Goal: Contribute content: Contribute content

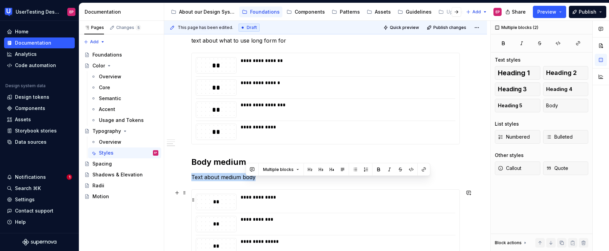
scroll to position [440, 0]
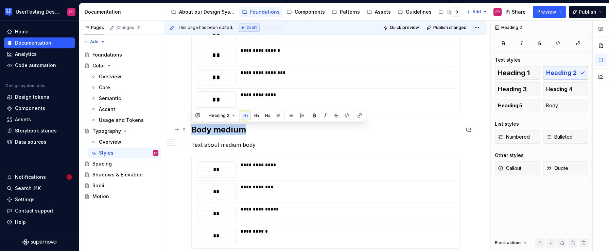
drag, startPoint x: 248, startPoint y: 225, endPoint x: 190, endPoint y: 126, distance: 114.4
click at [190, 126] on div "**********" at bounding box center [325, 25] width 323 height 611
click at [226, 111] on button "Heading 2" at bounding box center [222, 115] width 32 height 10
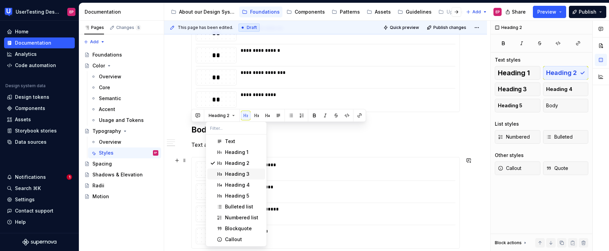
click at [224, 175] on span "Heading 3" at bounding box center [236, 173] width 58 height 11
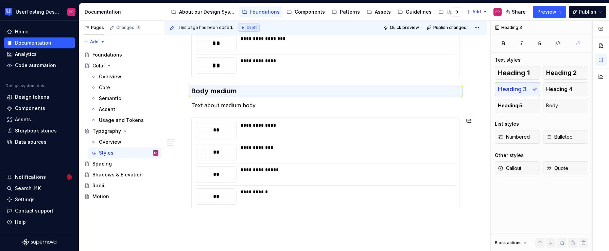
scroll to position [474, 0]
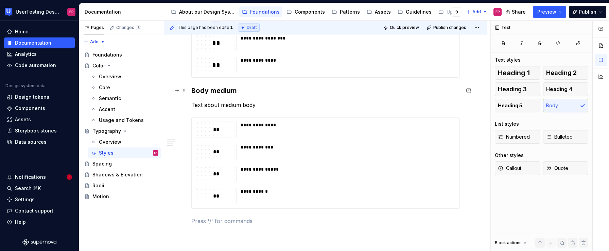
click at [214, 89] on h3 "Body medium" at bounding box center [325, 91] width 269 height 10
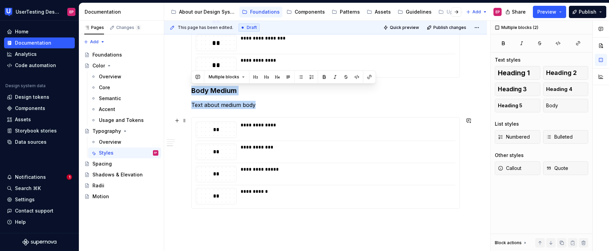
drag, startPoint x: 192, startPoint y: 89, endPoint x: 461, endPoint y: 195, distance: 289.4
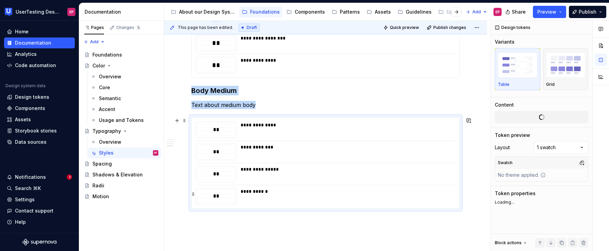
click at [455, 201] on div "**********" at bounding box center [326, 196] width 260 height 16
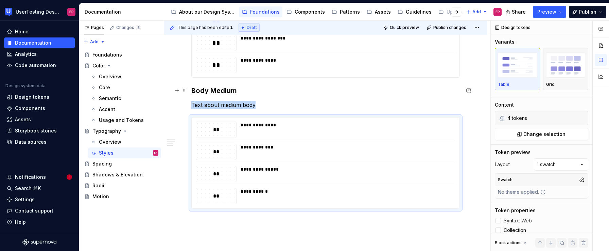
drag, startPoint x: 257, startPoint y: 105, endPoint x: 206, endPoint y: 90, distance: 52.5
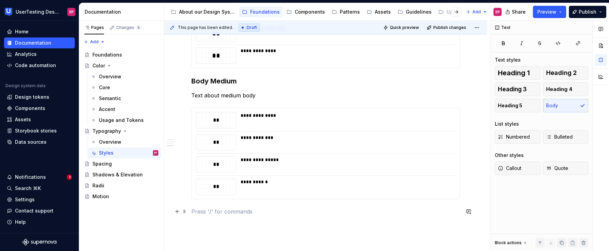
click at [202, 209] on p at bounding box center [325, 211] width 269 height 8
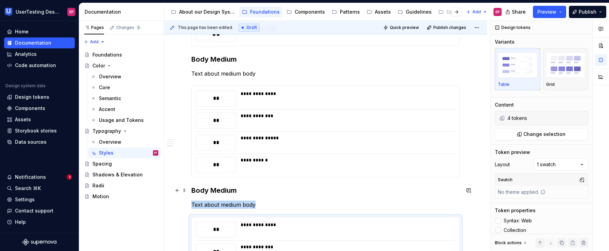
scroll to position [509, 0]
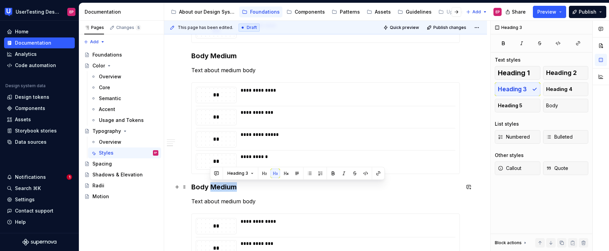
drag, startPoint x: 212, startPoint y: 187, endPoint x: 245, endPoint y: 187, distance: 32.3
click at [245, 187] on h3 "Body Medium" at bounding box center [325, 187] width 269 height 10
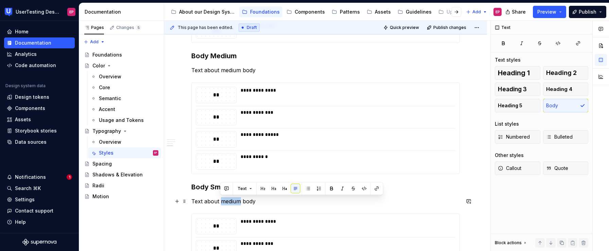
drag, startPoint x: 221, startPoint y: 201, endPoint x: 240, endPoint y: 203, distance: 18.8
click at [240, 203] on p "Text about medium body" at bounding box center [325, 201] width 269 height 8
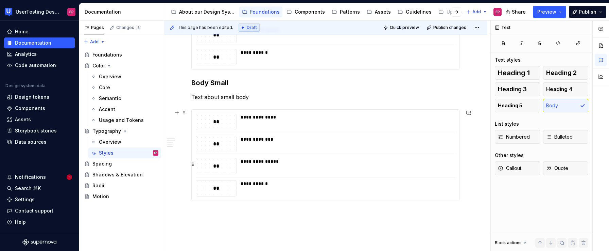
scroll to position [615, 0]
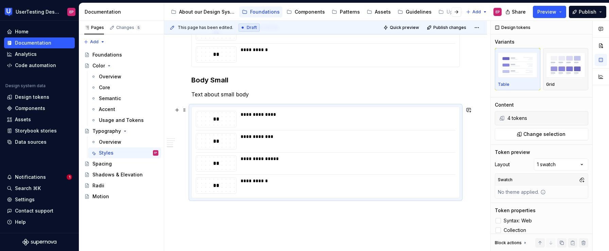
click at [328, 171] on div "**********" at bounding box center [326, 152] width 268 height 91
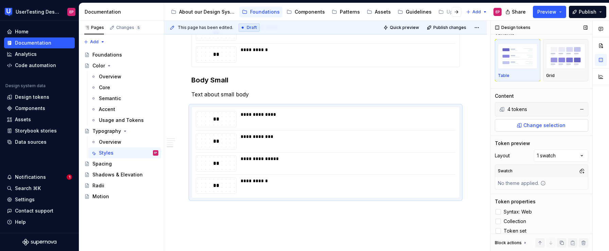
scroll to position [14, 0]
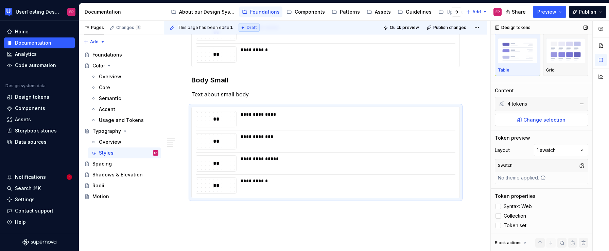
click at [529, 119] on span "Change selection" at bounding box center [545, 119] width 42 height 7
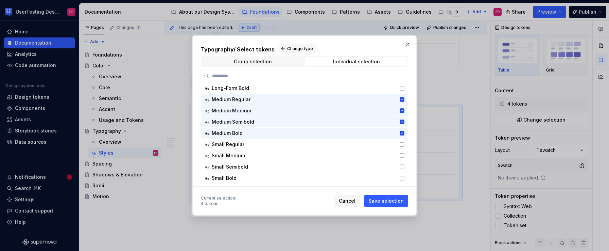
scroll to position [94, 0]
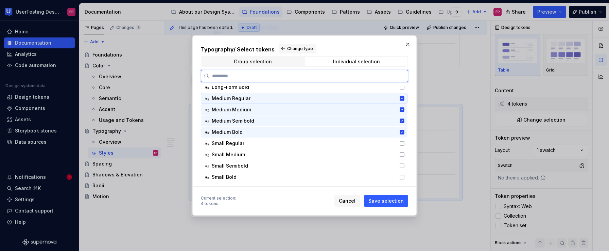
click at [401, 98] on icon at bounding box center [401, 98] width 5 height 5
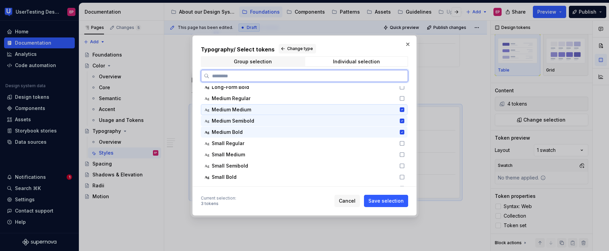
click at [401, 107] on icon at bounding box center [401, 109] width 5 height 5
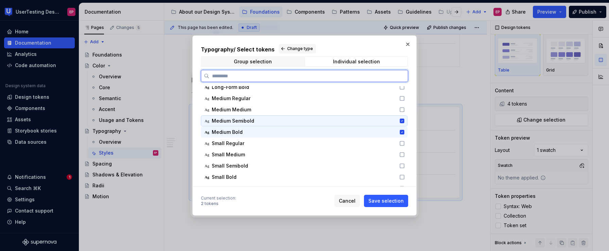
click at [401, 120] on icon at bounding box center [402, 120] width 4 height 4
click at [401, 131] on icon at bounding box center [402, 132] width 4 height 4
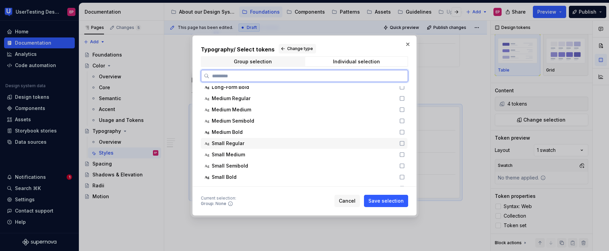
click at [400, 141] on icon at bounding box center [402, 143] width 4 height 4
click at [401, 153] on icon at bounding box center [401, 154] width 5 height 5
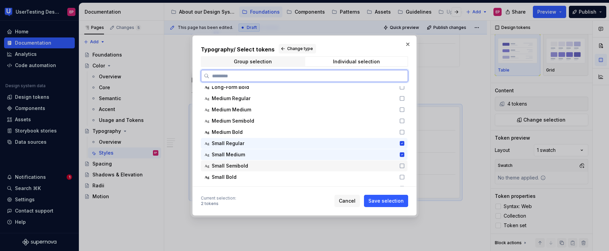
click at [401, 165] on icon at bounding box center [401, 165] width 5 height 5
click at [401, 174] on icon at bounding box center [401, 176] width 5 height 5
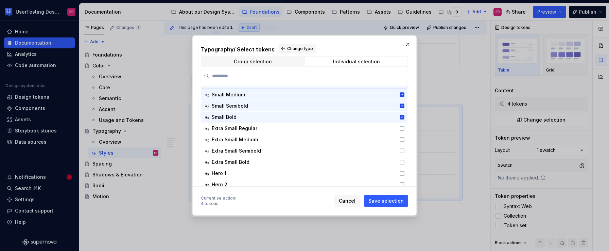
scroll to position [154, 0]
click at [384, 199] on span "Save selection" at bounding box center [386, 200] width 35 height 7
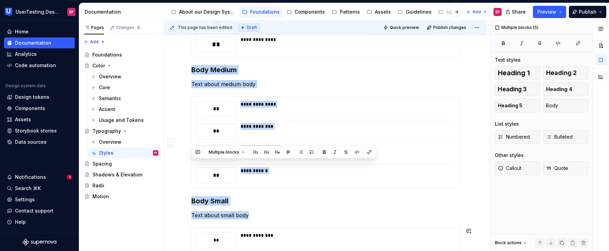
scroll to position [646, 0]
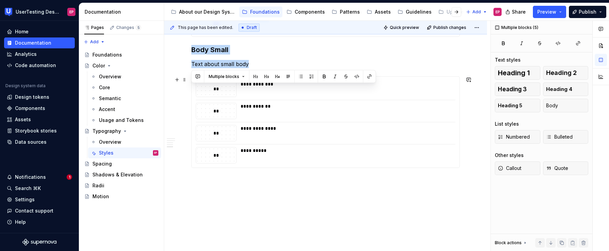
drag, startPoint x: 192, startPoint y: 132, endPoint x: 365, endPoint y: 119, distance: 173.2
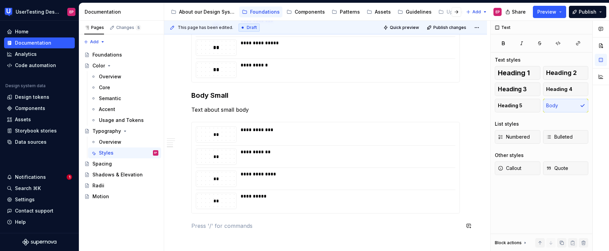
scroll to position [593, 0]
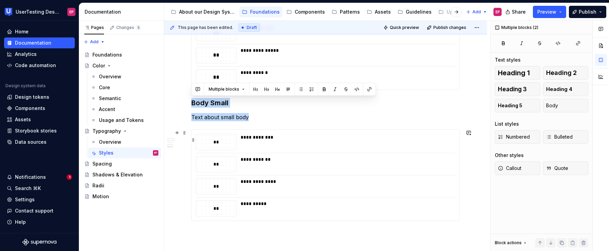
drag, startPoint x: 192, startPoint y: 104, endPoint x: 304, endPoint y: 141, distance: 117.9
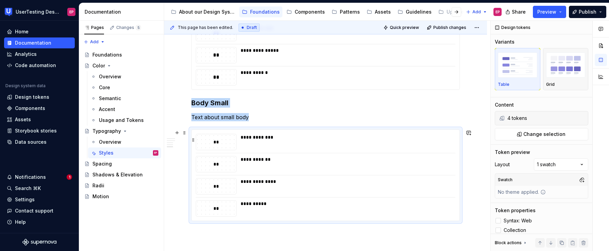
click at [355, 138] on div "**********" at bounding box center [346, 137] width 210 height 7
drag, startPoint x: 262, startPoint y: 115, endPoint x: 201, endPoint y: 101, distance: 62.9
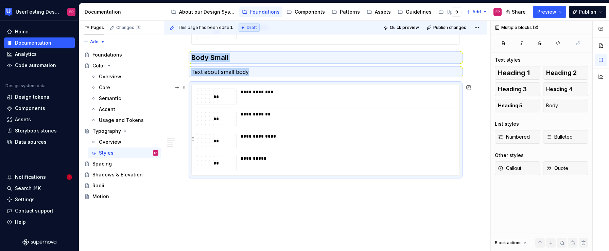
scroll to position [662, 0]
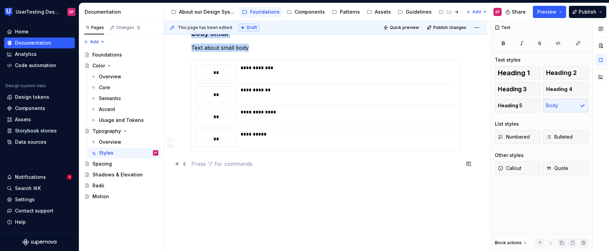
click at [209, 166] on p at bounding box center [325, 163] width 269 height 8
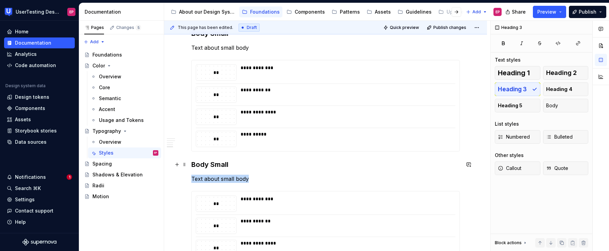
click at [210, 164] on h3 "Body Small" at bounding box center [325, 164] width 269 height 10
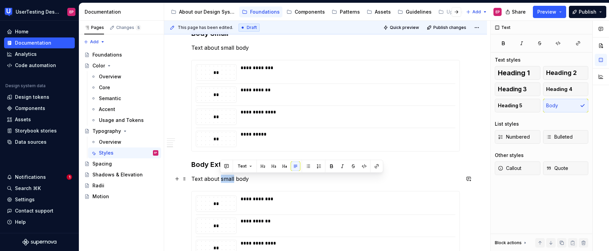
drag, startPoint x: 220, startPoint y: 177, endPoint x: 234, endPoint y: 181, distance: 13.7
click at [234, 181] on p "Text about small body" at bounding box center [325, 178] width 269 height 8
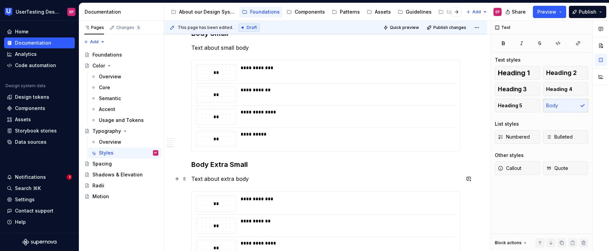
click at [298, 176] on p "Text about extra body" at bounding box center [325, 178] width 269 height 8
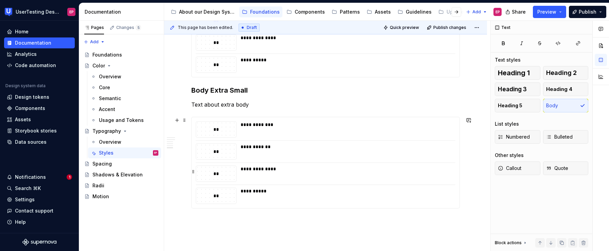
scroll to position [744, 0]
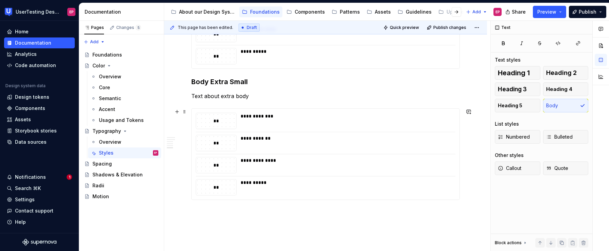
click at [298, 176] on div "**********" at bounding box center [326, 153] width 268 height 91
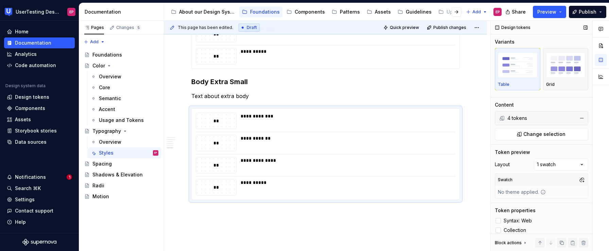
click at [559, 118] on div "4 tokens" at bounding box center [541, 118] width 67 height 7
click at [547, 132] on span "Change selection" at bounding box center [545, 134] width 42 height 7
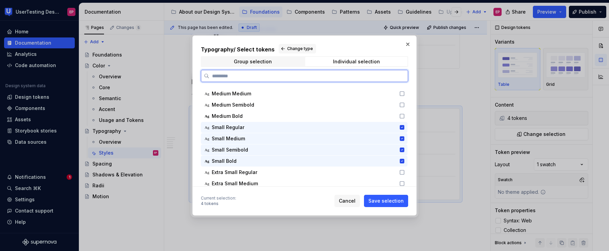
scroll to position [111, 0]
click at [401, 125] on icon at bounding box center [402, 126] width 4 height 4
click at [400, 134] on div "Ag Small Medium" at bounding box center [304, 137] width 207 height 11
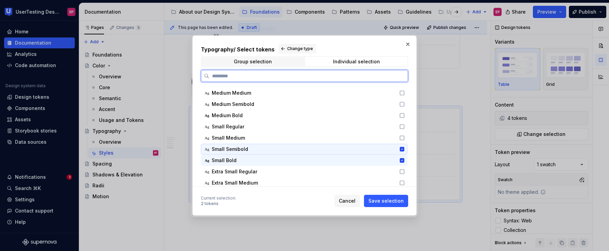
click at [403, 147] on icon at bounding box center [402, 149] width 4 height 4
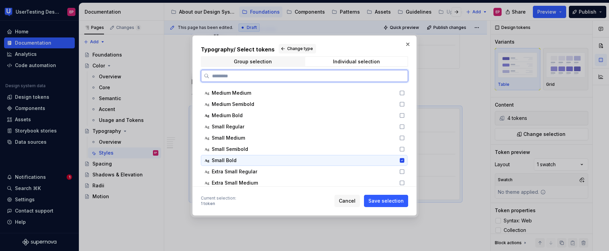
click at [402, 158] on icon at bounding box center [402, 160] width 4 height 4
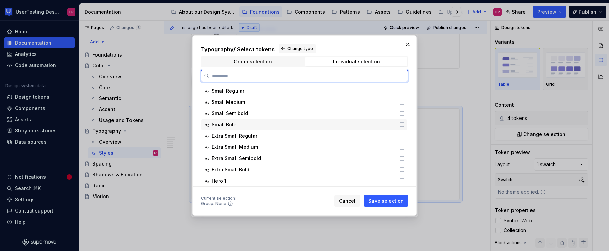
scroll to position [148, 0]
click at [402, 135] on icon at bounding box center [401, 134] width 5 height 5
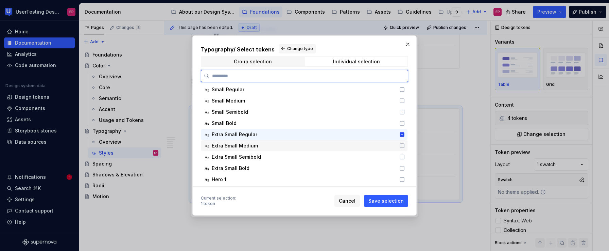
click at [401, 142] on div "Ag Extra Small Medium" at bounding box center [304, 145] width 207 height 11
click at [401, 155] on icon at bounding box center [401, 156] width 5 height 5
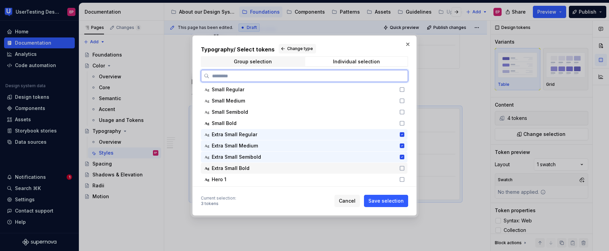
click at [402, 167] on icon at bounding box center [401, 167] width 5 height 5
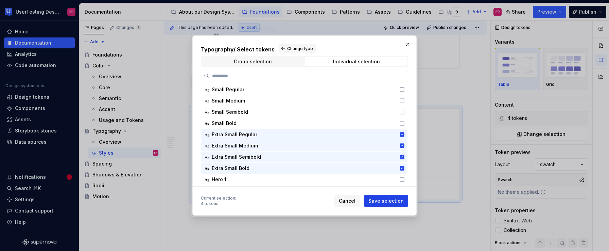
click at [394, 202] on span "Save selection" at bounding box center [386, 200] width 35 height 7
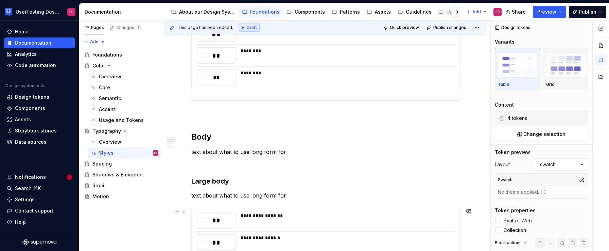
scroll to position [252, 0]
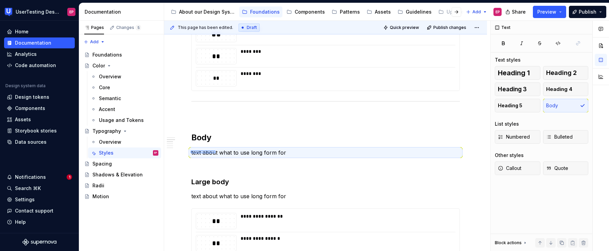
drag, startPoint x: 191, startPoint y: 153, endPoint x: 216, endPoint y: 150, distance: 25.0
click at [216, 150] on div "**********" at bounding box center [327, 136] width 326 height 230
click at [202, 112] on p at bounding box center [325, 116] width 269 height 8
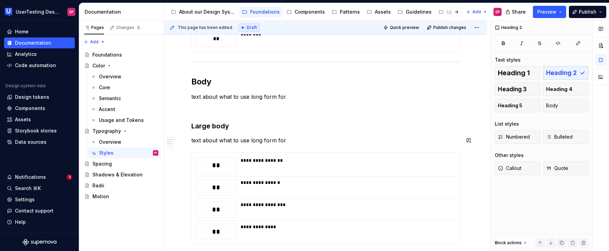
scroll to position [287, 0]
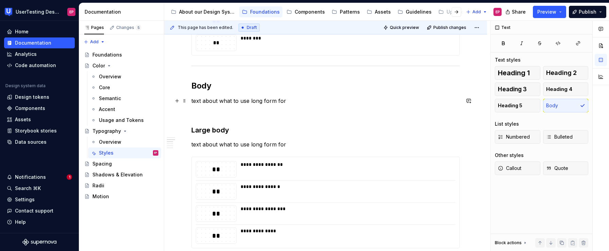
click at [192, 101] on p "text about what to use long form for" at bounding box center [325, 101] width 269 height 8
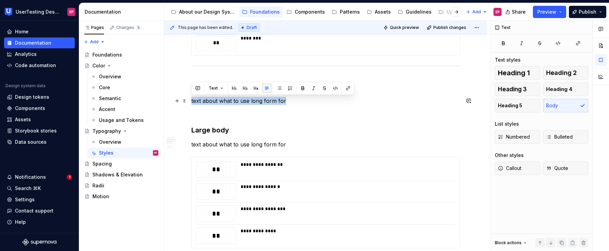
drag, startPoint x: 191, startPoint y: 102, endPoint x: 283, endPoint y: 102, distance: 91.8
click at [283, 102] on p "text about what to use long form for" at bounding box center [325, 101] width 269 height 8
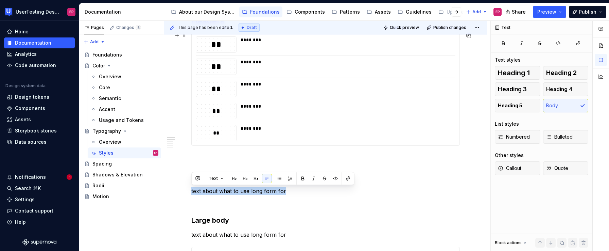
scroll to position [208, 0]
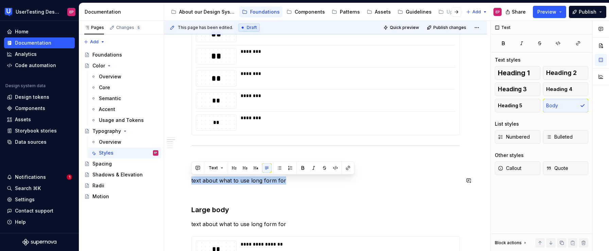
copy p "text about what to use long form for"
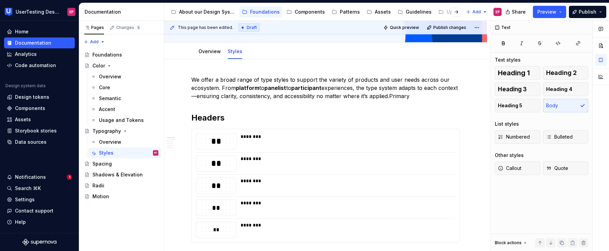
scroll to position [92, 0]
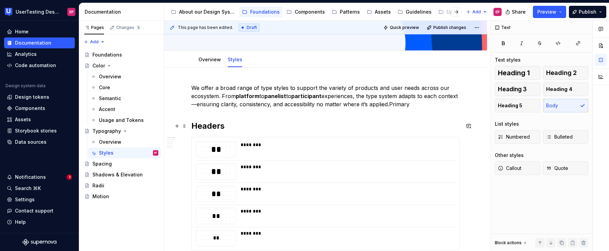
click at [233, 128] on h2 "Headers" at bounding box center [325, 125] width 269 height 11
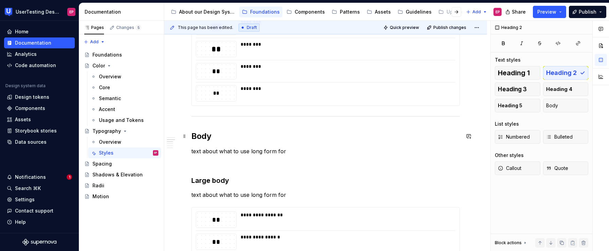
scroll to position [262, 0]
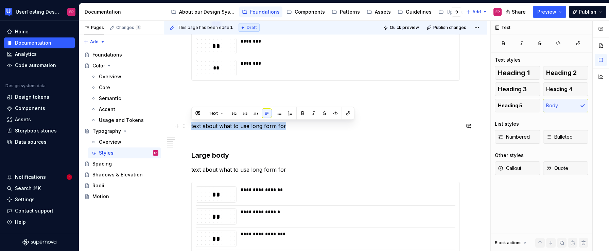
drag, startPoint x: 287, startPoint y: 125, endPoint x: 192, endPoint y: 123, distance: 94.9
click at [192, 123] on p "text about what to use long form for" at bounding box center [325, 126] width 269 height 8
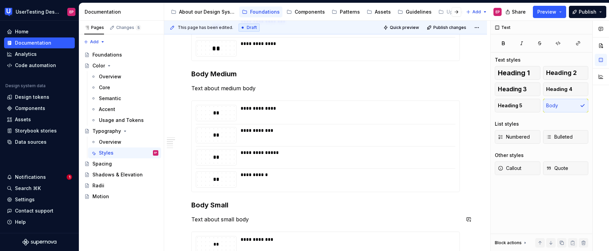
scroll to position [338, 0]
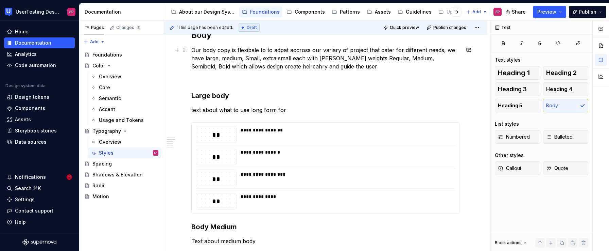
click at [228, 67] on p "Our body copy is flexibale to to adpat accross our variary of project that cate…" at bounding box center [325, 58] width 269 height 24
click at [352, 67] on p "Our body copy is flexibale to to adpat accross our variary of project that cate…" at bounding box center [325, 58] width 269 height 24
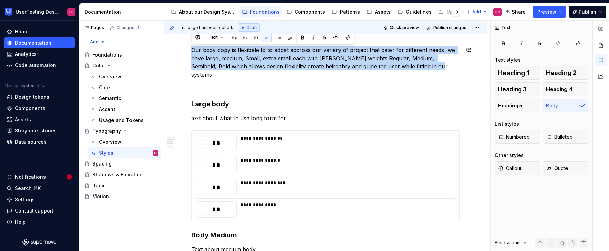
copy p "Our body copy is flexibale to to adpat accross our variary of project that cate…"
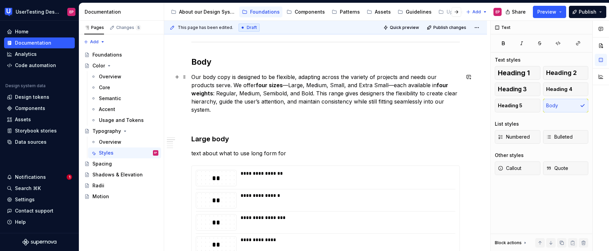
scroll to position [304, 0]
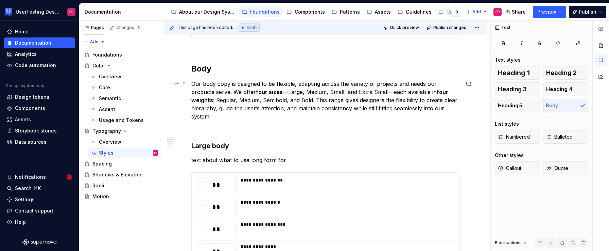
click at [288, 91] on p "Our body copy is designed to be flexible, adapting across the variety of projec…" at bounding box center [325, 100] width 269 height 41
click at [389, 92] on p "Our body copy is designed to be flexible, adapting across the variety of projec…" at bounding box center [325, 100] width 269 height 41
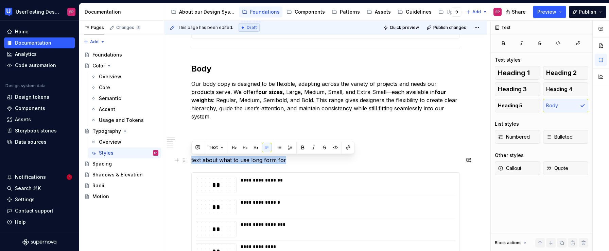
drag, startPoint x: 285, startPoint y: 159, endPoint x: 189, endPoint y: 159, distance: 95.9
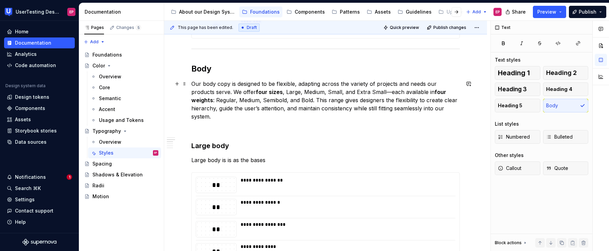
click at [224, 117] on p "Our body copy is designed to be flexible, adapting across the variety of projec…" at bounding box center [325, 100] width 269 height 41
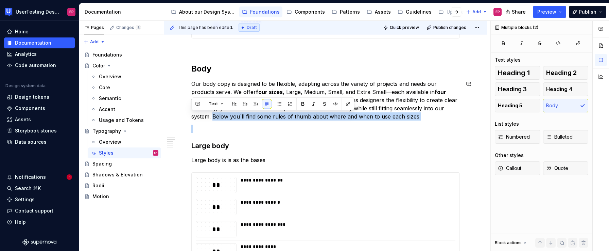
drag, startPoint x: 214, startPoint y: 116, endPoint x: 425, endPoint y: 123, distance: 211.2
copy p "Below you´ll find some rules of thumb about where and when to use each sizes"
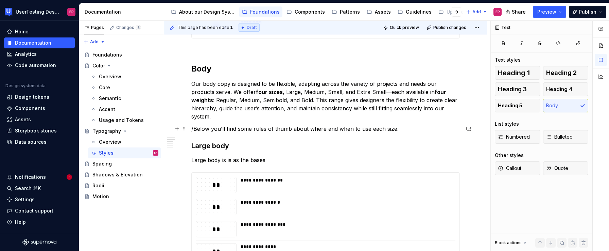
click at [193, 130] on p "/Below you’ll find some rules of thumb about where and when to use each size." at bounding box center [325, 128] width 269 height 8
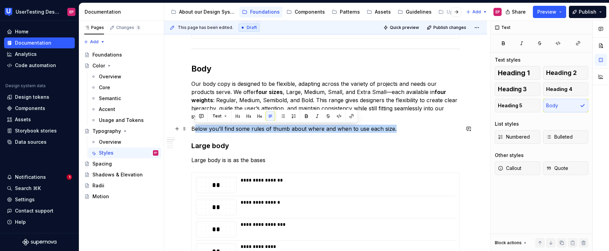
drag, startPoint x: 395, startPoint y: 127, endPoint x: 193, endPoint y: 129, distance: 201.9
click at [193, 129] on p "Below you’ll find some rules of thumb about where and when to use each size." at bounding box center [325, 128] width 269 height 8
click at [520, 166] on span "Callout" at bounding box center [509, 168] width 23 height 7
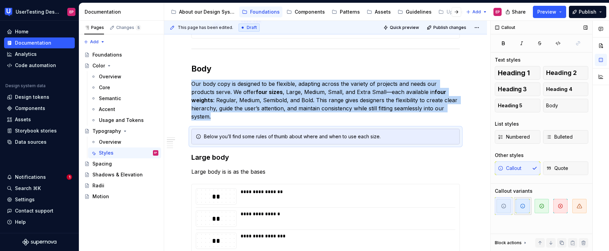
click at [521, 210] on span "button" at bounding box center [523, 206] width 14 height 14
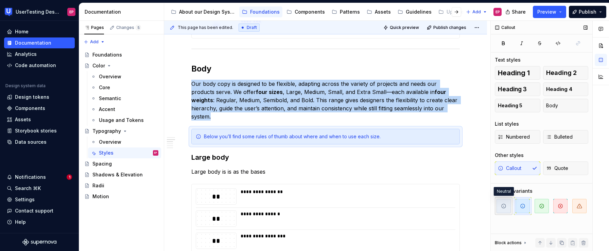
click at [500, 208] on span "button" at bounding box center [504, 206] width 14 height 14
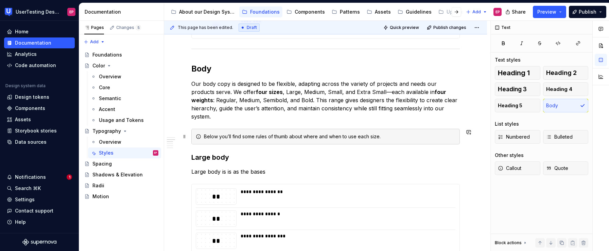
click at [444, 142] on div "Below you’ll find some rules of thumb about where and when to use each size." at bounding box center [325, 137] width 269 height 16
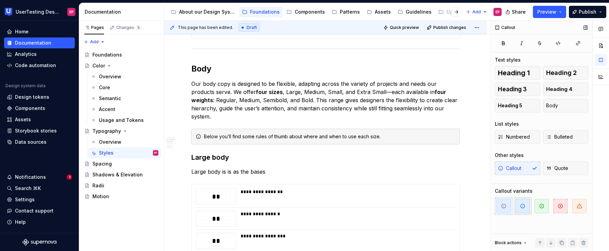
click at [519, 204] on span "button" at bounding box center [523, 206] width 14 height 14
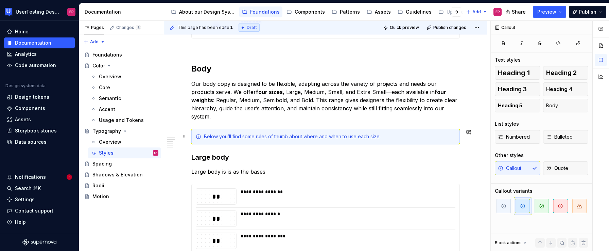
click at [363, 142] on div "Below you’ll find some rules of thumb about where and when to use each size." at bounding box center [325, 137] width 269 height 16
click at [370, 158] on h3 "Large body" at bounding box center [325, 157] width 269 height 10
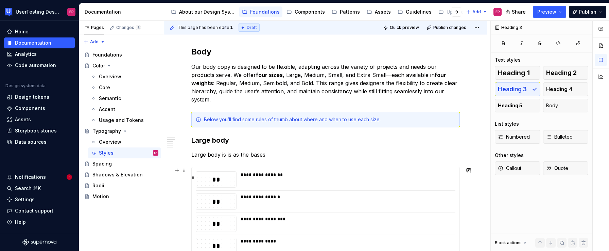
scroll to position [324, 0]
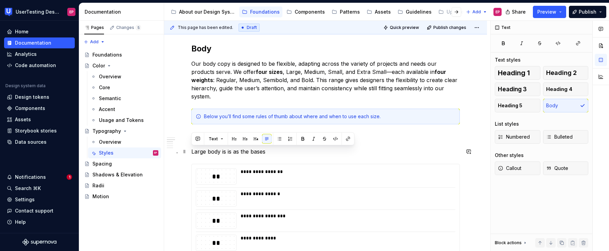
drag, startPoint x: 270, startPoint y: 153, endPoint x: 188, endPoint y: 152, distance: 81.6
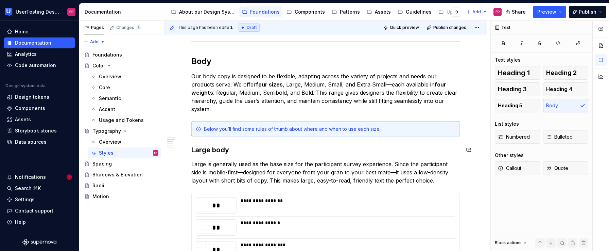
scroll to position [311, 0]
click at [283, 151] on h3 "Large body" at bounding box center [325, 151] width 269 height 10
click at [406, 172] on p "Large is generally used as the base size for the participant survey experience.…" at bounding box center [325, 173] width 269 height 24
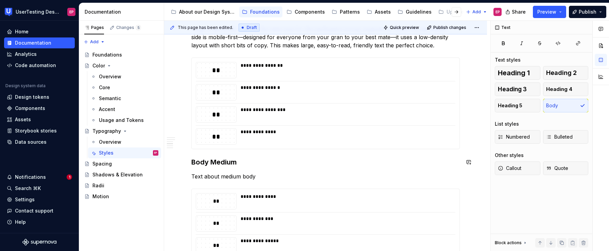
scroll to position [447, 0]
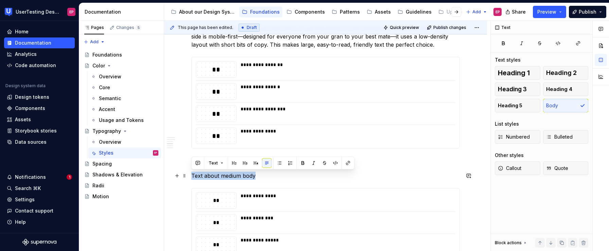
drag, startPoint x: 257, startPoint y: 177, endPoint x: 190, endPoint y: 176, distance: 67.0
click at [190, 176] on div "**********" at bounding box center [325, 168] width 323 height 912
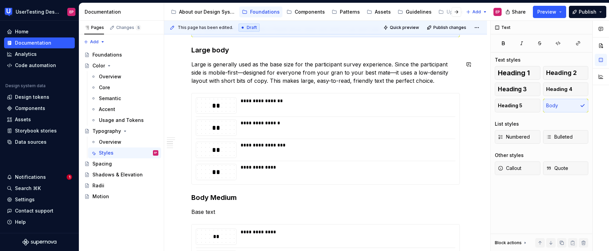
scroll to position [408, 0]
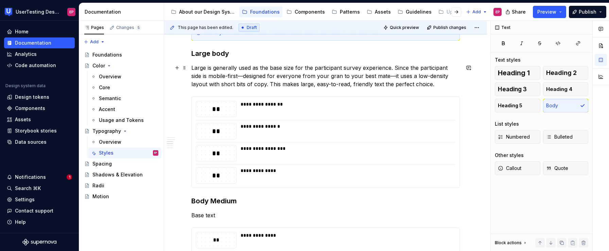
click at [207, 68] on p "Large is generally used as the base size for the participant survey experience.…" at bounding box center [325, 76] width 269 height 24
click at [436, 81] on p "Large at is generally used as the base size for the participant survey experien…" at bounding box center [325, 76] width 269 height 24
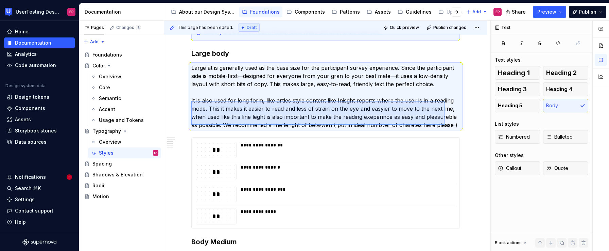
drag, startPoint x: 191, startPoint y: 101, endPoint x: 445, endPoint y: 125, distance: 254.7
click at [445, 125] on div "**********" at bounding box center [327, 136] width 326 height 230
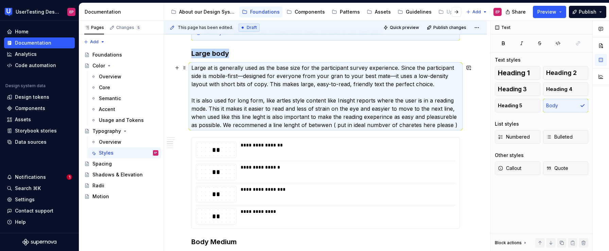
click at [459, 122] on p "Large at is generally used as the base size for the participant survey experien…" at bounding box center [325, 96] width 269 height 65
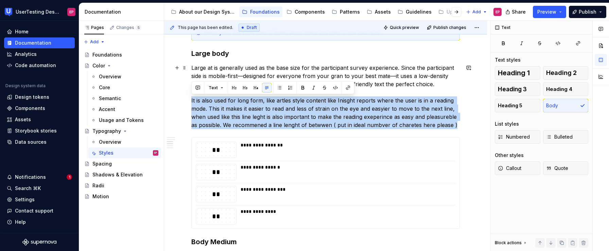
drag, startPoint x: 457, startPoint y: 125, endPoint x: 192, endPoint y: 102, distance: 266.2
click at [192, 102] on p "Large at is generally used as the base size for the participant survey experien…" at bounding box center [325, 96] width 269 height 65
copy p "It is also used for long form, like artles style content like Inisght reports w…"
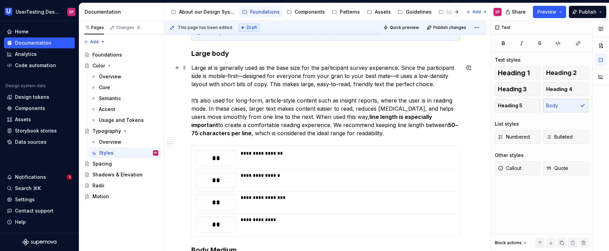
click at [202, 91] on p "Large at is generally used as the base size for the participant survey experien…" at bounding box center [325, 100] width 269 height 73
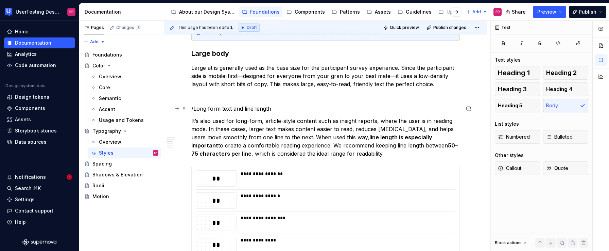
click at [194, 107] on p "/Long form text and line length" at bounding box center [325, 108] width 269 height 8
drag, startPoint x: 270, startPoint y: 108, endPoint x: 192, endPoint y: 107, distance: 77.9
click at [192, 107] on p "Long form text and line length" at bounding box center [325, 108] width 269 height 8
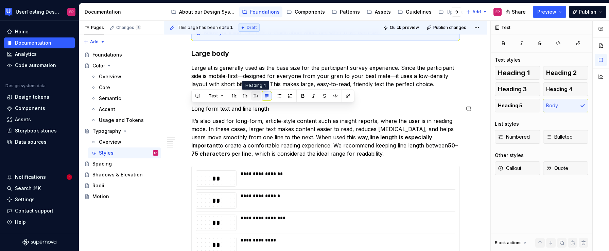
click at [254, 96] on button "button" at bounding box center [256, 96] width 10 height 10
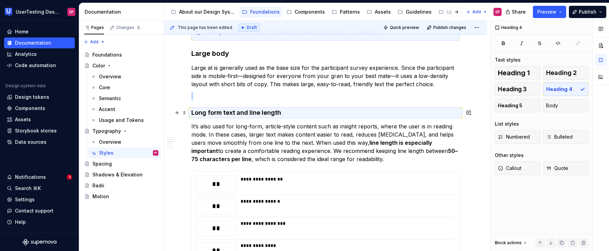
click at [283, 114] on h4 "Long form text and line length" at bounding box center [325, 112] width 269 height 8
click at [274, 104] on div "**********" at bounding box center [325, 211] width 269 height 887
click at [241, 97] on p at bounding box center [325, 96] width 269 height 8
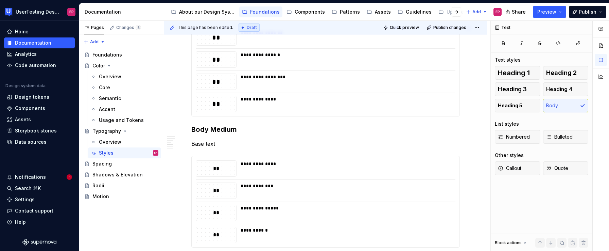
scroll to position [549, 0]
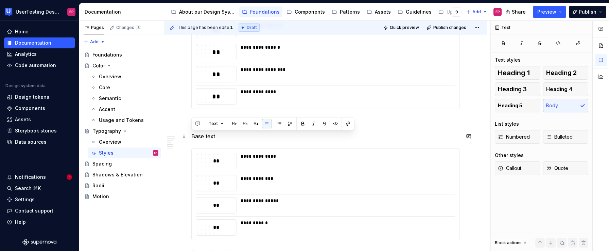
drag, startPoint x: 217, startPoint y: 136, endPoint x: 192, endPoint y: 135, distance: 25.2
click at [192, 135] on p "Base text" at bounding box center [325, 136] width 269 height 8
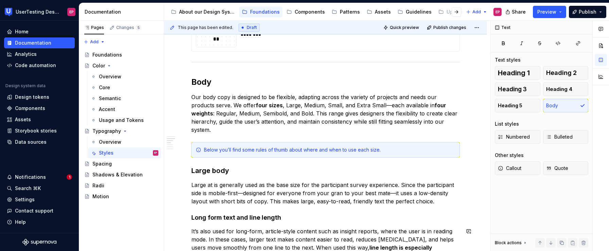
scroll to position [289, 0]
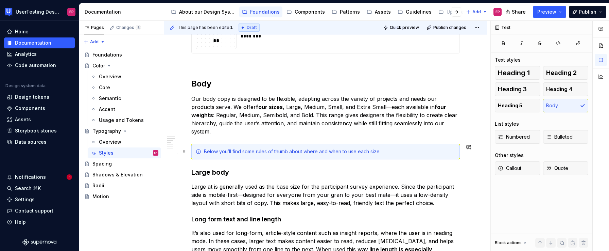
click at [349, 149] on div "Below you’ll find some rules of thumb about where and when to use each size." at bounding box center [330, 151] width 252 height 7
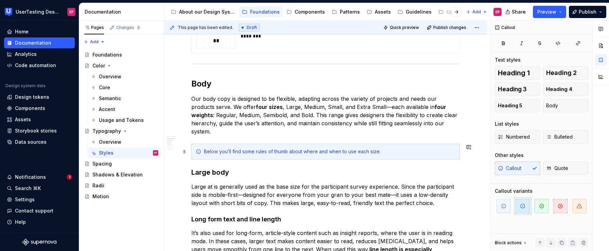
click at [385, 151] on div "Below you’ll find some rules of thumb about where and when to use each size." at bounding box center [330, 151] width 252 height 7
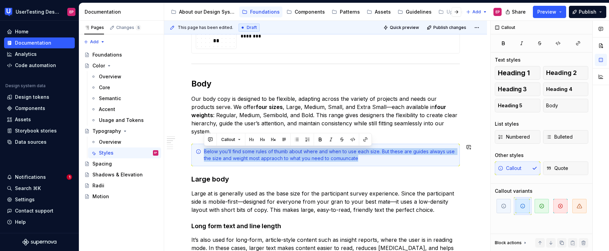
copy div "Below you’ll find some rules of thumb about where and when to use each size. Bu…"
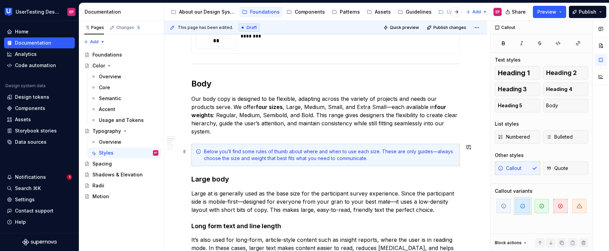
click at [435, 152] on div "Below you’ll find some rules of thumb about where and when to use each size. Th…" at bounding box center [330, 155] width 252 height 14
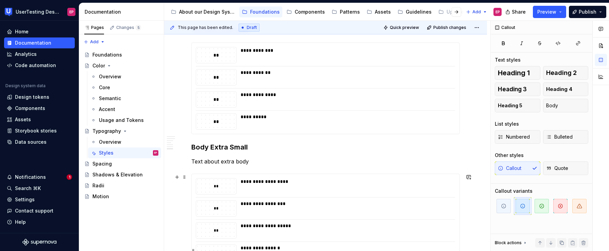
scroll to position [716, 0]
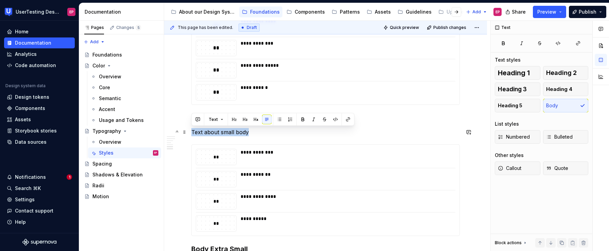
drag, startPoint x: 247, startPoint y: 132, endPoint x: 191, endPoint y: 130, distance: 55.4
click at [191, 130] on p "Text about small body" at bounding box center [325, 132] width 269 height 8
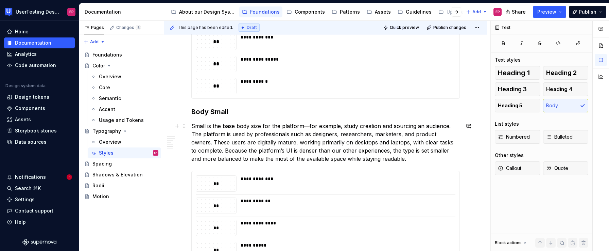
scroll to position [709, 0]
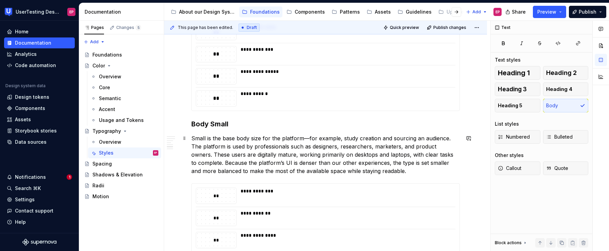
click at [308, 137] on p "Small is the base body size for the platform—for example, study creation and so…" at bounding box center [325, 154] width 269 height 41
click at [242, 124] on h3 "Body Small" at bounding box center [325, 124] width 269 height 10
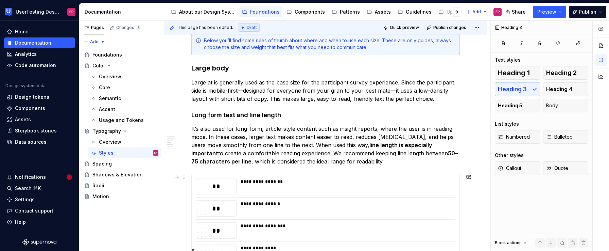
scroll to position [389, 0]
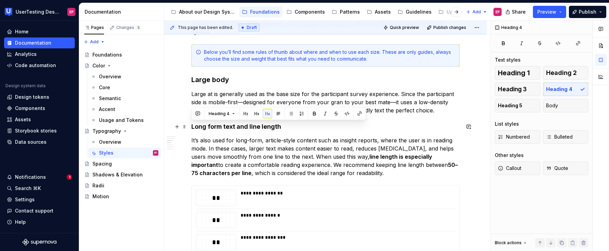
drag, startPoint x: 281, startPoint y: 127, endPoint x: 189, endPoint y: 124, distance: 92.9
click at [235, 113] on button "Heading 4" at bounding box center [222, 114] width 32 height 10
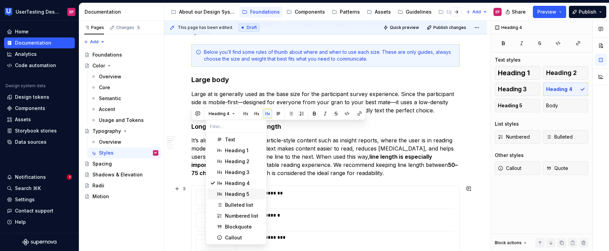
click at [229, 190] on div "Heading 5" at bounding box center [237, 193] width 24 height 7
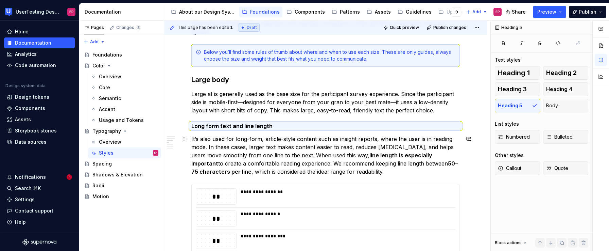
click at [403, 168] on p "It’s also used for long-form, article-style content such as insight reports, wh…" at bounding box center [325, 155] width 269 height 41
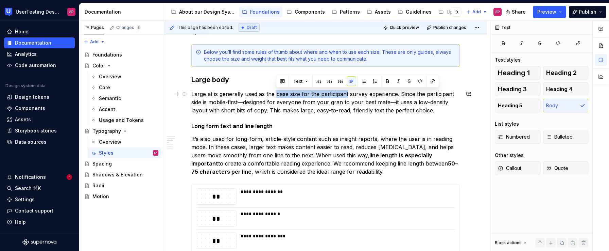
drag, startPoint x: 277, startPoint y: 93, endPoint x: 348, endPoint y: 93, distance: 71.7
click at [348, 93] on p "Large at is generally used as the base size for the participant survey experien…" at bounding box center [325, 102] width 269 height 24
click at [386, 81] on button "button" at bounding box center [388, 81] width 10 height 10
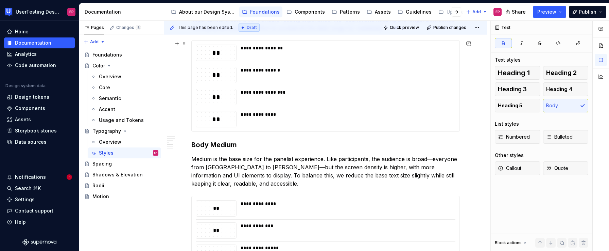
scroll to position [536, 0]
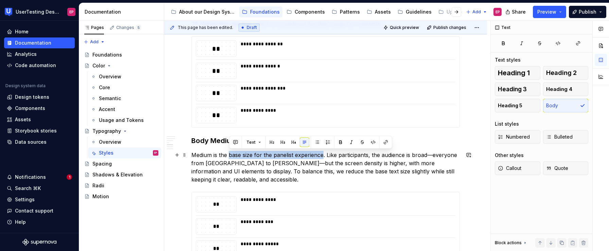
drag, startPoint x: 229, startPoint y: 154, endPoint x: 322, endPoint y: 152, distance: 93.5
click at [322, 152] on p "Medium is the base size for the panelist experience. Like participants, the aud…" at bounding box center [325, 167] width 269 height 33
click at [342, 142] on button "button" at bounding box center [341, 142] width 10 height 10
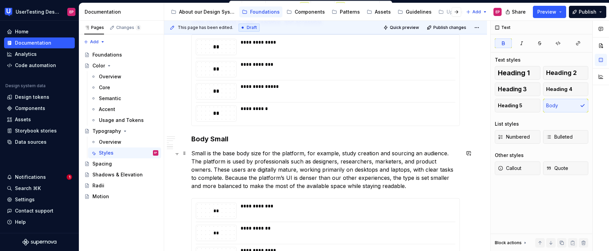
scroll to position [696, 0]
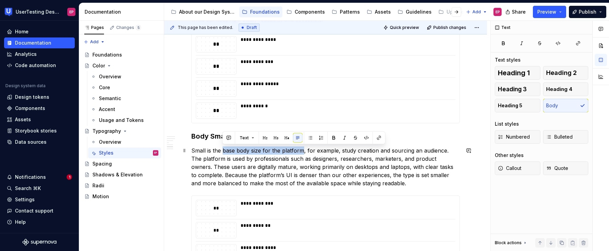
drag, startPoint x: 223, startPoint y: 150, endPoint x: 303, endPoint y: 151, distance: 79.9
click at [303, 151] on p "Small is the base body size for the platform, for example, study creation and s…" at bounding box center [325, 166] width 269 height 41
click at [331, 139] on button "button" at bounding box center [334, 138] width 10 height 10
click at [350, 161] on p "Small is the base body size for the platform , for example, study creation and …" at bounding box center [325, 166] width 269 height 41
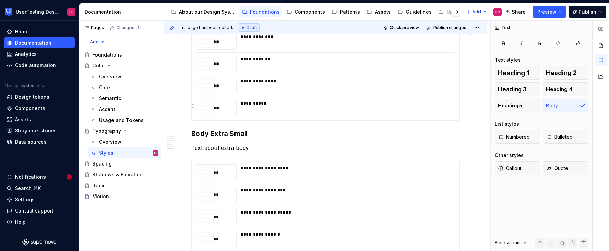
scroll to position [911, 0]
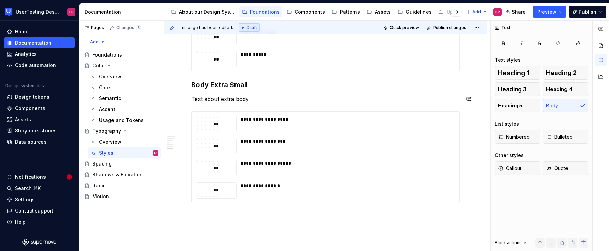
click at [235, 98] on p "Text about extra body" at bounding box center [325, 99] width 269 height 8
click at [192, 98] on p "Text about extra body" at bounding box center [325, 99] width 269 height 8
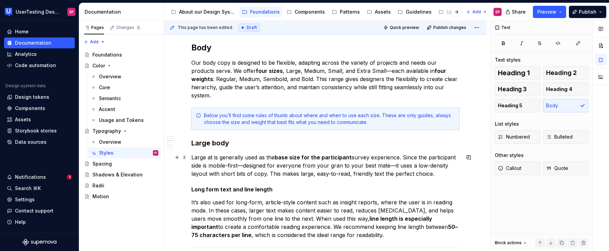
scroll to position [368, 0]
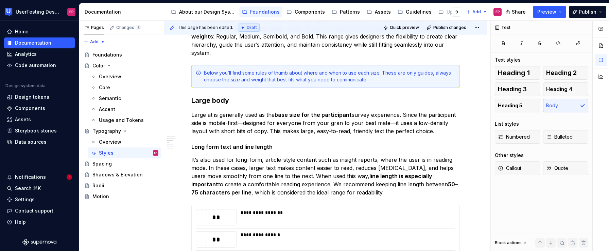
type textarea "*"
click at [394, 192] on p "It’s also used for long-form, article-style content such as insight reports, wh…" at bounding box center [325, 175] width 269 height 41
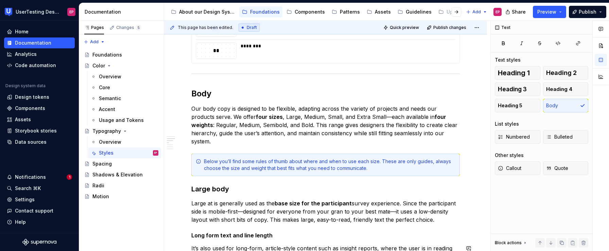
scroll to position [278, 0]
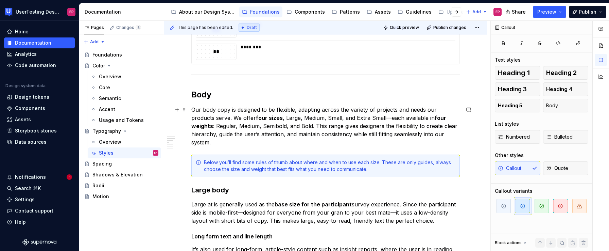
click at [227, 139] on p "Our body copy is designed to be flexible, adapting across the variety of projec…" at bounding box center [325, 125] width 269 height 41
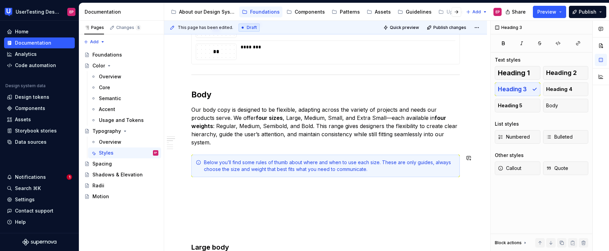
scroll to position [370, 0]
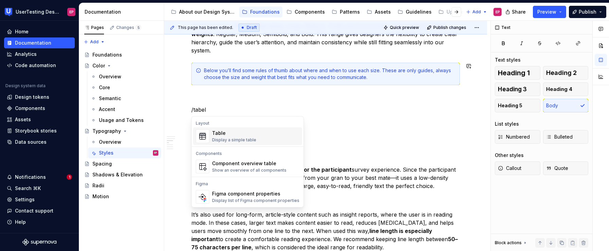
click at [264, 141] on div "Table Display a simple table" at bounding box center [255, 136] width 87 height 14
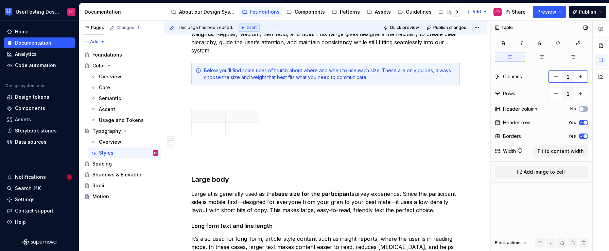
click at [581, 78] on button "button" at bounding box center [581, 76] width 12 height 12
click at [556, 78] on button "button" at bounding box center [556, 76] width 12 height 12
type input "4"
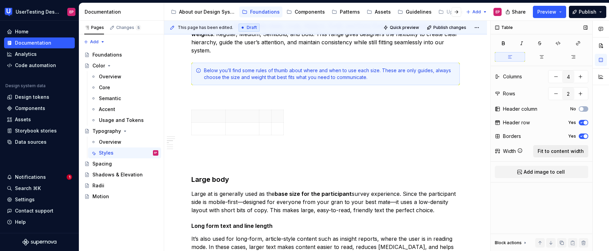
click at [551, 149] on span "Fit to content width" at bounding box center [561, 151] width 46 height 7
type textarea "*"
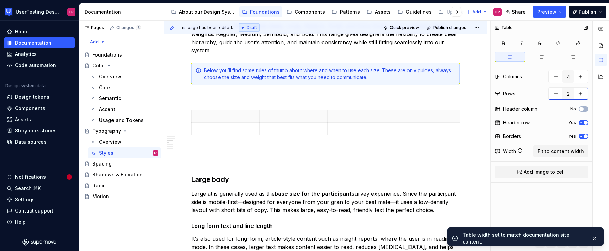
click at [583, 93] on button "button" at bounding box center [581, 93] width 12 height 12
type input "3"
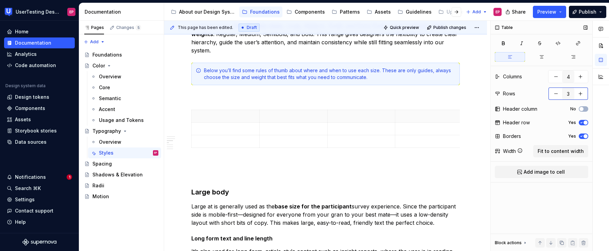
type textarea "*"
click at [583, 93] on button "button" at bounding box center [581, 93] width 12 height 12
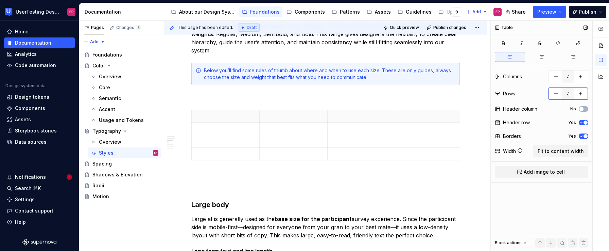
click at [583, 93] on button "button" at bounding box center [581, 93] width 12 height 12
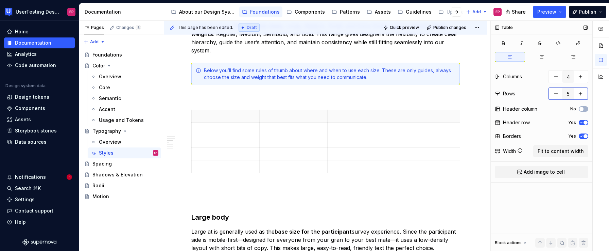
click at [583, 93] on button "button" at bounding box center [581, 93] width 12 height 12
type input "6"
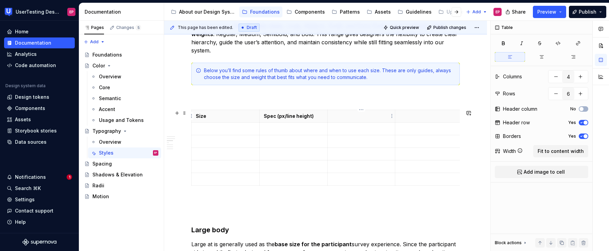
click at [341, 115] on p at bounding box center [361, 116] width 59 height 7
click at [404, 113] on p at bounding box center [428, 116] width 59 height 7
click at [211, 126] on p at bounding box center [225, 128] width 59 height 7
click at [208, 127] on p at bounding box center [225, 128] width 59 height 7
click at [212, 138] on p at bounding box center [225, 141] width 59 height 7
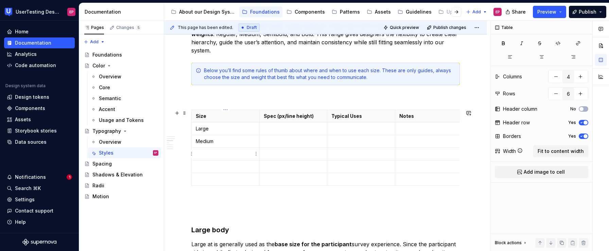
click at [217, 152] on p at bounding box center [225, 153] width 59 height 7
click at [213, 166] on p at bounding box center [225, 166] width 59 height 7
click at [304, 134] on td at bounding box center [293, 128] width 68 height 13
click at [271, 139] on p at bounding box center [293, 141] width 59 height 7
click at [267, 152] on p at bounding box center [293, 153] width 59 height 7
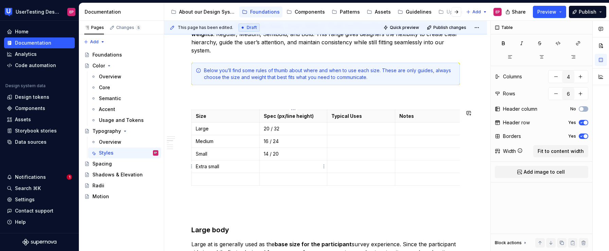
click at [273, 166] on p at bounding box center [293, 166] width 59 height 7
click at [347, 129] on p at bounding box center [360, 128] width 59 height 7
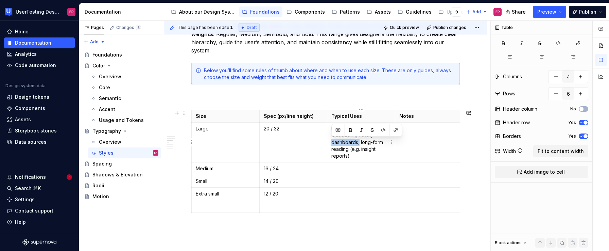
drag, startPoint x: 360, startPoint y: 142, endPoint x: 330, endPoint y: 142, distance: 29.9
click at [330, 142] on td "Participant surveys, onboarding flows, dashboards, long-form reading (e.g. insi…" at bounding box center [361, 142] width 68 height 40
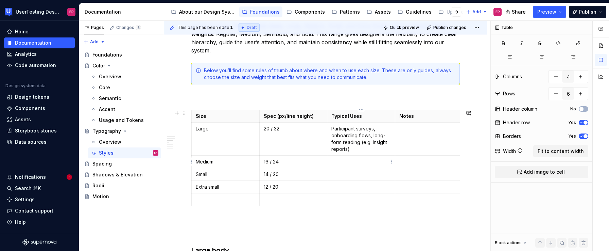
click at [335, 161] on p at bounding box center [360, 161] width 59 height 7
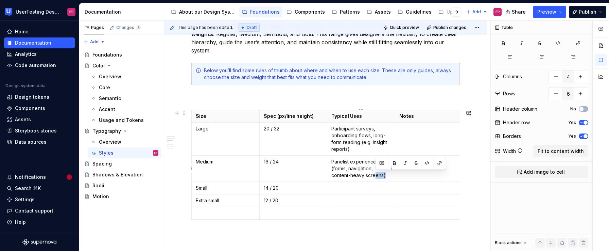
drag, startPoint x: 387, startPoint y: 175, endPoint x: 376, endPoint y: 175, distance: 11.2
click at [376, 175] on p "Panelist experience (forms, navigation, content-heavy screens)" at bounding box center [360, 168] width 59 height 20
click at [386, 176] on p "Panelist experience (forms, navigation, content-heavy screens)" at bounding box center [360, 168] width 59 height 20
drag, startPoint x: 373, startPoint y: 168, endPoint x: 331, endPoint y: 168, distance: 42.2
click at [331, 168] on td "Panelist experience (forms, navigation, content-heavy screens)" at bounding box center [361, 168] width 68 height 26
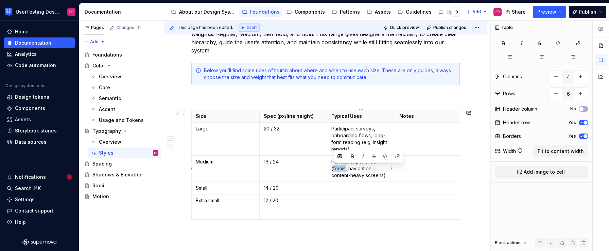
drag, startPoint x: 346, startPoint y: 168, endPoint x: 333, endPoint y: 168, distance: 12.6
click at [333, 168] on p "Panelist experience (forms, navigation, content-heavy screens)" at bounding box center [360, 168] width 59 height 20
click at [379, 169] on p "Panelist experience (landing, navigation, content-heavy screens)" at bounding box center [360, 168] width 59 height 20
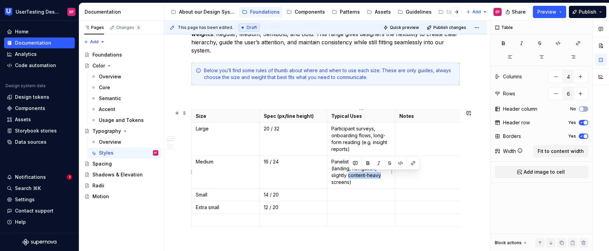
drag, startPoint x: 382, startPoint y: 176, endPoint x: 349, endPoint y: 175, distance: 32.7
click at [349, 175] on p "Panelist experience (landing, navigation, slightly content-heavy screens)" at bounding box center [360, 171] width 59 height 27
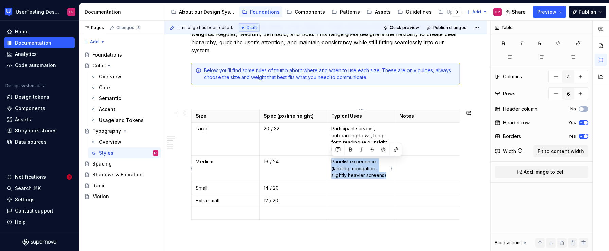
drag, startPoint x: 389, startPoint y: 175, endPoint x: 332, endPoint y: 161, distance: 59.1
click at [332, 161] on p "Panelist experience (landing, navigation, slightly heavier screens)" at bounding box center [360, 168] width 59 height 20
click at [351, 168] on p "Panelist experience (landing, navigation, slightly heavier screens)" at bounding box center [360, 168] width 59 height 20
drag, startPoint x: 376, startPoint y: 169, endPoint x: 353, endPoint y: 169, distance: 22.8
click at [353, 169] on p "Panelist experience (landing, navigation, slightly heavier screens)" at bounding box center [360, 168] width 59 height 20
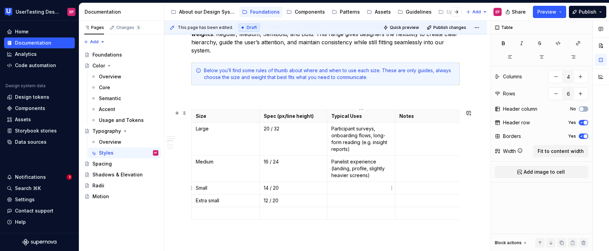
click at [348, 184] on td at bounding box center [361, 188] width 68 height 13
click at [332, 214] on p at bounding box center [360, 213] width 59 height 7
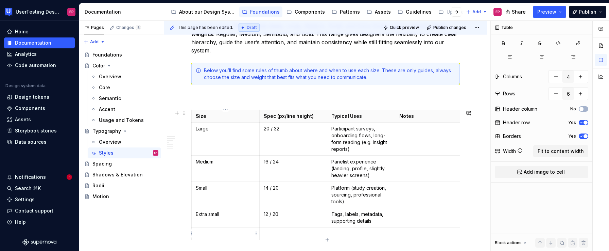
click at [251, 235] on p at bounding box center [225, 233] width 59 height 7
click at [552, 92] on button "button" at bounding box center [556, 93] width 12 height 12
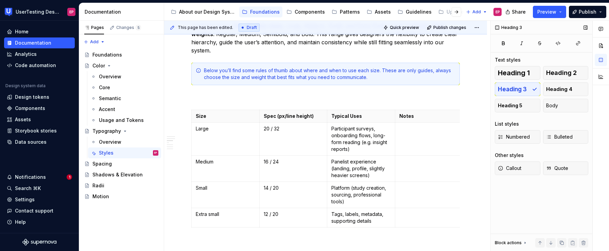
scroll to position [373, 0]
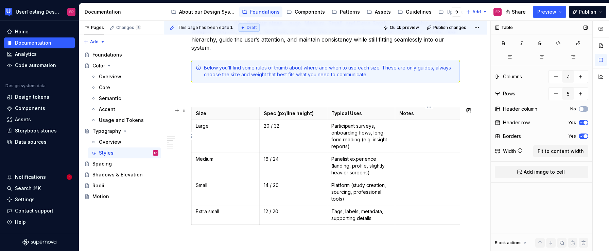
click at [419, 128] on p at bounding box center [428, 125] width 59 height 7
click at [407, 153] on td at bounding box center [429, 166] width 68 height 26
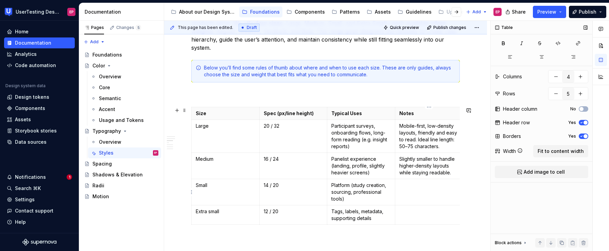
click at [407, 183] on p at bounding box center [428, 185] width 59 height 7
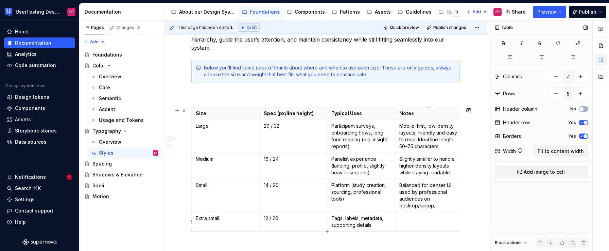
click at [412, 218] on p at bounding box center [428, 218] width 59 height 7
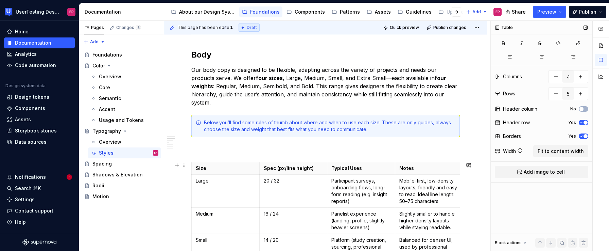
scroll to position [315, 0]
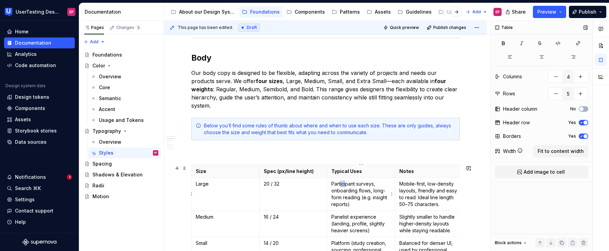
drag, startPoint x: 343, startPoint y: 180, endPoint x: 336, endPoint y: 182, distance: 8.2
click at [333, 182] on p "Participant surveys, onboarding flows, long-form reading (e.g. insight reports)" at bounding box center [360, 193] width 59 height 27
click at [204, 151] on p at bounding box center [325, 152] width 269 height 8
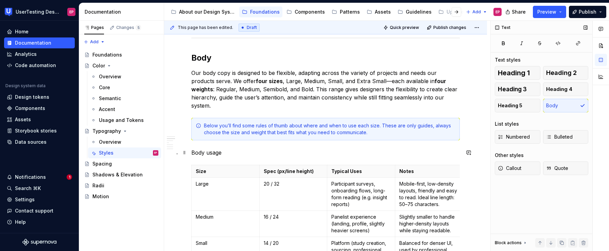
click at [191, 151] on p "Body usage" at bounding box center [325, 152] width 269 height 8
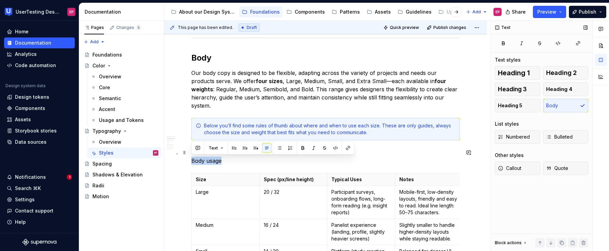
drag, startPoint x: 224, startPoint y: 161, endPoint x: 191, endPoint y: 161, distance: 32.6
click at [191, 161] on p "Body usage" at bounding box center [325, 156] width 269 height 16
click at [257, 147] on button "button" at bounding box center [256, 148] width 10 height 10
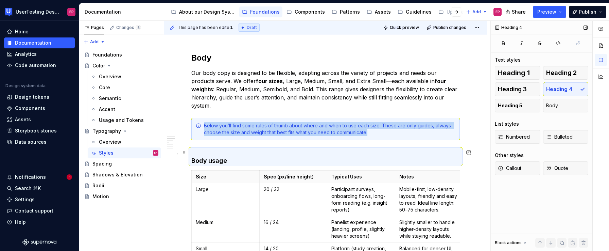
click at [192, 160] on h4 "Body usage" at bounding box center [325, 156] width 269 height 16
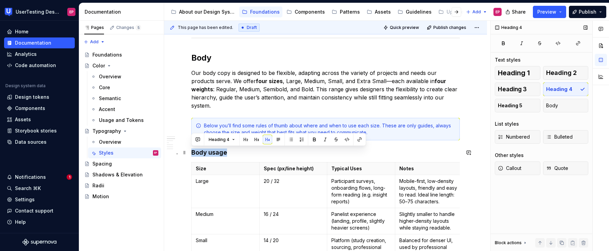
drag, startPoint x: 227, startPoint y: 153, endPoint x: 191, endPoint y: 150, distance: 36.8
click at [234, 141] on button "Heading 4" at bounding box center [222, 140] width 32 height 10
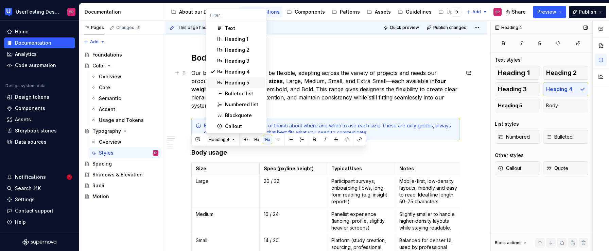
click at [246, 83] on div "Heading 5" at bounding box center [237, 82] width 24 height 7
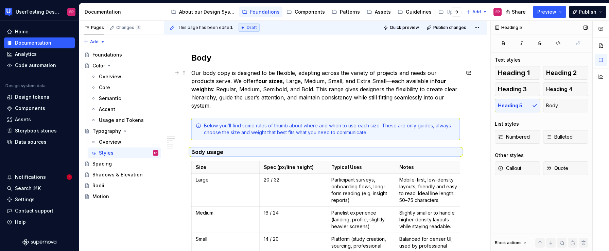
click at [219, 106] on p "Our body copy is designed to be flexible, adapting across the variety of projec…" at bounding box center [325, 89] width 269 height 41
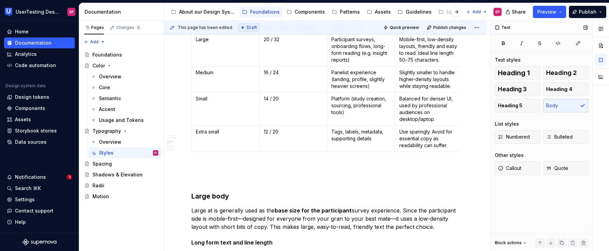
scroll to position [457, 0]
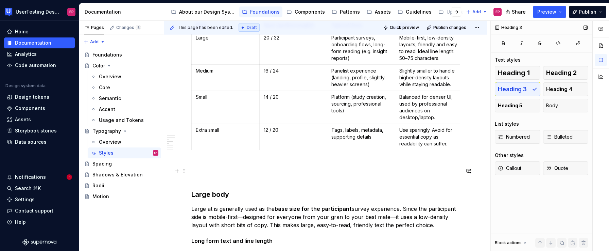
click at [196, 178] on h3 "Large body" at bounding box center [325, 180] width 269 height 38
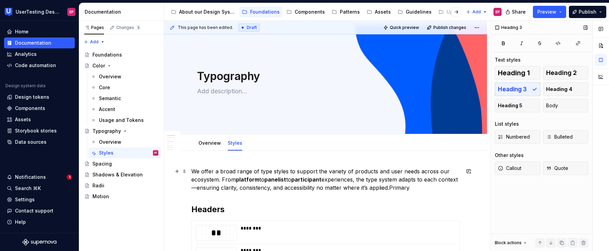
scroll to position [73, 0]
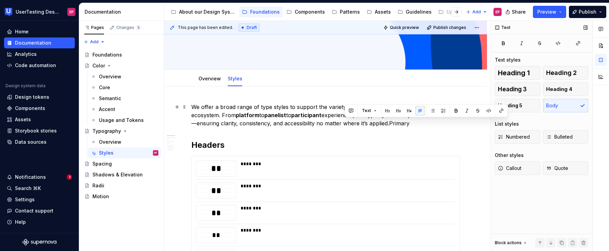
drag, startPoint x: 430, startPoint y: 124, endPoint x: 347, endPoint y: 121, distance: 83.0
click at [347, 121] on p "We offer a broad range of type styles to support the variety of products and us…" at bounding box center [325, 115] width 269 height 24
click at [339, 126] on p "We offer a broad range of type styles to support the variety of products and us…" at bounding box center [325, 115] width 269 height 24
drag, startPoint x: 410, startPoint y: 124, endPoint x: 431, endPoint y: 127, distance: 21.0
click at [431, 127] on p "We offer a broad range of type styles to support the variety of products and us…" at bounding box center [325, 115] width 269 height 24
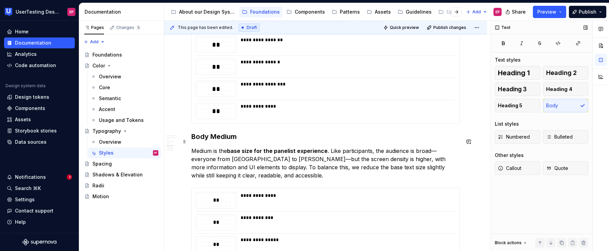
scroll to position [696, 0]
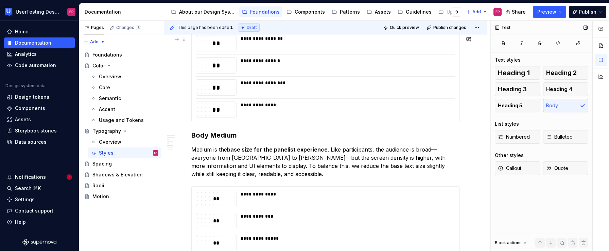
click at [467, 123] on div "This page has been edited. Draft Quick preview Publish changes Typography Edit …" at bounding box center [327, 136] width 326 height 230
click at [200, 131] on div "We offer a broad range of type styles to support the variety of products and us…" at bounding box center [325, 38] width 269 height 1116
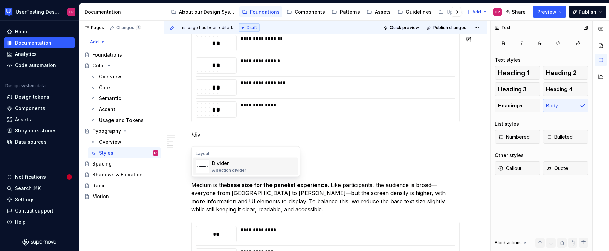
click at [204, 167] on img "Suggestions" at bounding box center [202, 166] width 13 height 14
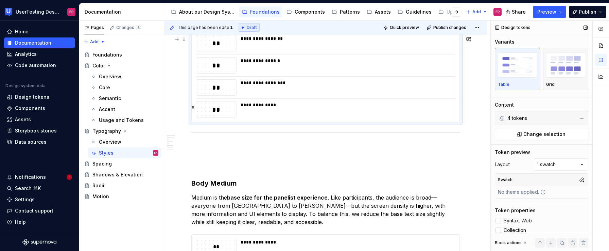
click at [328, 108] on div "**********" at bounding box center [346, 104] width 210 height 7
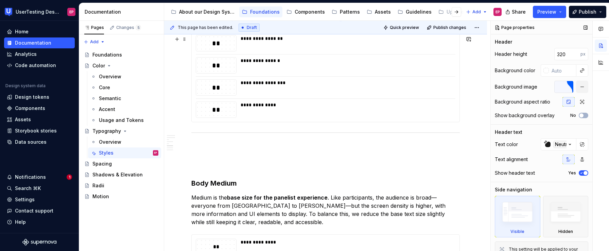
click at [460, 122] on div "**********" at bounding box center [325, 76] width 269 height 91
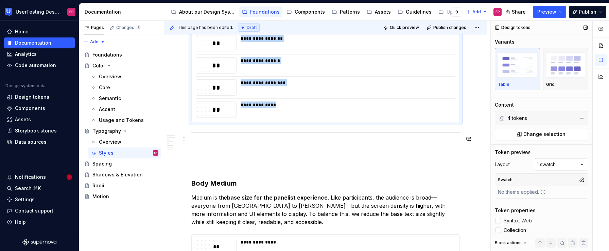
click at [445, 135] on div at bounding box center [325, 132] width 269 height 4
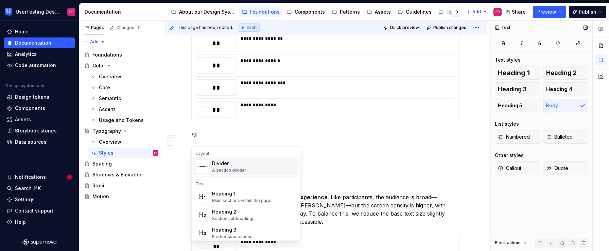
click at [272, 160] on div "Divider A section divider" at bounding box center [254, 166] width 84 height 14
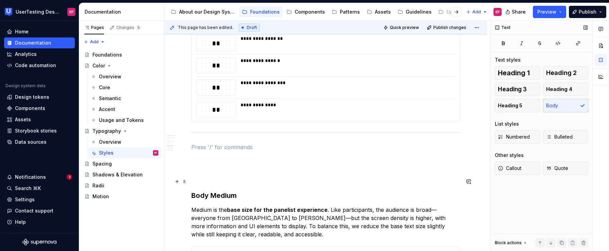
click at [212, 185] on h3 "Body Medium" at bounding box center [325, 185] width 269 height 29
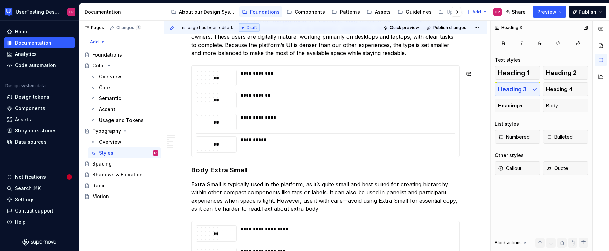
scroll to position [981, 0]
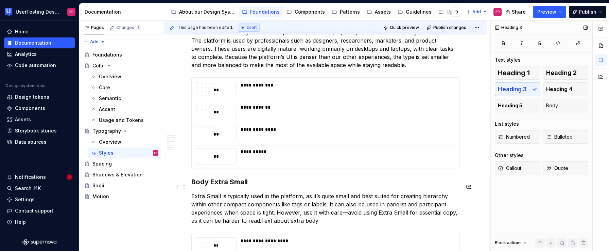
click at [191, 183] on h3 "Body Extra Small" at bounding box center [325, 182] width 269 height 10
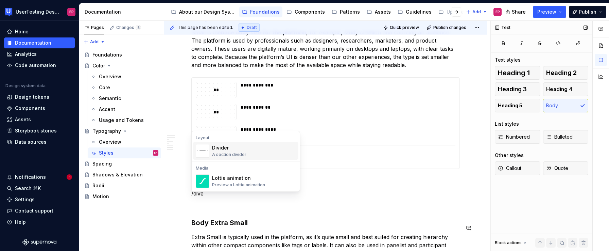
click at [213, 148] on div "Divider" at bounding box center [229, 147] width 34 height 7
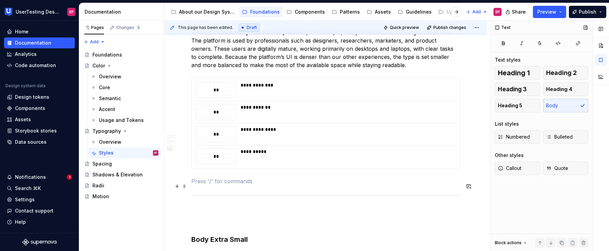
click at [191, 185] on p at bounding box center [325, 181] width 269 height 8
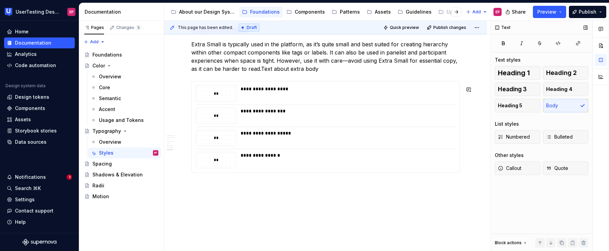
scroll to position [1150, 0]
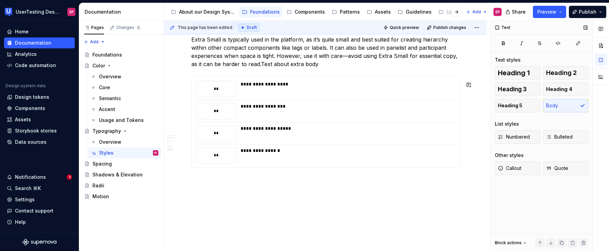
click at [116, 160] on div "Spacing" at bounding box center [125, 164] width 66 height 10
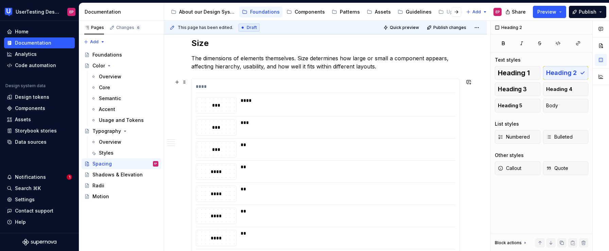
scroll to position [574, 0]
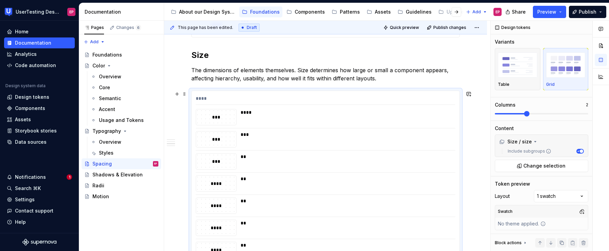
click at [535, 164] on span "Change selection" at bounding box center [545, 165] width 42 height 7
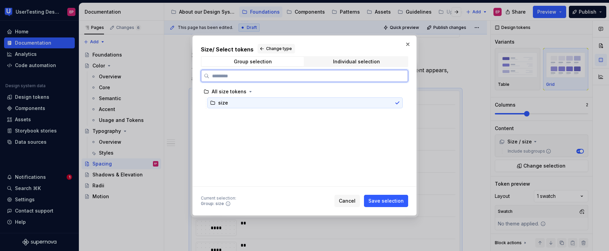
click at [374, 100] on div "size" at bounding box center [304, 102] width 195 height 11
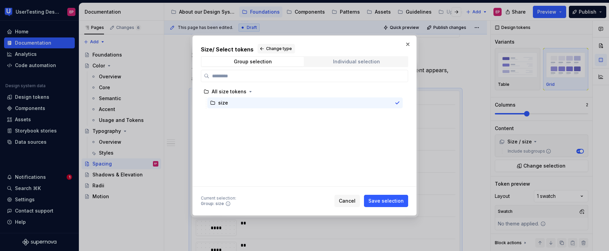
click at [325, 65] on span "Individual selection" at bounding box center [356, 62] width 102 height 10
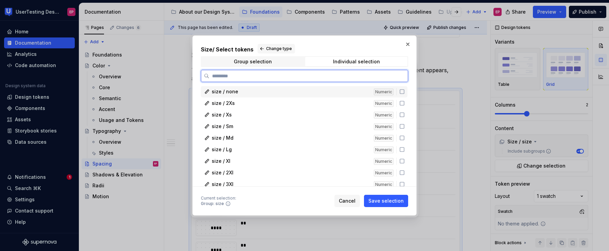
click at [404, 91] on icon at bounding box center [402, 91] width 4 height 4
click at [401, 102] on icon at bounding box center [401, 102] width 5 height 5
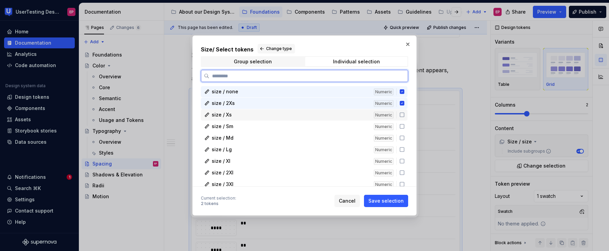
click at [402, 114] on icon at bounding box center [401, 114] width 5 height 5
click at [403, 124] on icon at bounding box center [401, 125] width 5 height 5
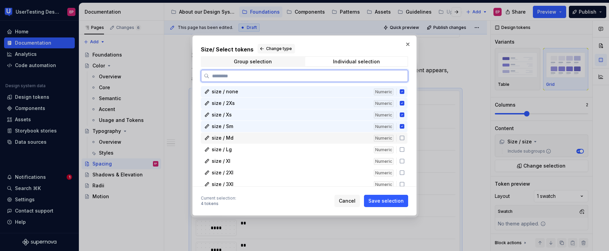
click at [402, 139] on icon at bounding box center [401, 137] width 5 height 5
click at [402, 147] on icon at bounding box center [402, 149] width 4 height 4
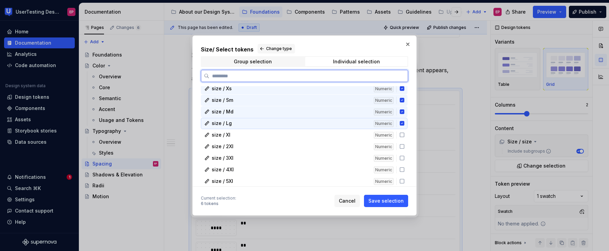
scroll to position [31, 0]
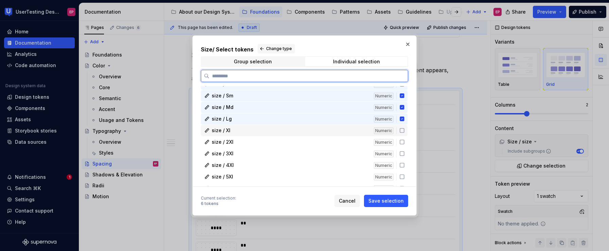
click at [401, 128] on icon at bounding box center [402, 130] width 4 height 4
click at [400, 139] on div "size / 2Xl Numeric" at bounding box center [304, 141] width 207 height 11
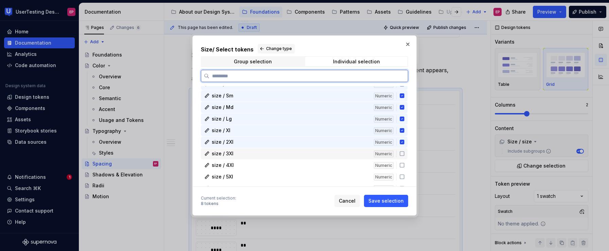
click at [402, 154] on icon at bounding box center [401, 153] width 5 height 5
click at [400, 163] on icon at bounding box center [401, 164] width 5 height 5
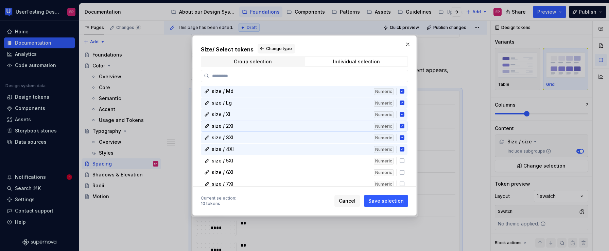
scroll to position [49, 0]
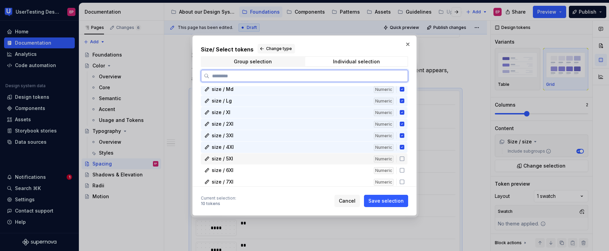
click at [400, 158] on icon at bounding box center [401, 158] width 5 height 5
click at [403, 171] on icon at bounding box center [401, 169] width 5 height 5
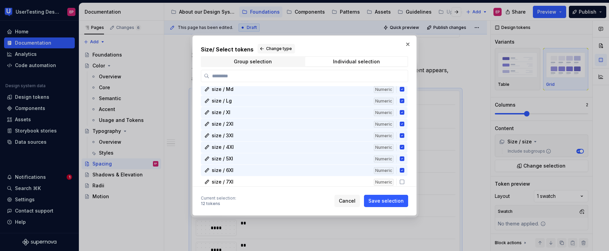
click at [393, 208] on div "Size / Select tokens Change type Group selection Individual selection size / no…" at bounding box center [304, 125] width 224 height 180
click at [392, 201] on span "Save selection" at bounding box center [386, 200] width 35 height 7
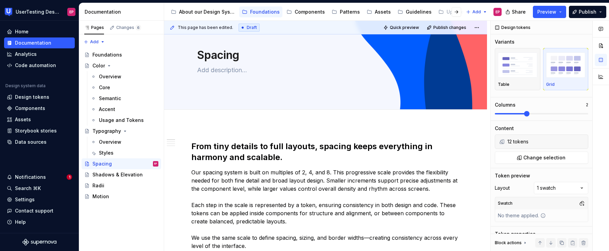
scroll to position [0, 0]
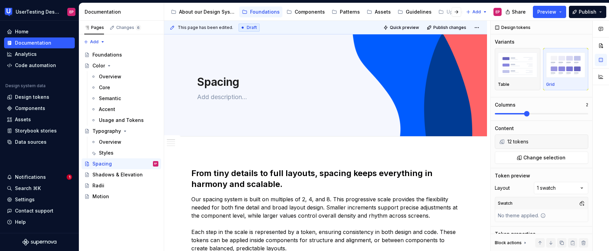
type textarea "*"
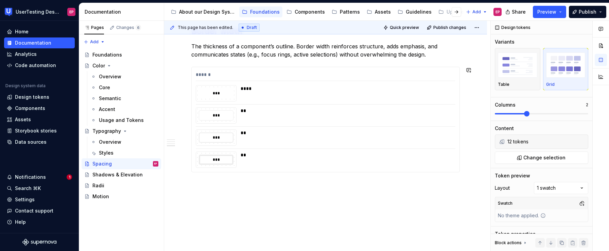
scroll to position [922, 0]
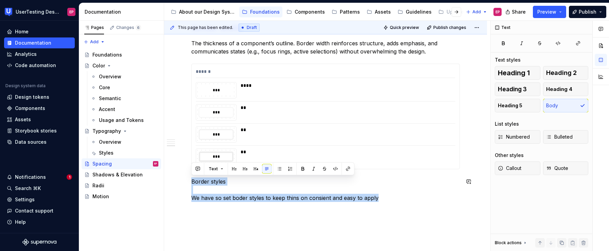
copy p "Border styles We have so set boder styles to keep thins on consient and easy to…"
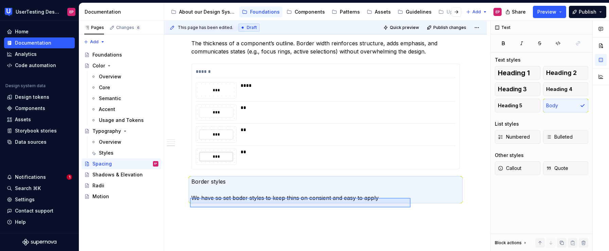
drag, startPoint x: 191, startPoint y: 198, endPoint x: 411, endPoint y: 207, distance: 220.2
click at [411, 207] on div "This page has been edited. Draft Quick preview Publish changes Spacing Edit hea…" at bounding box center [327, 136] width 326 height 230
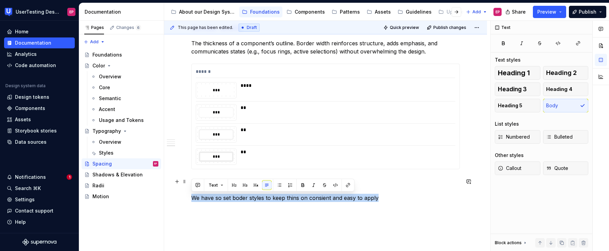
drag, startPoint x: 380, startPoint y: 199, endPoint x: 180, endPoint y: 194, distance: 199.6
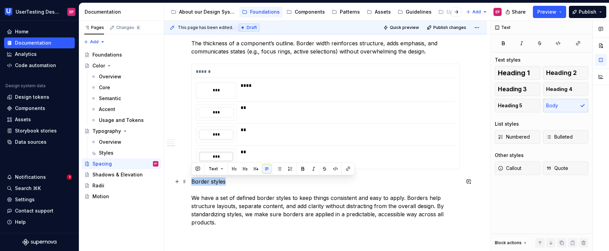
drag, startPoint x: 225, startPoint y: 181, endPoint x: 189, endPoint y: 181, distance: 36.0
click at [235, 169] on button "button" at bounding box center [234, 169] width 10 height 10
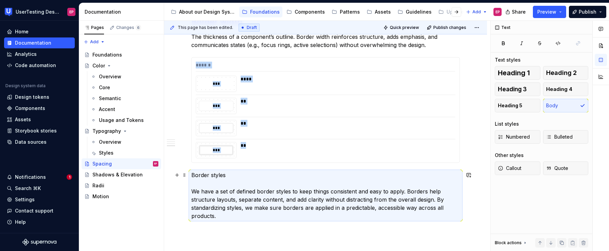
click at [228, 178] on p "Border styles We have a set of defined border styles to keep things consistent …" at bounding box center [325, 195] width 269 height 49
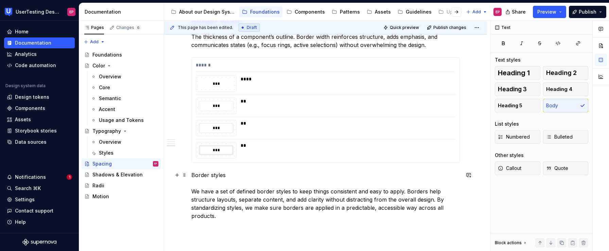
click at [192, 188] on p "Border styles We have a set of defined border styles to keep things consistent …" at bounding box center [325, 195] width 269 height 49
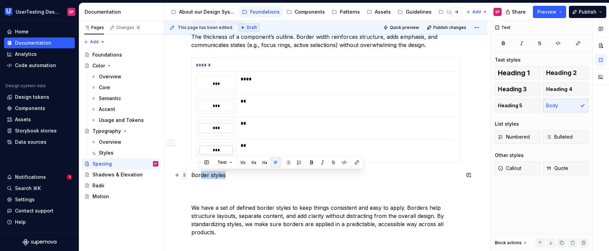
drag, startPoint x: 226, startPoint y: 175, endPoint x: 186, endPoint y: 175, distance: 40.1
drag, startPoint x: 192, startPoint y: 174, endPoint x: 231, endPoint y: 173, distance: 38.4
click at [231, 173] on p "Border styles" at bounding box center [325, 179] width 269 height 16
click at [219, 161] on button "Text" at bounding box center [216, 162] width 21 height 10
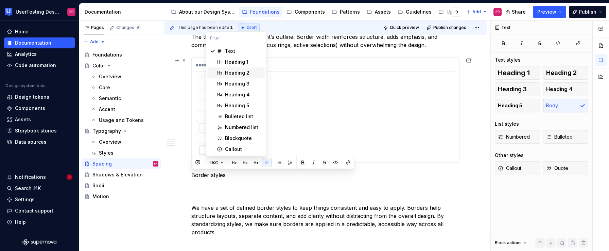
click at [231, 73] on div "Heading 2" at bounding box center [237, 72] width 24 height 7
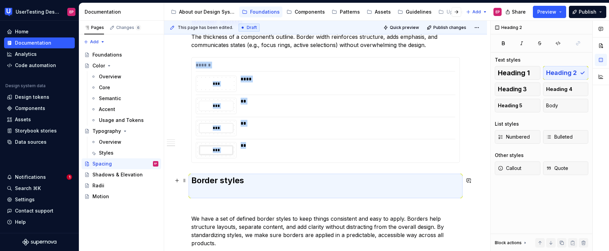
click at [196, 192] on h2 "Border styles" at bounding box center [325, 186] width 269 height 22
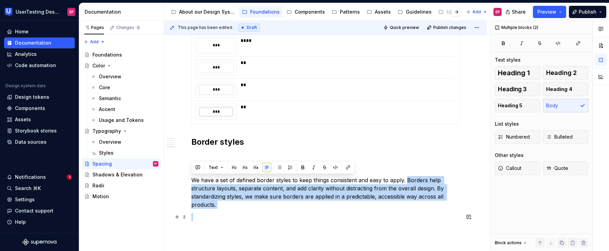
scroll to position [968, 0]
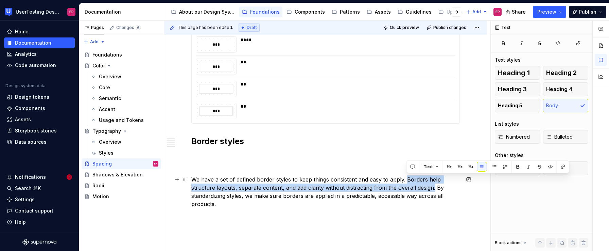
drag, startPoint x: 406, startPoint y: 213, endPoint x: 434, endPoint y: 189, distance: 37.3
click at [434, 189] on p "We have a set of defined border styles to keep things consistent and easy to ap…" at bounding box center [325, 191] width 269 height 33
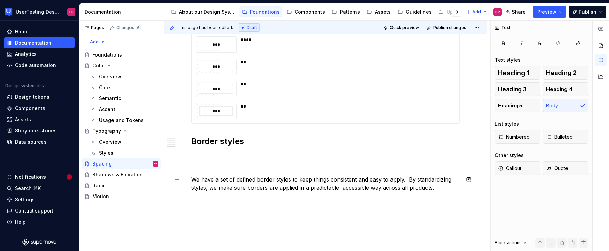
click at [192, 178] on p "We have a set of defined border styles to keep things consistent and easy to ap…" at bounding box center [325, 183] width 269 height 16
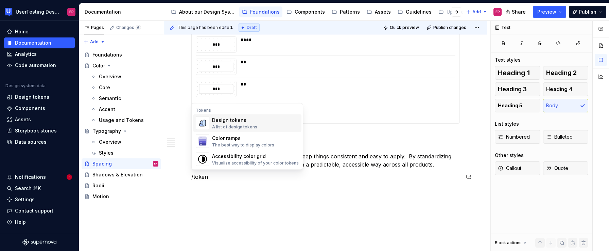
click at [244, 124] on div "A list of design tokens" at bounding box center [234, 126] width 45 height 5
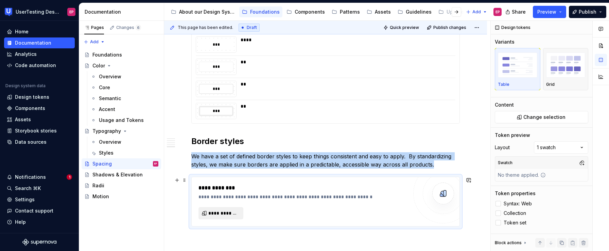
click at [226, 212] on span "**********" at bounding box center [223, 212] width 31 height 7
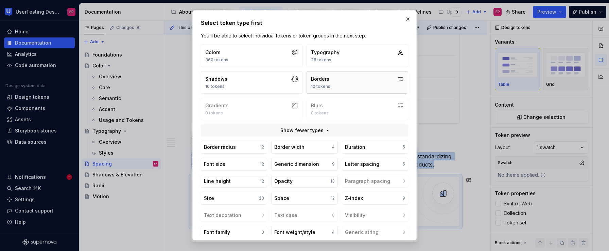
click at [338, 79] on button "Borders 10 tokens" at bounding box center [358, 82] width 102 height 22
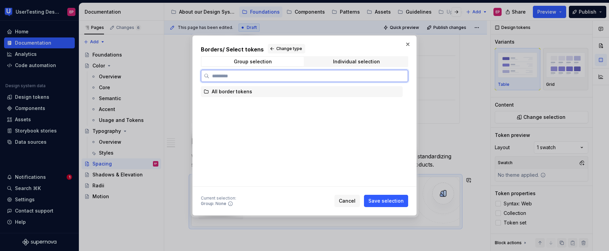
click at [270, 88] on div "All border tokens" at bounding box center [302, 91] width 202 height 11
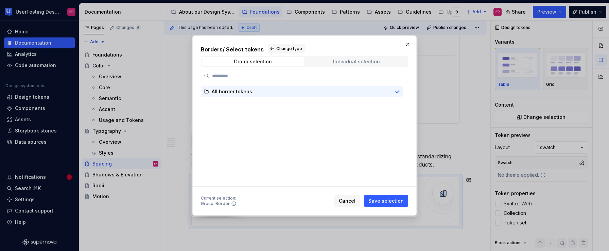
click at [325, 62] on span "Individual selection" at bounding box center [356, 62] width 102 height 10
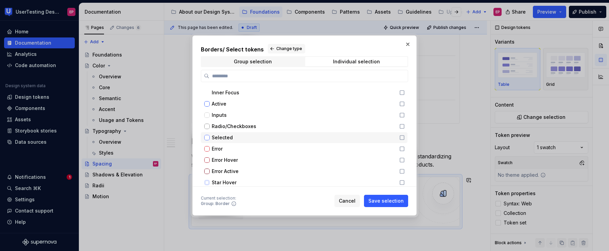
scroll to position [11, 0]
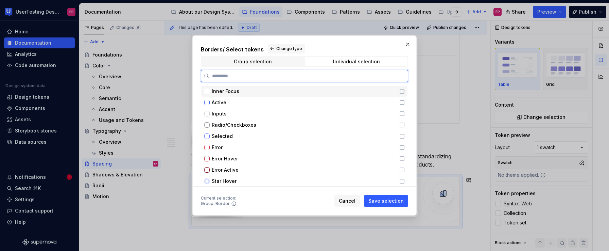
click at [403, 92] on icon at bounding box center [401, 90] width 5 height 5
click at [401, 102] on icon at bounding box center [401, 102] width 5 height 5
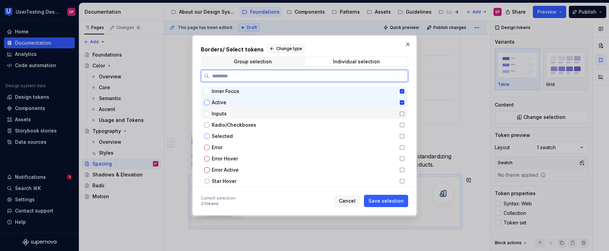
click at [401, 112] on icon at bounding box center [402, 114] width 4 height 4
click at [402, 123] on icon at bounding box center [402, 125] width 4 height 4
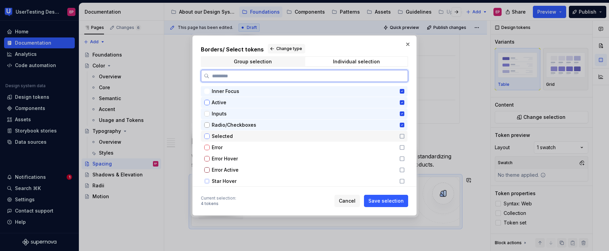
click at [400, 133] on div "Selected" at bounding box center [304, 136] width 207 height 11
click at [402, 145] on icon at bounding box center [401, 146] width 5 height 5
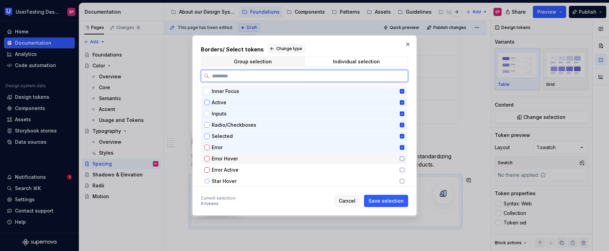
click at [401, 157] on icon at bounding box center [401, 158] width 5 height 5
click at [401, 168] on icon at bounding box center [402, 170] width 4 height 4
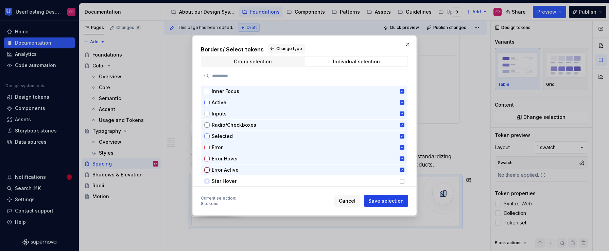
click at [389, 199] on span "Save selection" at bounding box center [386, 200] width 35 height 7
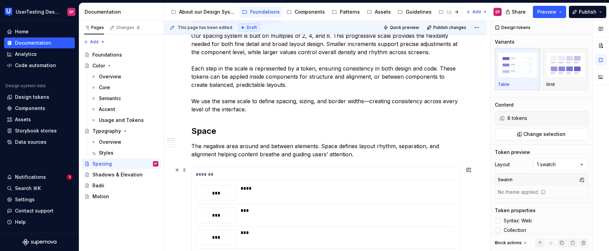
scroll to position [157, 0]
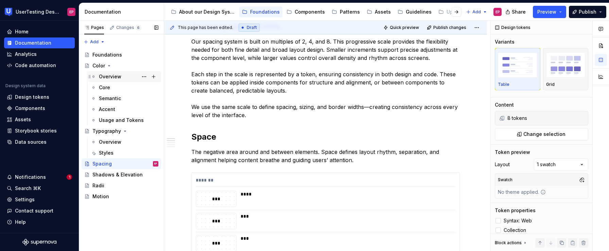
click at [134, 73] on div "Overview" at bounding box center [128, 77] width 59 height 10
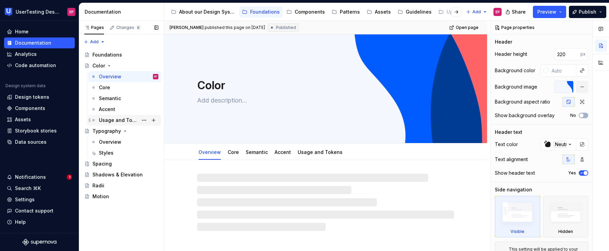
click at [114, 121] on div "Usage and Tokens" at bounding box center [118, 120] width 39 height 7
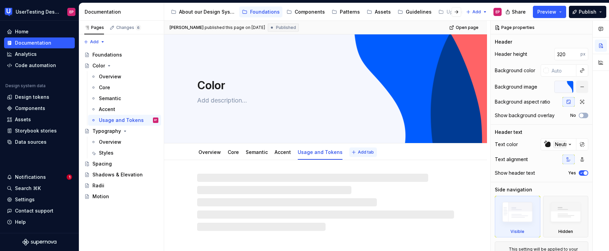
click at [358, 152] on span "Add tab" at bounding box center [366, 151] width 16 height 5
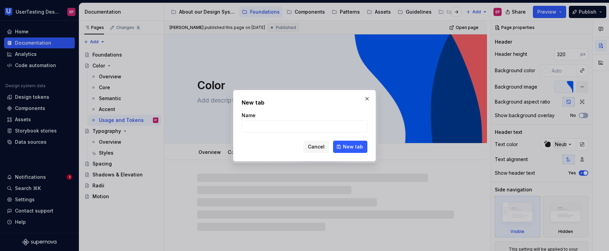
type textarea "*"
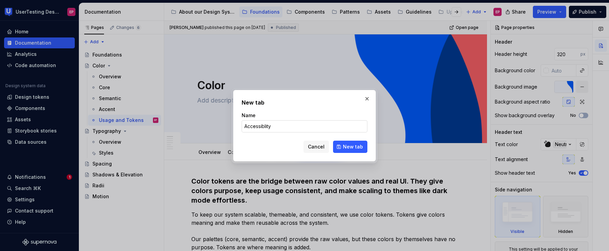
click at [261, 126] on input "Accessiblity" at bounding box center [305, 126] width 126 height 12
type input "Accessibility"
type textarea "*"
type input "Accessibility"
click at [350, 143] on span "New tab" at bounding box center [353, 146] width 20 height 7
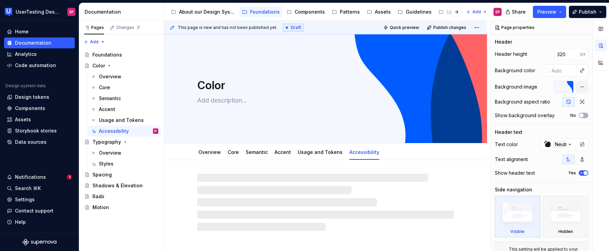
click at [306, 177] on div at bounding box center [325, 201] width 257 height 57
click at [250, 178] on div at bounding box center [325, 201] width 257 height 57
type textarea "*"
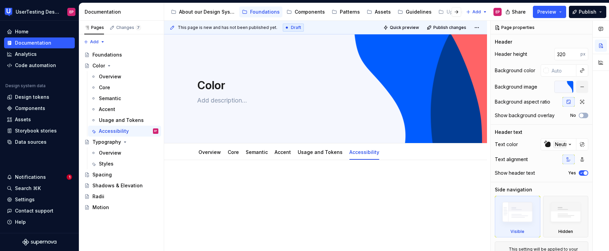
click at [227, 181] on p at bounding box center [325, 180] width 269 height 8
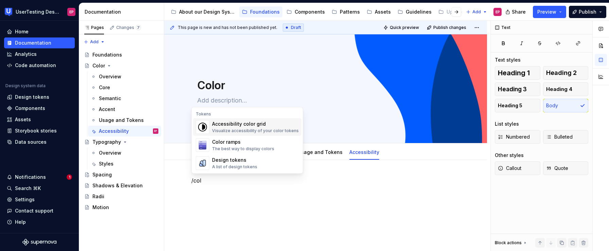
click at [266, 130] on div "Visualize accessibility of your color tokens" at bounding box center [255, 130] width 87 height 5
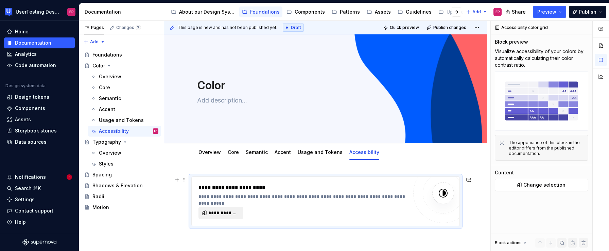
click at [230, 211] on span "**********" at bounding box center [223, 212] width 31 height 7
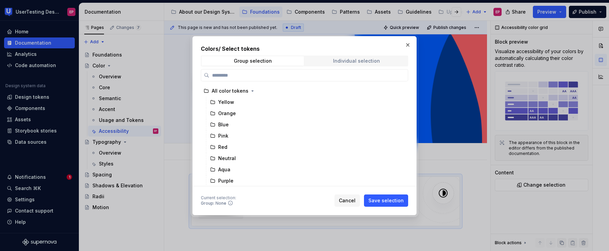
click at [330, 61] on span "Individual selection" at bounding box center [356, 61] width 102 height 10
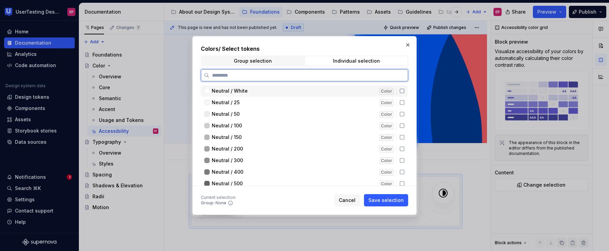
click at [402, 90] on icon at bounding box center [401, 90] width 5 height 5
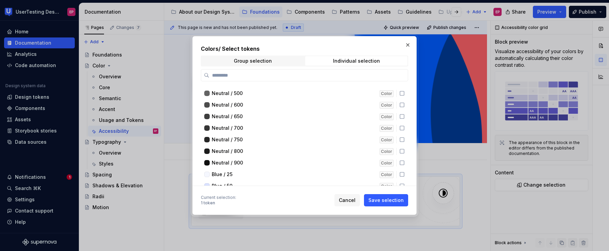
scroll to position [91, 0]
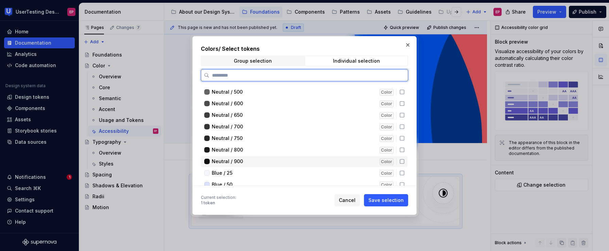
click at [400, 161] on icon at bounding box center [401, 160] width 5 height 5
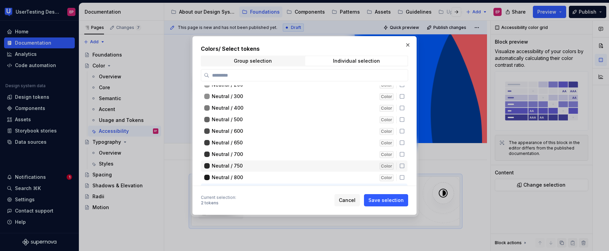
scroll to position [66, 0]
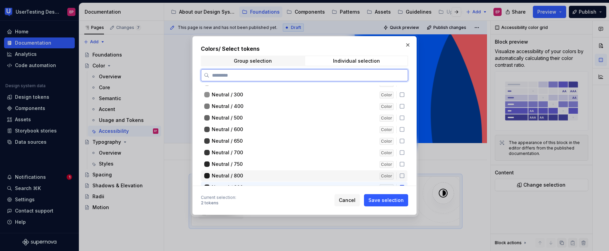
click at [400, 174] on icon at bounding box center [401, 175] width 5 height 5
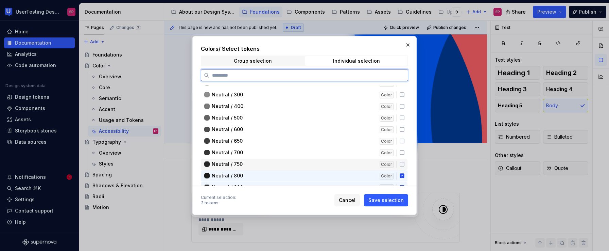
click at [401, 160] on div "Neutral / 750 Color" at bounding box center [304, 163] width 207 height 11
click at [402, 153] on icon at bounding box center [401, 152] width 5 height 5
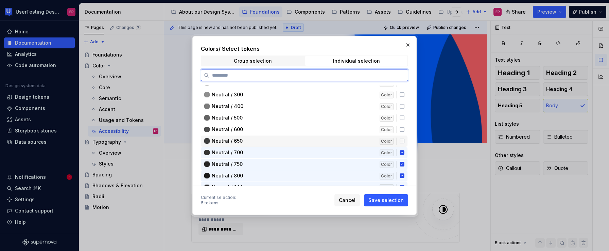
click at [402, 139] on icon at bounding box center [401, 140] width 5 height 5
click at [402, 126] on icon at bounding box center [401, 128] width 5 height 5
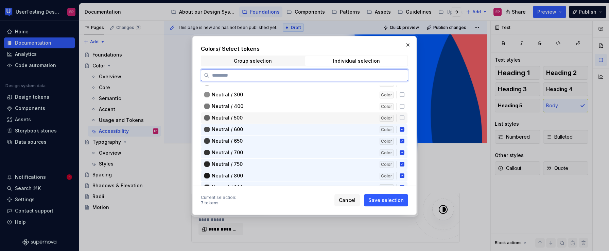
click at [403, 119] on icon at bounding box center [401, 117] width 5 height 5
click at [403, 109] on div "Neutral / 400 Color" at bounding box center [304, 106] width 207 height 11
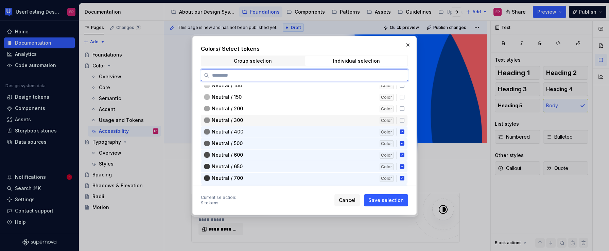
click at [401, 118] on icon at bounding box center [401, 119] width 5 height 5
click at [401, 111] on icon at bounding box center [401, 108] width 5 height 5
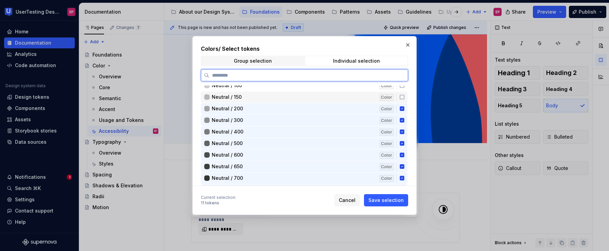
click at [403, 99] on icon at bounding box center [402, 97] width 4 height 4
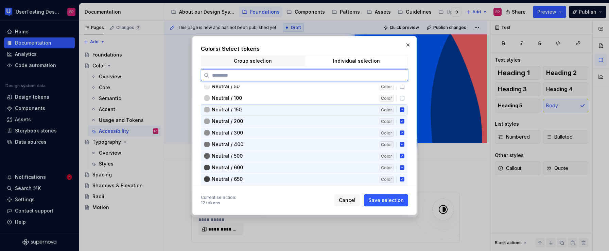
scroll to position [12, 0]
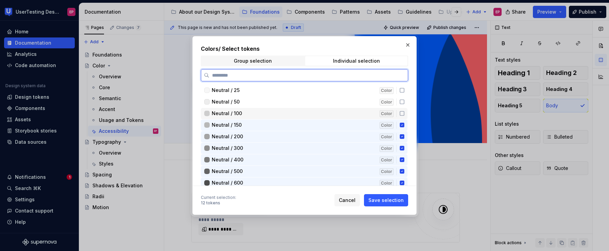
click at [399, 112] on icon at bounding box center [401, 112] width 5 height 5
click at [401, 103] on icon at bounding box center [401, 101] width 5 height 5
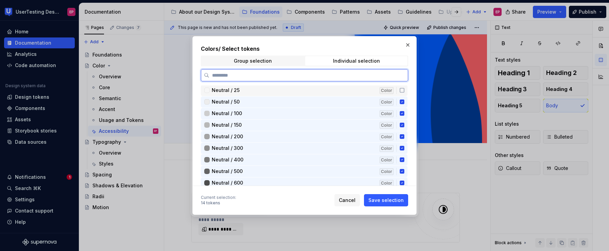
click at [401, 92] on icon at bounding box center [401, 89] width 5 height 5
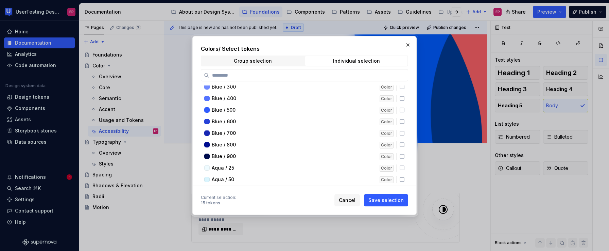
scroll to position [230, 0]
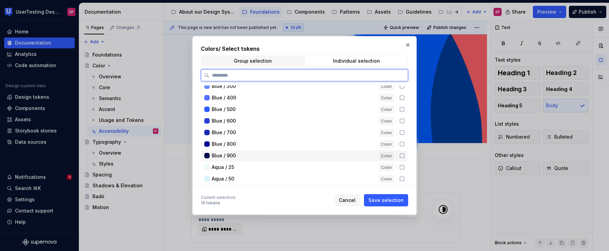
click at [401, 153] on icon at bounding box center [402, 155] width 4 height 4
click at [402, 145] on icon at bounding box center [401, 143] width 5 height 5
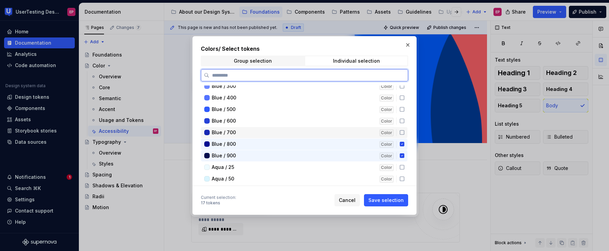
click at [403, 133] on icon at bounding box center [401, 132] width 5 height 5
click at [402, 122] on icon at bounding box center [401, 120] width 5 height 5
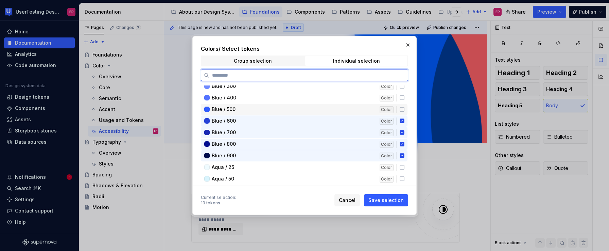
click at [401, 112] on div "Blue / 500 Color" at bounding box center [304, 109] width 207 height 11
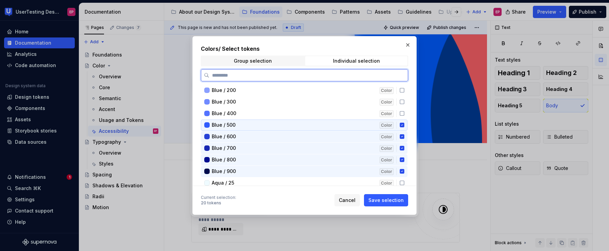
scroll to position [192, 0]
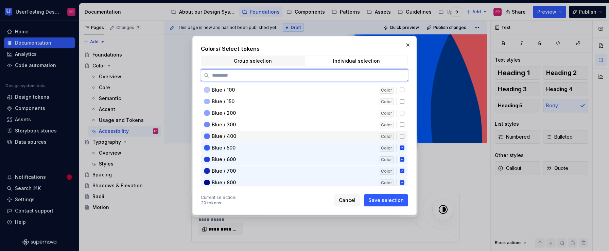
click at [401, 135] on icon at bounding box center [401, 135] width 5 height 5
click at [400, 124] on icon at bounding box center [401, 124] width 5 height 5
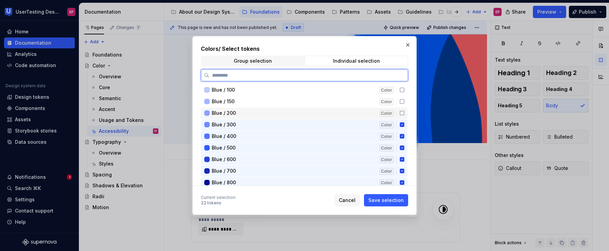
click at [400, 112] on icon at bounding box center [401, 112] width 5 height 5
click at [401, 99] on icon at bounding box center [402, 101] width 4 height 4
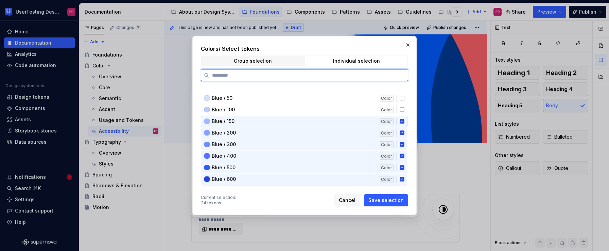
scroll to position [152, 0]
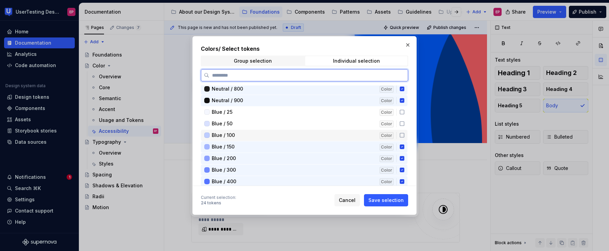
click at [400, 133] on icon at bounding box center [402, 135] width 4 height 4
click at [402, 123] on icon at bounding box center [401, 123] width 5 height 5
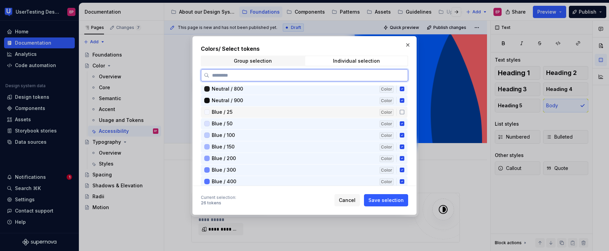
click at [401, 113] on icon at bounding box center [401, 111] width 5 height 5
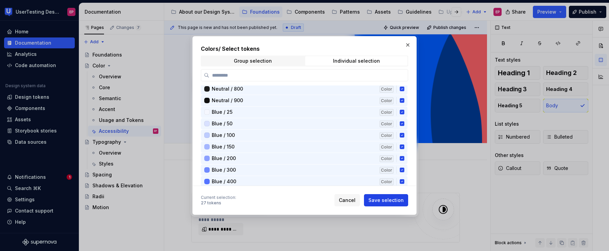
click at [387, 195] on button "Save selection" at bounding box center [386, 200] width 44 height 12
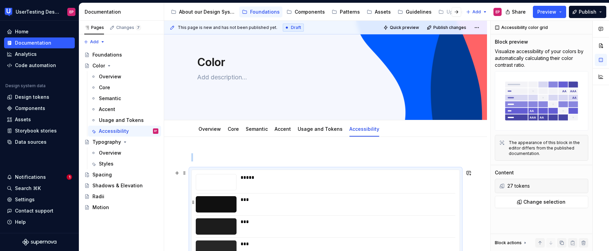
scroll to position [0, 0]
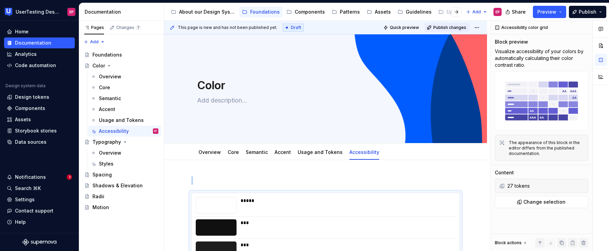
click at [444, 28] on span "Publish changes" at bounding box center [449, 27] width 33 height 5
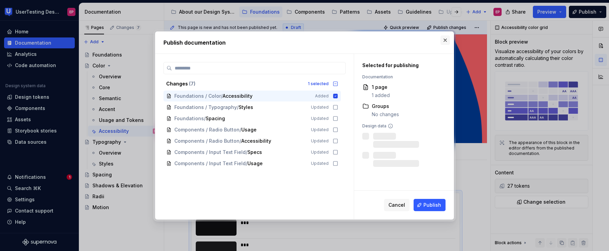
click at [445, 37] on button "button" at bounding box center [446, 40] width 10 height 10
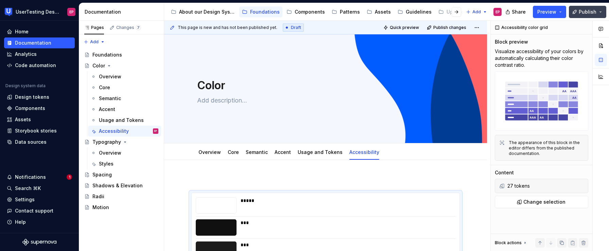
click at [584, 6] on button "Publish" at bounding box center [587, 12] width 37 height 12
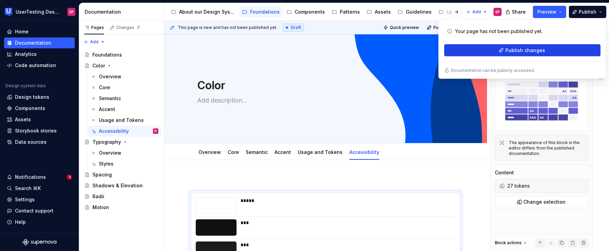
click at [513, 51] on span "Publish changes" at bounding box center [526, 50] width 40 height 7
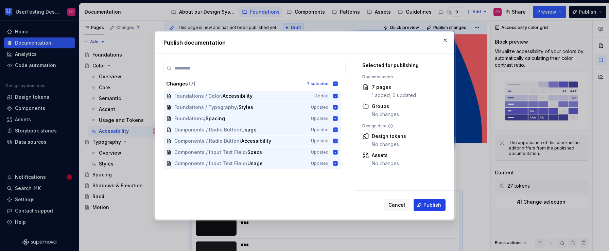
click at [425, 201] on span "Publish" at bounding box center [433, 204] width 18 height 7
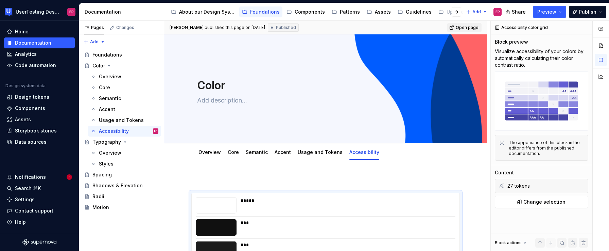
click at [453, 28] on link "Open page" at bounding box center [464, 28] width 34 height 10
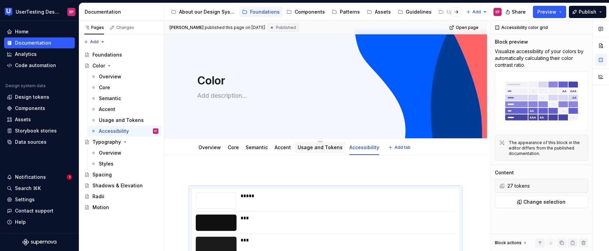
scroll to position [110, 0]
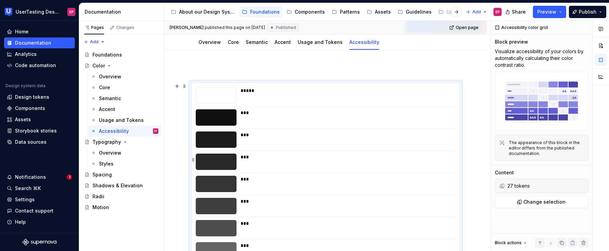
click at [330, 159] on div "***" at bounding box center [346, 156] width 210 height 7
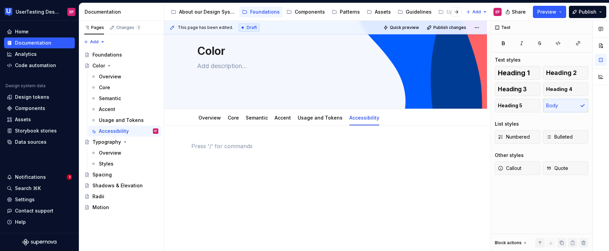
scroll to position [34, 0]
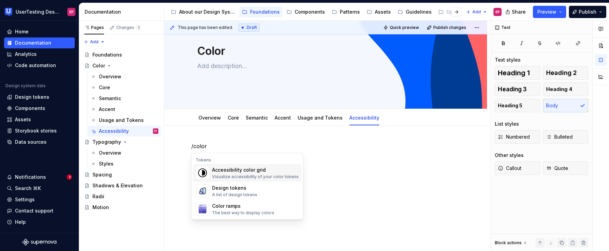
click at [266, 175] on div "Visualize accessibility of your color tokens" at bounding box center [255, 176] width 87 height 5
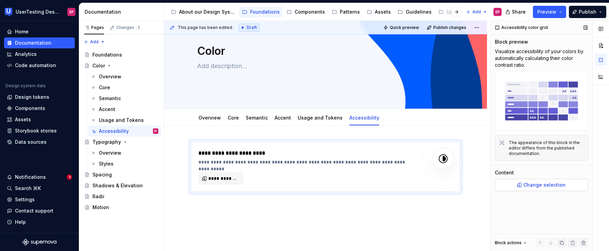
click at [530, 189] on button "Change selection" at bounding box center [541, 184] width 93 height 12
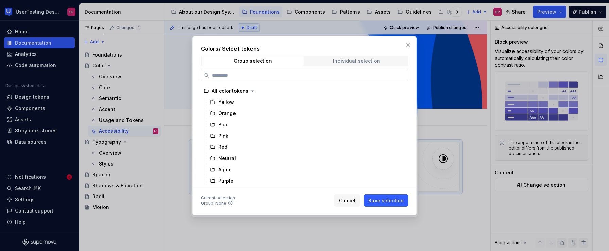
click at [377, 60] on div "Individual selection" at bounding box center [356, 60] width 47 height 5
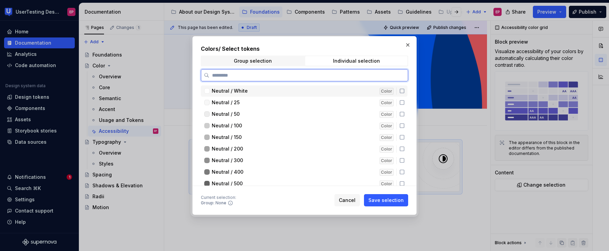
click at [402, 92] on icon at bounding box center [401, 90] width 5 height 5
click at [402, 105] on div "Neutral / 25 Color" at bounding box center [304, 102] width 207 height 11
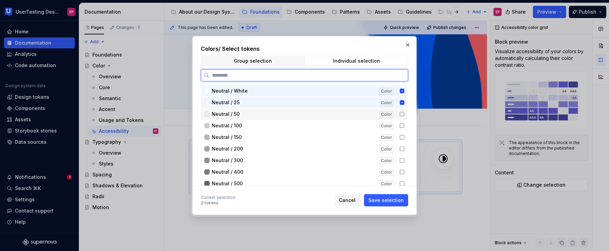
click at [402, 112] on icon at bounding box center [401, 113] width 5 height 5
click at [401, 122] on div "Neutral / 100 Color" at bounding box center [304, 125] width 207 height 11
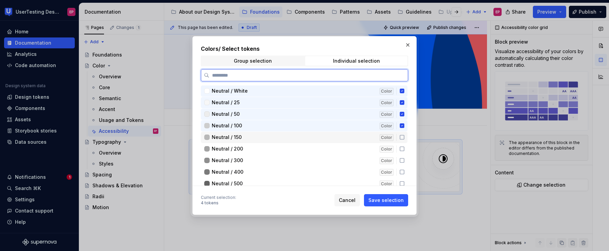
click at [402, 136] on icon at bounding box center [401, 136] width 5 height 5
click at [401, 146] on icon at bounding box center [401, 148] width 5 height 5
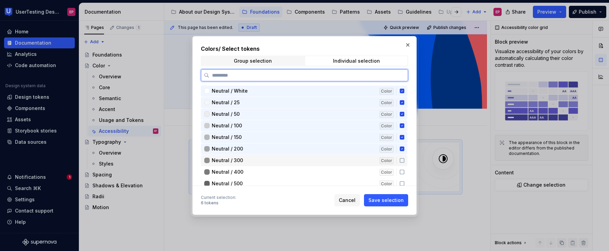
click at [401, 157] on div "Neutral / 300 Color" at bounding box center [304, 160] width 207 height 11
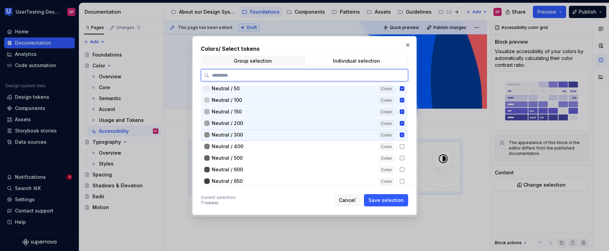
scroll to position [42, 0]
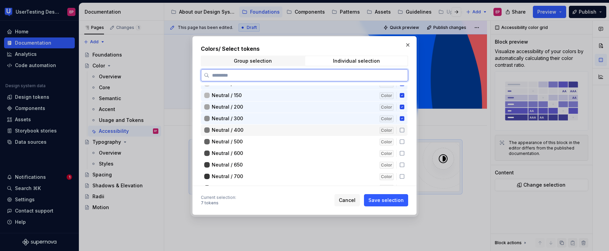
click at [402, 131] on icon at bounding box center [401, 129] width 5 height 5
click at [402, 139] on icon at bounding box center [401, 141] width 5 height 5
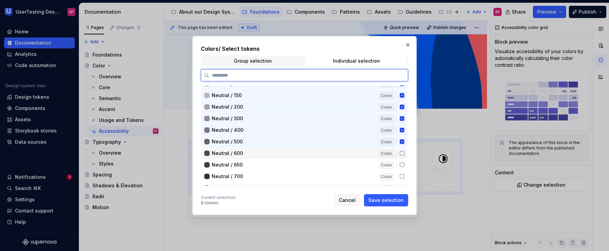
click at [402, 151] on icon at bounding box center [401, 152] width 5 height 5
click at [402, 162] on icon at bounding box center [402, 164] width 4 height 4
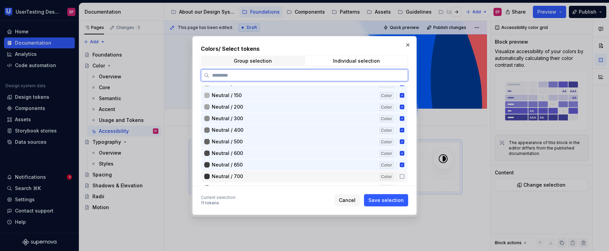
click at [402, 174] on icon at bounding box center [401, 175] width 5 height 5
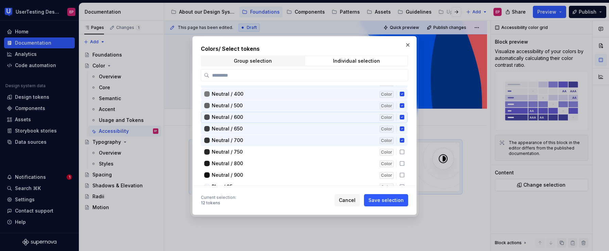
scroll to position [96, 0]
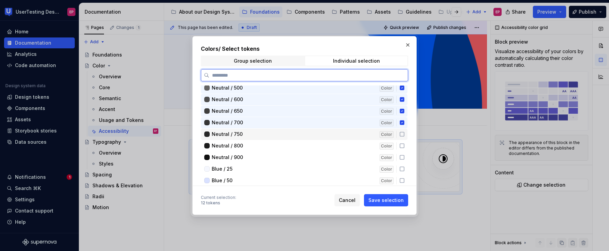
click at [400, 135] on icon at bounding box center [401, 133] width 5 height 5
click at [404, 147] on icon at bounding box center [401, 145] width 5 height 5
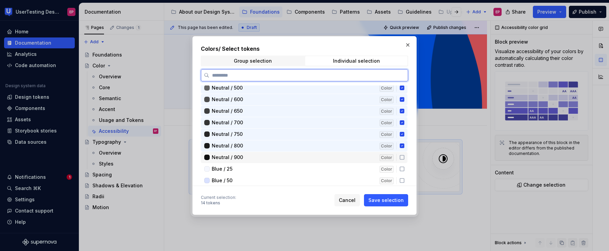
click at [402, 156] on icon at bounding box center [401, 156] width 5 height 5
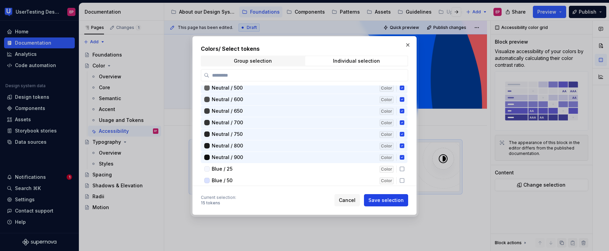
click at [379, 203] on span "Save selection" at bounding box center [386, 199] width 35 height 7
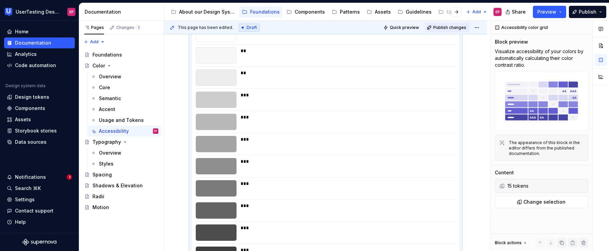
click at [444, 31] on button "Publish changes" at bounding box center [447, 28] width 45 height 10
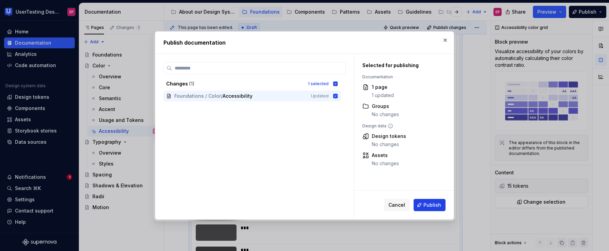
click at [423, 205] on button "Publish" at bounding box center [430, 205] width 32 height 12
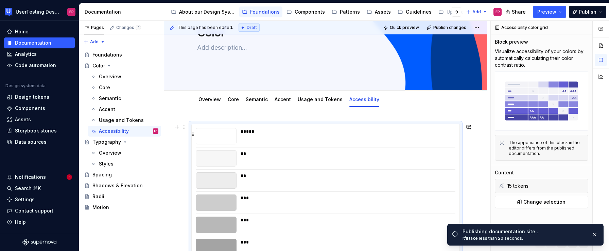
scroll to position [52, 0]
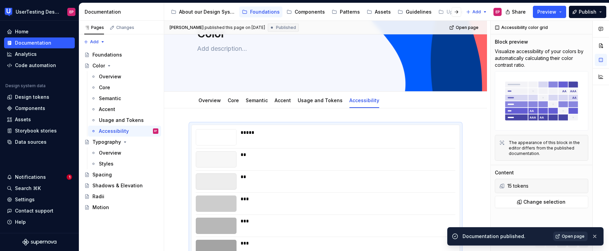
click at [562, 234] on link "Open page" at bounding box center [570, 236] width 34 height 10
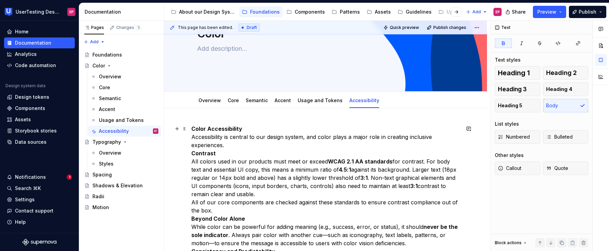
click at [253, 130] on p "Color Accessibility Accessibility is central to our design system, and color pl…" at bounding box center [325, 222] width 269 height 196
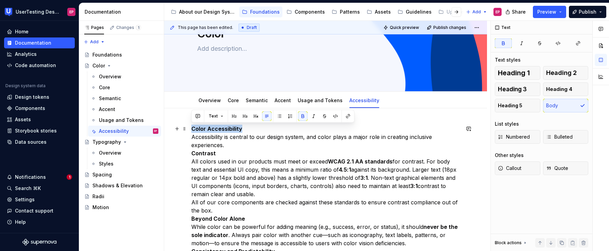
drag, startPoint x: 243, startPoint y: 129, endPoint x: 191, endPoint y: 130, distance: 51.7
click at [232, 115] on button "button" at bounding box center [234, 116] width 10 height 10
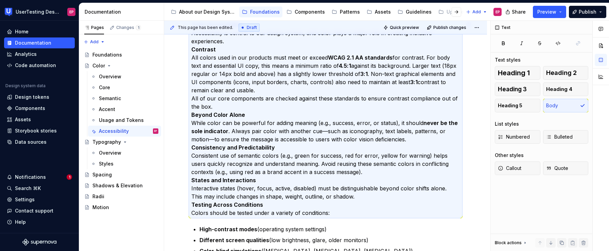
scroll to position [0, 0]
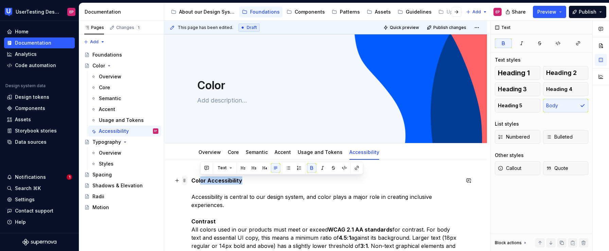
drag, startPoint x: 242, startPoint y: 179, endPoint x: 186, endPoint y: 177, distance: 56.8
click at [245, 170] on button "button" at bounding box center [243, 168] width 10 height 10
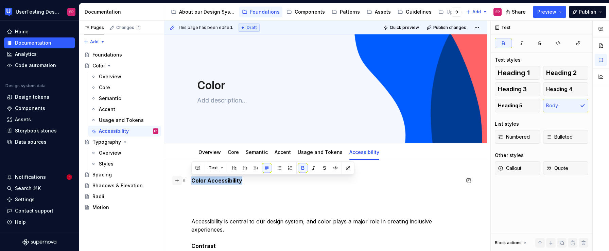
drag, startPoint x: 241, startPoint y: 180, endPoint x: 175, endPoint y: 177, distance: 65.3
click at [232, 167] on button "button" at bounding box center [234, 168] width 10 height 10
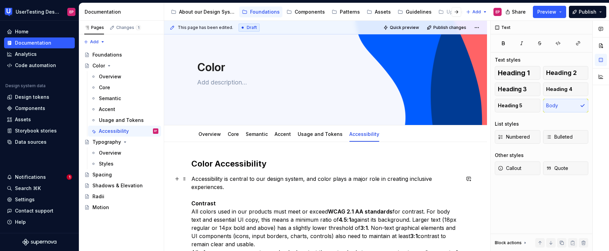
scroll to position [40, 0]
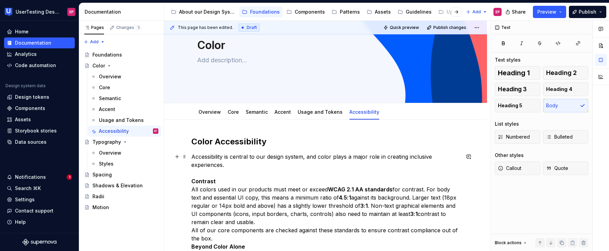
click at [234, 185] on p "Accessibility is central to our design system, and color plays a major role in …" at bounding box center [325, 250] width 269 height 196
click at [225, 181] on p "Accessibility is central to our design system, and color plays a major role in …" at bounding box center [325, 250] width 269 height 196
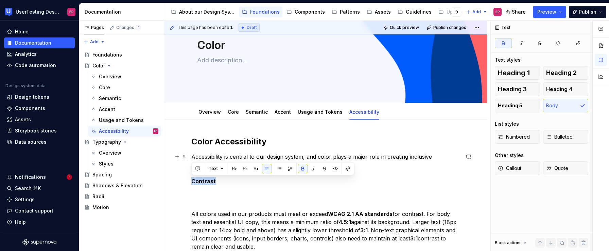
drag, startPoint x: 218, startPoint y: 182, endPoint x: 186, endPoint y: 177, distance: 32.0
click at [246, 167] on button "button" at bounding box center [245, 169] width 10 height 10
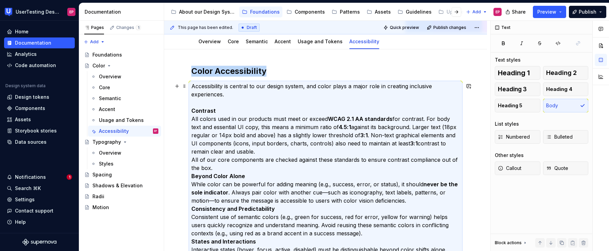
scroll to position [85, 0]
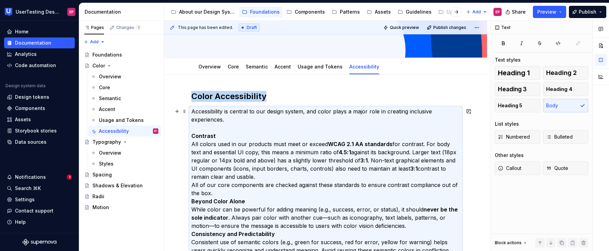
click at [192, 134] on strong "Contrast" at bounding box center [203, 135] width 24 height 7
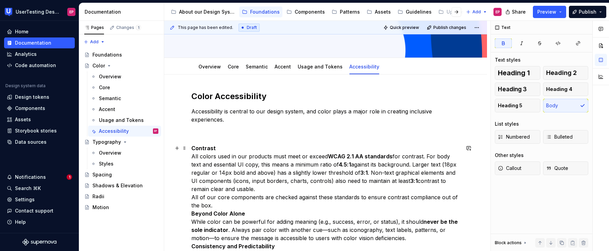
click at [226, 147] on p "Contrast All colors used in our products must meet or exceed WCAG 2.1 AA standa…" at bounding box center [325, 229] width 269 height 171
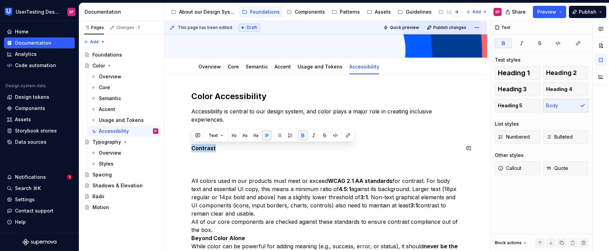
drag, startPoint x: 219, startPoint y: 146, endPoint x: 188, endPoint y: 141, distance: 31.0
click at [235, 135] on button "button" at bounding box center [234, 136] width 10 height 10
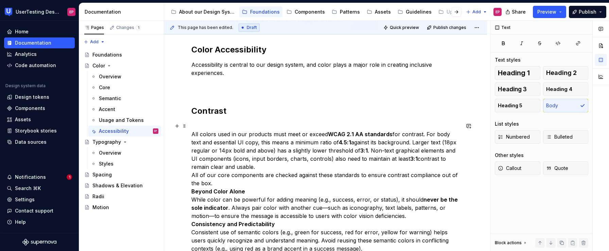
scroll to position [132, 0]
click at [241, 179] on p "All colors used in our products must meet or exceed WCAG 2.1 AA standards for c…" at bounding box center [325, 206] width 269 height 171
click at [268, 165] on p "All colors used in our products must meet or exceed WCAG 2.1 AA standards for c…" at bounding box center [325, 206] width 269 height 171
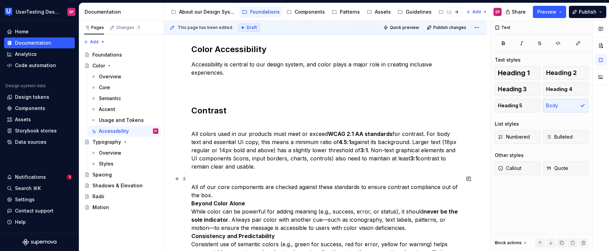
click at [236, 193] on p "All of our core components are checked against these standards to ensure contra…" at bounding box center [325, 239] width 269 height 131
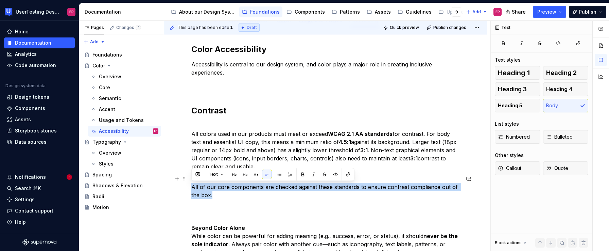
drag, startPoint x: 219, startPoint y: 197, endPoint x: 182, endPoint y: 187, distance: 38.4
click at [513, 168] on span "Callout" at bounding box center [509, 168] width 23 height 7
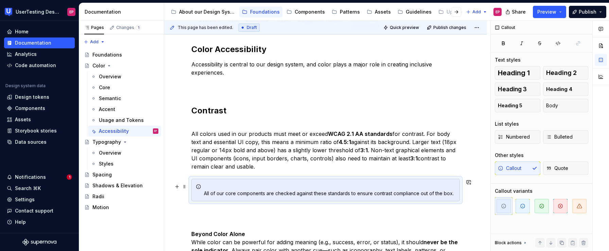
click at [204, 193] on div "All of our core components are checked against these standards to ensure contra…" at bounding box center [330, 190] width 252 height 14
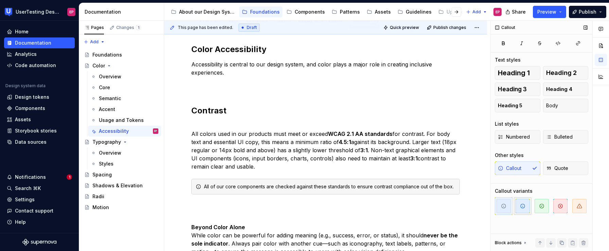
click at [522, 208] on icon "button" at bounding box center [522, 205] width 5 height 5
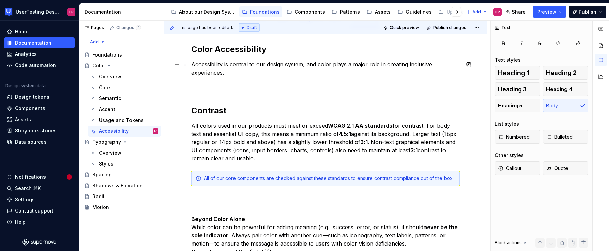
click at [304, 62] on p "Accessibility is central to our design system, and color plays a major role in …" at bounding box center [325, 76] width 269 height 33
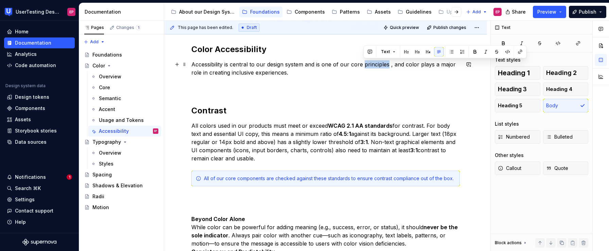
drag, startPoint x: 363, startPoint y: 64, endPoint x: 388, endPoint y: 64, distance: 24.1
click at [388, 64] on p "Accessibility is central to our design system and is one of our core principles…" at bounding box center [325, 76] width 269 height 33
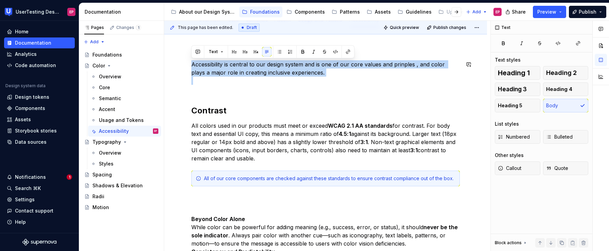
copy p "Accessibility is central to our design system and is one of our core values and…"
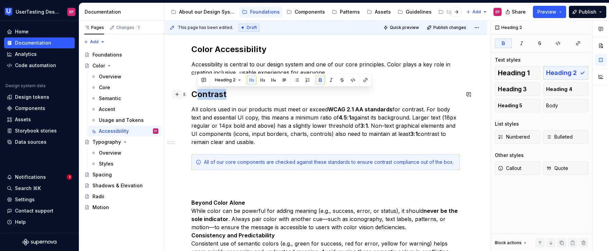
drag, startPoint x: 228, startPoint y: 95, endPoint x: 182, endPoint y: 90, distance: 46.5
drag, startPoint x: 193, startPoint y: 93, endPoint x: 228, endPoint y: 95, distance: 35.1
click at [228, 95] on h2 "Contrast" at bounding box center [325, 94] width 269 height 11
click at [226, 79] on span "Heading 2" at bounding box center [219, 79] width 21 height 5
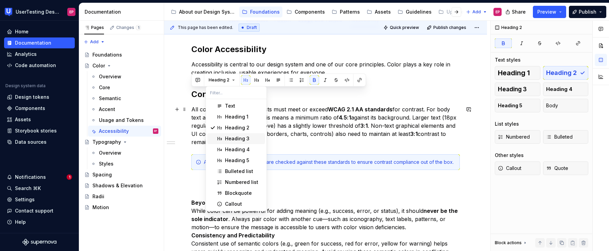
click at [229, 137] on div "Heading 3" at bounding box center [237, 138] width 24 height 7
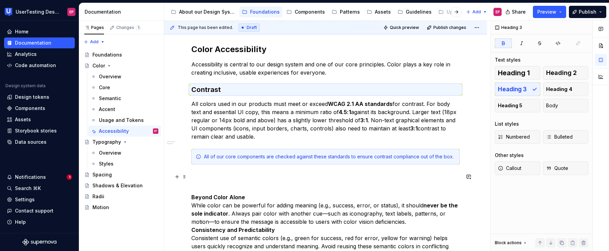
click at [249, 178] on p at bounding box center [325, 176] width 269 height 8
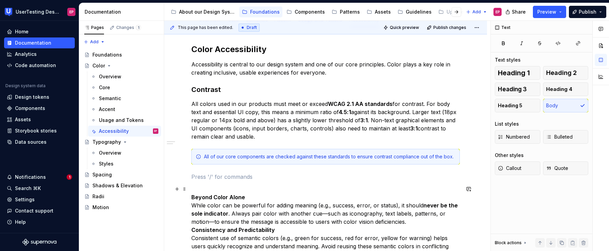
click at [250, 194] on p "Beyond Color Alone While color can be powerful for adding meaning (e.g., succes…" at bounding box center [325, 242] width 269 height 114
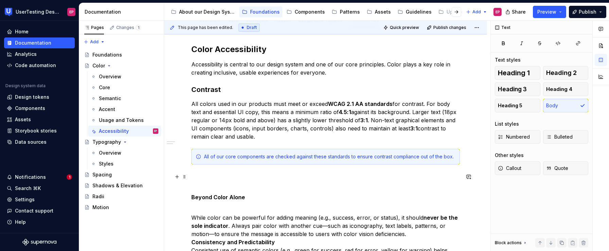
click at [242, 173] on p at bounding box center [325, 176] width 269 height 8
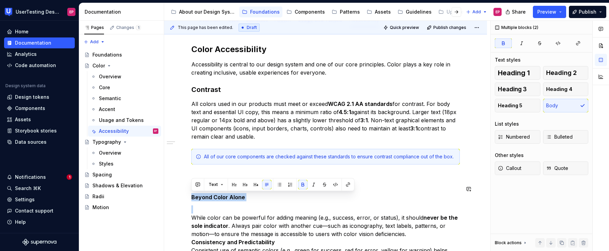
drag, startPoint x: 192, startPoint y: 196, endPoint x: 246, endPoint y: 202, distance: 54.7
click at [243, 184] on button "button" at bounding box center [245, 184] width 10 height 10
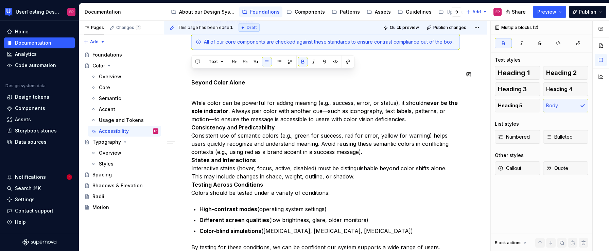
click at [243, 91] on p "While color can be powerful for adding meaning (e.g., success, error, or status…" at bounding box center [325, 143] width 269 height 106
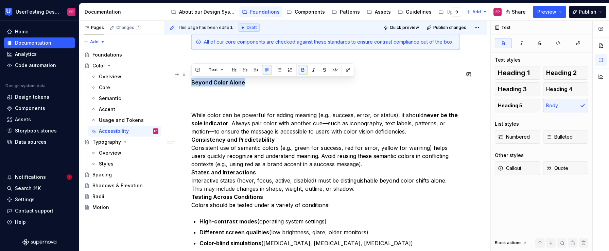
drag, startPoint x: 244, startPoint y: 83, endPoint x: 190, endPoint y: 83, distance: 54.1
click at [241, 71] on button "button" at bounding box center [245, 70] width 10 height 10
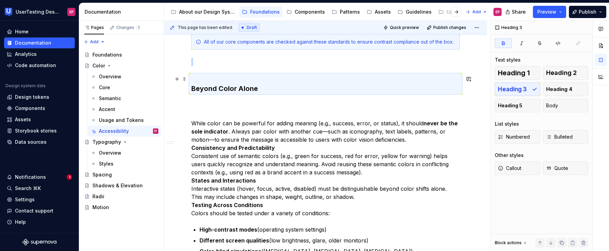
click at [191, 89] on h3 "Beyond Color Alone" at bounding box center [325, 83] width 269 height 19
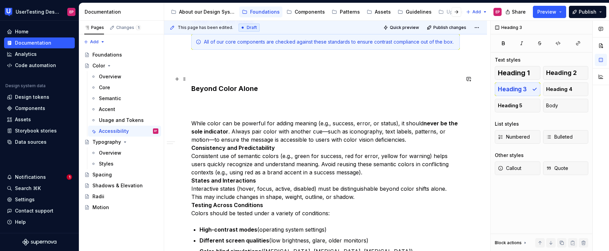
click at [192, 89] on strong "Beyond Color Alone" at bounding box center [224, 88] width 67 height 8
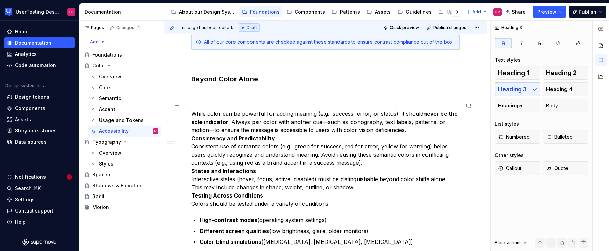
click at [191, 113] on p "While color can be powerful for adding meaning (e.g., success, error, or status…" at bounding box center [325, 154] width 269 height 106
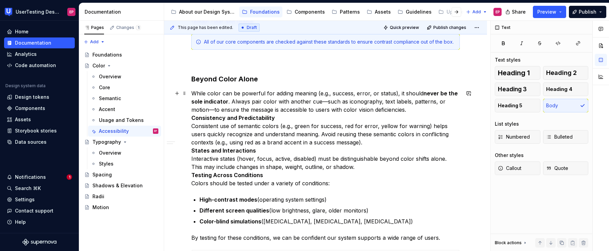
click at [394, 110] on p "While color can be powerful for adding meaning (e.g., success, error, or status…" at bounding box center [325, 138] width 269 height 98
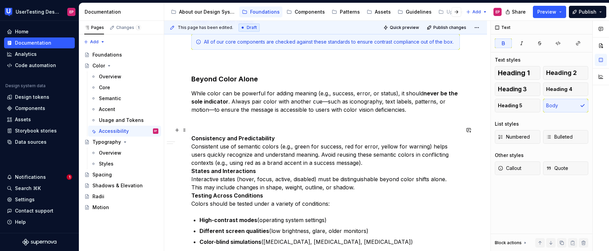
click at [299, 139] on p "Consistency and Predictability Consistent use of semantic colors (e.g., green f…" at bounding box center [325, 167] width 269 height 82
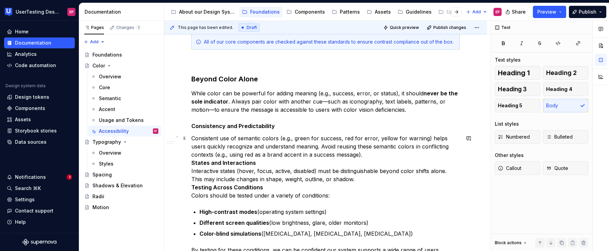
click at [368, 157] on p "Consistent use of semantic colors (e.g., green for success, red for error, yell…" at bounding box center [325, 166] width 269 height 65
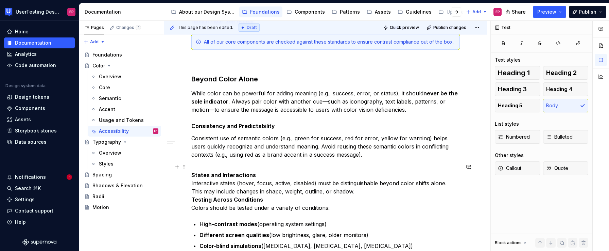
click at [192, 199] on strong "Testing Across Conditions" at bounding box center [227, 199] width 72 height 7
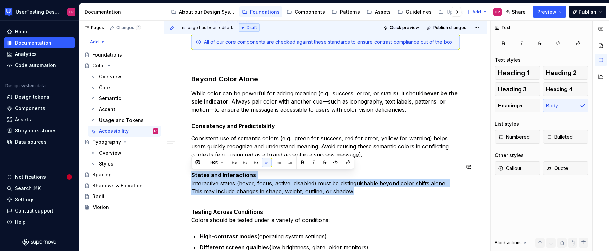
drag, startPoint x: 364, startPoint y: 190, endPoint x: 180, endPoint y: 177, distance: 184.3
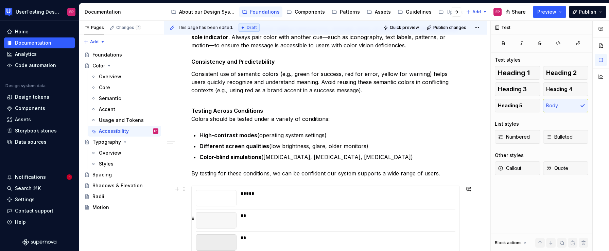
scroll to position [312, 0]
click at [443, 171] on p "By testing for these conditions, we can be confident our system supports a wide…" at bounding box center [325, 172] width 269 height 8
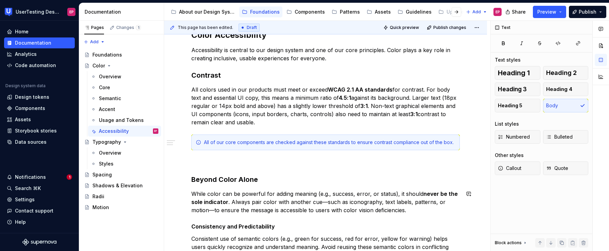
scroll to position [137, 0]
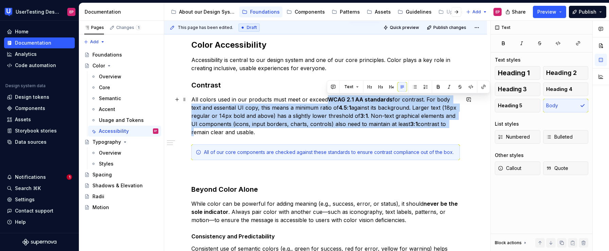
drag, startPoint x: 328, startPoint y: 99, endPoint x: 448, endPoint y: 121, distance: 121.8
click at [448, 121] on p "All colors used in our products must meet or exceed WCAG 2.1 AA standards for c…" at bounding box center [325, 115] width 269 height 41
copy p "WCAG 2.1 AA standards for contrast. For body text and essential UI copy, this m…"
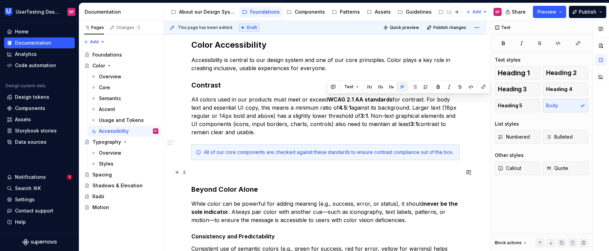
click at [233, 170] on p at bounding box center [325, 172] width 269 height 8
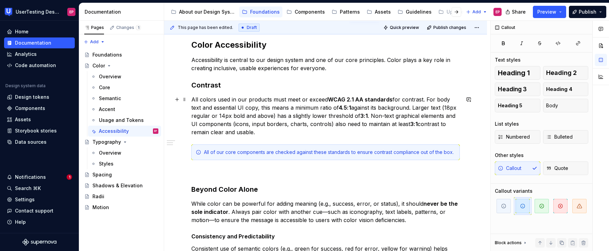
click at [274, 133] on p "All colors used in our products must meet or exceed WCAG 2.1 AA standards for c…" at bounding box center [325, 115] width 269 height 41
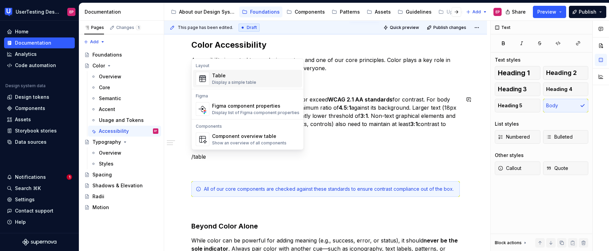
click at [268, 82] on div "Table Display a simple table" at bounding box center [255, 79] width 87 height 14
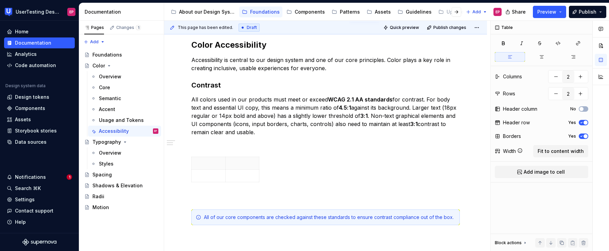
type textarea "*"
click at [260, 168] on icon "button" at bounding box center [259, 169] width 5 height 5
type input "3"
click at [207, 160] on p at bounding box center [208, 162] width 25 height 7
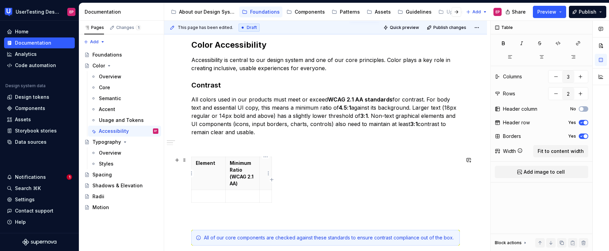
click at [265, 175] on th at bounding box center [266, 173] width 12 height 33
click at [281, 187] on th "Example" at bounding box center [274, 173] width 29 height 33
click at [555, 151] on span "Fit to content width" at bounding box center [561, 151] width 46 height 7
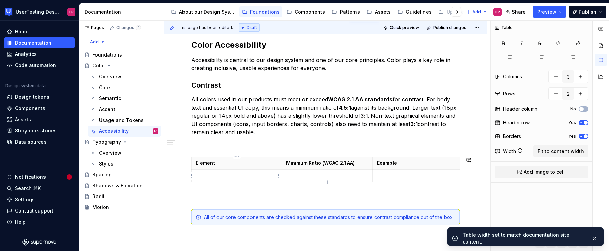
click at [245, 173] on p at bounding box center [237, 175] width 82 height 7
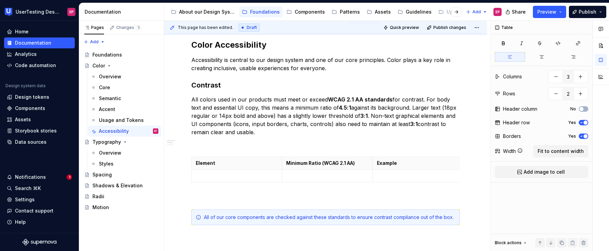
type textarea "*"
click at [326, 180] on icon "button" at bounding box center [327, 181] width 5 height 5
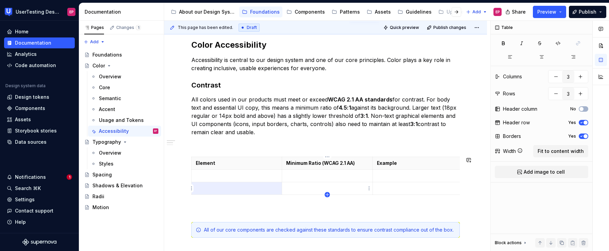
click at [327, 195] on icon "button" at bounding box center [327, 194] width 5 height 5
type input "4"
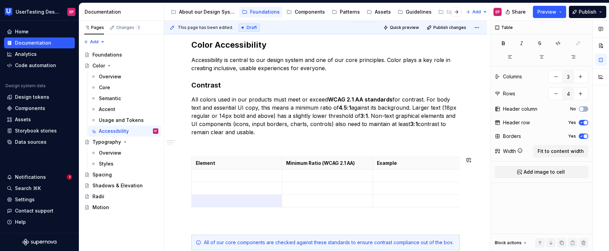
type textarea "*"
click at [327, 206] on icon "button" at bounding box center [327, 206] width 5 height 5
type input "5"
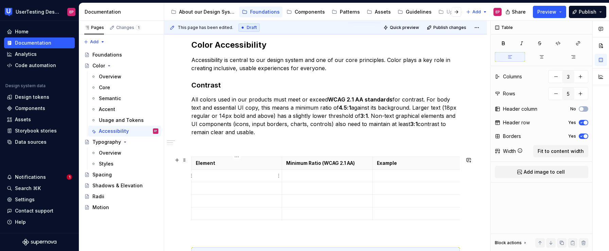
click at [248, 175] on p at bounding box center [237, 175] width 82 height 7
drag, startPoint x: 237, startPoint y: 176, endPoint x: 219, endPoint y: 175, distance: 18.4
click at [219, 175] on p "Body text (normal)" at bounding box center [237, 175] width 82 height 7
drag, startPoint x: 245, startPoint y: 177, endPoint x: 196, endPoint y: 174, distance: 49.0
click at [196, 174] on p "Body text ( all text" at bounding box center [237, 175] width 82 height 7
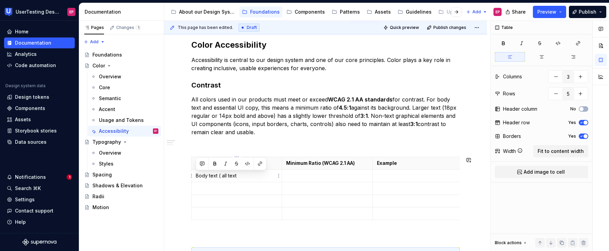
copy p "Body text ( all text"
drag, startPoint x: 218, startPoint y: 175, endPoint x: 245, endPoint y: 179, distance: 27.6
click at [245, 179] on td "Body text ( all text" at bounding box center [237, 175] width 90 height 13
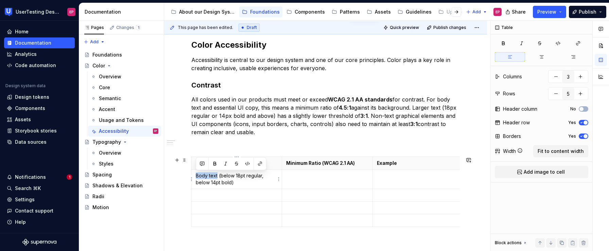
drag, startPoint x: 217, startPoint y: 176, endPoint x: 195, endPoint y: 175, distance: 21.8
click at [195, 175] on td "Body text (below 18pt regular, below 14pt bold)" at bounding box center [237, 178] width 90 height 19
click at [214, 164] on button "button" at bounding box center [215, 164] width 10 height 10
click at [228, 193] on p at bounding box center [237, 194] width 82 height 7
click at [212, 213] on p at bounding box center [237, 214] width 82 height 7
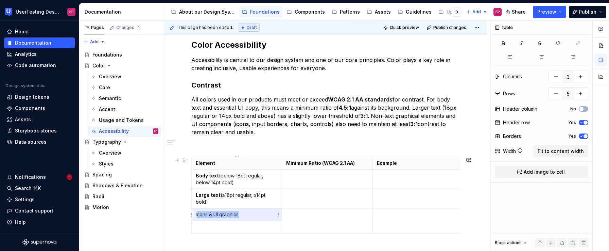
drag, startPoint x: 239, startPoint y: 213, endPoint x: 196, endPoint y: 215, distance: 42.8
click at [196, 215] on p "Icons & UI graphics" at bounding box center [237, 214] width 82 height 7
click at [194, 214] on td "Icons & UI graphics" at bounding box center [237, 214] width 90 height 13
drag, startPoint x: 196, startPoint y: 213, endPoint x: 241, endPoint y: 216, distance: 44.9
click at [241, 216] on p "Icons & UI graphics" at bounding box center [237, 214] width 82 height 7
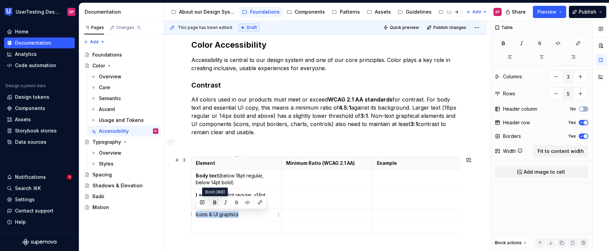
click at [215, 202] on button "button" at bounding box center [215, 203] width 10 height 10
click at [205, 223] on p at bounding box center [237, 226] width 82 height 7
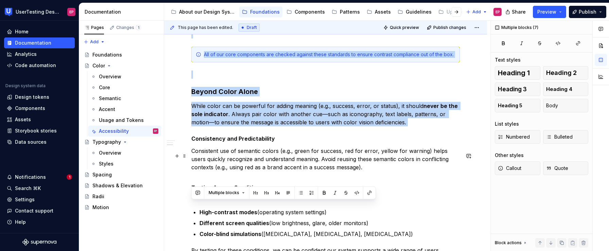
drag, startPoint x: 254, startPoint y: 228, endPoint x: 239, endPoint y: 135, distance: 94.7
click at [239, 135] on div "Color Accessibility Accessibility is central to our design system and one of ou…" at bounding box center [325, 219] width 269 height 787
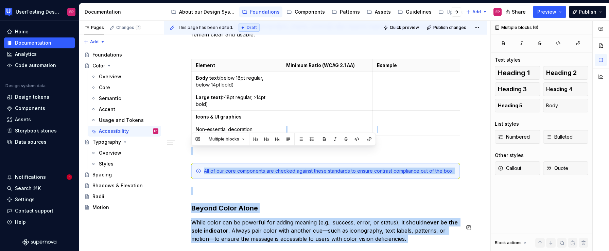
scroll to position [212, 0]
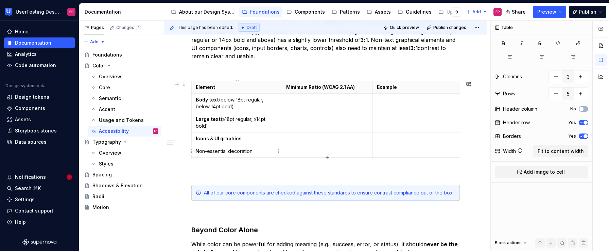
click at [250, 153] on p "Non-essential decoration" at bounding box center [237, 151] width 82 height 7
drag, startPoint x: 254, startPoint y: 152, endPoint x: 196, endPoint y: 149, distance: 58.2
click at [196, 149] on p "Non-essential decoration" at bounding box center [237, 151] width 82 height 7
click at [214, 139] on button "button" at bounding box center [215, 139] width 10 height 10
click at [318, 101] on p at bounding box center [327, 99] width 82 height 7
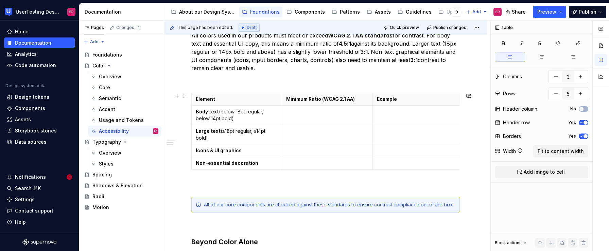
scroll to position [200, 0]
click at [306, 129] on p at bounding box center [327, 132] width 82 height 7
drag, startPoint x: 397, startPoint y: 99, endPoint x: 377, endPoint y: 99, distance: 20.7
click at [377, 99] on p "Example" at bounding box center [418, 100] width 82 height 7
click at [310, 109] on p "4.5:1" at bounding box center [327, 112] width 82 height 7
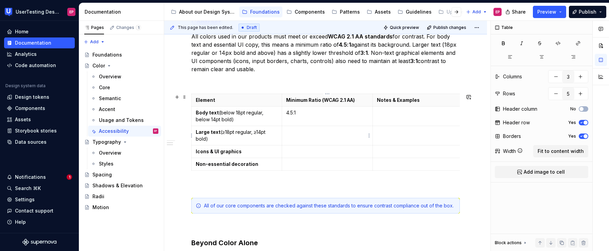
click at [314, 131] on p at bounding box center [327, 132] width 82 height 7
click at [295, 151] on p at bounding box center [327, 151] width 82 height 7
click at [314, 161] on p at bounding box center [327, 163] width 82 height 7
click at [403, 118] on td at bounding box center [418, 115] width 90 height 19
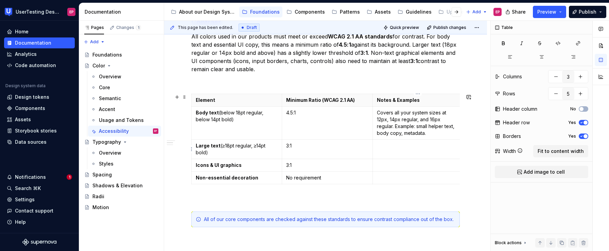
click at [383, 142] on p at bounding box center [418, 145] width 82 height 7
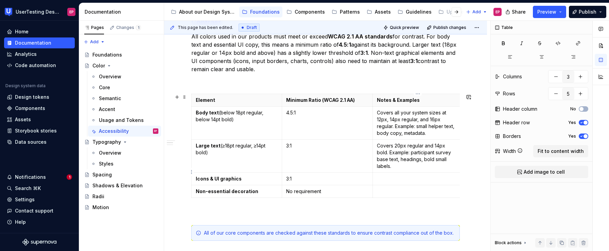
click at [382, 175] on p at bounding box center [418, 178] width 82 height 7
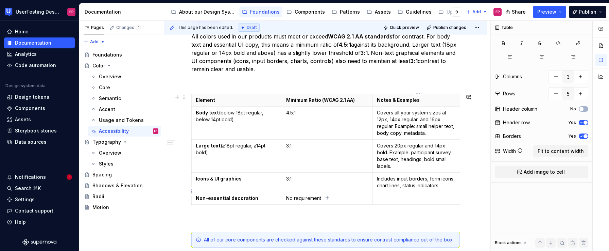
click at [394, 194] on p at bounding box center [418, 197] width 82 height 7
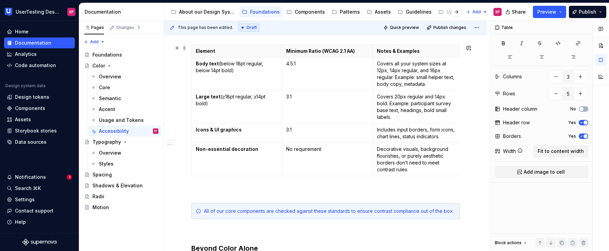
scroll to position [249, 0]
click at [200, 208] on icon at bounding box center [198, 210] width 5 height 5
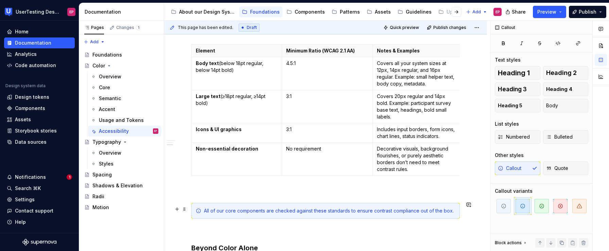
click at [193, 210] on div "All of our core components are checked against these standards to ensure contra…" at bounding box center [325, 211] width 269 height 16
click at [187, 211] on div "This page has been edited. Draft Quick preview Publish changes Color Edit heade…" at bounding box center [327, 136] width 326 height 230
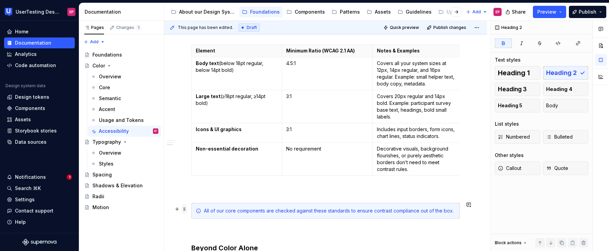
click at [186, 210] on span at bounding box center [184, 209] width 5 height 10
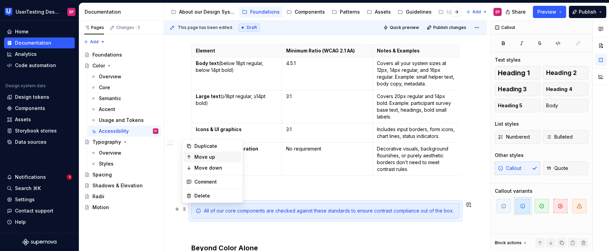
click at [211, 159] on div "Move up" at bounding box center [216, 156] width 44 height 7
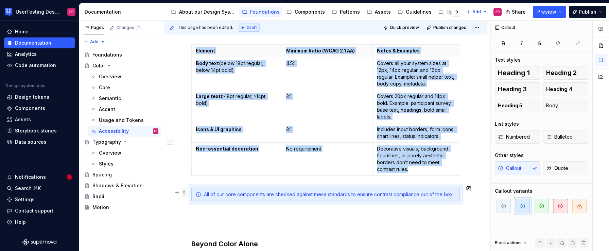
click at [186, 192] on span at bounding box center [184, 193] width 5 height 10
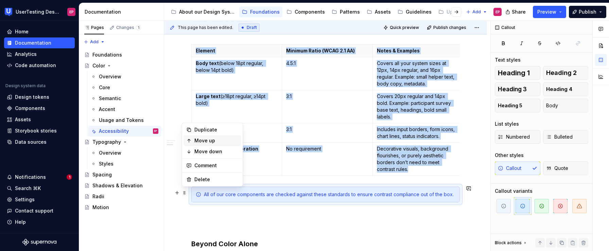
click at [202, 141] on div "Move up" at bounding box center [216, 140] width 44 height 7
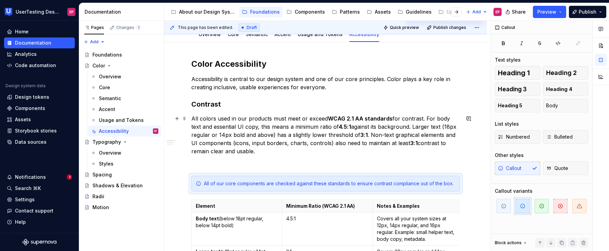
scroll to position [154, 0]
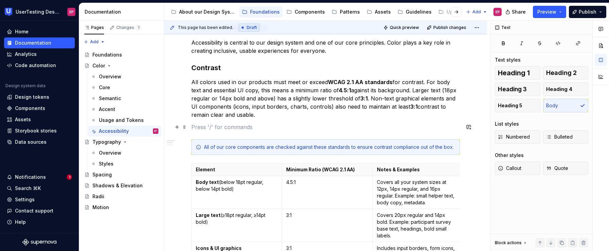
click at [212, 128] on p at bounding box center [325, 127] width 269 height 8
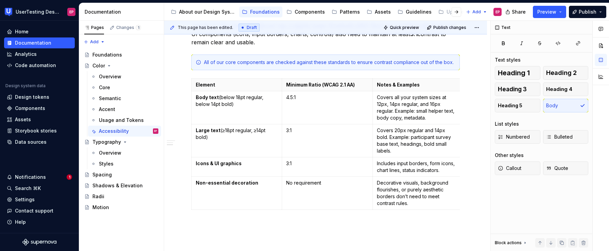
scroll to position [231, 0]
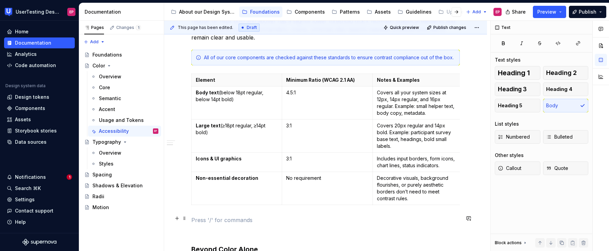
click at [263, 221] on p at bounding box center [325, 220] width 269 height 8
click at [557, 165] on span "Quote" at bounding box center [557, 168] width 22 height 7
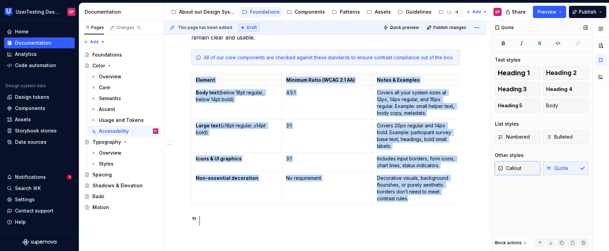
click at [528, 166] on button "Callout" at bounding box center [518, 168] width 46 height 14
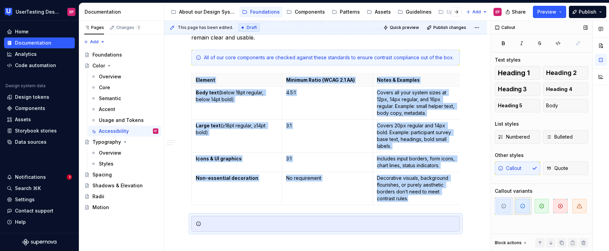
click at [521, 204] on icon "button" at bounding box center [523, 206] width 4 height 4
click at [352, 217] on div at bounding box center [325, 224] width 269 height 16
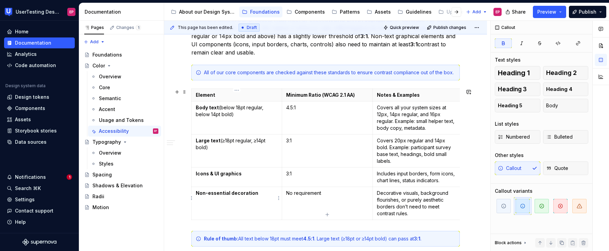
scroll to position [215, 0]
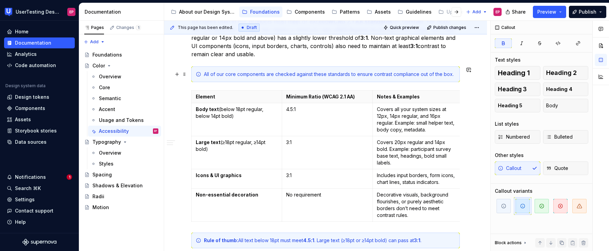
click at [278, 76] on div "All of our core components are checked against these standards to ensure contra…" at bounding box center [330, 74] width 252 height 7
click at [255, 73] on div "All of our core components are checked against these standards to ensure contra…" at bounding box center [330, 74] width 252 height 7
click at [501, 203] on icon "button" at bounding box center [503, 205] width 5 height 5
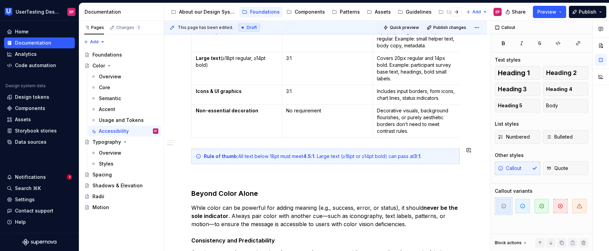
scroll to position [298, 0]
click at [238, 175] on p at bounding box center [325, 176] width 269 height 8
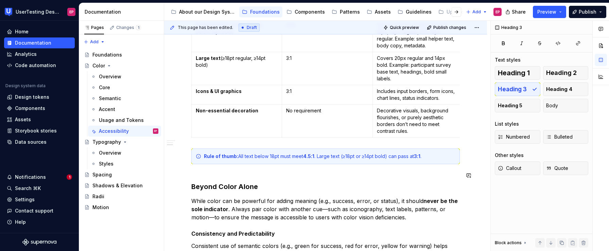
click at [191, 172] on h3 "Beyond Color Alone" at bounding box center [325, 181] width 269 height 19
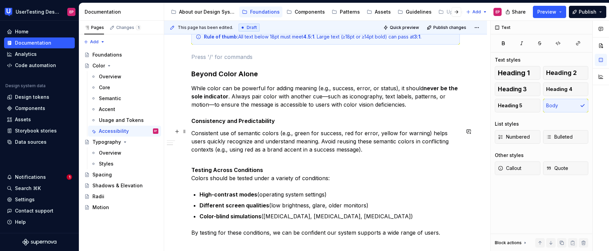
scroll to position [416, 0]
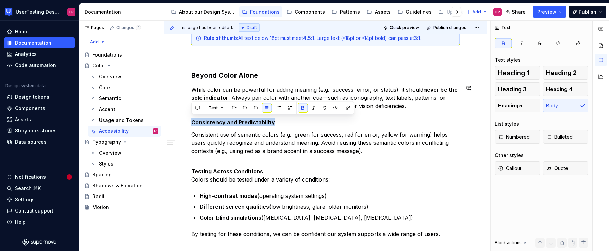
drag, startPoint x: 275, startPoint y: 121, endPoint x: 183, endPoint y: 119, distance: 91.5
click at [183, 119] on div "Color Accessibility Accessibility is central to our design system and one of ou…" at bounding box center [325, 211] width 323 height 937
click at [281, 122] on p "While color can be powerful for adding meaning (e.g., success, error, or status…" at bounding box center [325, 105] width 269 height 41
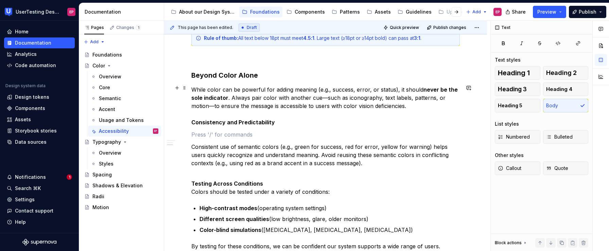
click at [416, 103] on p "While color can be powerful for adding meaning (e.g., success, error, or status…" at bounding box center [325, 105] width 269 height 41
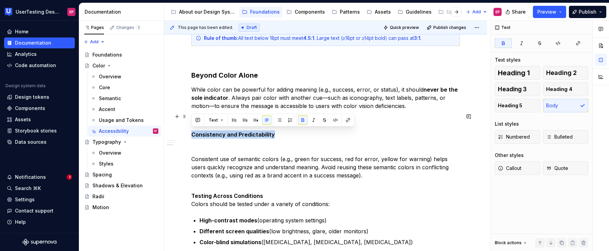
drag, startPoint x: 272, startPoint y: 132, endPoint x: 192, endPoint y: 130, distance: 80.3
click at [192, 130] on p "Consistency and Predictability" at bounding box center [325, 126] width 269 height 24
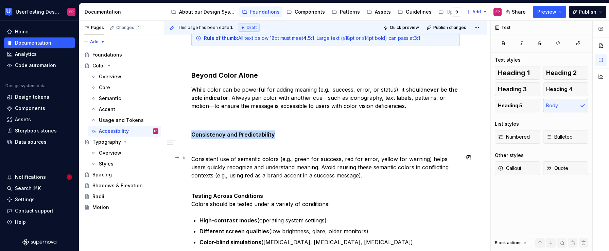
click at [193, 155] on p "Consistent use of semantic colors (e.g., green for success, red for error, yell…" at bounding box center [325, 171] width 269 height 33
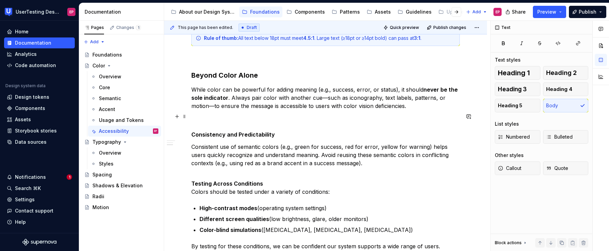
click at [276, 136] on p "Consistency and Predictability" at bounding box center [325, 126] width 269 height 24
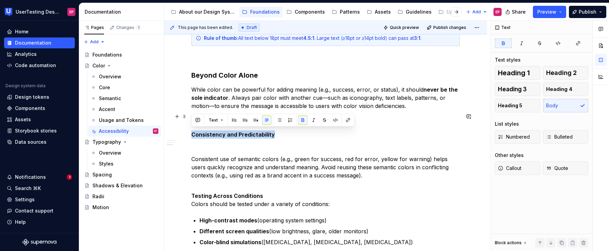
drag, startPoint x: 277, startPoint y: 131, endPoint x: 191, endPoint y: 131, distance: 85.3
click at [191, 131] on p "Consistency and Predictability" at bounding box center [325, 126] width 269 height 24
click at [218, 122] on button "Text" at bounding box center [216, 120] width 21 height 10
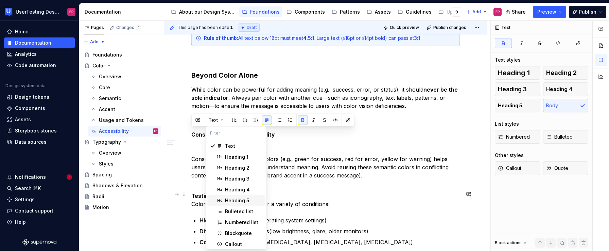
click at [228, 197] on div "Heading 5" at bounding box center [237, 200] width 24 height 7
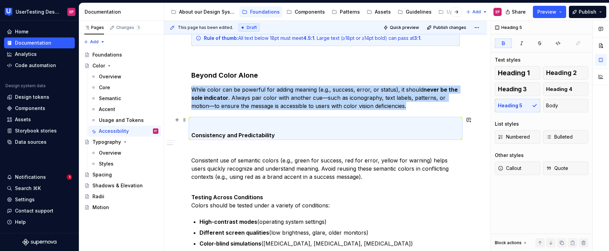
click at [192, 133] on strong "Consistency and Predictability" at bounding box center [233, 135] width 84 height 7
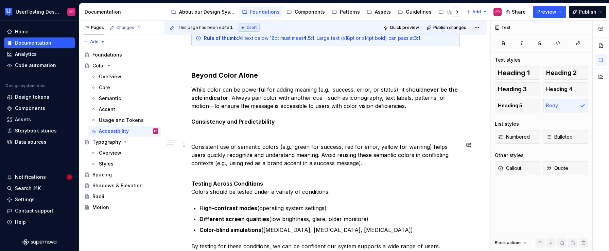
click at [192, 143] on p "Consistent use of semantic colors (e.g., green for success, red for error, yell…" at bounding box center [325, 158] width 269 height 33
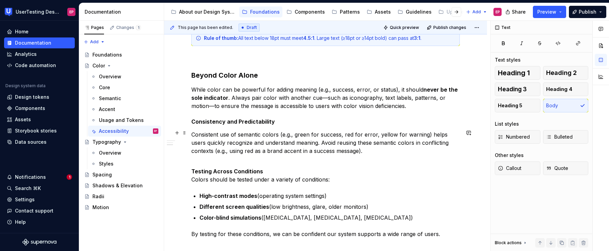
click at [282, 158] on p "Consistent use of semantic colors (e.g., green for success, red for error, yell…" at bounding box center [325, 146] width 269 height 33
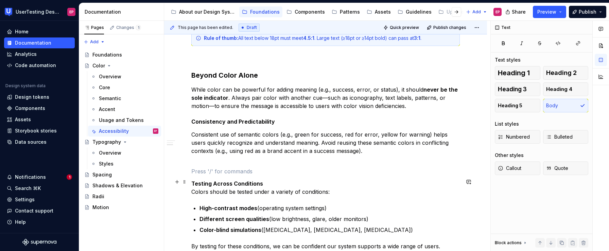
click at [277, 183] on p "Testing Across Conditions Colors should be tested under a variety of conditions:" at bounding box center [325, 187] width 269 height 16
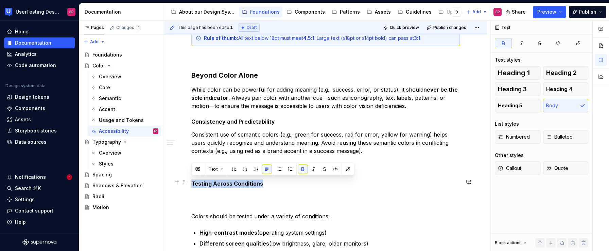
drag, startPoint x: 262, startPoint y: 179, endPoint x: 187, endPoint y: 178, distance: 74.5
click at [187, 178] on div "Color Accessibility Accessibility is central to our design system and one of ou…" at bounding box center [325, 229] width 323 height 973
click at [217, 171] on button "Text" at bounding box center [216, 169] width 21 height 10
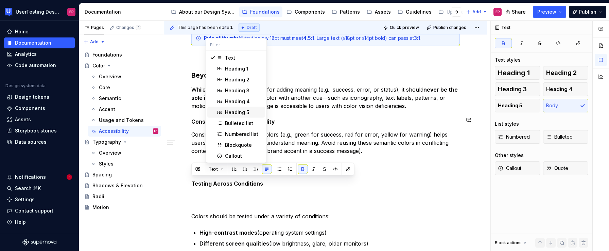
click at [230, 113] on div "Heading 5" at bounding box center [237, 112] width 24 height 7
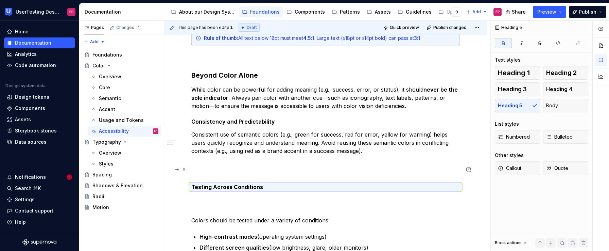
click at [203, 170] on p at bounding box center [325, 171] width 269 height 8
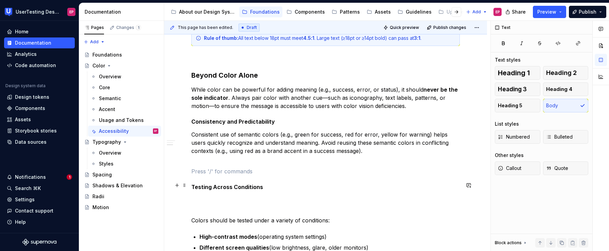
click at [191, 182] on div "Color Accessibility Accessibility is central to our design system and one of ou…" at bounding box center [325, 231] width 323 height 977
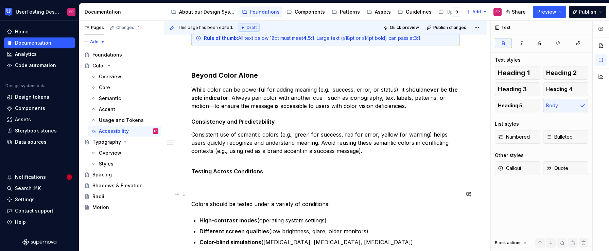
click at [191, 199] on p "Colors should be tested under a variety of conditions:" at bounding box center [325, 199] width 269 height 16
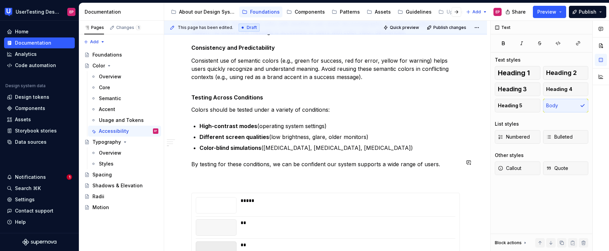
scroll to position [497, 0]
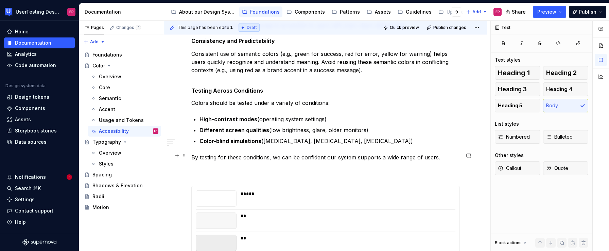
click at [207, 173] on p "By testing for these conditions, we can be confident our system supports a wide…" at bounding box center [325, 165] width 269 height 24
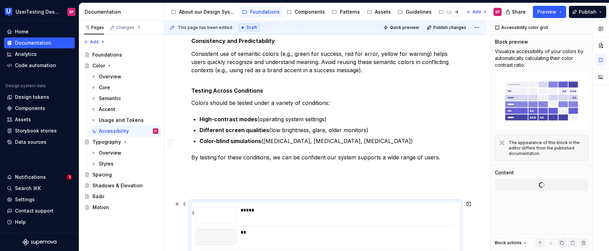
click at [276, 209] on div "*****" at bounding box center [346, 209] width 210 height 7
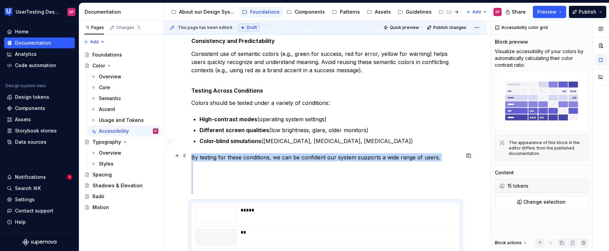
click at [223, 178] on p "By testing for these conditions, we can be confident our system supports a wide…" at bounding box center [325, 173] width 269 height 41
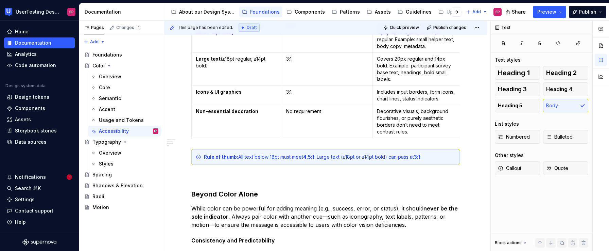
scroll to position [301, 0]
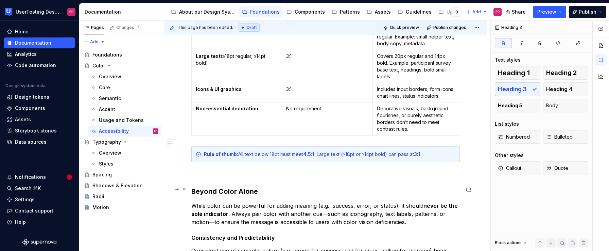
click at [193, 190] on strong "Beyond Color Alone" at bounding box center [224, 191] width 67 height 8
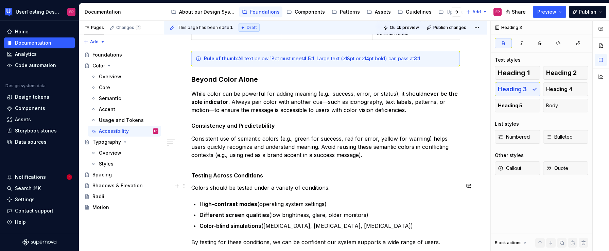
scroll to position [431, 0]
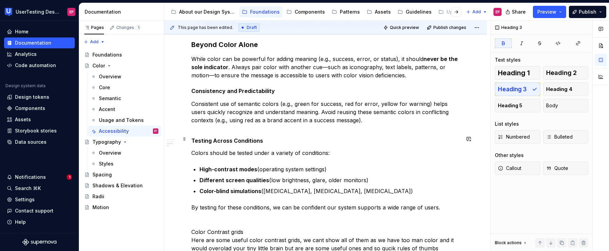
click at [192, 138] on strong "Testing Across Conditions" at bounding box center [227, 140] width 72 height 7
click at [198, 134] on div "Color Accessibility Accessibility is central to our design system and one of ou…" at bounding box center [325, 173] width 269 height 857
click at [227, 127] on p "Consistent use of semantic colors (e.g., green for success, red for error, yell…" at bounding box center [325, 116] width 269 height 33
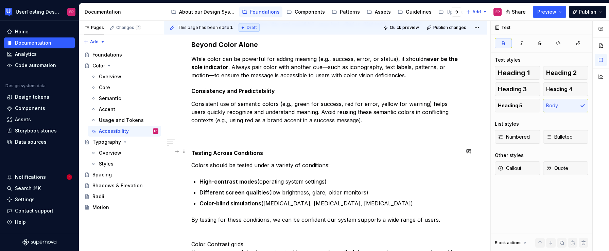
click at [264, 151] on p "Testing Across Conditions" at bounding box center [325, 153] width 269 height 8
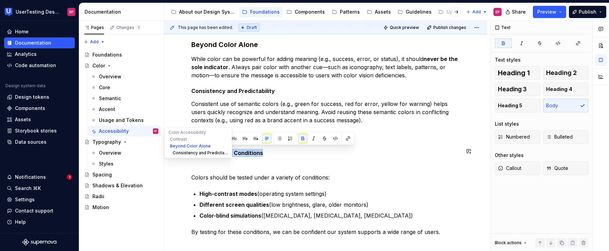
drag, startPoint x: 263, startPoint y: 152, endPoint x: 178, endPoint y: 149, distance: 84.4
click at [178, 149] on div "Color Edit header Overview Core Semantic Accent Usage and Tokens Accessibility …" at bounding box center [325, 157] width 323 height 1107
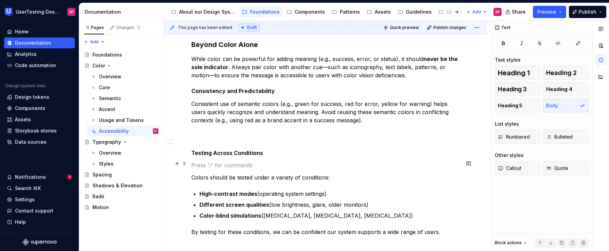
click at [271, 164] on p at bounding box center [325, 165] width 269 height 8
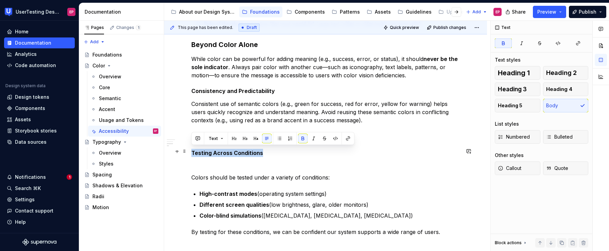
drag, startPoint x: 261, startPoint y: 151, endPoint x: 192, endPoint y: 149, distance: 69.0
click at [192, 149] on p "Testing Across Conditions" at bounding box center [325, 153] width 269 height 8
click at [218, 137] on button "Text" at bounding box center [216, 139] width 21 height 10
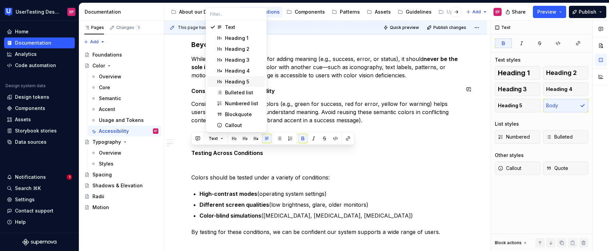
click at [228, 82] on div "Heading 5" at bounding box center [237, 81] width 24 height 7
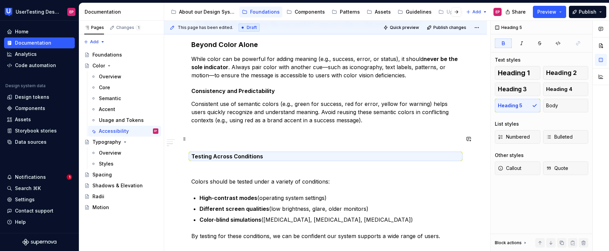
click at [199, 142] on p at bounding box center [325, 140] width 269 height 8
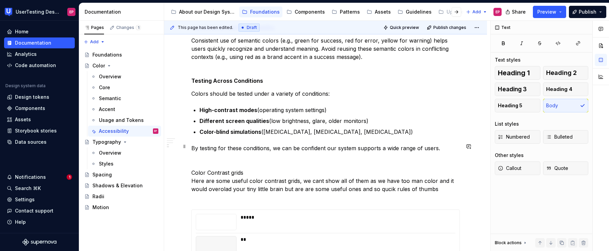
scroll to position [494, 0]
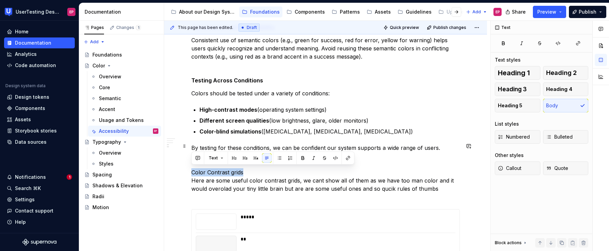
drag, startPoint x: 244, startPoint y: 170, endPoint x: 190, endPoint y: 170, distance: 54.7
click at [190, 170] on div "Color Accessibility Accessibility is central to our design system and one of ou…" at bounding box center [325, 145] width 323 height 961
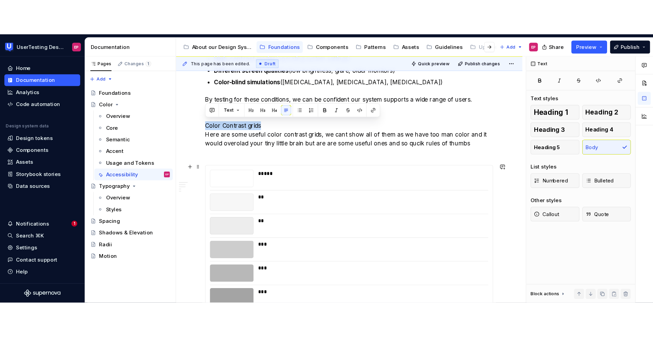
scroll to position [579, 0]
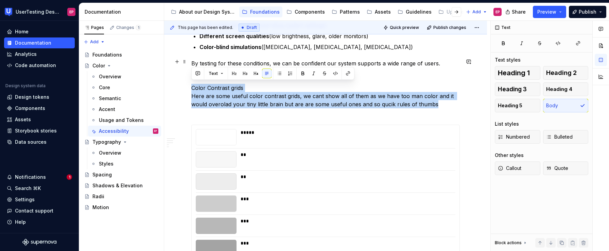
drag, startPoint x: 436, startPoint y: 105, endPoint x: 186, endPoint y: 86, distance: 250.2
click at [186, 86] on div "Color Accessibility Accessibility is central to our design system and one of ou…" at bounding box center [325, 61] width 323 height 961
click at [439, 104] on p "By testing for these conditions, we can be confident our system supports a wide…" at bounding box center [325, 87] width 269 height 57
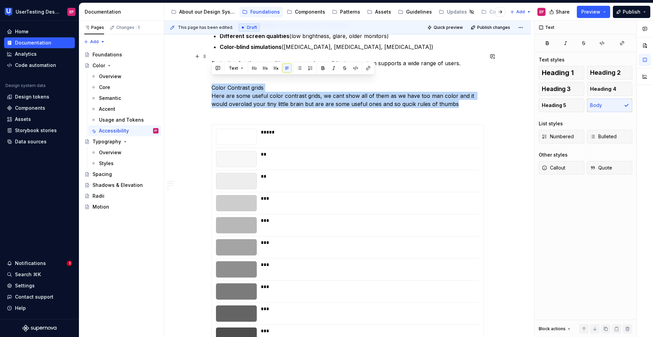
drag, startPoint x: 212, startPoint y: 80, endPoint x: 490, endPoint y: 96, distance: 277.9
click at [490, 96] on div "Color Accessibility Accessibility is central to our design system and one of ou…" at bounding box center [347, 74] width 366 height 987
copy p "Color Contrast grids Here are some useful color contrast grids, we cant show al…"
click at [309, 99] on p "By testing for these conditions, we can be confident our system supports a wide…" at bounding box center [347, 87] width 272 height 57
drag, startPoint x: 458, startPoint y: 97, endPoint x: 210, endPoint y: 92, distance: 248.6
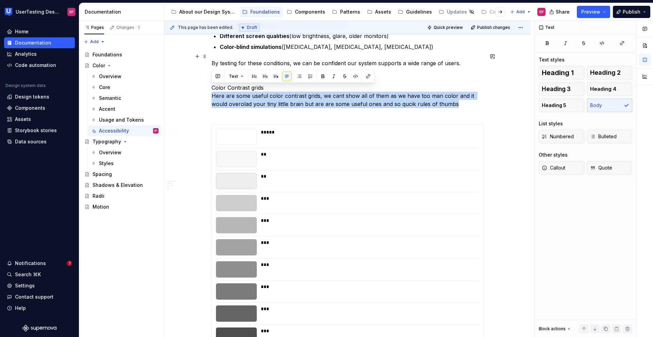
click at [210, 92] on div "Color Accessibility Accessibility is central to our design system and one of ou…" at bounding box center [347, 74] width 366 height 987
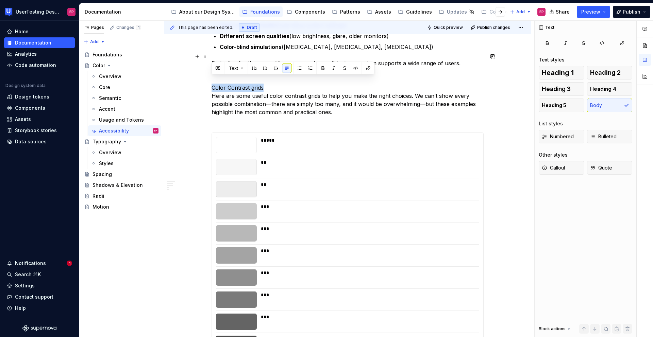
drag, startPoint x: 264, startPoint y: 81, endPoint x: 205, endPoint y: 81, distance: 58.8
click at [205, 81] on div "Color Accessibility Accessibility is central to our design system and one of ou…" at bounding box center [347, 78] width 366 height 995
click at [322, 71] on button "button" at bounding box center [323, 69] width 10 height 10
click at [270, 80] on p "By testing for these conditions, we can be confident our system supports a wide…" at bounding box center [347, 91] width 272 height 65
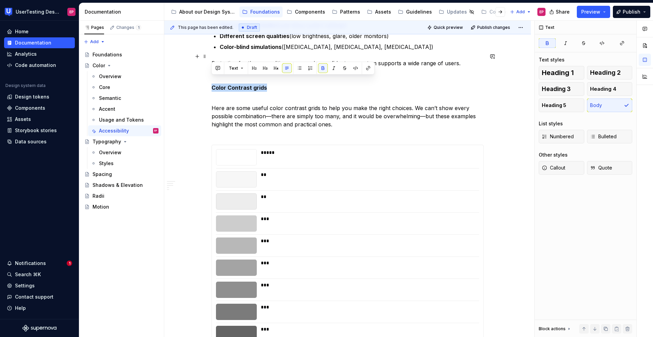
drag, startPoint x: 270, startPoint y: 80, endPoint x: 206, endPoint y: 80, distance: 63.9
click at [206, 80] on div "Color Accessibility Accessibility is central to our design system and one of ou…" at bounding box center [347, 85] width 366 height 1008
click at [266, 68] on button "button" at bounding box center [265, 69] width 10 height 10
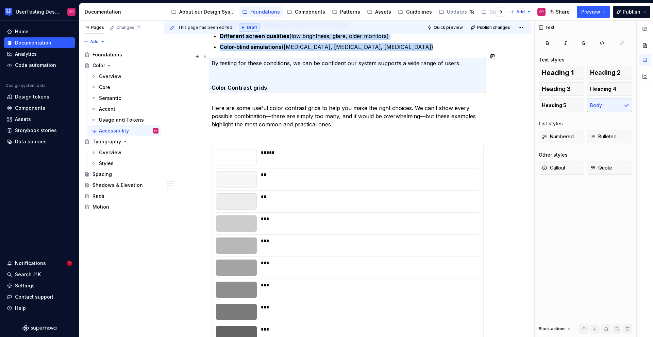
click at [220, 69] on p "By testing for these conditions, we can be confident our system supports a wide…" at bounding box center [347, 75] width 272 height 33
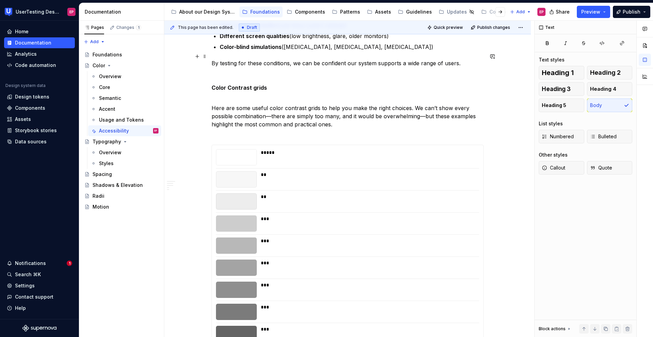
click at [213, 69] on p "By testing for these conditions, we can be confident our system supports a wide…" at bounding box center [347, 75] width 272 height 33
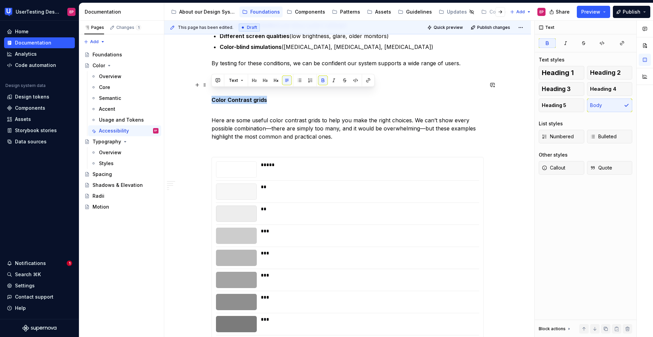
drag, startPoint x: 266, startPoint y: 93, endPoint x: 207, endPoint y: 91, distance: 59.2
click at [207, 91] on div "Color Accessibility Accessibility is central to our design system and one of ou…" at bounding box center [347, 91] width 366 height 1020
click at [255, 81] on button "button" at bounding box center [255, 81] width 10 height 10
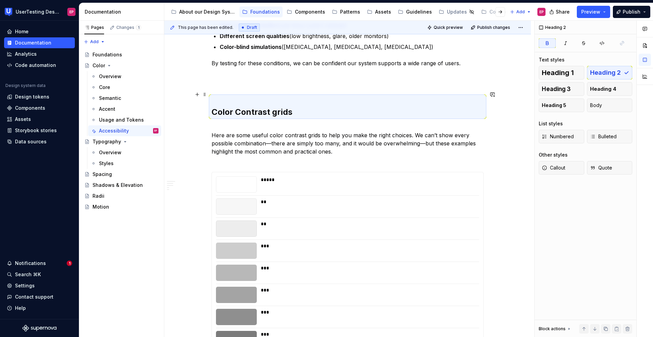
click at [213, 108] on strong "Color Contrast grids" at bounding box center [251, 112] width 81 height 10
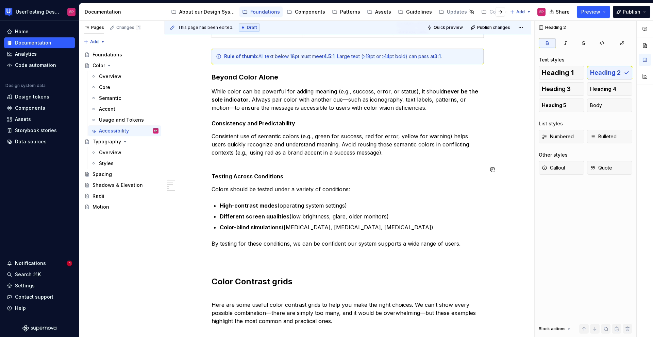
scroll to position [391, 0]
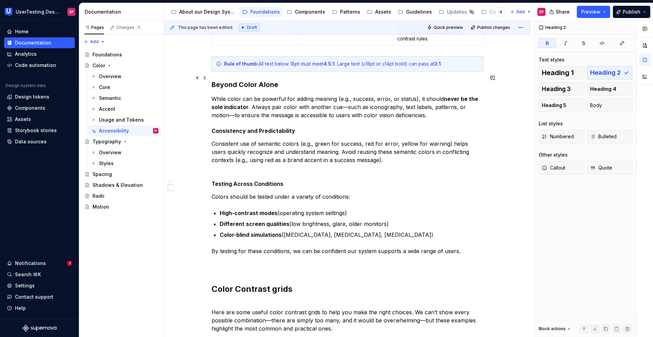
click at [224, 81] on strong "Beyond Color Alone" at bounding box center [244, 85] width 67 height 8
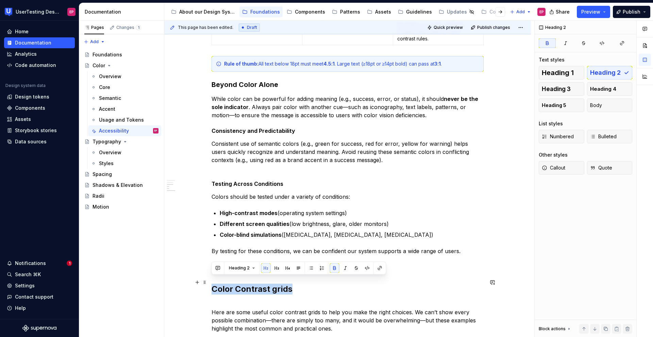
drag, startPoint x: 292, startPoint y: 284, endPoint x: 210, endPoint y: 281, distance: 82.7
click at [210, 250] on div "Color Accessibility Accessibility is central to our design system and one of ou…" at bounding box center [347, 281] width 366 height 1024
click at [239, 250] on span "Heading 2" at bounding box center [239, 268] width 21 height 5
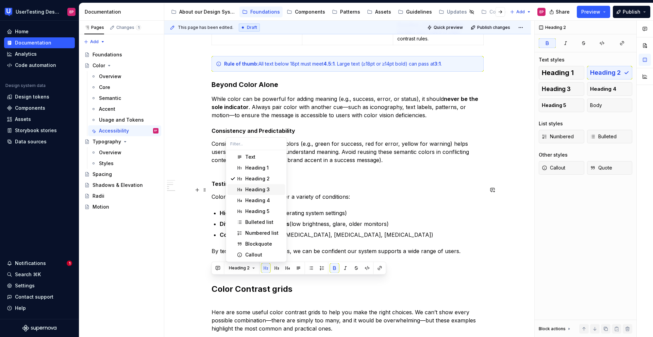
click at [251, 191] on div "Heading 3" at bounding box center [257, 189] width 24 height 7
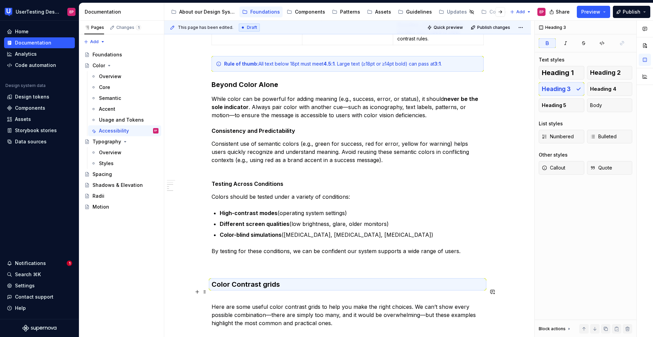
click at [212, 250] on p "Here are some useful color contrast grids to help you make the right choices. W…" at bounding box center [347, 315] width 272 height 41
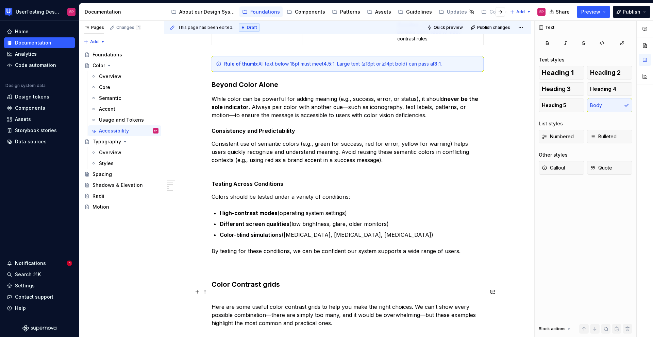
click at [212, 250] on p "Here are some useful color contrast grids to help you make the right choices. W…" at bounding box center [347, 315] width 272 height 41
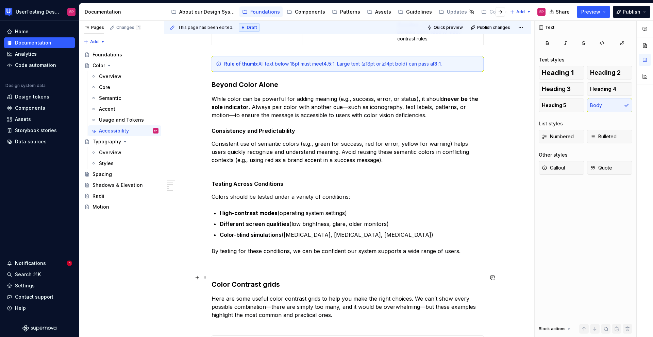
click at [212, 250] on strong "Color Contrast grids" at bounding box center [245, 284] width 68 height 8
click at [216, 250] on p "By testing for these conditions, we can be confident our system supports a wide…" at bounding box center [347, 259] width 272 height 24
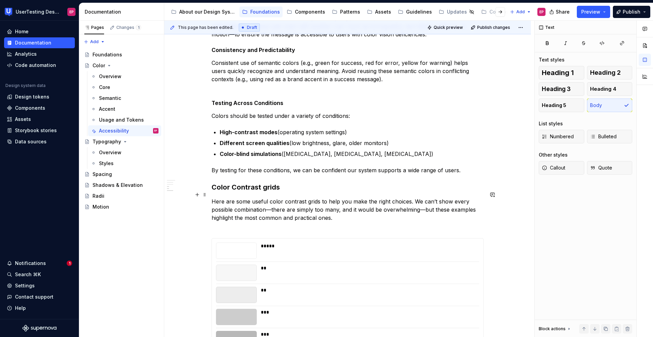
scroll to position [490, 0]
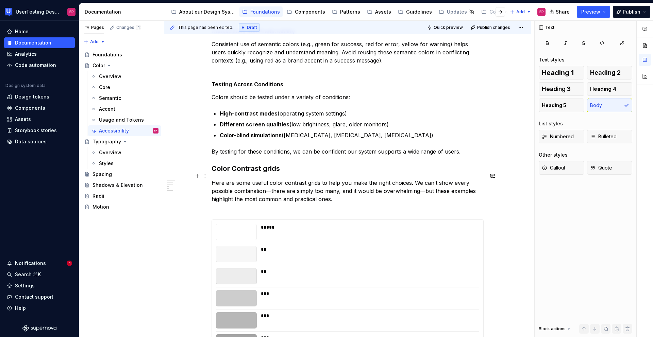
click at [342, 192] on p "Here are some useful color contrast grids to help you make the right choices. W…" at bounding box center [347, 195] width 272 height 33
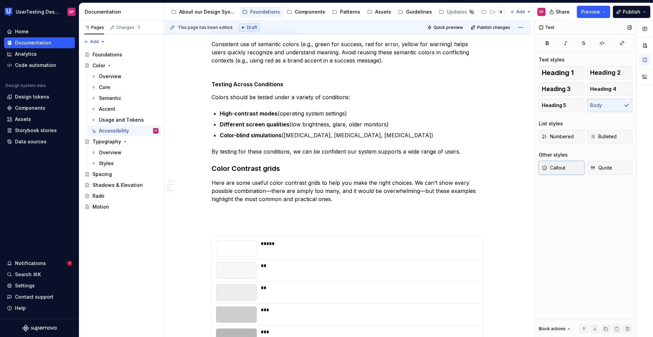
click at [563, 168] on span "Callout" at bounding box center [553, 168] width 23 height 7
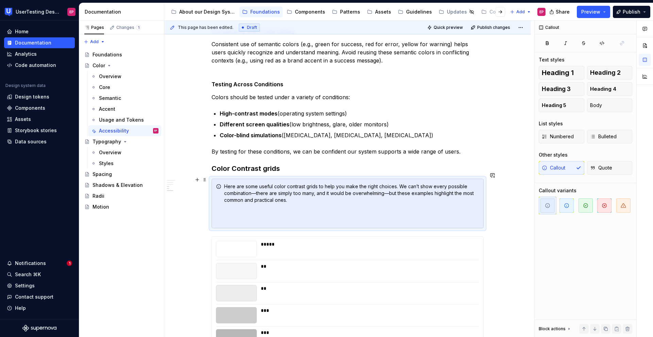
click at [246, 210] on div "Here are some useful color contrast grids to help you make the right choices. W…" at bounding box center [351, 203] width 255 height 41
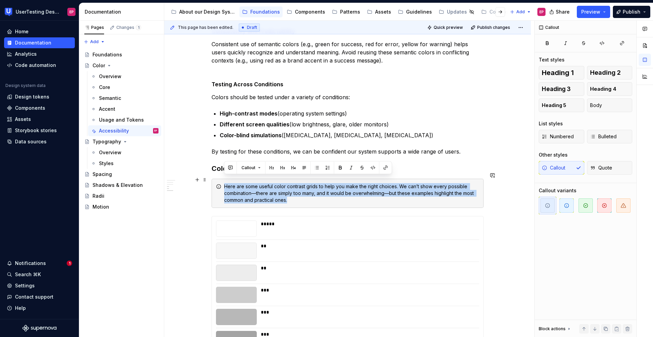
drag, startPoint x: 287, startPoint y: 192, endPoint x: 223, endPoint y: 179, distance: 65.5
click at [223, 179] on div "Here are some useful color contrast grids to help you make the right choices. W…" at bounding box center [347, 193] width 272 height 29
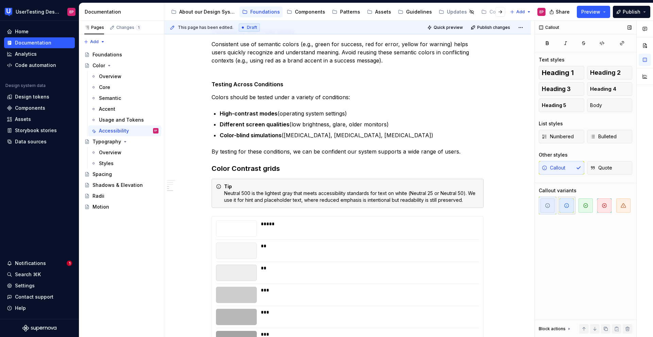
click at [563, 202] on span "button" at bounding box center [566, 206] width 14 height 14
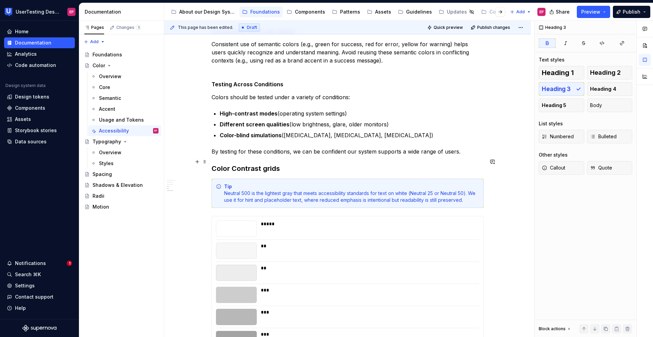
click at [279, 164] on h3 "Color Contrast grids" at bounding box center [347, 169] width 272 height 10
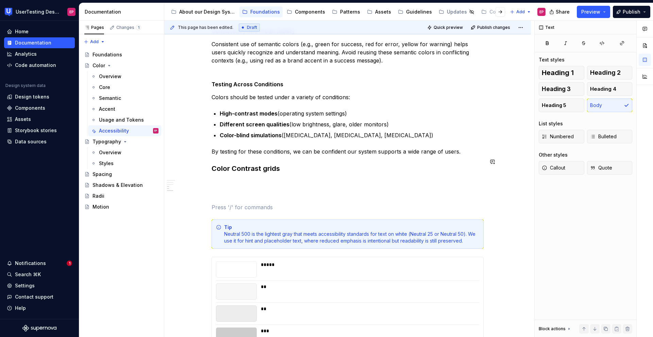
click at [233, 179] on p at bounding box center [347, 183] width 272 height 8
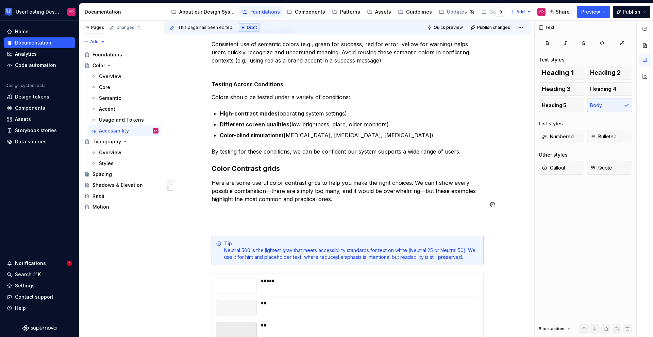
click at [219, 220] on p at bounding box center [347, 224] width 272 height 8
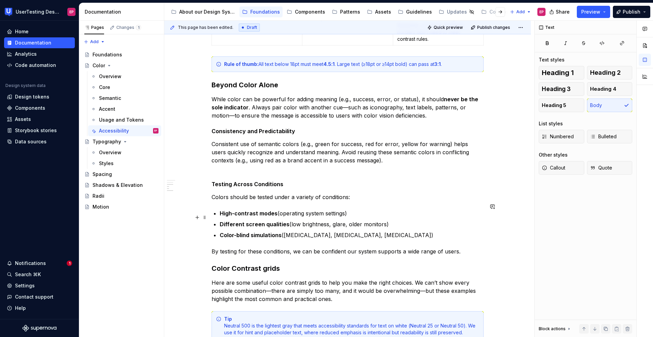
scroll to position [387, 0]
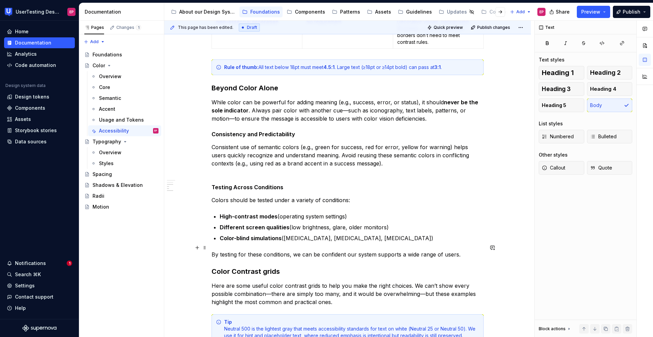
click at [475, 250] on p "By testing for these conditions, we can be confident our system supports a wide…" at bounding box center [347, 255] width 272 height 8
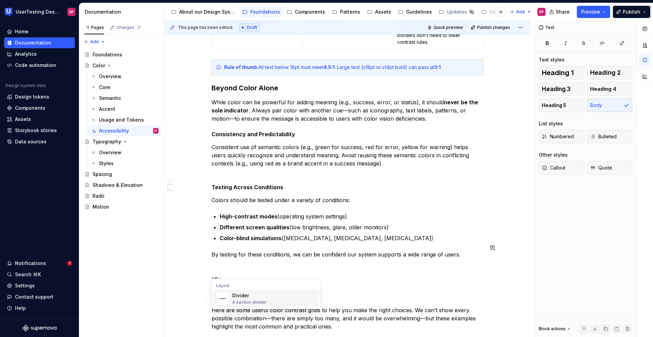
click at [276, 250] on div "Divider A section divider" at bounding box center [274, 299] width 84 height 14
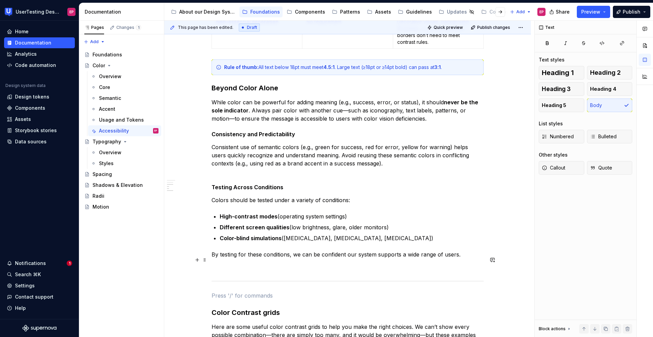
click at [226, 250] on p at bounding box center [347, 267] width 272 height 8
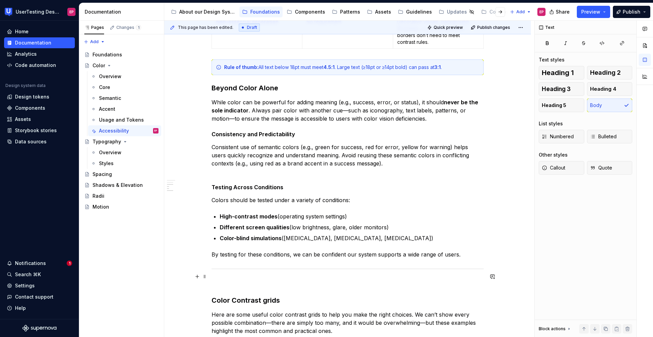
click at [218, 250] on p at bounding box center [347, 283] width 272 height 8
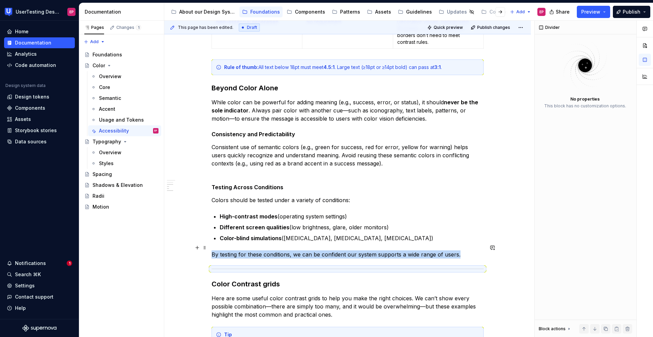
click at [466, 250] on p "By testing for these conditions, we can be confident our system supports a wide…" at bounding box center [347, 255] width 272 height 8
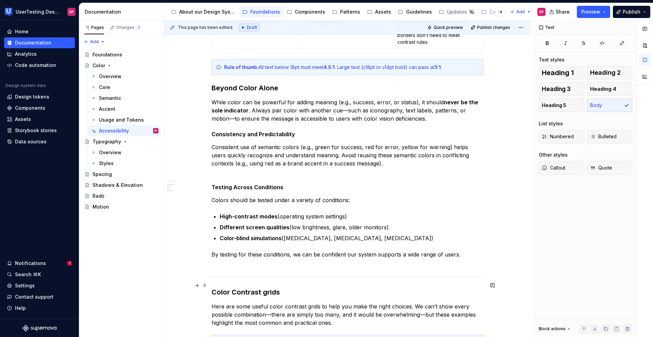
click at [212, 250] on strong "Color Contrast grids" at bounding box center [245, 292] width 68 height 8
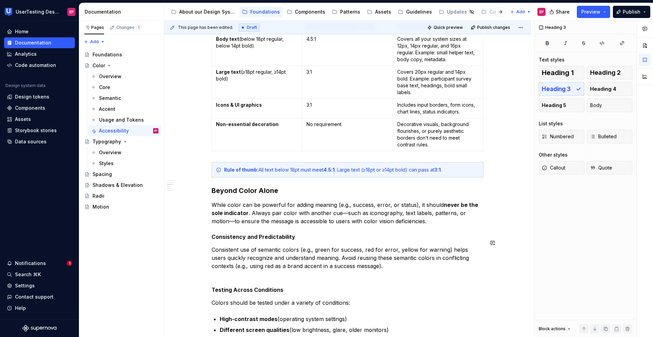
scroll to position [267, 0]
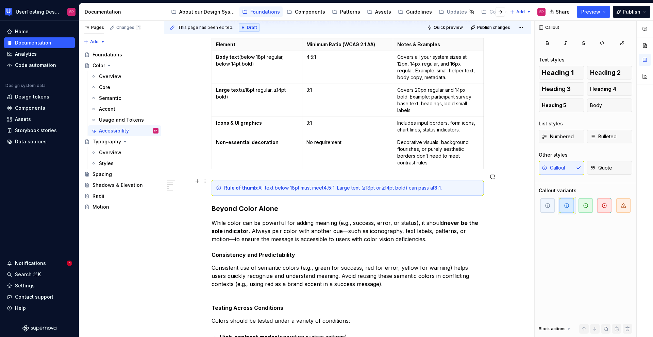
click at [453, 204] on h3 "Beyond Color Alone" at bounding box center [347, 209] width 272 height 10
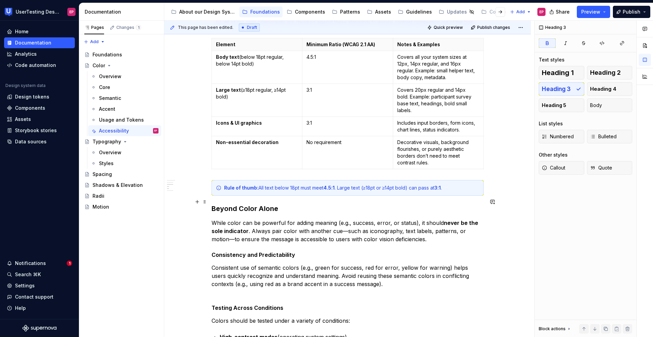
click at [211, 205] on strong "Beyond Color Alone" at bounding box center [244, 209] width 67 height 8
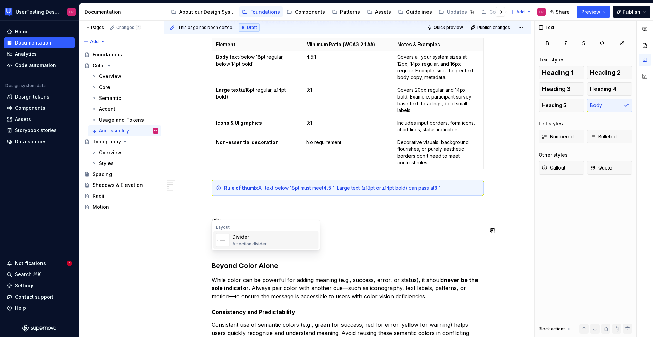
click at [237, 237] on div "Divider" at bounding box center [249, 237] width 34 height 7
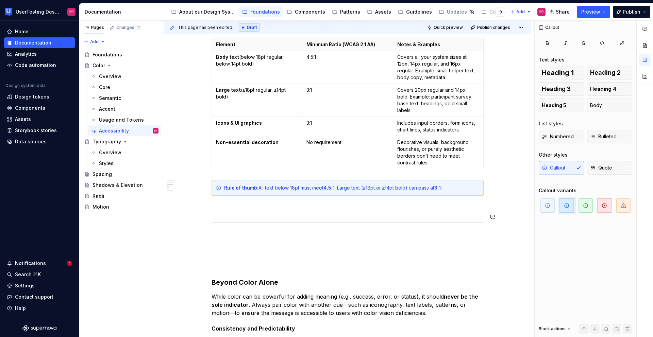
click at [210, 205] on div "This page has been edited. Draft Quick preview Publish changes Color Edit heade…" at bounding box center [349, 179] width 370 height 317
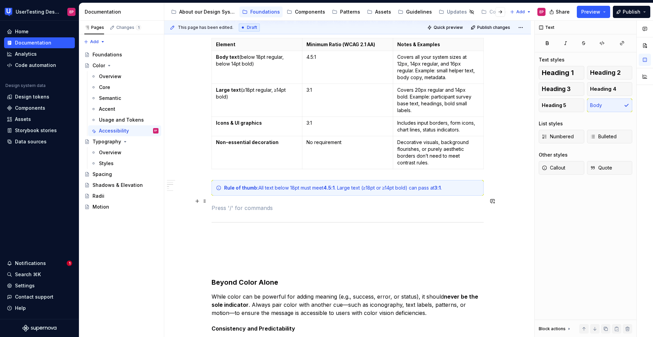
click at [218, 205] on p at bounding box center [347, 208] width 272 height 8
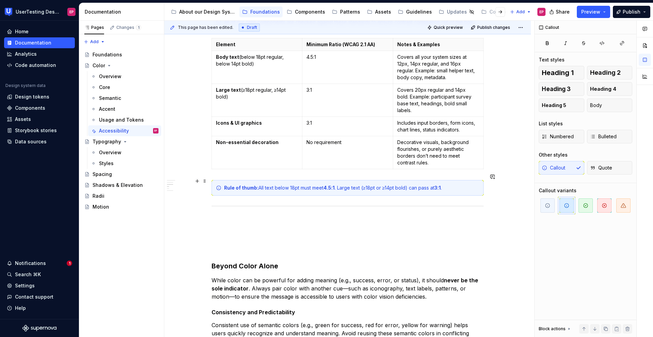
click at [339, 233] on h3 "Beyond Color Alone" at bounding box center [347, 252] width 272 height 38
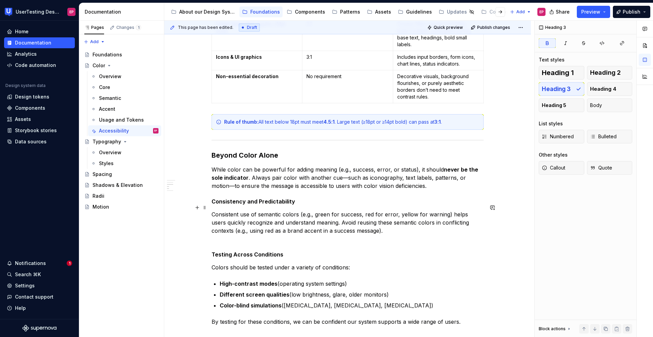
scroll to position [339, 0]
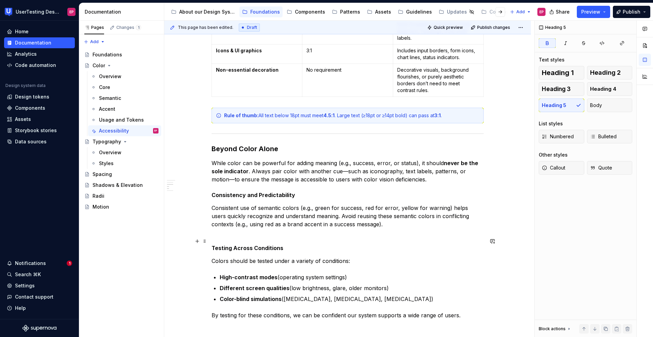
click at [211, 245] on strong "Testing Across Conditions" at bounding box center [247, 248] width 72 height 7
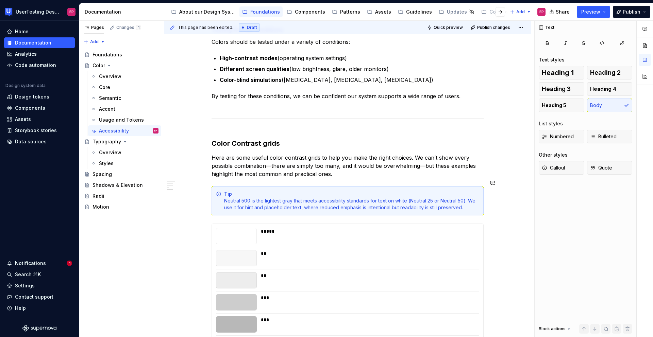
scroll to position [562, 0]
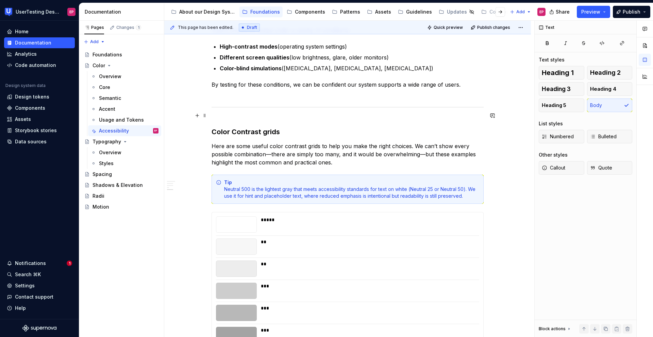
click at [209, 125] on div "Color Accessibility Accessibility is central to our design system and one of ou…" at bounding box center [347, 127] width 366 height 1058
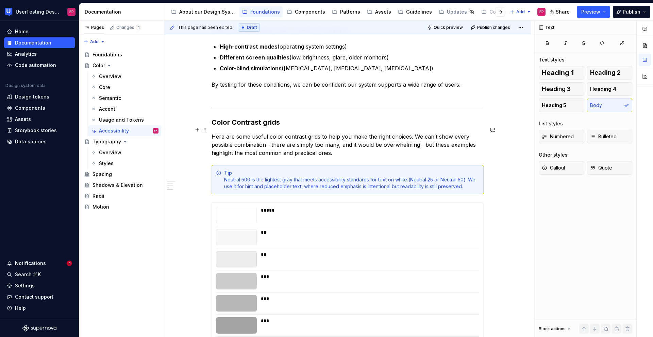
click at [270, 137] on p "Here are some useful color contrast grids to help you make the right choices. W…" at bounding box center [347, 145] width 272 height 24
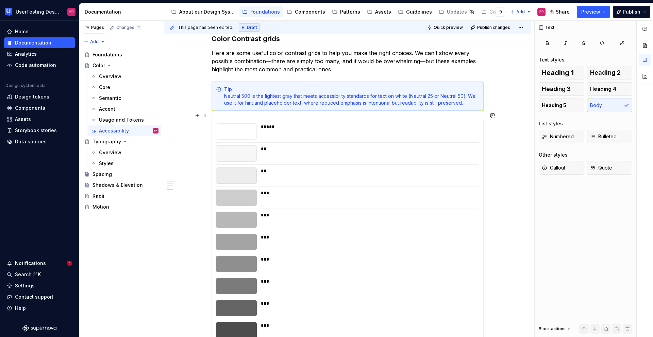
scroll to position [644, 0]
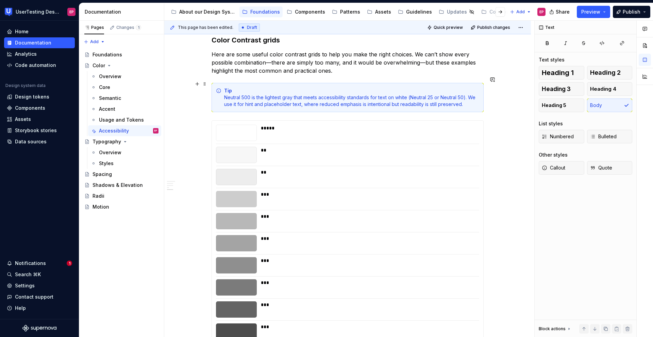
click at [505, 99] on div "Color Accessibility Accessibility is central to our design system and one of ou…" at bounding box center [347, 40] width 366 height 1048
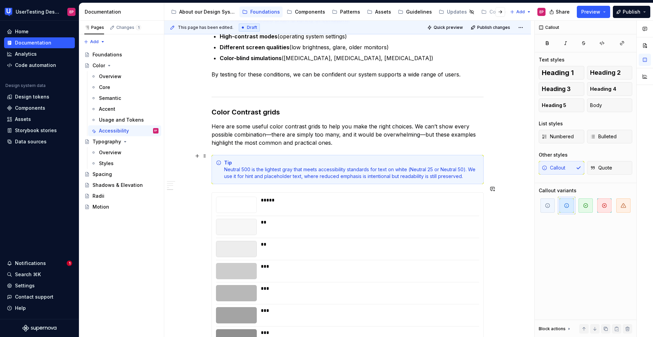
scroll to position [526, 0]
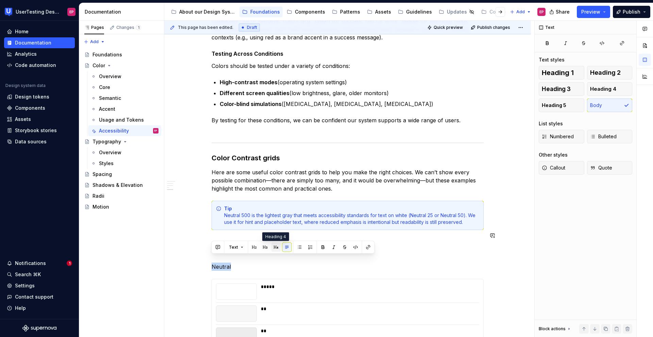
click at [275, 247] on button "button" at bounding box center [276, 248] width 10 height 10
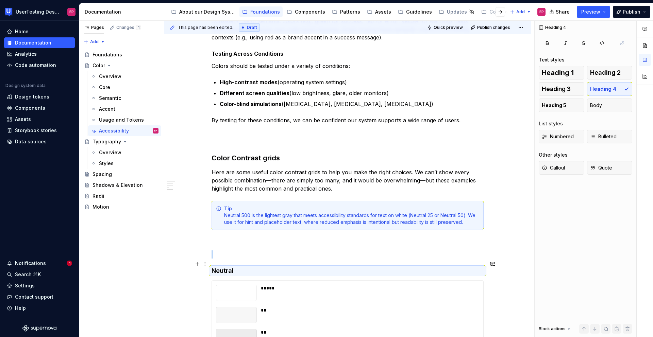
click at [228, 250] on h4 "Neutral" at bounding box center [347, 271] width 272 height 8
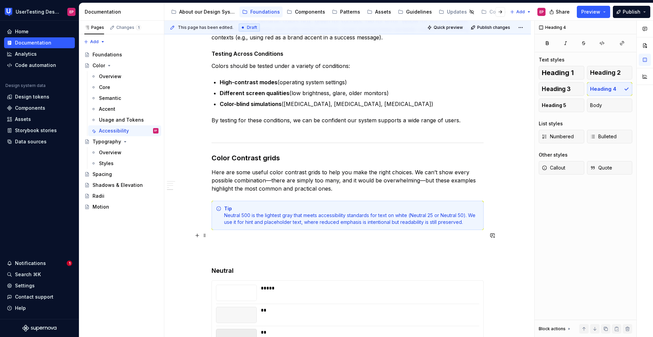
click at [208, 237] on div "Color Accessibility Accessibility is central to our design system and one of ou…" at bounding box center [347, 179] width 366 height 1091
click at [213, 250] on p at bounding box center [347, 255] width 272 height 8
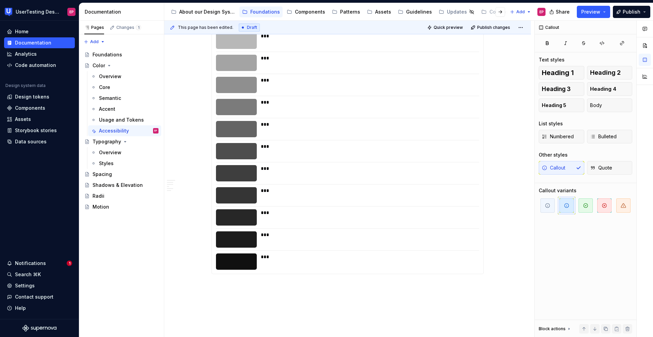
scroll to position [877, 0]
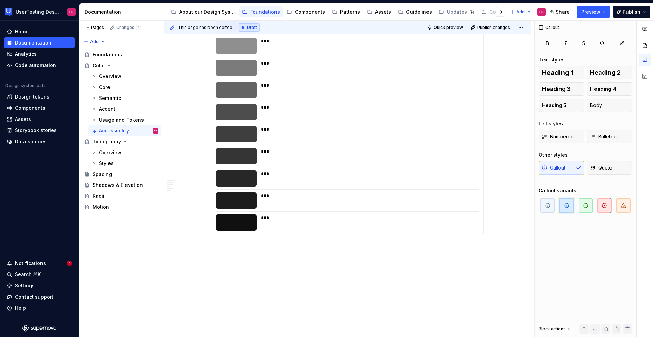
click at [211, 244] on div "This page has been edited. Draft Quick preview Publish changes Color Edit heade…" at bounding box center [349, 179] width 370 height 317
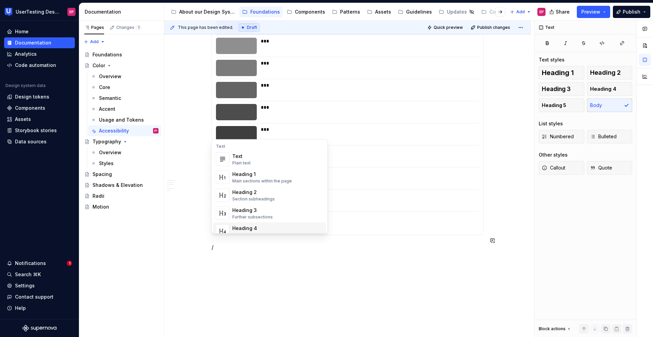
click at [249, 224] on span "Heading 4 Details in subsections" at bounding box center [269, 232] width 113 height 18
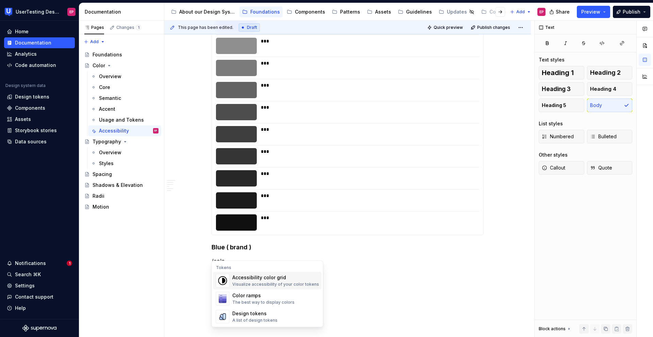
click at [258, 250] on div "Accessibility color grid Visualize accessibility of your color tokens" at bounding box center [275, 280] width 87 height 13
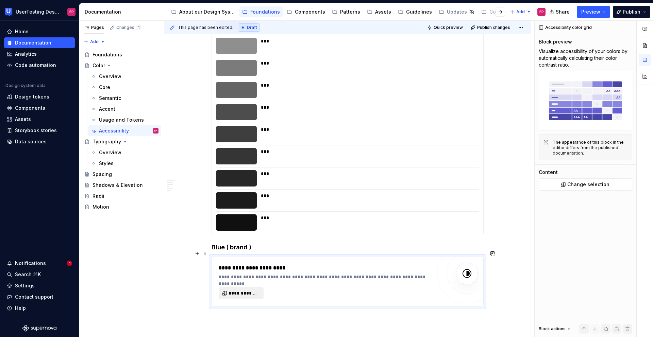
click at [248, 250] on span "**********" at bounding box center [243, 293] width 31 height 7
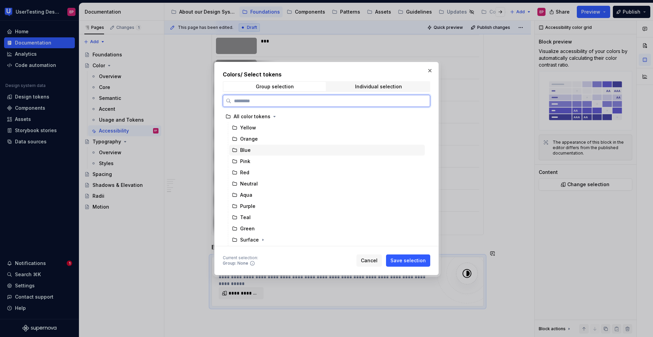
click at [250, 145] on div "Blue" at bounding box center [326, 150] width 195 height 11
click at [298, 154] on div "Blue" at bounding box center [326, 150] width 195 height 11
click at [419, 153] on icon at bounding box center [418, 150] width 5 height 5
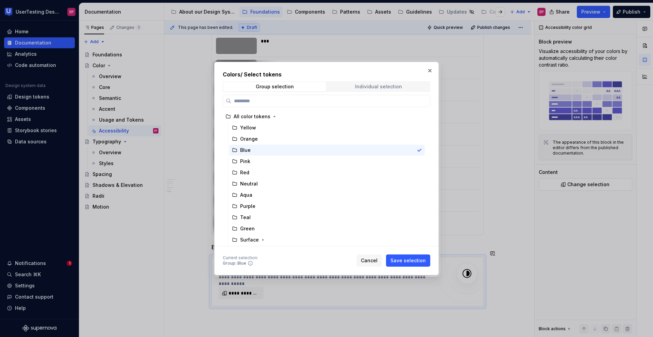
click at [363, 88] on div "Individual selection" at bounding box center [378, 86] width 47 height 5
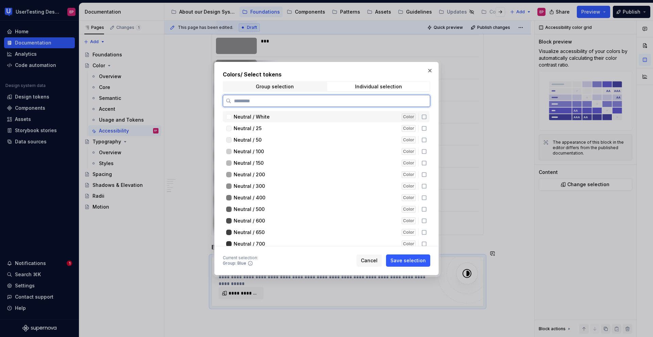
click at [425, 116] on icon at bounding box center [423, 116] width 5 height 5
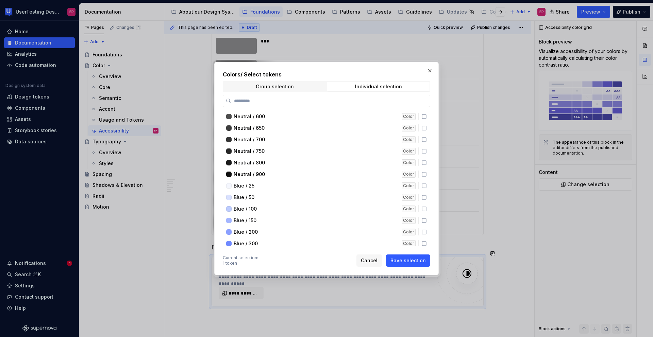
scroll to position [104, 0]
click at [422, 187] on icon at bounding box center [423, 186] width 5 height 5
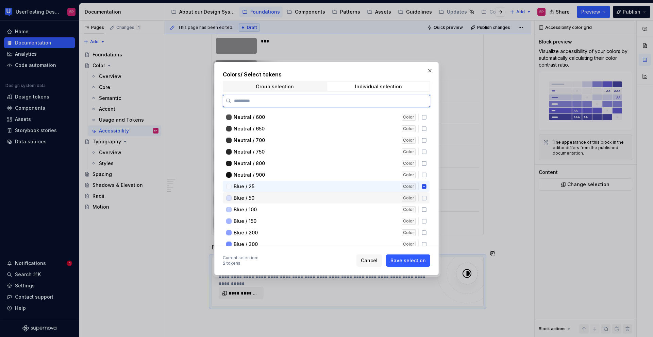
click at [422, 195] on icon at bounding box center [423, 197] width 5 height 5
click at [423, 209] on icon at bounding box center [423, 209] width 5 height 5
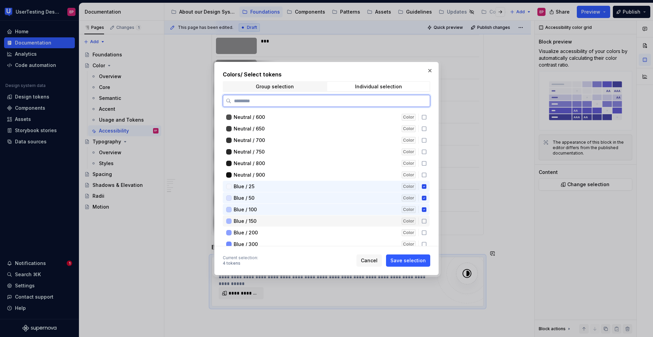
click at [423, 220] on icon at bounding box center [423, 221] width 5 height 5
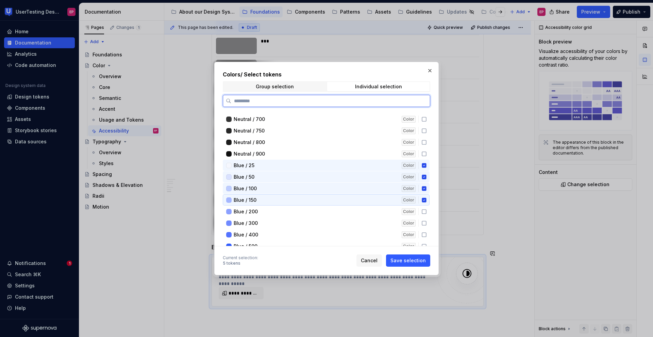
scroll to position [143, 0]
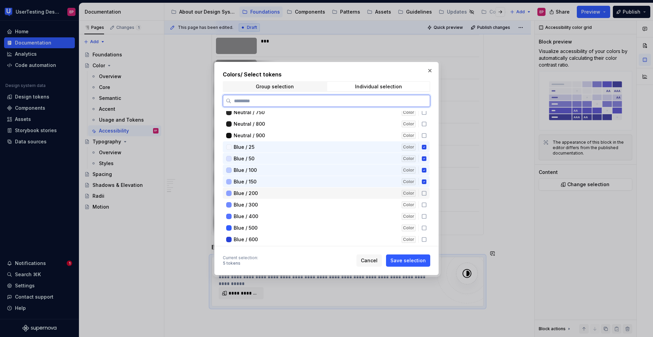
click at [424, 191] on icon at bounding box center [423, 193] width 5 height 5
click at [424, 205] on icon at bounding box center [423, 204] width 5 height 5
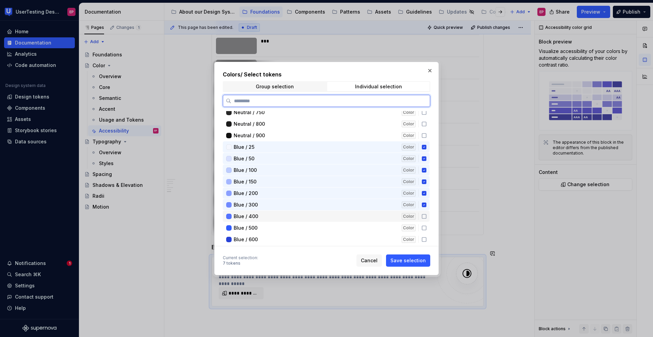
click at [424, 215] on icon at bounding box center [423, 216] width 5 height 5
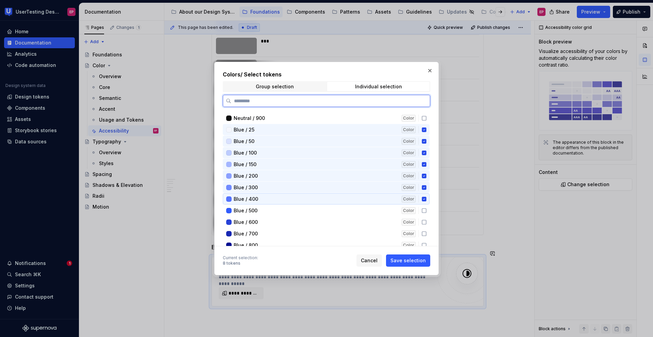
scroll to position [161, 0]
click at [425, 209] on icon at bounding box center [423, 209] width 5 height 5
click at [423, 219] on icon at bounding box center [423, 221] width 5 height 5
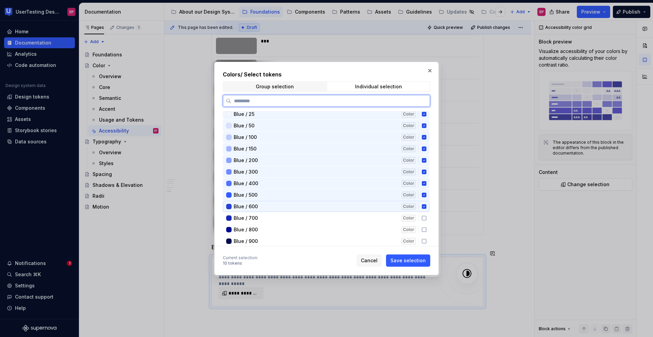
scroll to position [196, 0]
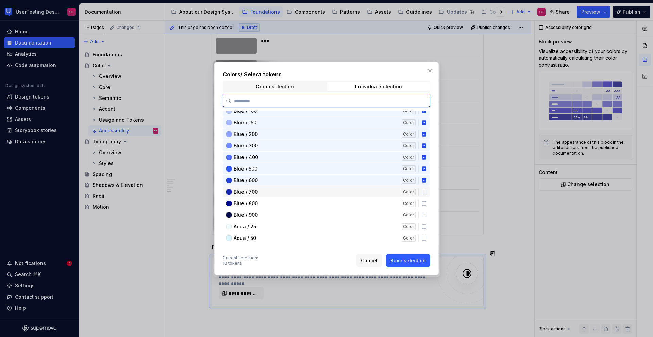
click at [423, 192] on icon at bounding box center [423, 191] width 5 height 5
click at [424, 202] on icon at bounding box center [423, 203] width 5 height 5
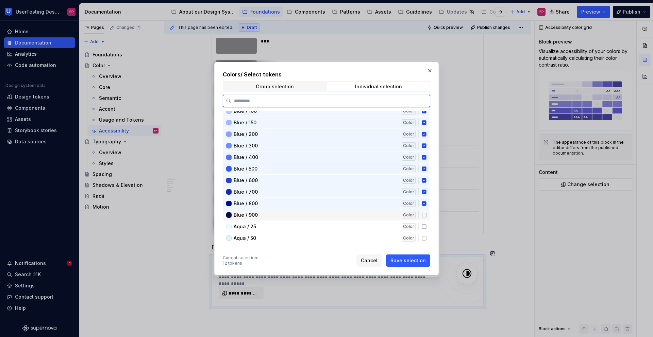
click at [424, 213] on icon at bounding box center [423, 214] width 5 height 5
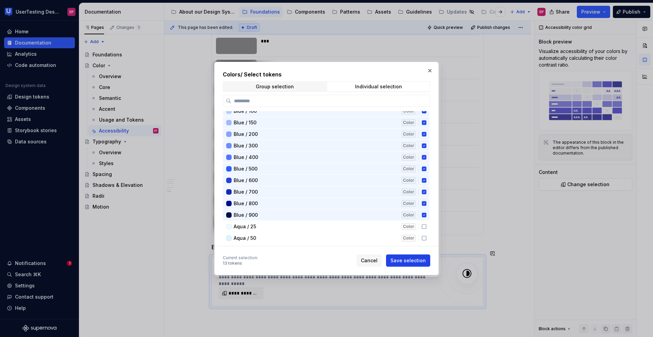
click at [415, 250] on span "Save selection" at bounding box center [407, 260] width 35 height 7
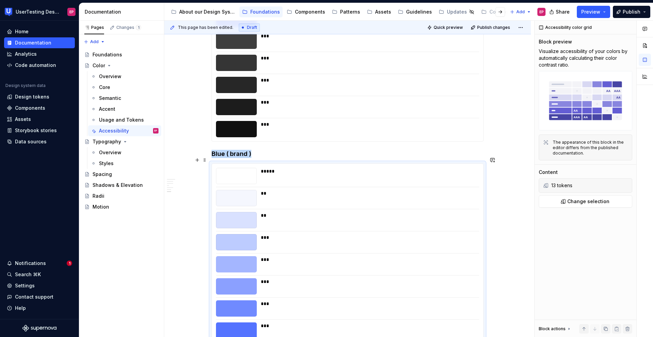
scroll to position [935, 0]
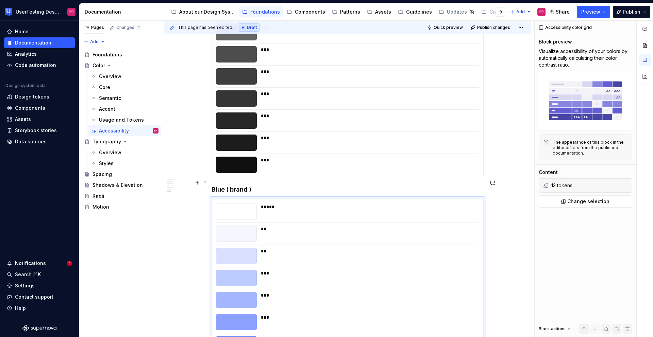
click at [259, 186] on h4 "Blue ( brand )" at bounding box center [347, 190] width 272 height 8
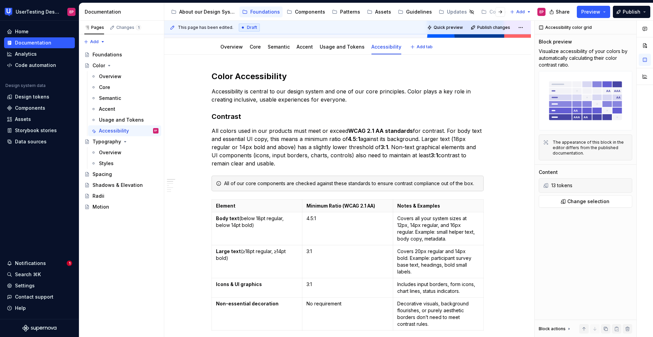
scroll to position [0, 0]
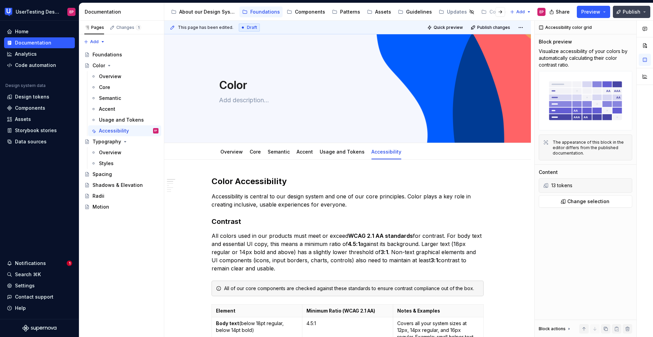
click at [609, 9] on span "Publish" at bounding box center [631, 11] width 18 height 7
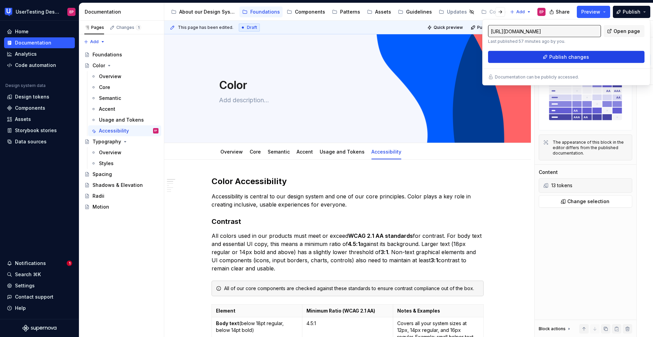
click at [602, 54] on button "Publish changes" at bounding box center [566, 57] width 156 height 12
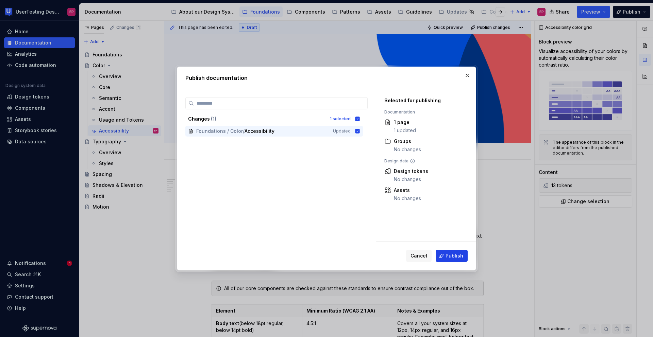
click at [454, 250] on span "Publish" at bounding box center [454, 256] width 18 height 7
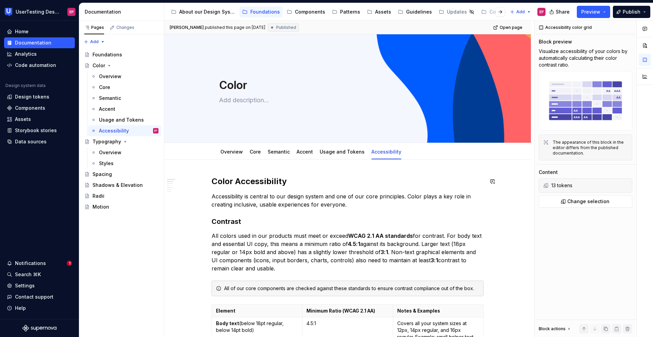
type textarea "*"
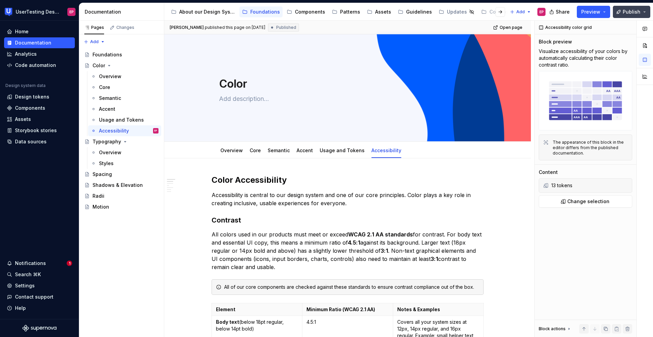
click at [623, 14] on span "Publish" at bounding box center [631, 11] width 18 height 7
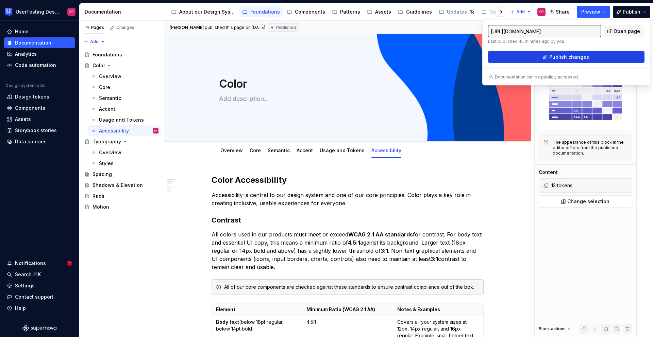
click at [570, 54] on span "Publish changes" at bounding box center [569, 57] width 40 height 7
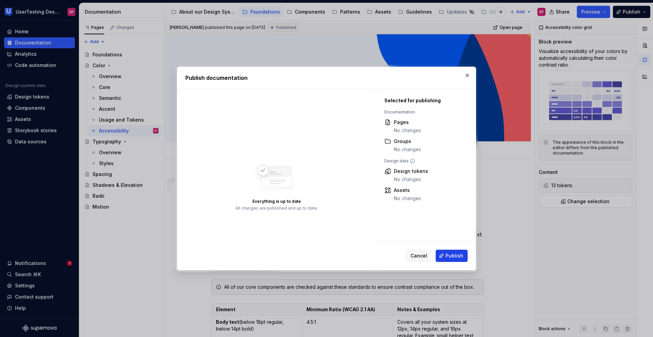
click at [450, 258] on span "Publish" at bounding box center [454, 256] width 18 height 7
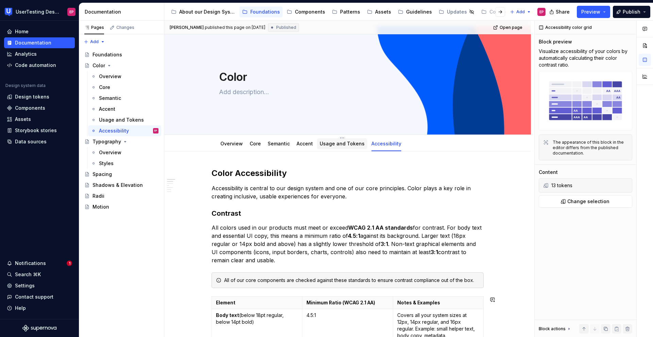
scroll to position [0, 0]
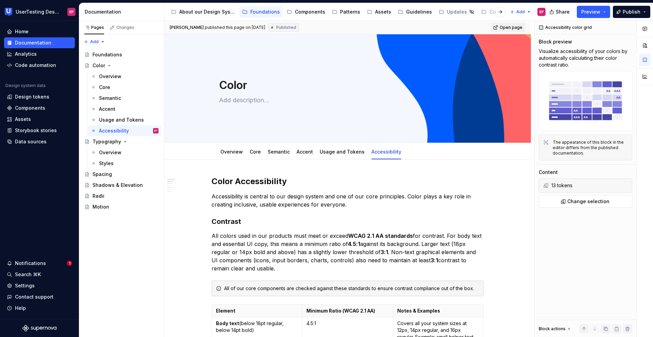
click at [503, 27] on span "Open page" at bounding box center [510, 27] width 23 height 5
click at [331, 154] on link "Usage and Tokens" at bounding box center [342, 152] width 45 height 6
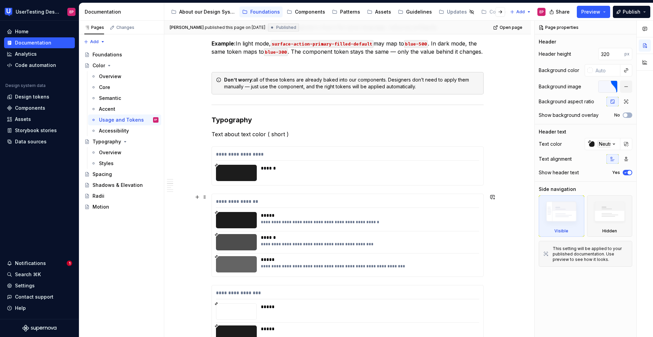
scroll to position [361, 0]
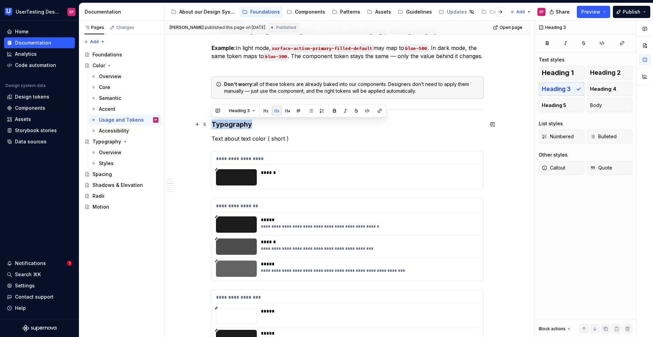
drag, startPoint x: 251, startPoint y: 125, endPoint x: 210, endPoint y: 121, distance: 41.3
click at [235, 112] on span "Heading 3" at bounding box center [239, 110] width 21 height 5
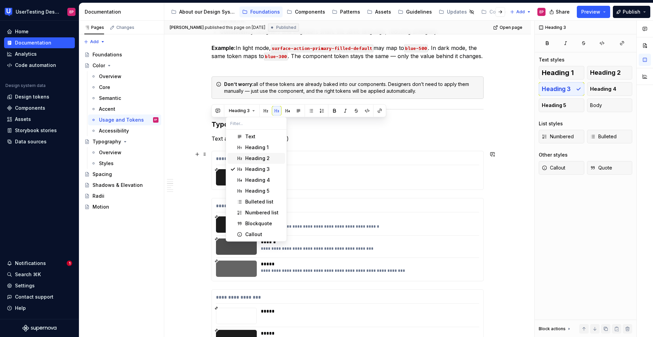
click at [241, 156] on div "Suggestions" at bounding box center [239, 158] width 5 height 5
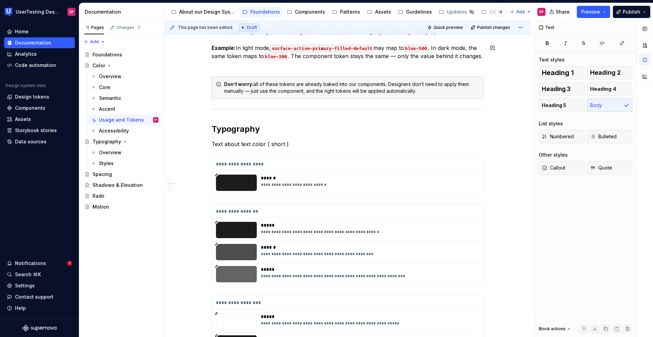
type textarea "*"
drag, startPoint x: 290, startPoint y: 146, endPoint x: 212, endPoint y: 144, distance: 77.5
click at [212, 144] on p "Text about text color ( short )" at bounding box center [347, 144] width 272 height 8
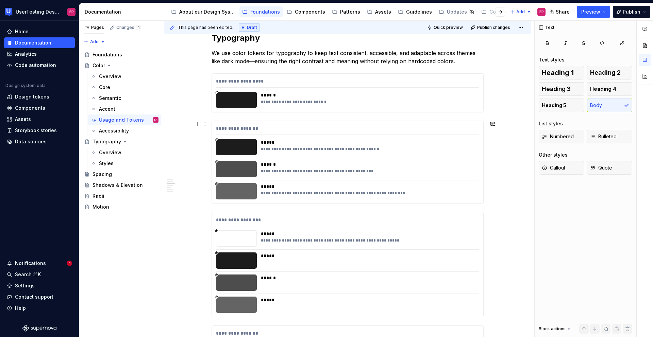
scroll to position [419, 0]
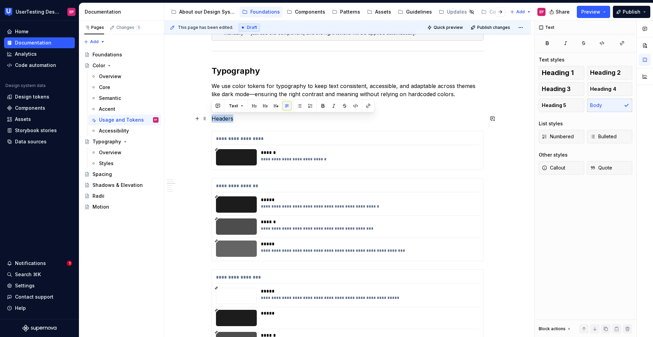
drag, startPoint x: 233, startPoint y: 120, endPoint x: 211, endPoint y: 117, distance: 22.3
click at [211, 117] on p "Headers" at bounding box center [347, 119] width 272 height 8
click at [602, 91] on span "Heading 4" at bounding box center [603, 89] width 26 height 7
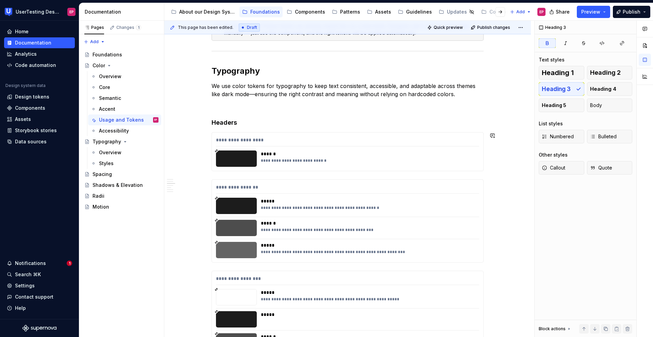
click at [295, 154] on div "******" at bounding box center [368, 154] width 214 height 7
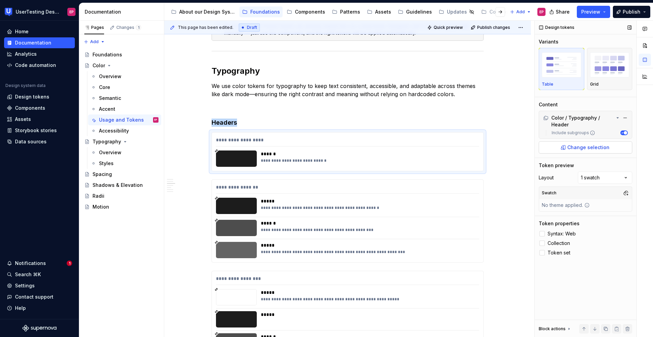
click at [583, 147] on span "Change selection" at bounding box center [588, 147] width 42 height 7
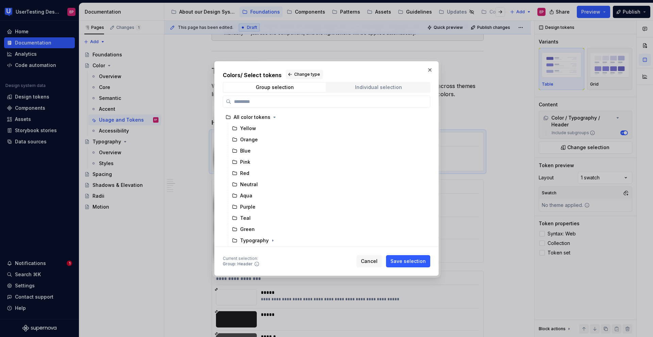
click at [344, 85] on span "Individual selection" at bounding box center [378, 88] width 102 height 10
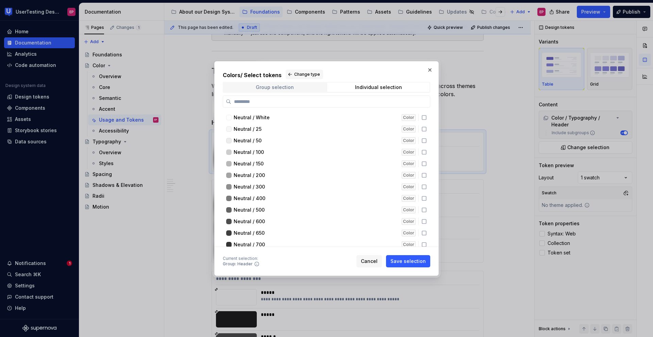
click at [286, 85] on div "Group selection" at bounding box center [275, 87] width 38 height 5
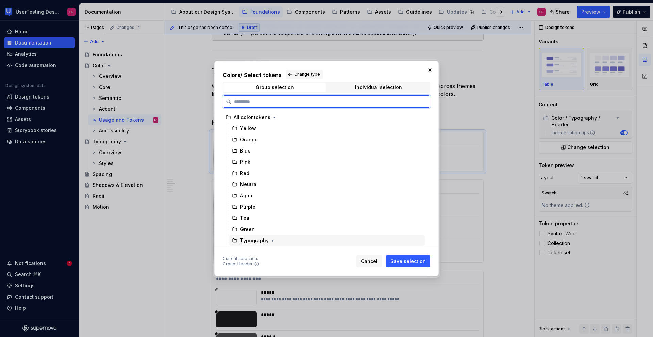
click at [255, 242] on div "Typography" at bounding box center [254, 240] width 29 height 7
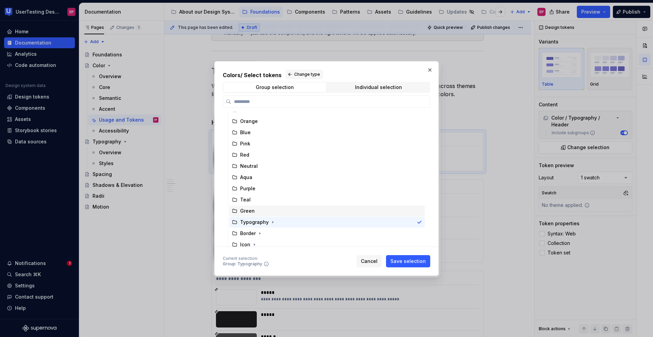
scroll to position [33, 0]
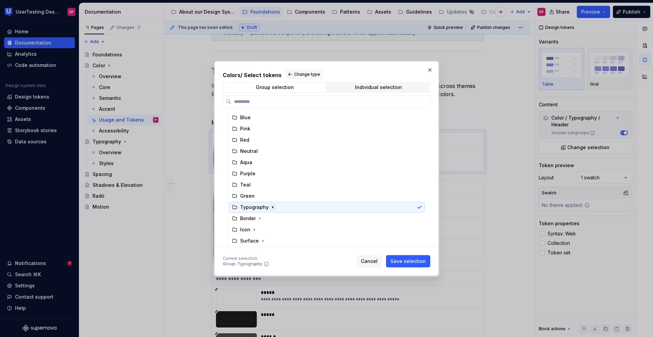
click at [270, 208] on icon "button" at bounding box center [272, 207] width 5 height 5
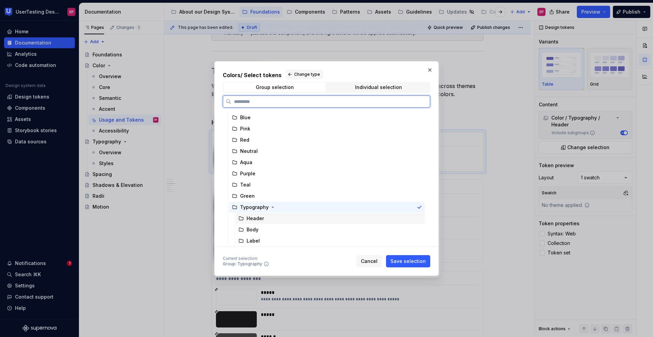
click at [300, 217] on div "Header" at bounding box center [330, 218] width 189 height 11
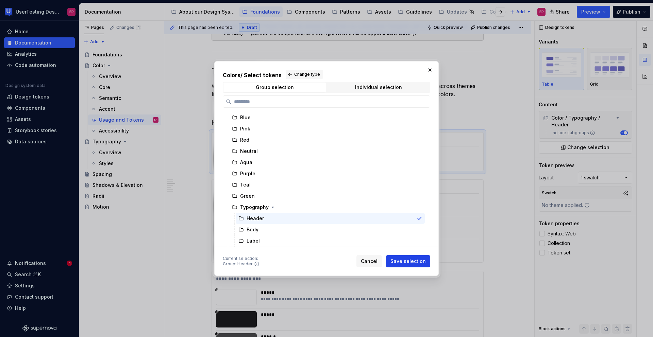
click at [405, 261] on span "Save selection" at bounding box center [407, 261] width 35 height 7
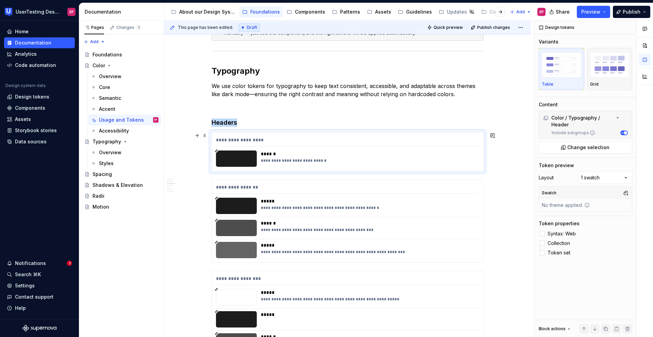
click at [377, 157] on div "******" at bounding box center [368, 154] width 214 height 7
click at [622, 142] on button "Change selection" at bounding box center [584, 147] width 93 height 12
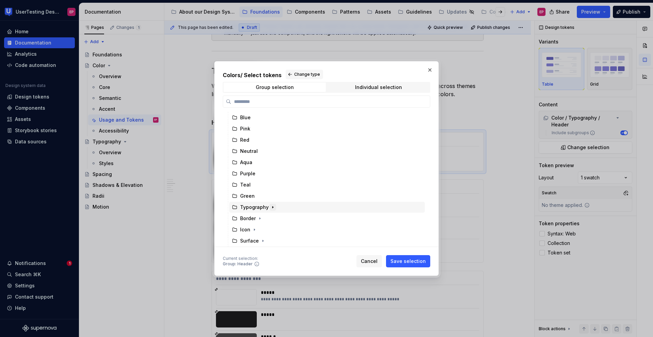
click at [271, 208] on icon "button" at bounding box center [272, 207] width 5 height 5
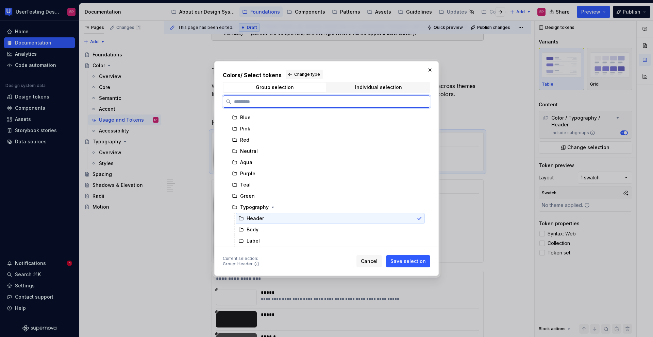
click at [240, 220] on icon at bounding box center [241, 218] width 4 height 3
click at [285, 218] on div "Header" at bounding box center [330, 218] width 189 height 11
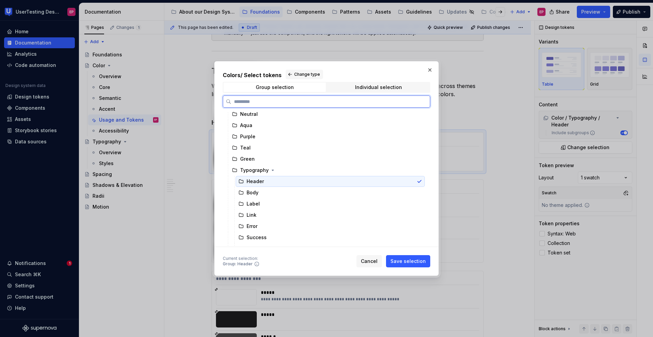
scroll to position [82, 0]
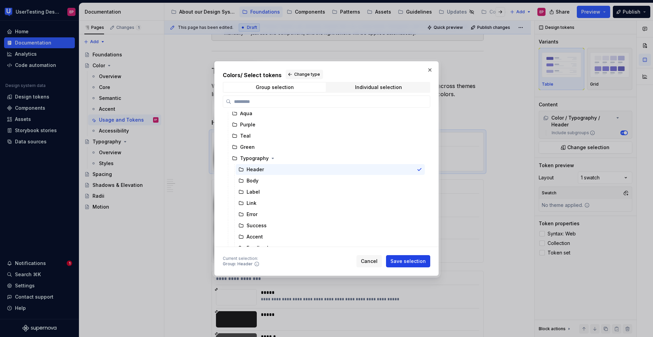
click at [409, 261] on span "Save selection" at bounding box center [407, 261] width 35 height 7
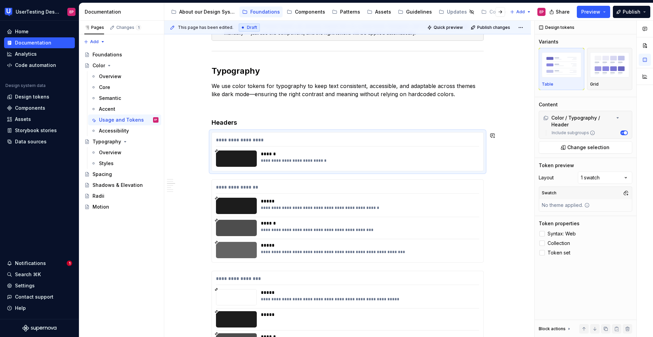
click at [238, 179] on div "**********" at bounding box center [347, 220] width 272 height 83
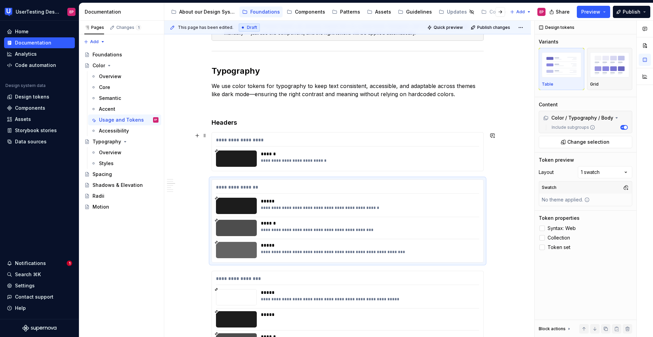
click at [246, 121] on h4 "Headers" at bounding box center [347, 123] width 272 height 8
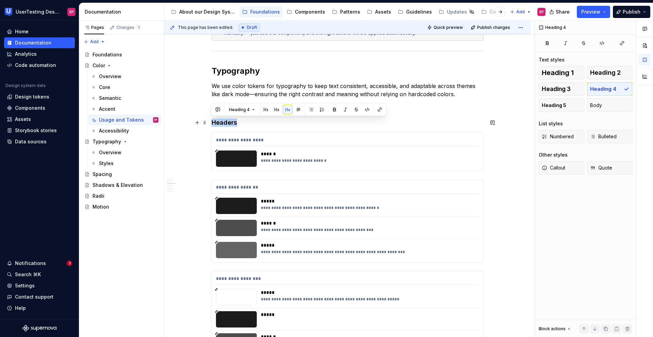
drag, startPoint x: 245, startPoint y: 123, endPoint x: 213, endPoint y: 123, distance: 32.0
click at [213, 123] on h4 "Headers" at bounding box center [347, 123] width 272 height 8
copy h4 "Headers"
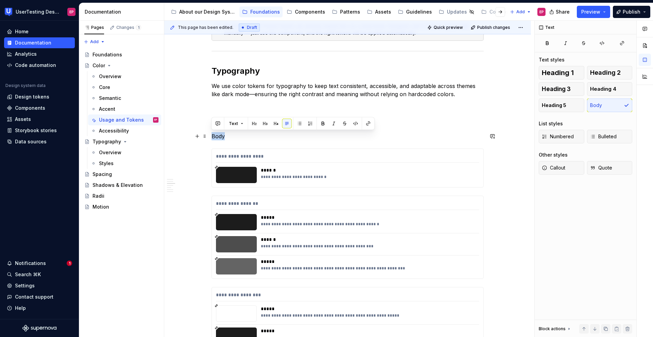
drag, startPoint x: 227, startPoint y: 138, endPoint x: 208, endPoint y: 135, distance: 18.8
click at [274, 124] on button "button" at bounding box center [276, 124] width 10 height 10
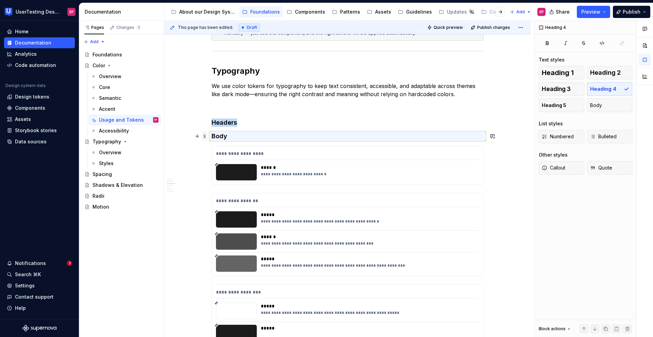
click at [204, 135] on span at bounding box center [204, 137] width 5 height 10
click at [213, 165] on div "Move down" at bounding box center [233, 168] width 58 height 11
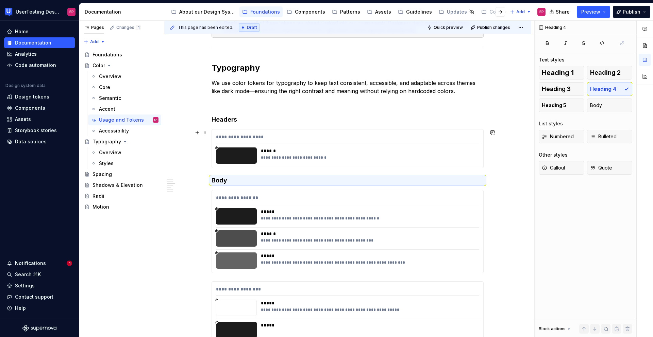
scroll to position [428, 0]
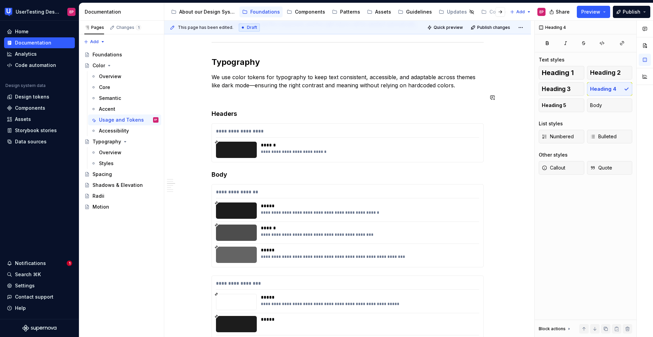
click at [218, 101] on p at bounding box center [347, 97] width 272 height 8
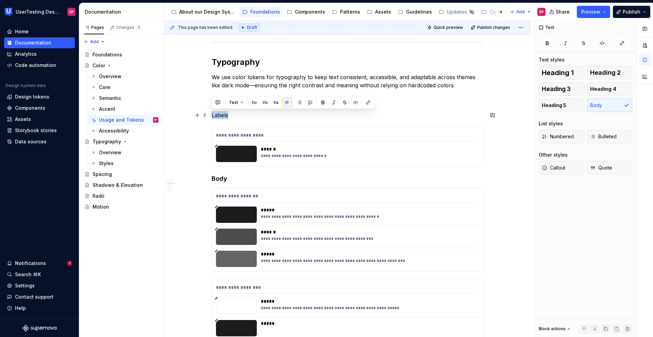
drag, startPoint x: 228, startPoint y: 115, endPoint x: 212, endPoint y: 114, distance: 16.0
click at [212, 114] on p "Labels" at bounding box center [347, 115] width 272 height 8
click at [279, 102] on button "button" at bounding box center [276, 103] width 10 height 10
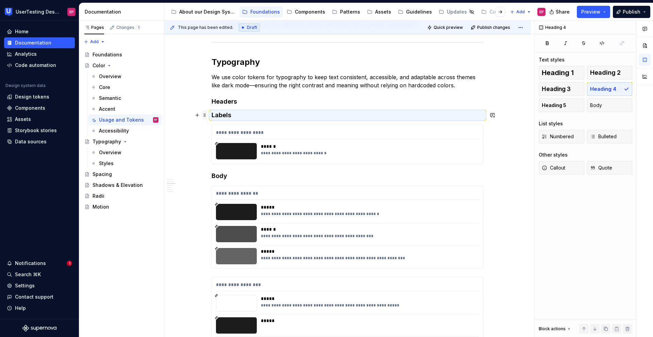
click at [205, 114] on span at bounding box center [204, 115] width 5 height 10
click at [217, 143] on div "Move down" at bounding box center [233, 147] width 58 height 11
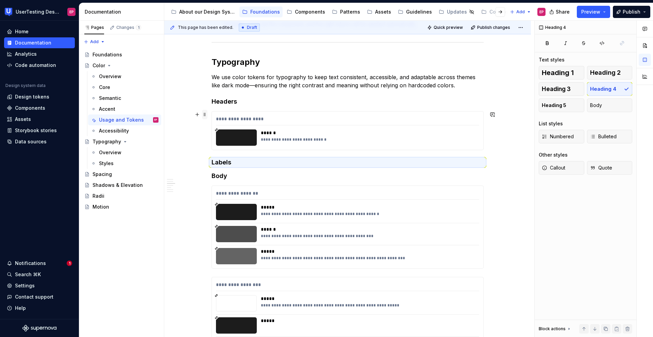
click at [206, 115] on span at bounding box center [204, 115] width 5 height 10
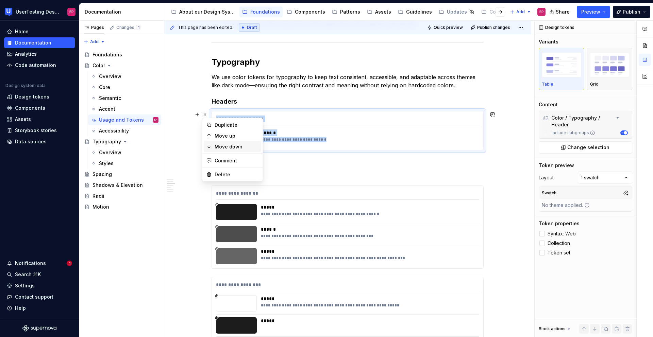
click at [213, 143] on div "Move down" at bounding box center [233, 146] width 58 height 11
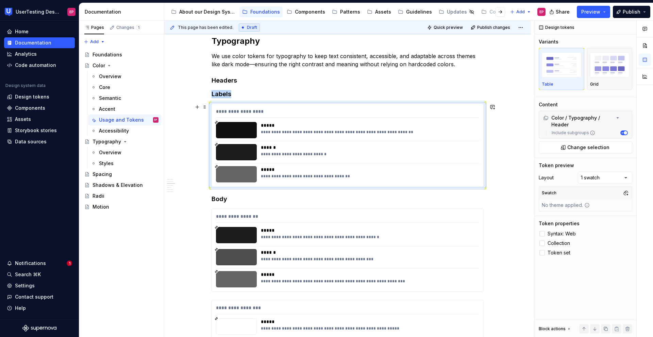
scroll to position [464, 0]
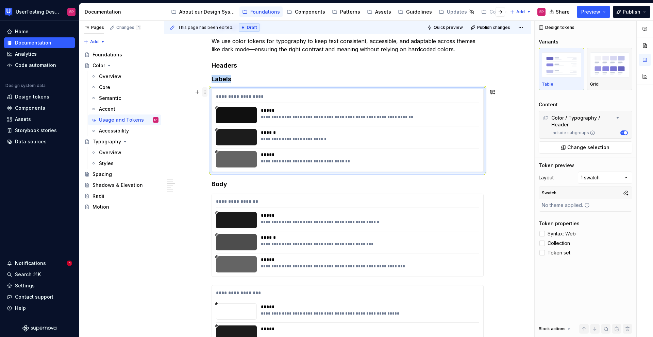
click at [203, 93] on span at bounding box center [204, 92] width 5 height 10
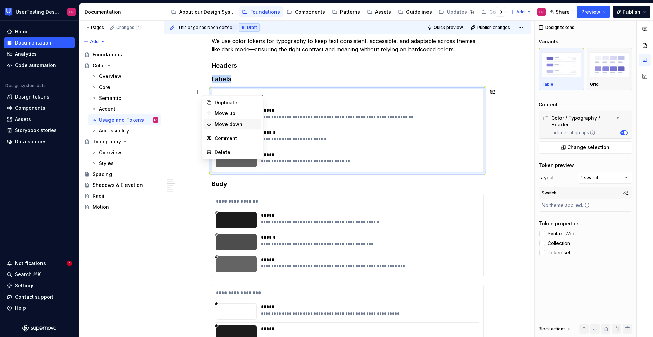
click at [223, 124] on div "Move down" at bounding box center [237, 124] width 44 height 7
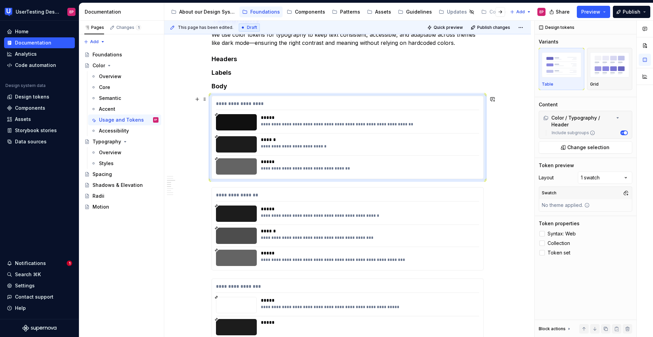
scroll to position [470, 0]
click at [203, 86] on span at bounding box center [204, 87] width 5 height 10
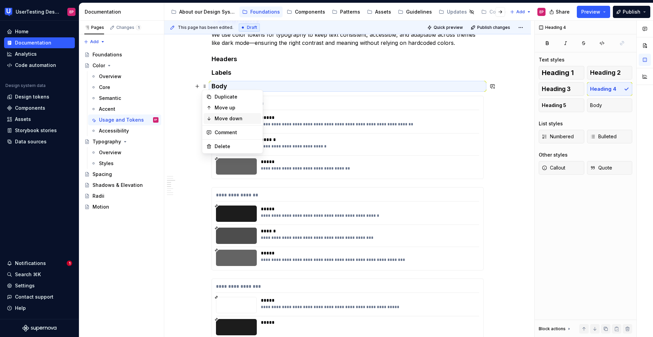
click at [226, 117] on div "Move down" at bounding box center [237, 118] width 44 height 7
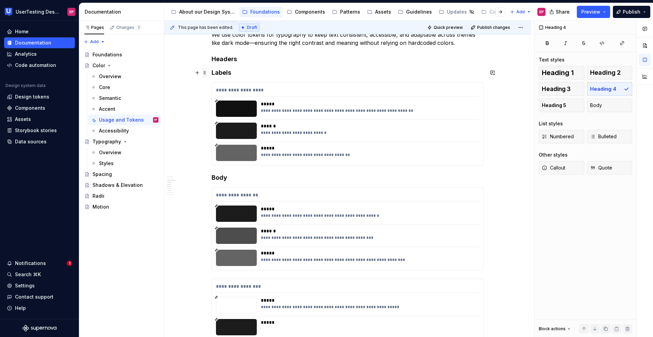
click at [204, 73] on span at bounding box center [204, 73] width 5 height 10
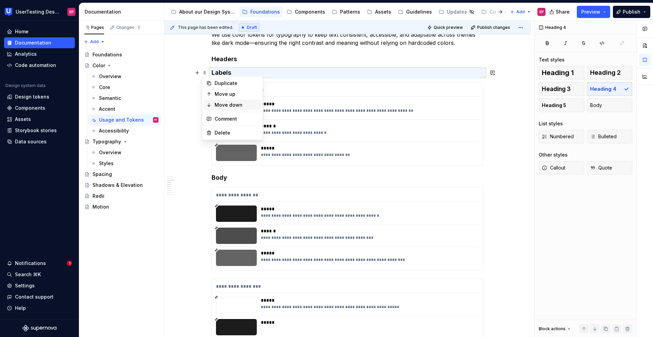
click at [215, 103] on div "Move down" at bounding box center [237, 105] width 44 height 7
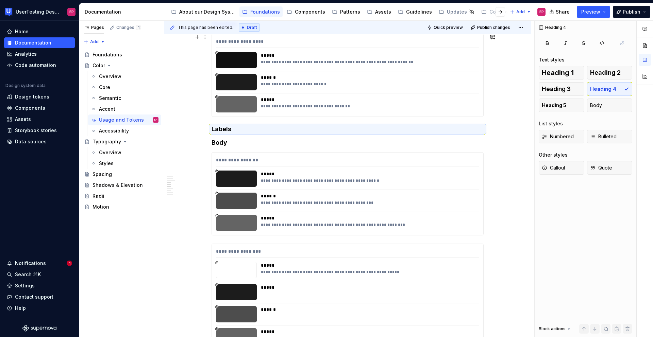
scroll to position [517, 0]
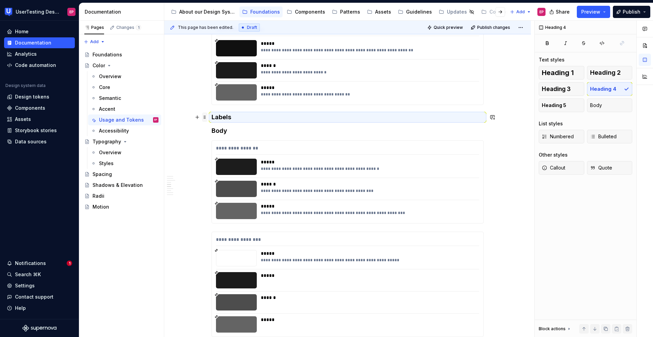
click at [204, 117] on span at bounding box center [204, 118] width 5 height 10
click at [215, 147] on div "Move down" at bounding box center [237, 149] width 44 height 7
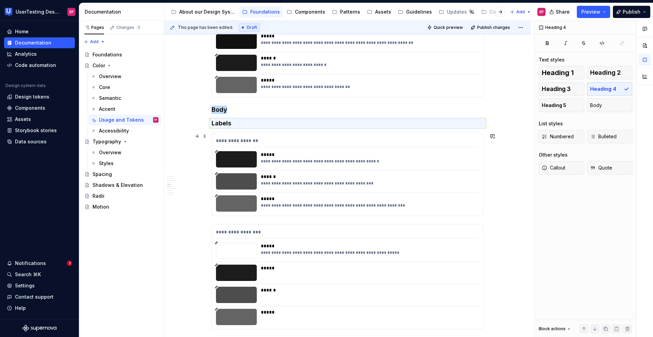
scroll to position [526, 0]
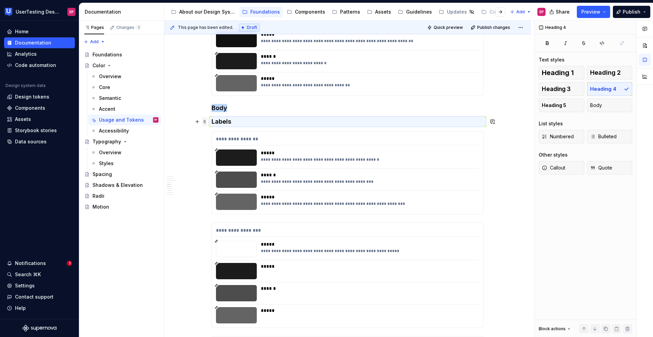
click at [204, 121] on span at bounding box center [204, 122] width 5 height 10
click at [216, 152] on div "Move down" at bounding box center [237, 154] width 44 height 7
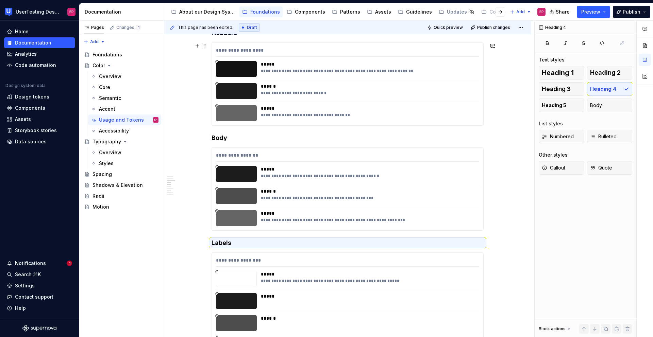
scroll to position [387, 0]
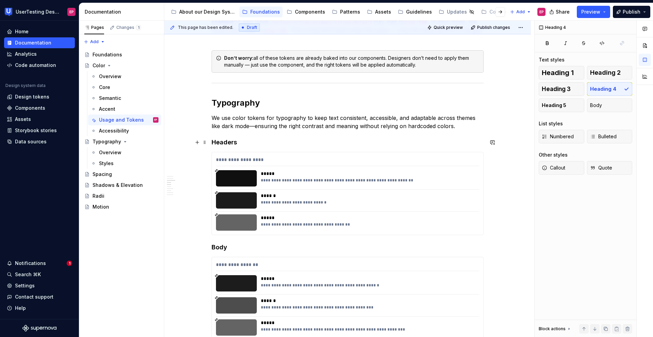
click at [250, 140] on h4 "Headers" at bounding box center [347, 142] width 272 height 8
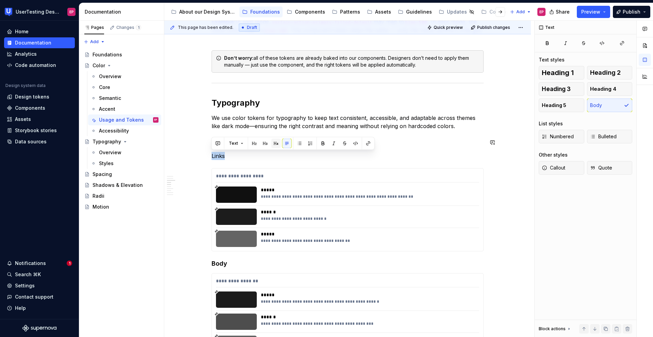
click at [276, 142] on button "button" at bounding box center [276, 144] width 10 height 10
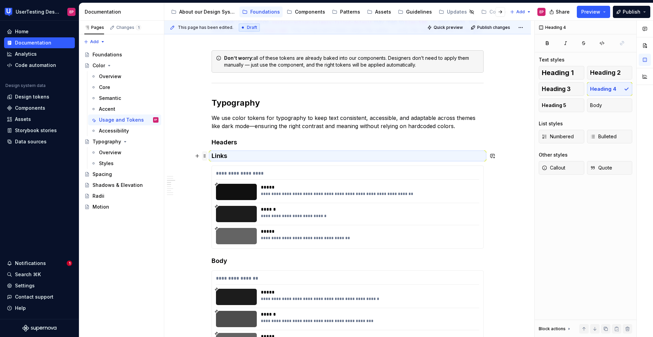
click at [205, 157] on span at bounding box center [204, 156] width 5 height 10
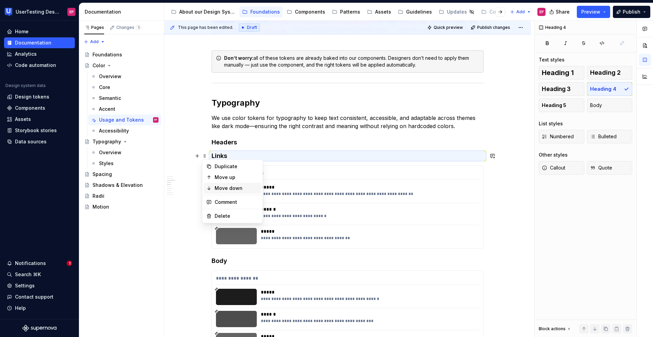
click at [214, 187] on div "Move down" at bounding box center [233, 188] width 58 height 11
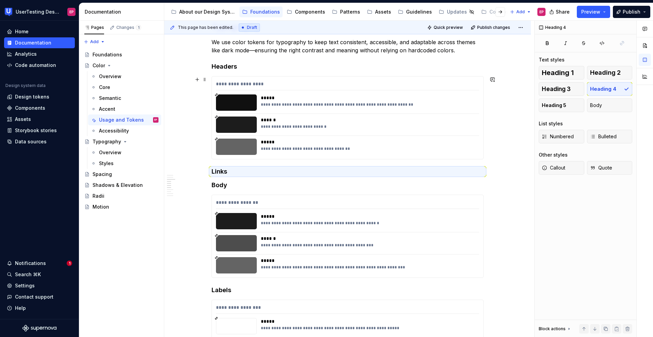
scroll to position [469, 0]
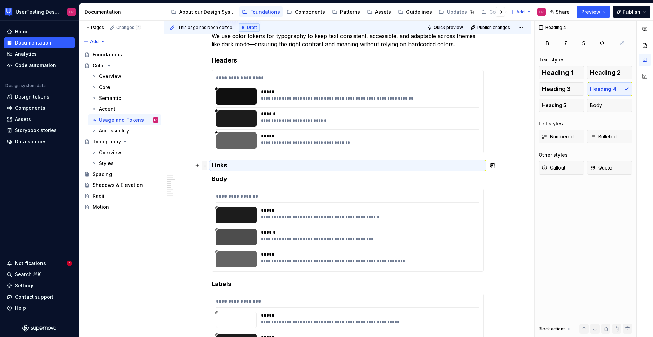
click at [204, 166] on span at bounding box center [204, 166] width 5 height 10
click at [216, 198] on div "Move down" at bounding box center [237, 197] width 44 height 7
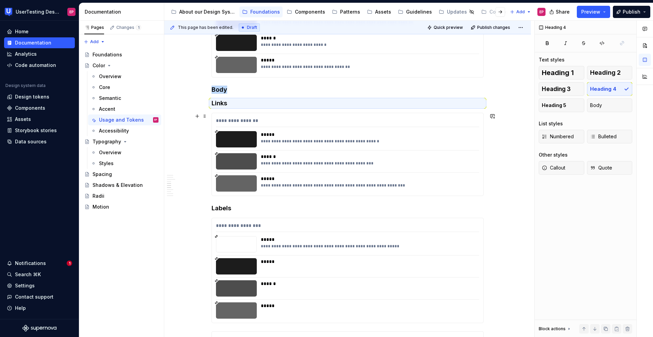
scroll to position [552, 0]
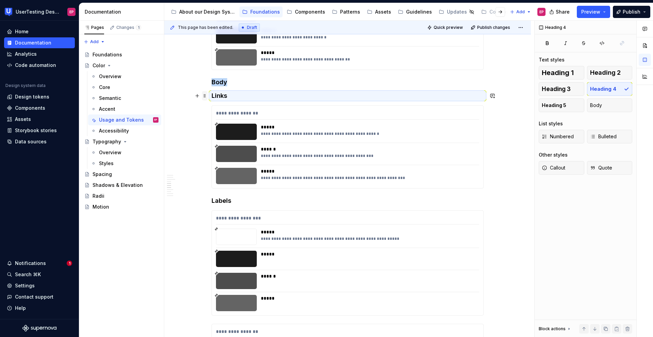
click at [205, 96] on span at bounding box center [204, 96] width 5 height 10
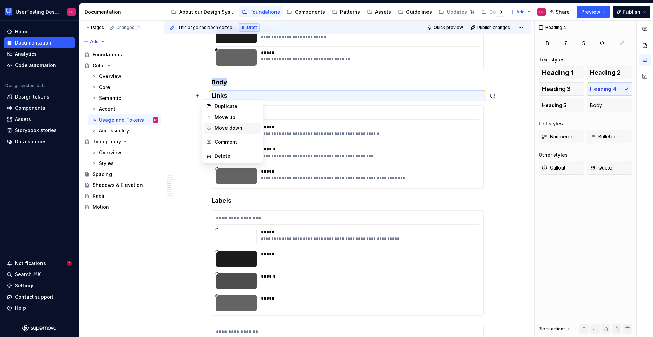
click at [227, 125] on div "Move down" at bounding box center [237, 128] width 44 height 7
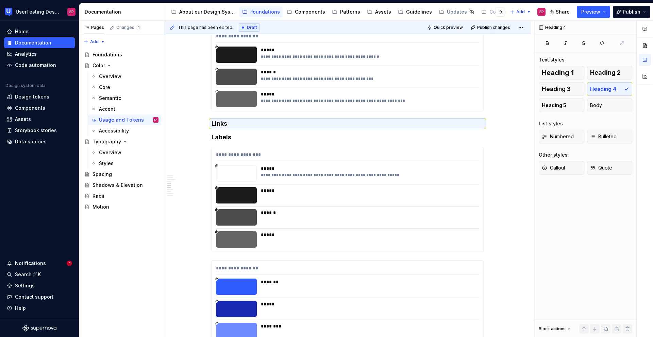
scroll to position [616, 0]
click at [204, 123] on span at bounding box center [204, 124] width 5 height 10
click at [217, 155] on div "Move down" at bounding box center [237, 155] width 44 height 7
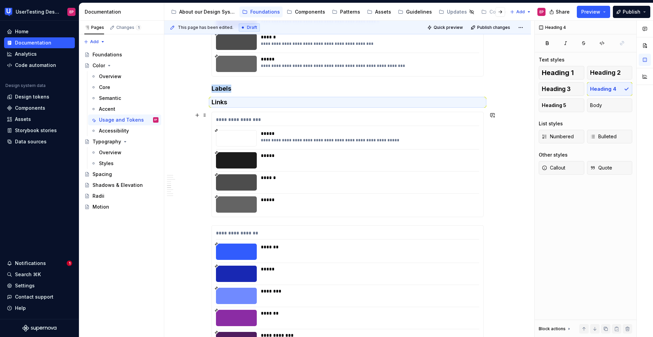
scroll to position [662, 0]
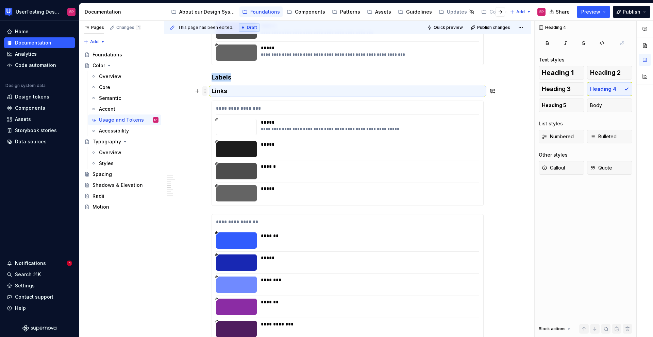
click at [204, 92] on span at bounding box center [204, 91] width 5 height 10
click at [218, 122] on div "Move down" at bounding box center [237, 123] width 44 height 7
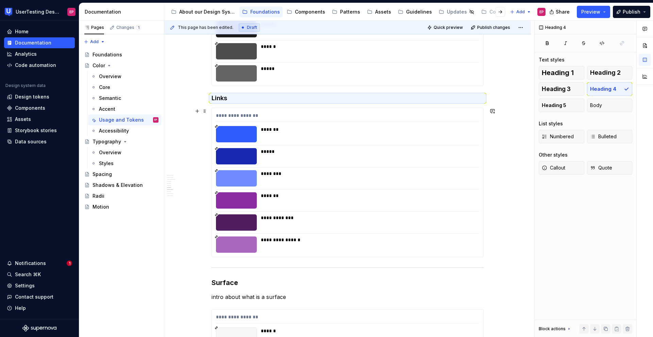
scroll to position [770, 0]
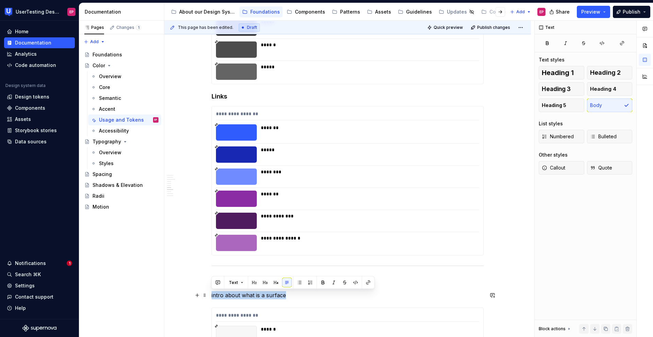
drag, startPoint x: 285, startPoint y: 296, endPoint x: 211, endPoint y: 294, distance: 73.1
click at [211, 294] on p "intro about what is a surface" at bounding box center [347, 295] width 272 height 8
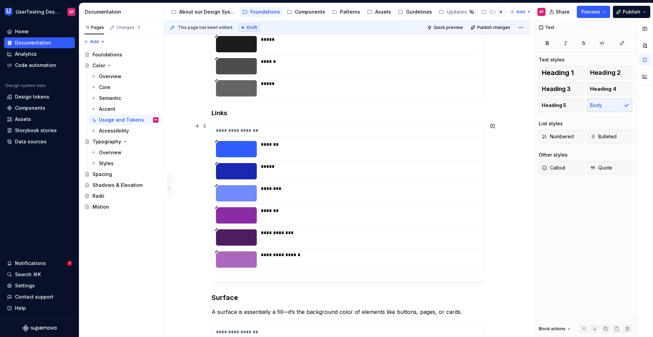
scroll to position [794, 0]
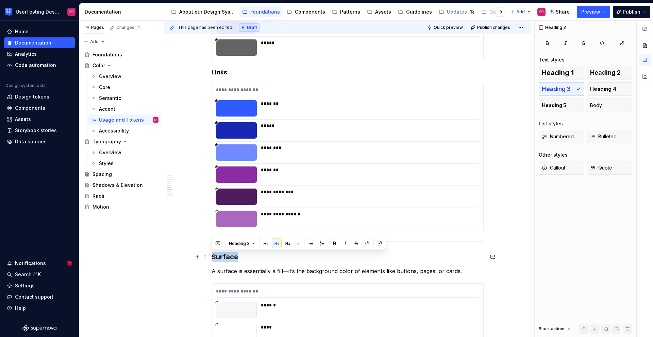
drag, startPoint x: 237, startPoint y: 257, endPoint x: 210, endPoint y: 257, distance: 26.5
click at [234, 241] on span "Heading 3" at bounding box center [239, 243] width 21 height 5
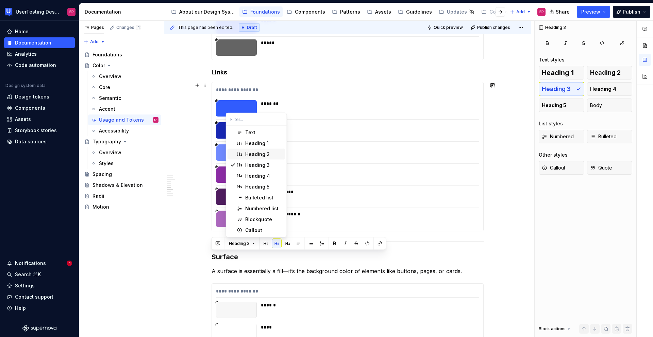
click at [248, 155] on div "Heading 2" at bounding box center [257, 154] width 24 height 7
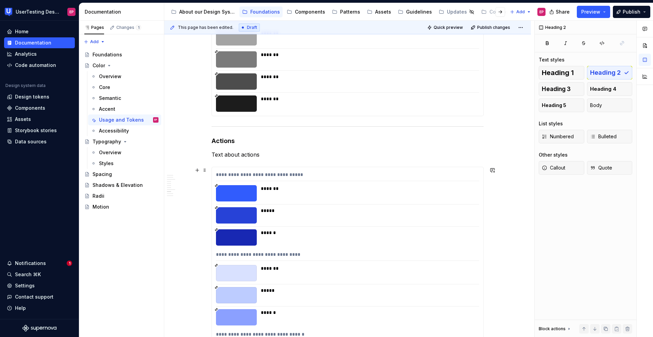
scroll to position [1222, 0]
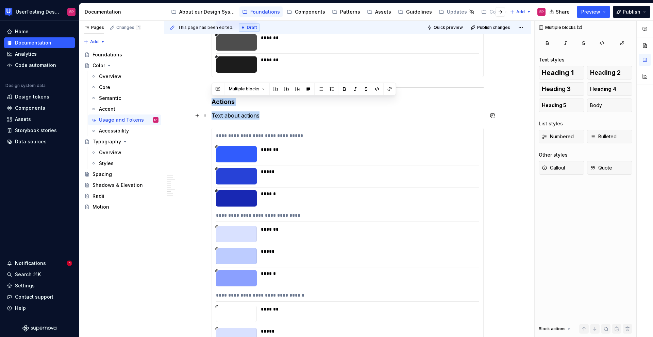
drag, startPoint x: 212, startPoint y: 102, endPoint x: 264, endPoint y: 118, distance: 54.0
copy div "Actions Text about actions"
click at [253, 118] on p "Text about actions" at bounding box center [347, 116] width 272 height 8
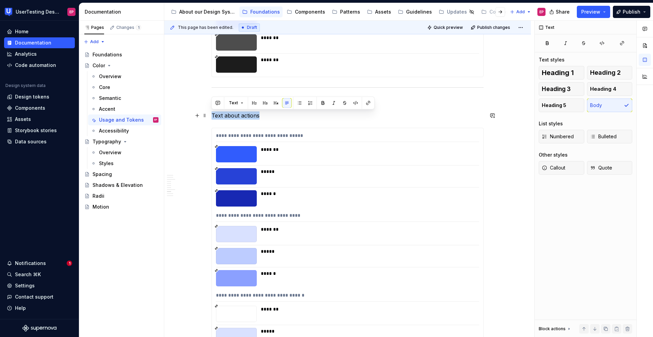
drag, startPoint x: 262, startPoint y: 118, endPoint x: 211, endPoint y: 117, distance: 51.0
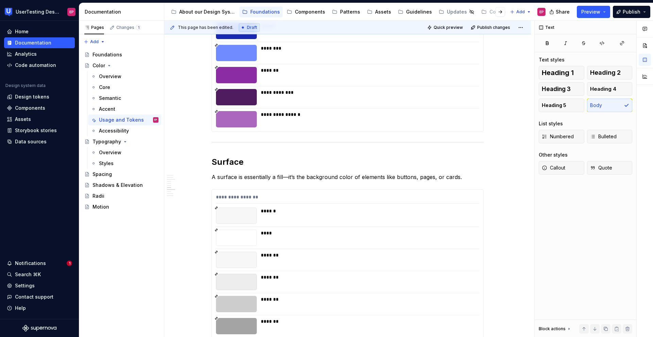
scroll to position [783, 0]
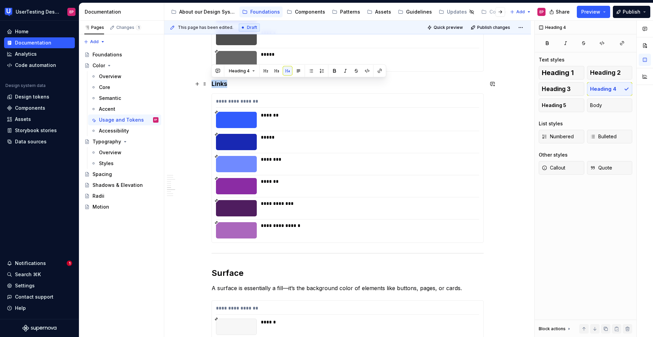
drag, startPoint x: 229, startPoint y: 85, endPoint x: 213, endPoint y: 85, distance: 16.3
click at [213, 85] on h4 "Links" at bounding box center [347, 84] width 272 height 8
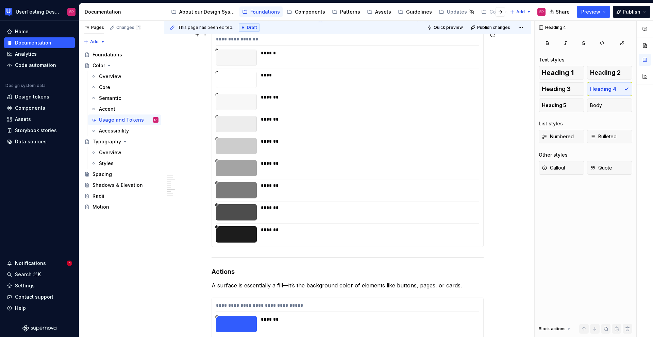
scroll to position [1116, 0]
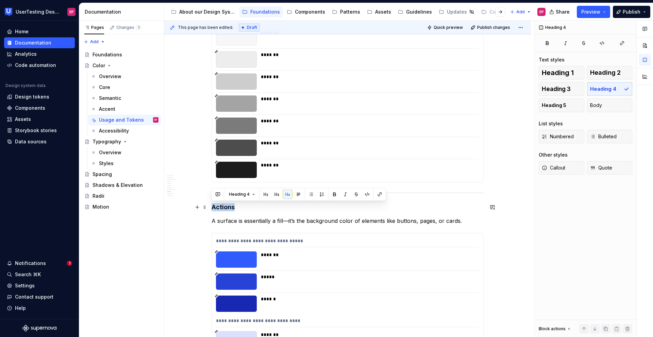
drag, startPoint x: 236, startPoint y: 207, endPoint x: 212, endPoint y: 207, distance: 23.5
click at [212, 207] on h4 "Actions" at bounding box center [347, 207] width 272 height 8
click at [264, 205] on h4 "Actions" at bounding box center [347, 207] width 272 height 8
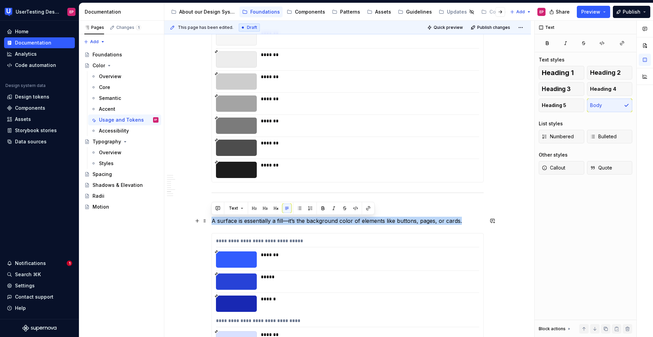
drag, startPoint x: 463, startPoint y: 222, endPoint x: 211, endPoint y: 220, distance: 251.9
click at [211, 220] on p "A surface is essentially a fill—it’s the background color of elements like butt…" at bounding box center [347, 221] width 272 height 8
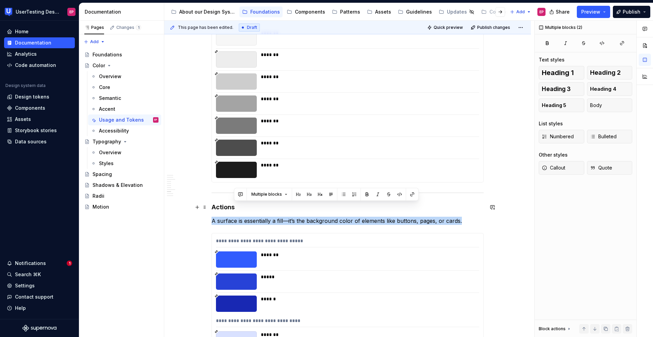
drag, startPoint x: 459, startPoint y: 222, endPoint x: 247, endPoint y: 203, distance: 212.6
copy div "A surface is essentially a fill—it’s the background color of elements like butt…"
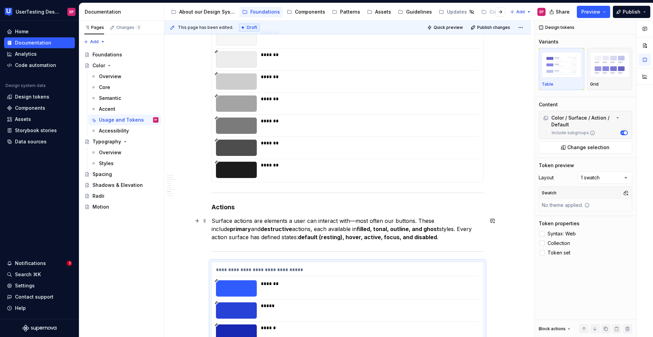
scroll to position [1129, 0]
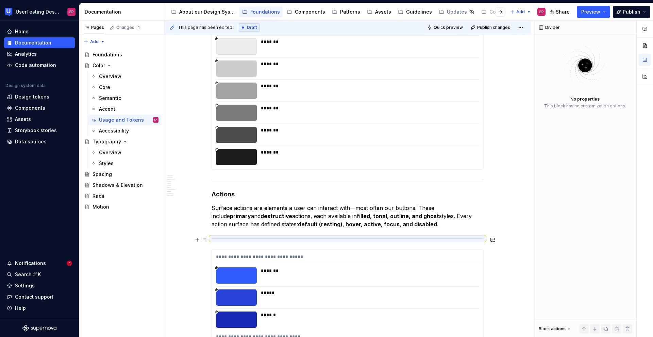
click at [339, 239] on hr at bounding box center [347, 239] width 272 height 0
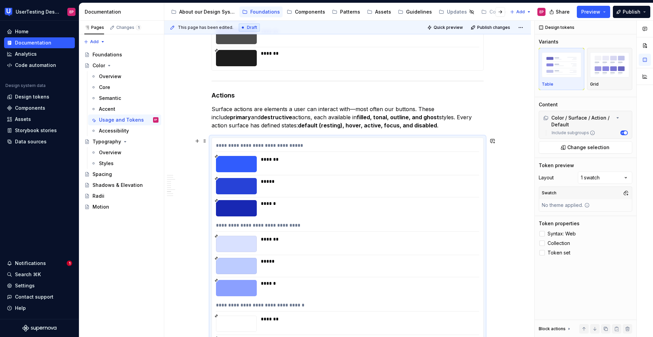
scroll to position [1232, 0]
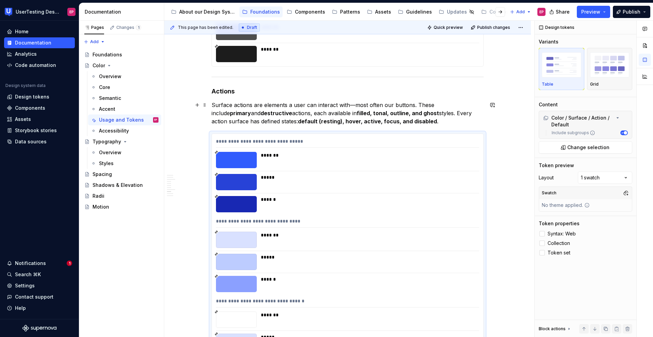
click at [409, 120] on p "Surface actions are elements a user can interact with—most often our buttons. T…" at bounding box center [347, 113] width 272 height 24
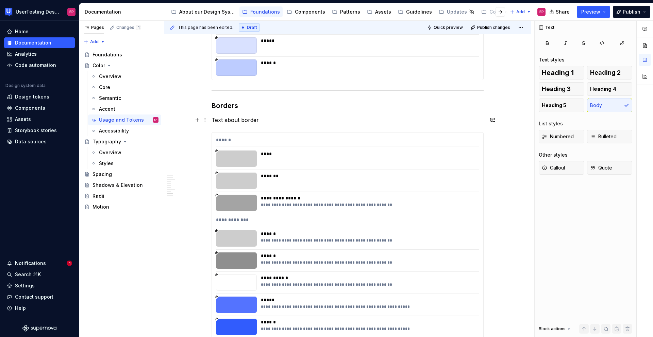
scroll to position [1622, 0]
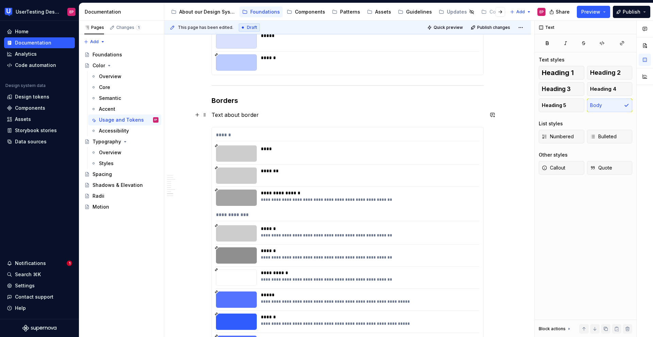
click at [262, 114] on p "Text about border" at bounding box center [347, 115] width 272 height 8
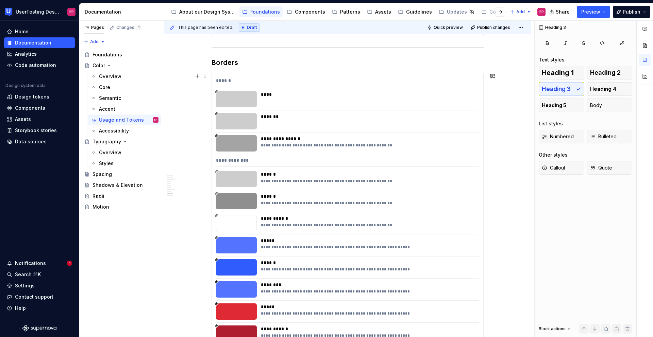
scroll to position [1660, 0]
click at [278, 129] on div "*******" at bounding box center [368, 122] width 214 height 16
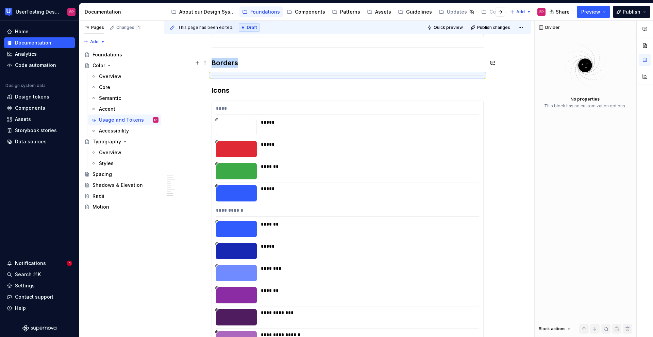
click at [267, 59] on h3 "Borders" at bounding box center [347, 63] width 272 height 10
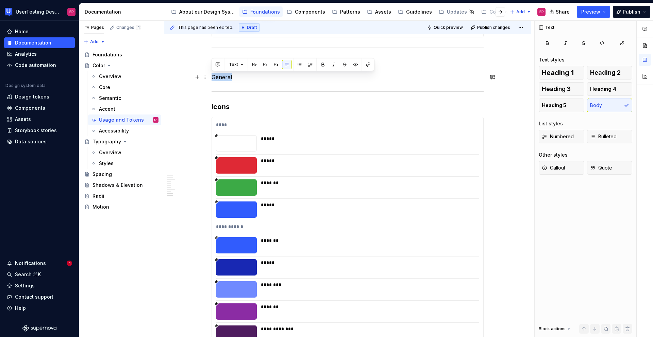
drag, startPoint x: 232, startPoint y: 78, endPoint x: 212, endPoint y: 78, distance: 20.1
click at [212, 78] on p "General" at bounding box center [347, 77] width 272 height 8
click at [594, 90] on span "Heading 4" at bounding box center [603, 89] width 26 height 7
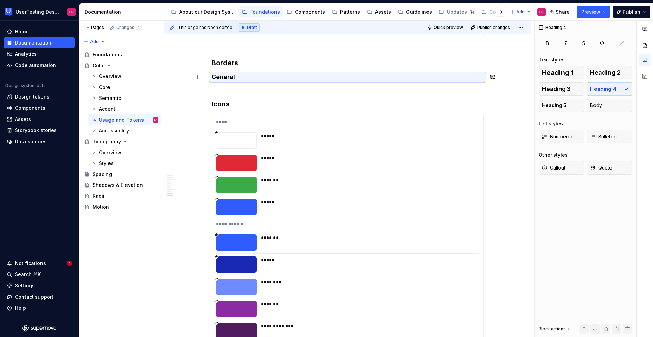
click at [244, 79] on h4 "General" at bounding box center [347, 77] width 272 height 8
click at [246, 75] on h4 "General" at bounding box center [347, 77] width 272 height 8
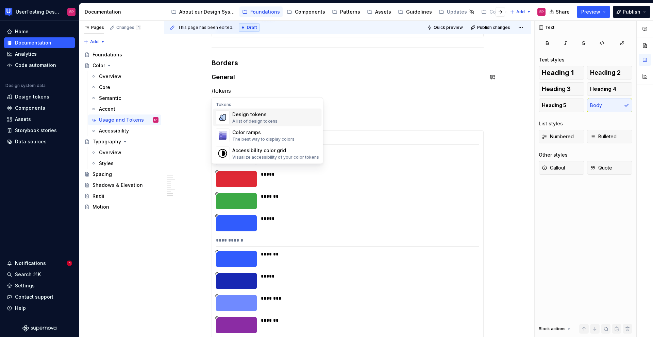
click at [235, 114] on div "Design tokens" at bounding box center [254, 114] width 45 height 7
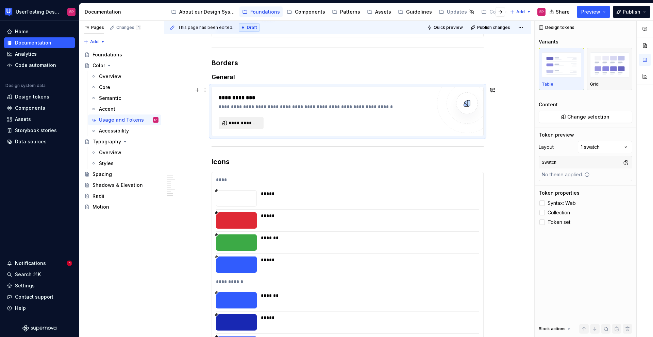
type textarea "*"
click at [247, 123] on span "**********" at bounding box center [243, 123] width 31 height 7
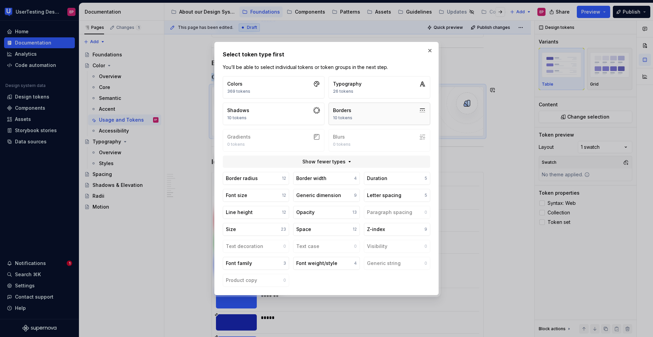
click at [359, 116] on button "Borders 10 tokens" at bounding box center [379, 114] width 102 height 22
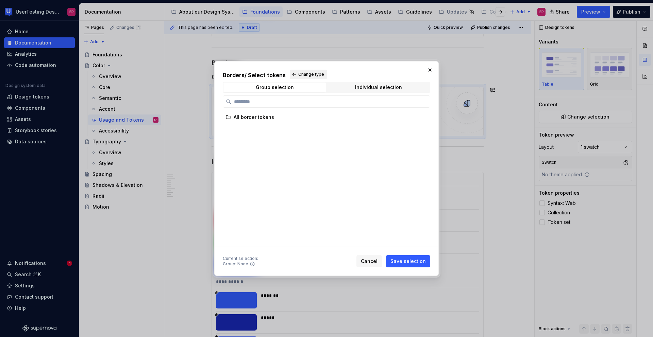
click at [296, 74] on button "Change type" at bounding box center [308, 75] width 37 height 10
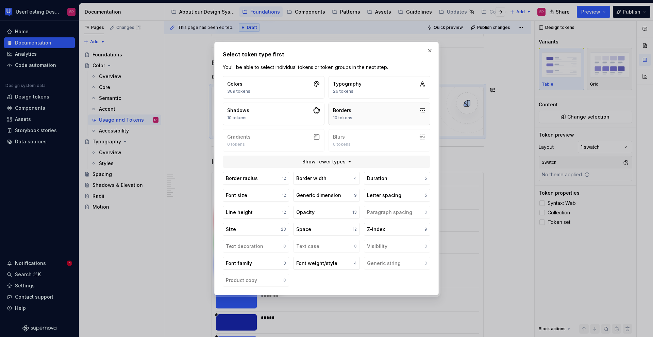
click at [374, 116] on button "Borders 10 tokens" at bounding box center [379, 114] width 102 height 22
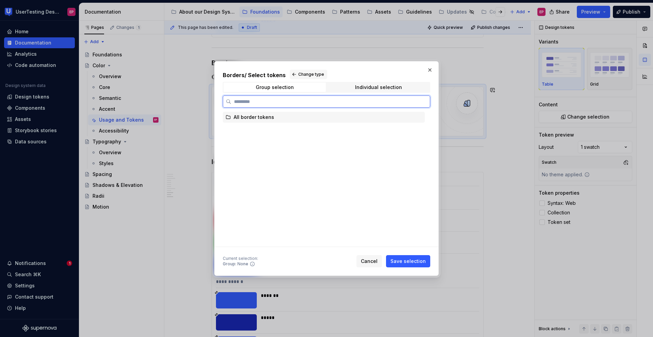
click at [259, 118] on div "All border tokens" at bounding box center [254, 117] width 40 height 7
click at [372, 118] on div "All border tokens" at bounding box center [324, 117] width 202 height 11
click at [419, 116] on icon at bounding box center [418, 117] width 5 height 5
click at [396, 90] on div "Individual selection" at bounding box center [378, 87] width 47 height 5
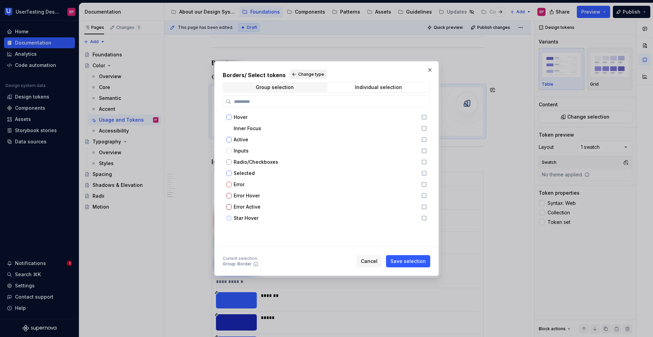
click at [302, 76] on span "Change type" at bounding box center [311, 74] width 26 height 5
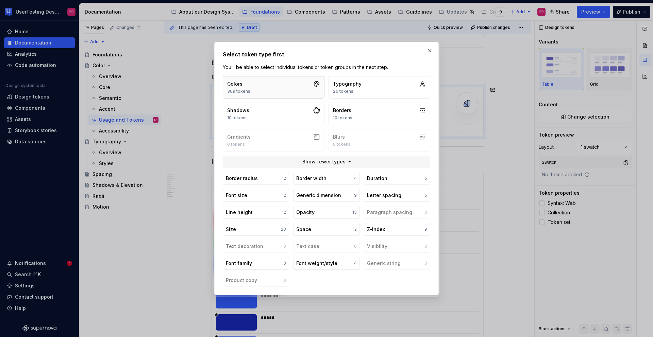
click at [268, 84] on button "Colors 369 tokens" at bounding box center [274, 87] width 102 height 22
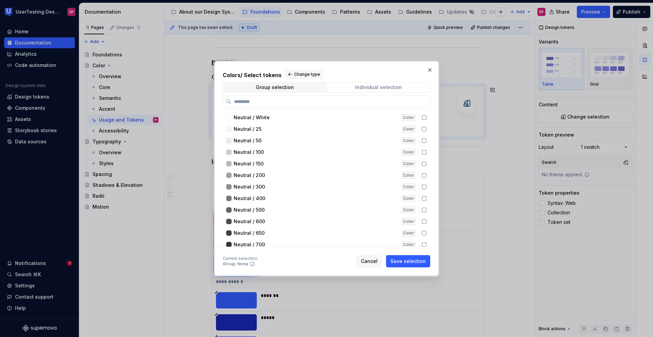
click at [344, 87] on span "Individual selection" at bounding box center [378, 88] width 102 height 10
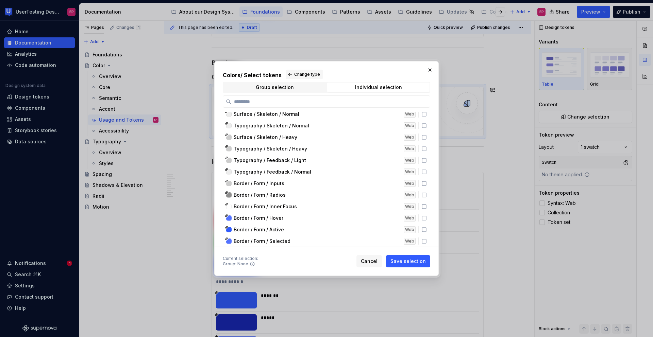
scroll to position [1700, 0]
click at [424, 183] on icon at bounding box center [423, 184] width 5 height 5
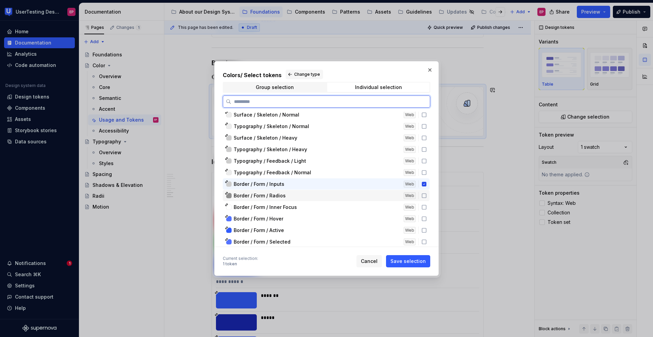
click at [424, 195] on icon at bounding box center [423, 195] width 5 height 5
click at [423, 205] on icon at bounding box center [423, 207] width 5 height 5
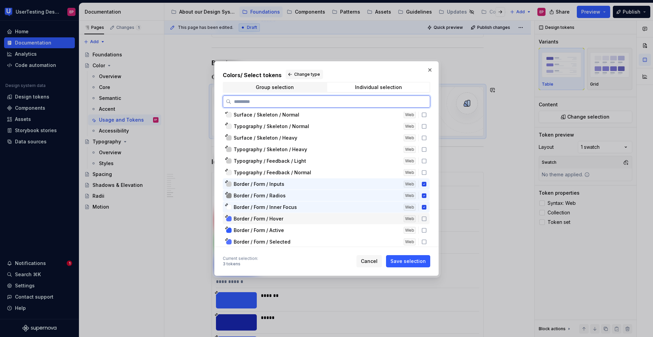
click at [423, 217] on icon at bounding box center [423, 218] width 5 height 5
click at [423, 229] on icon at bounding box center [423, 230] width 5 height 5
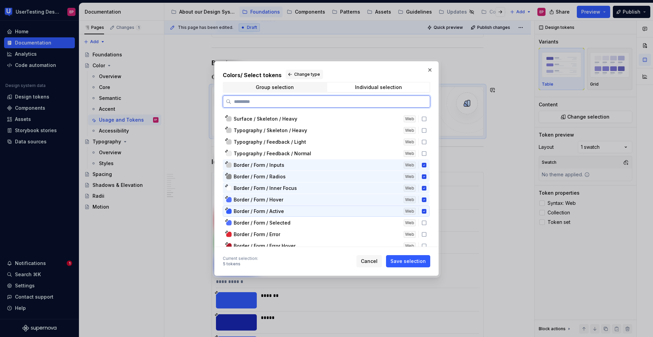
scroll to position [1720, 0]
click at [423, 223] on icon at bounding box center [423, 222] width 5 height 5
click at [424, 212] on icon at bounding box center [424, 210] width 4 height 4
click at [423, 199] on icon at bounding box center [424, 199] width 4 height 4
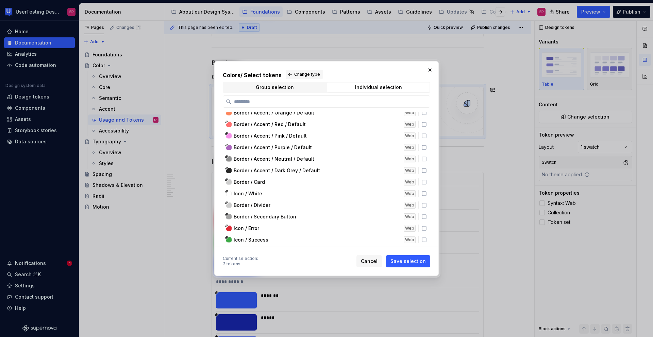
scroll to position [2097, 0]
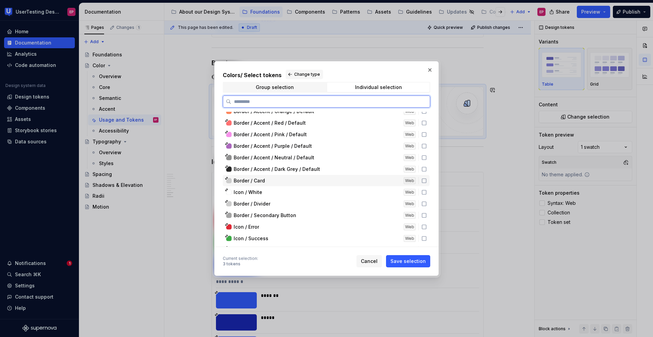
click at [425, 182] on icon at bounding box center [423, 180] width 5 height 5
click at [422, 206] on icon at bounding box center [424, 204] width 4 height 4
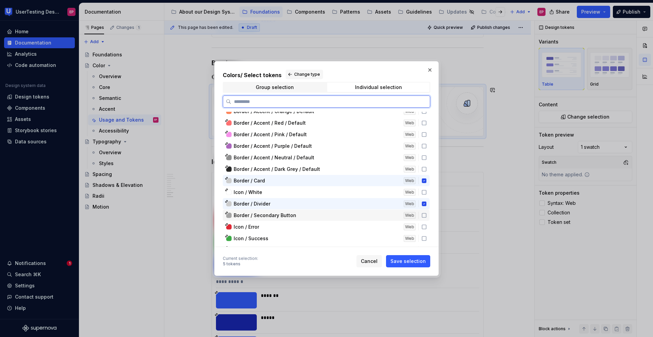
click at [423, 216] on icon at bounding box center [423, 215] width 5 height 5
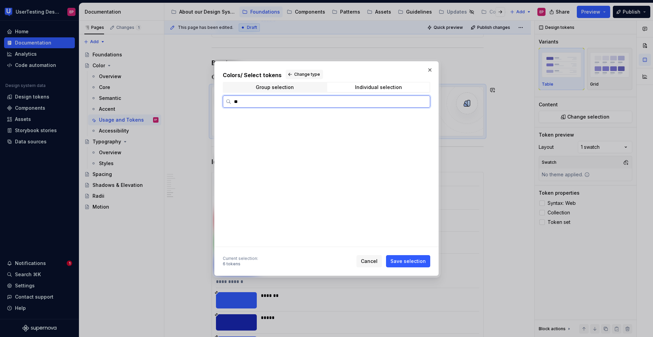
scroll to position [0, 0]
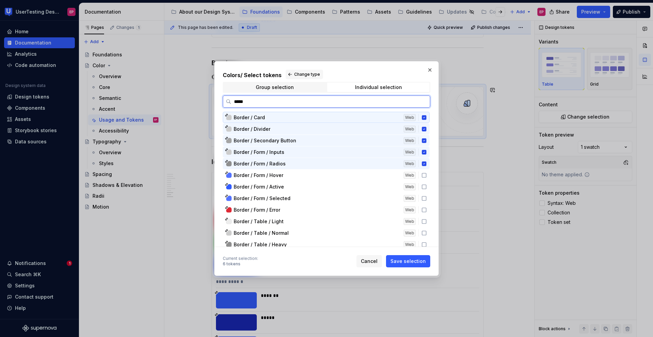
type input "******"
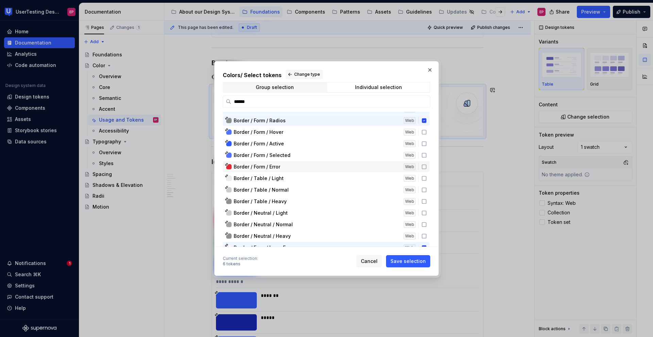
scroll to position [42, 0]
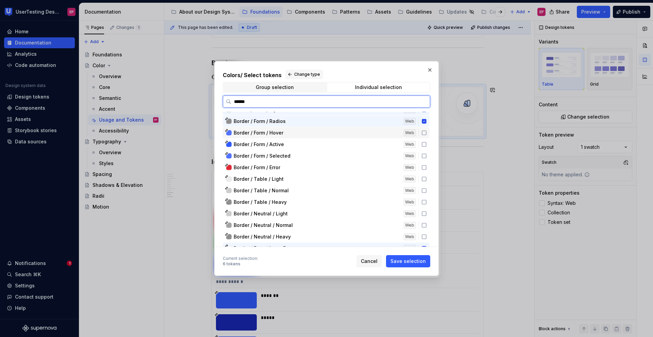
click at [422, 132] on icon at bounding box center [423, 132] width 5 height 5
click at [422, 141] on div "Border / Form / Active Web" at bounding box center [326, 144] width 207 height 11
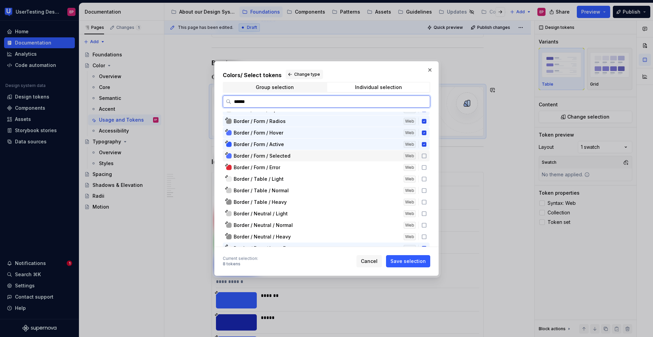
click at [424, 154] on icon at bounding box center [423, 155] width 5 height 5
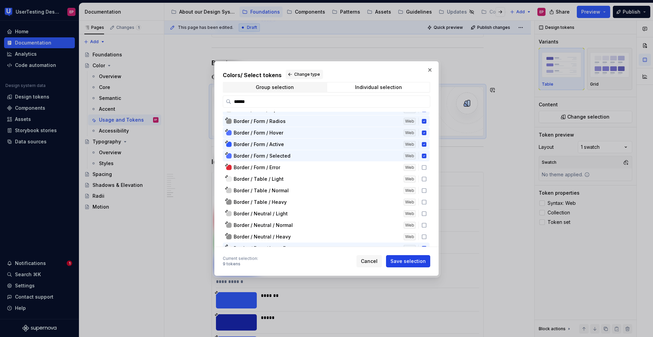
click at [415, 260] on span "Save selection" at bounding box center [407, 261] width 35 height 7
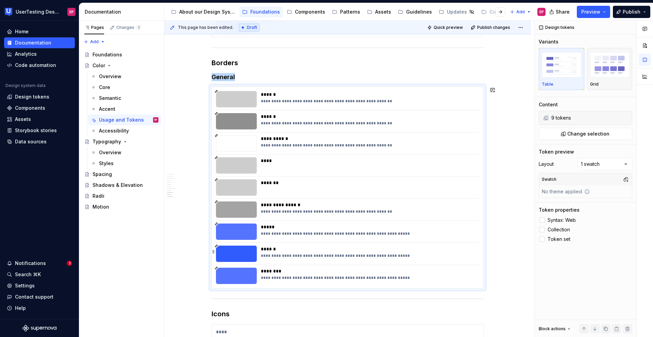
scroll to position [1661, 0]
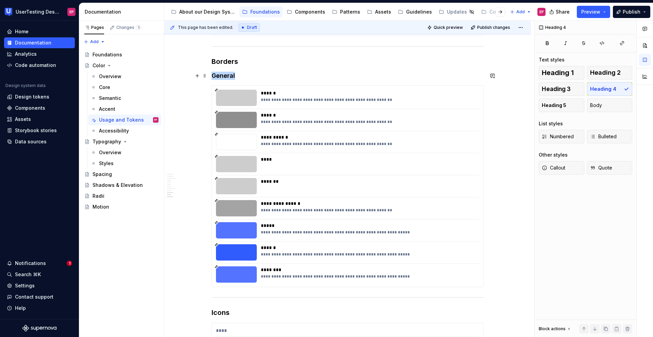
click at [235, 76] on h4 "General" at bounding box center [347, 76] width 272 height 8
drag, startPoint x: 235, startPoint y: 76, endPoint x: 211, endPoint y: 76, distance: 23.5
click at [211, 76] on h4 "General" at bounding box center [347, 76] width 272 height 8
copy h4 "General"
drag, startPoint x: 240, startPoint y: 79, endPoint x: 213, endPoint y: 74, distance: 27.3
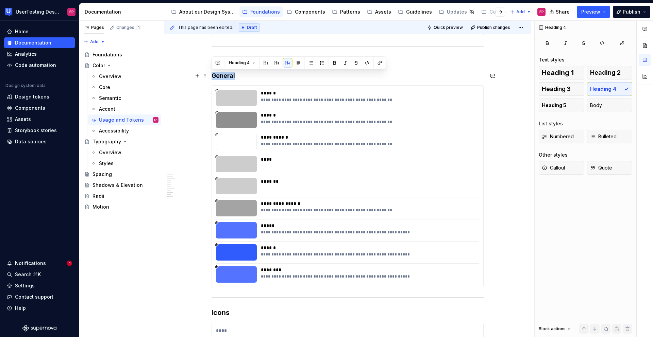
click at [213, 74] on h4 "General" at bounding box center [347, 76] width 272 height 8
copy h4 "General"
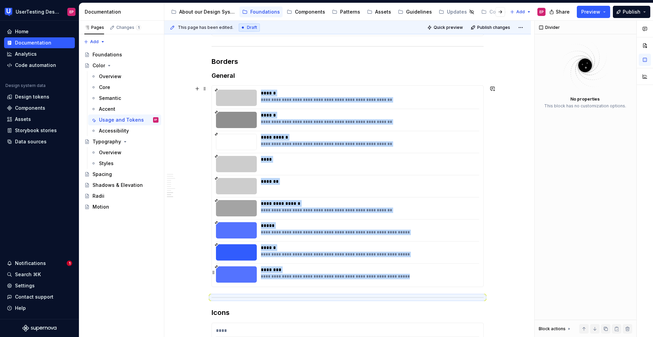
scroll to position [1726, 0]
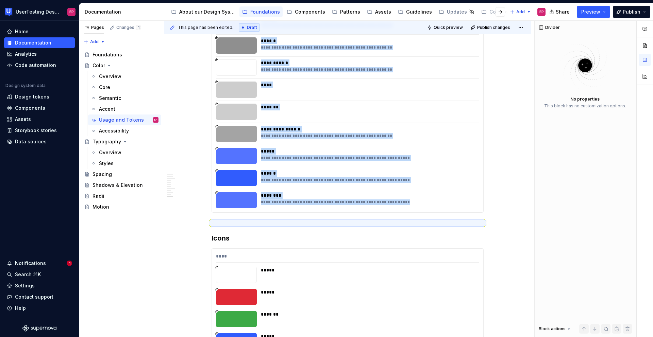
scroll to position [1739, 0]
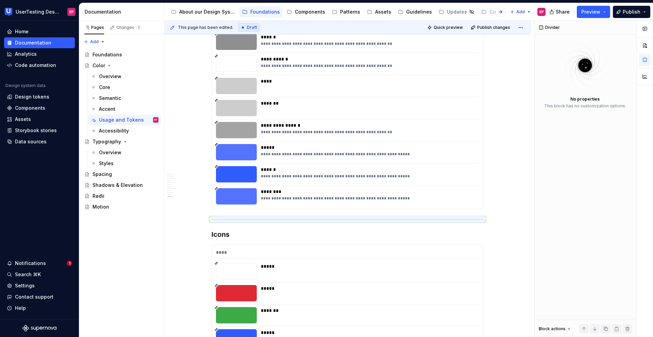
click at [468, 206] on div "**********" at bounding box center [347, 107] width 271 height 201
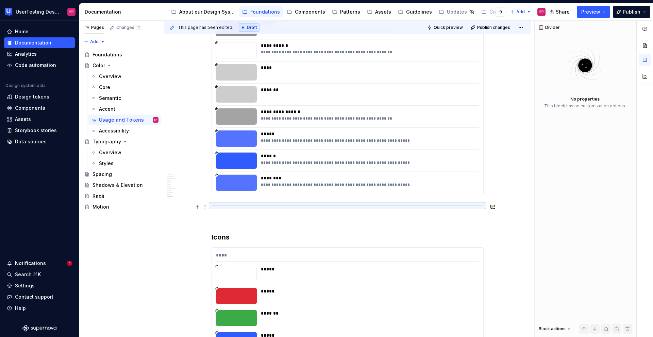
scroll to position [1726, 0]
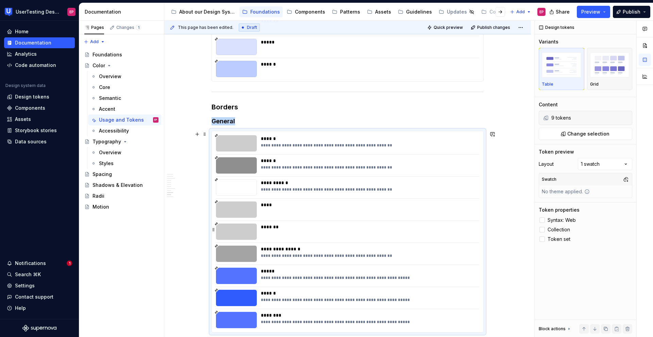
scroll to position [1659, 0]
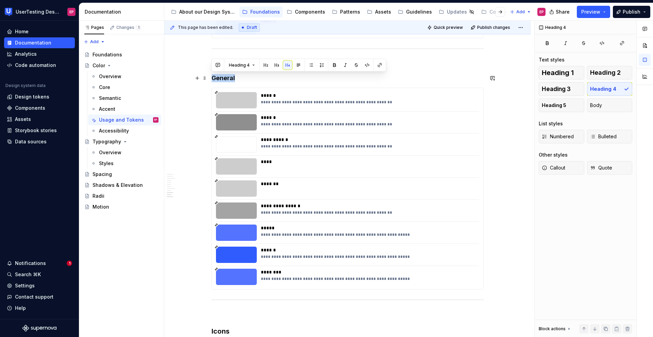
drag, startPoint x: 237, startPoint y: 78, endPoint x: 211, endPoint y: 76, distance: 25.6
click at [211, 76] on h4 "General" at bounding box center [347, 78] width 272 height 8
copy h4 "General"
click at [250, 81] on h4 "General" at bounding box center [347, 78] width 272 height 8
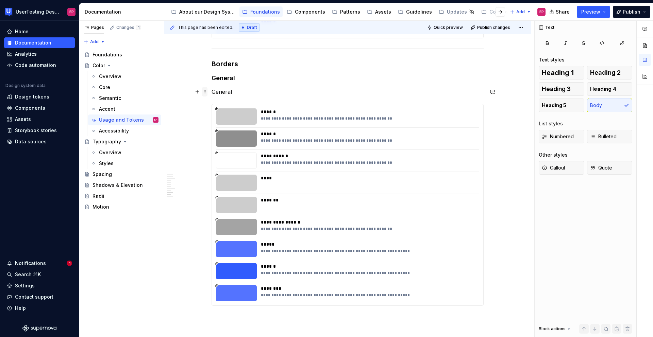
click at [204, 92] on span at bounding box center [204, 92] width 5 height 10
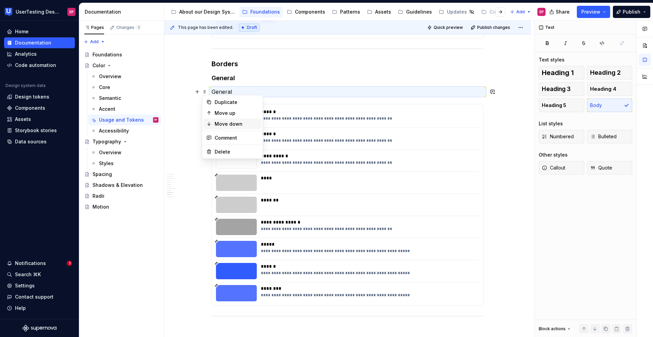
click at [212, 121] on div "Move down" at bounding box center [233, 124] width 58 height 11
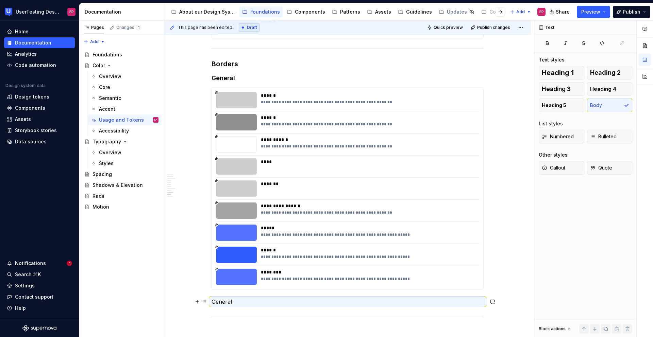
click at [221, 305] on p "General" at bounding box center [347, 302] width 272 height 8
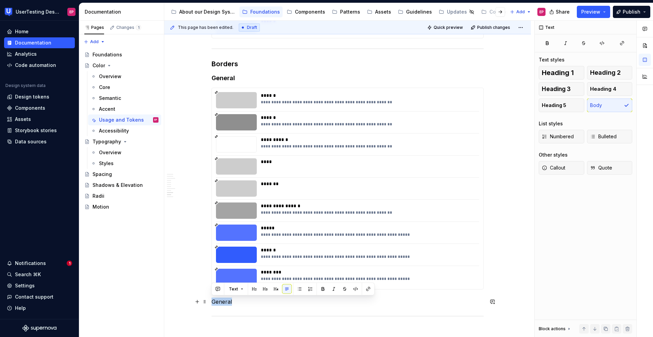
drag, startPoint x: 240, startPoint y: 301, endPoint x: 212, endPoint y: 300, distance: 28.6
click at [212, 300] on p "General" at bounding box center [347, 302] width 272 height 8
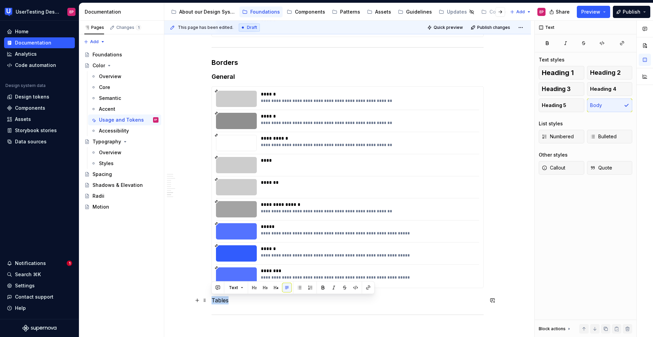
drag, startPoint x: 229, startPoint y: 302, endPoint x: 211, endPoint y: 303, distance: 18.4
click at [275, 286] on button "button" at bounding box center [276, 288] width 10 height 10
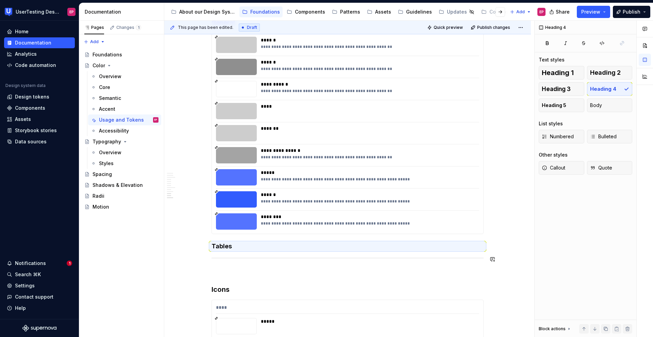
scroll to position [1715, 0]
click at [330, 272] on p at bounding box center [347, 272] width 272 height 8
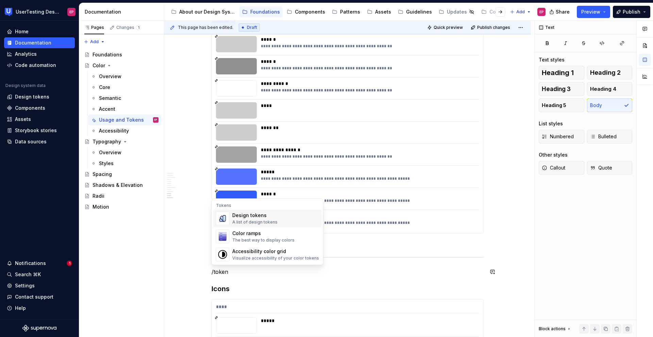
click at [289, 223] on div "Design tokens A list of design tokens" at bounding box center [275, 219] width 87 height 14
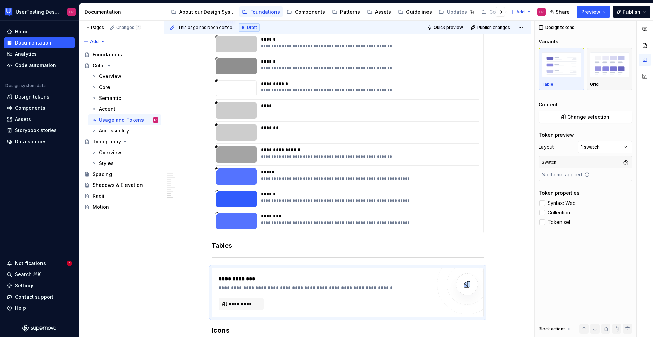
type textarea "*"
click at [244, 303] on span "**********" at bounding box center [243, 304] width 31 height 7
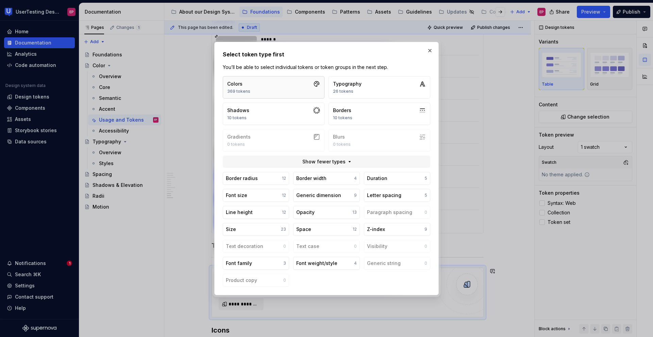
click at [269, 83] on button "Colors 369 tokens" at bounding box center [274, 87] width 102 height 22
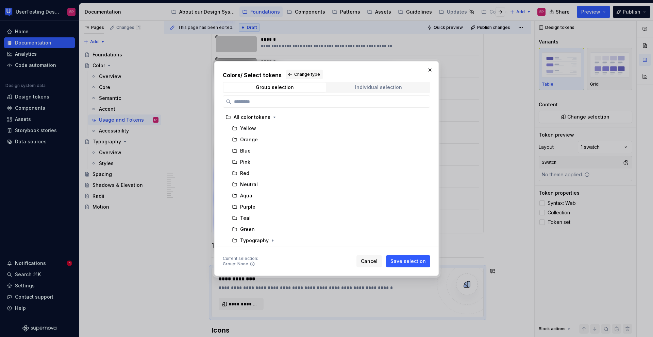
click at [383, 87] on div "Individual selection" at bounding box center [378, 87] width 47 height 5
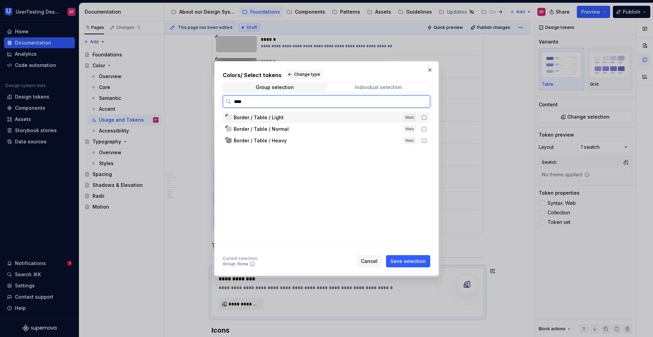
type input "*****"
click at [424, 117] on icon at bounding box center [423, 117] width 5 height 5
click at [424, 127] on icon at bounding box center [424, 129] width 4 height 4
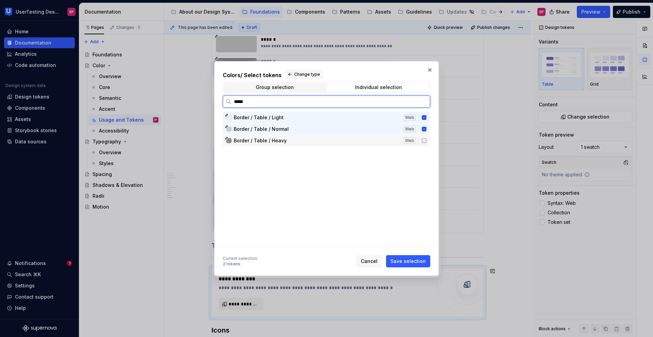
click at [423, 141] on icon at bounding box center [423, 140] width 5 height 5
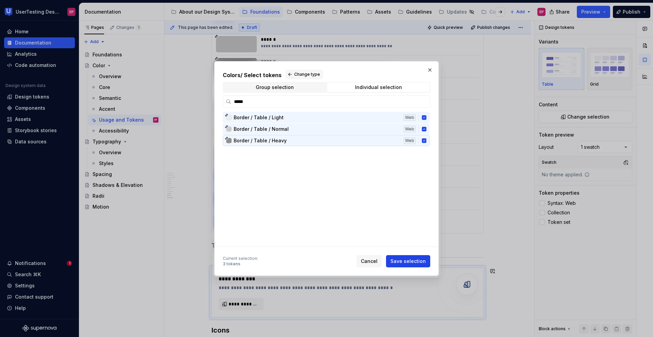
click at [425, 259] on button "Save selection" at bounding box center [408, 261] width 44 height 12
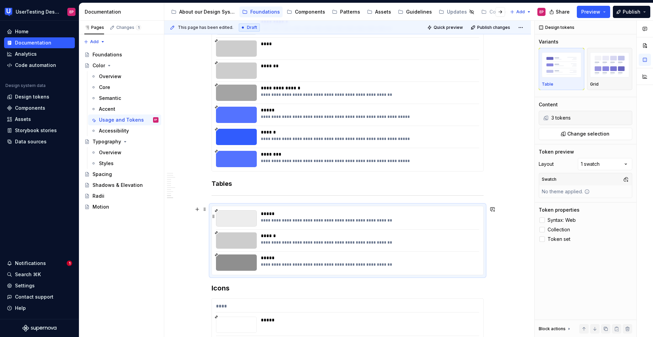
scroll to position [1787, 0]
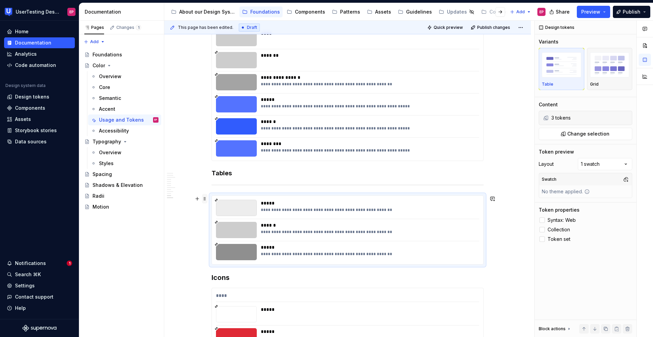
click at [205, 199] on span at bounding box center [204, 199] width 5 height 10
click at [212, 218] on div "Move up" at bounding box center [233, 220] width 58 height 11
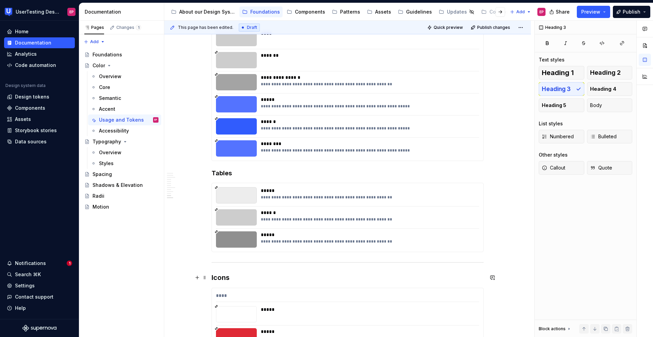
click at [211, 275] on h3 "Icons" at bounding box center [347, 278] width 272 height 10
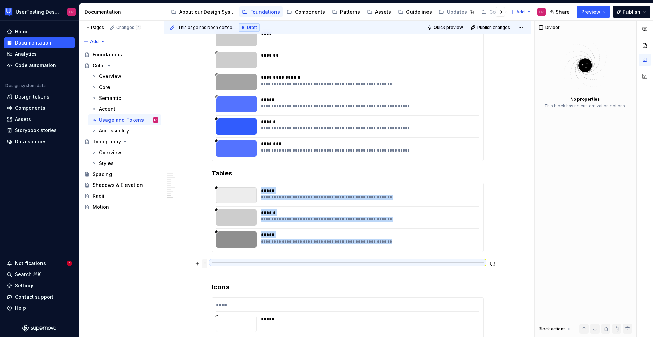
click at [205, 264] on span at bounding box center [204, 264] width 5 height 10
click at [214, 294] on div "Move down" at bounding box center [233, 296] width 58 height 11
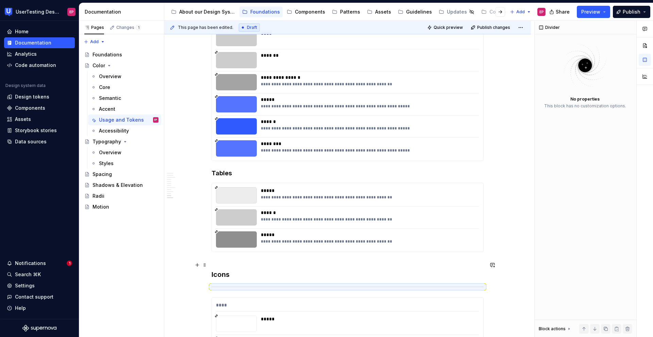
click at [211, 273] on h3 "Icons" at bounding box center [347, 269] width 272 height 19
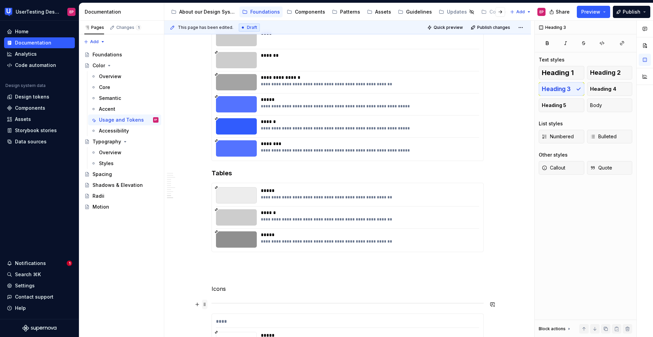
click at [206, 304] on span at bounding box center [204, 305] width 5 height 10
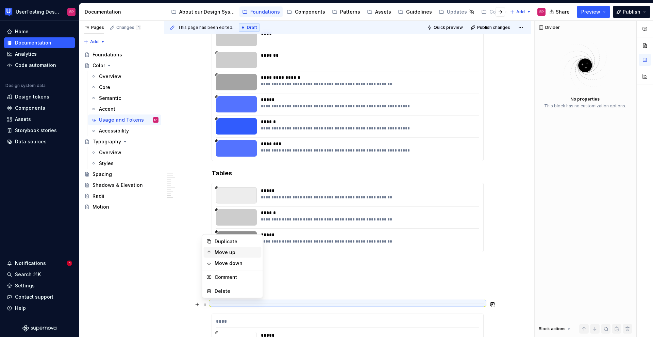
click at [219, 252] on div "Move up" at bounding box center [237, 252] width 44 height 7
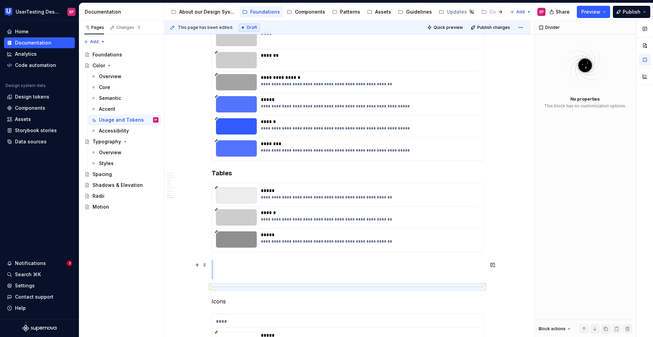
click at [220, 269] on h3 at bounding box center [347, 269] width 272 height 19
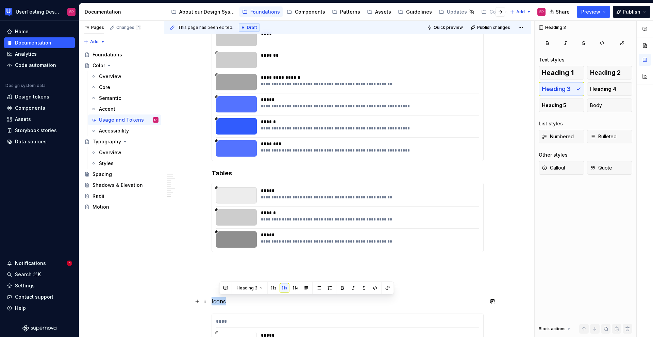
scroll to position [1788, 0]
drag, startPoint x: 225, startPoint y: 304, endPoint x: 208, endPoint y: 299, distance: 17.7
click at [234, 286] on span "Heading 3" at bounding box center [239, 288] width 21 height 5
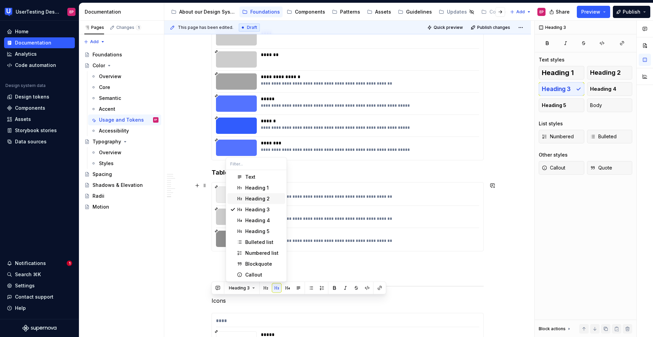
click at [248, 195] on div "Heading 2" at bounding box center [257, 198] width 24 height 7
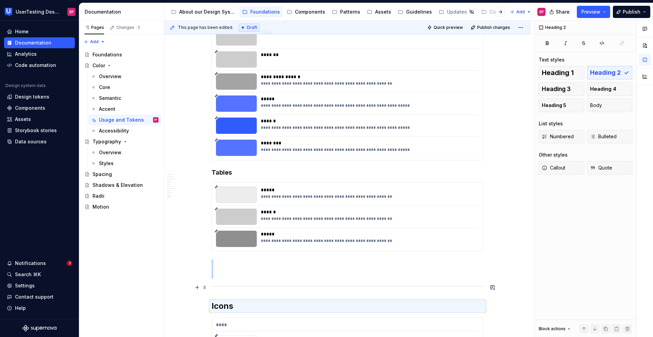
click at [212, 288] on div at bounding box center [347, 286] width 272 height 4
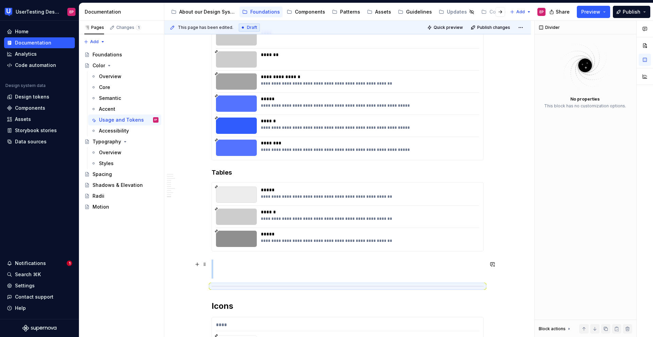
click at [212, 277] on h3 at bounding box center [347, 269] width 272 height 19
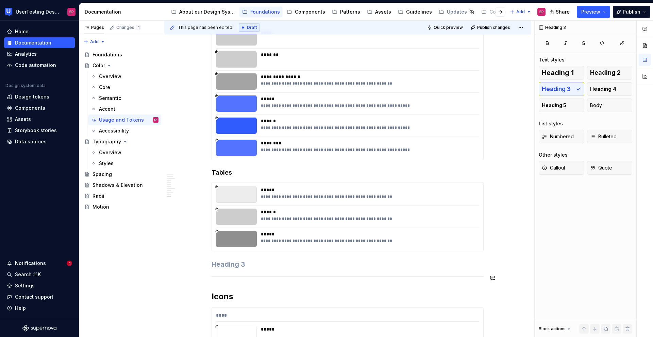
click at [164, 290] on div "Pages Changes 1 Add Accessibility guide for tree Page tree. Navigate the tree w…" at bounding box center [121, 179] width 85 height 317
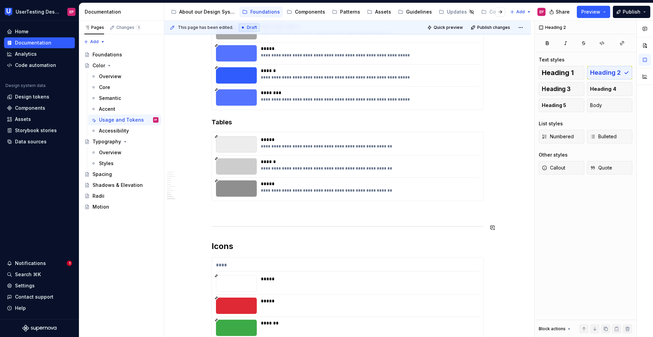
scroll to position [1915, 0]
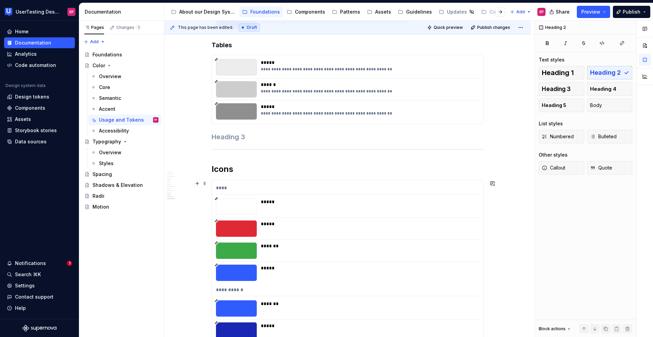
click at [237, 294] on div "**********" at bounding box center [347, 292] width 263 height 10
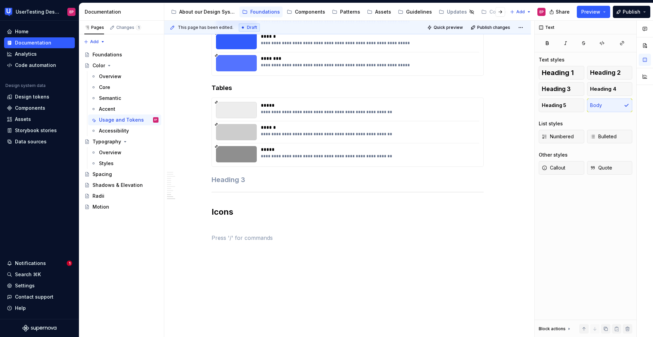
scroll to position [1886, 0]
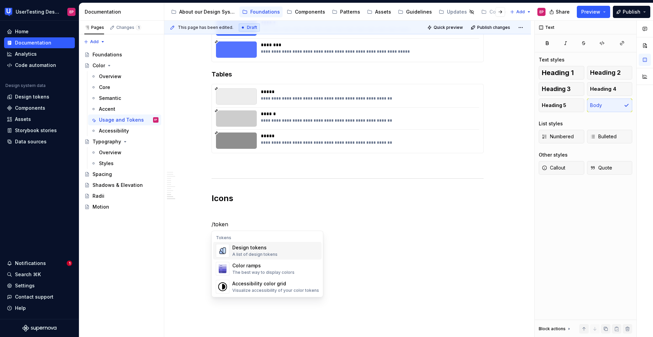
click at [258, 244] on div "Design tokens" at bounding box center [254, 247] width 45 height 7
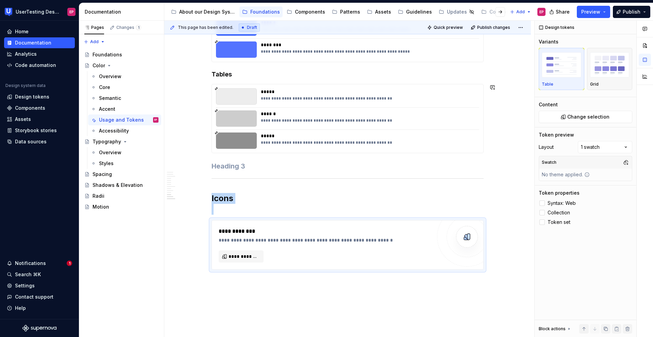
type textarea "*"
click at [244, 258] on span "**********" at bounding box center [243, 256] width 31 height 7
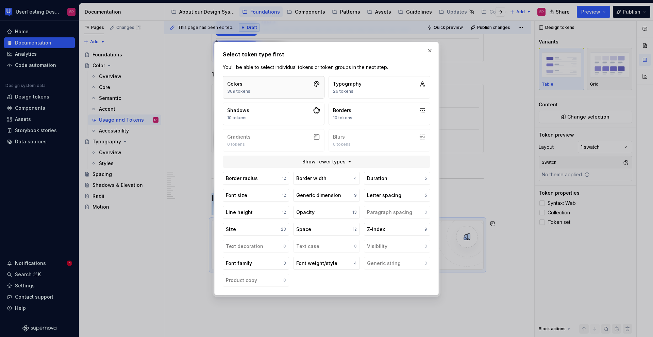
click at [270, 90] on button "Colors 369 tokens" at bounding box center [274, 87] width 102 height 22
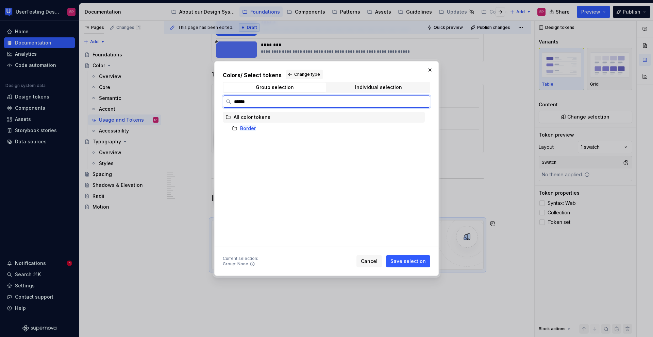
type input "*******"
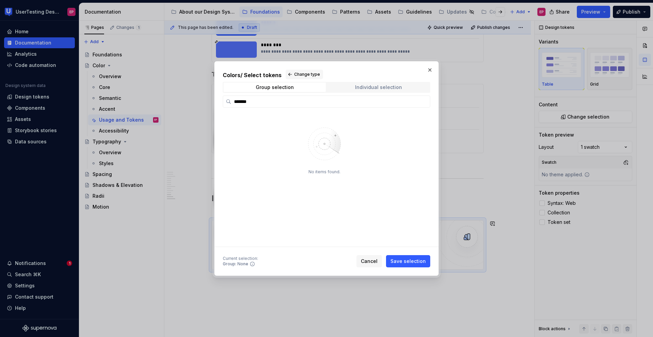
click at [354, 87] on span "Individual selection" at bounding box center [378, 88] width 102 height 10
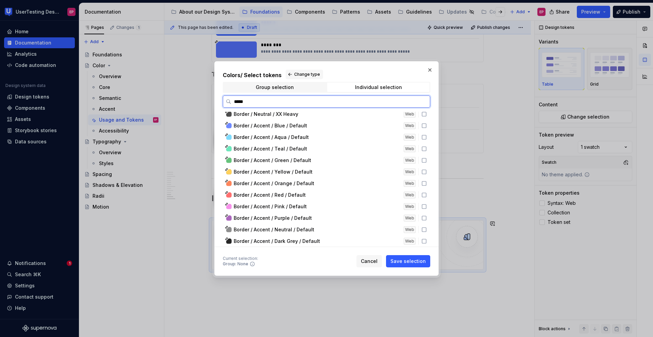
scroll to position [0, 0]
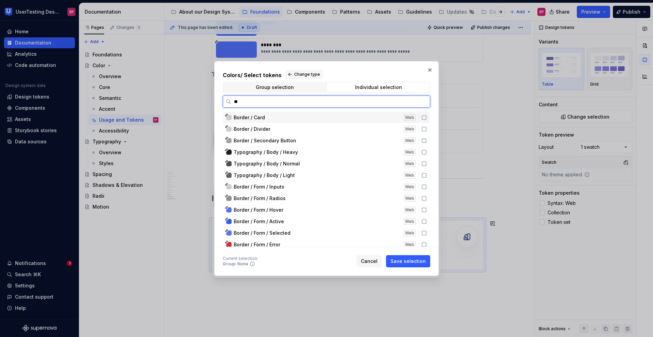
type input "*"
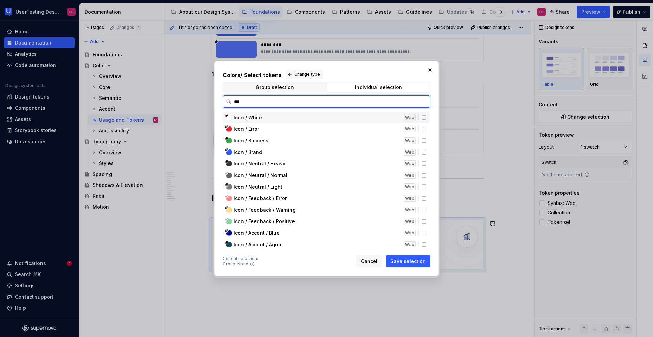
type input "****"
click at [420, 118] on div "Web" at bounding box center [413, 117] width 18 height 7
click at [424, 128] on icon at bounding box center [423, 128] width 5 height 5
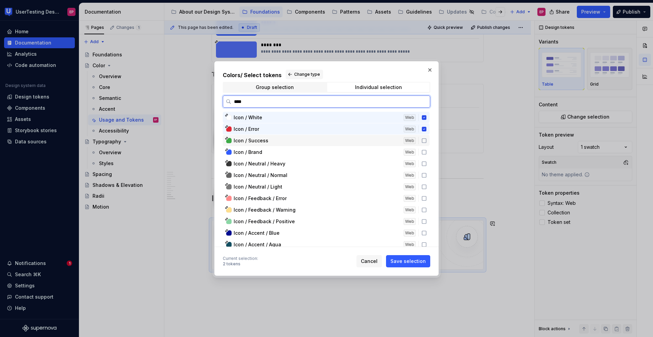
click at [423, 140] on icon at bounding box center [423, 140] width 5 height 5
click at [423, 151] on icon at bounding box center [423, 152] width 5 height 5
click at [424, 164] on icon at bounding box center [423, 163] width 5 height 5
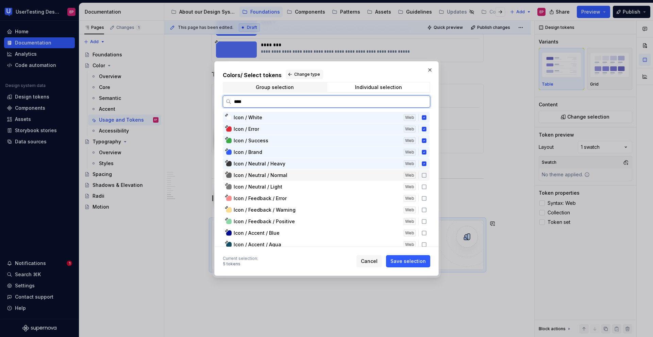
click at [423, 174] on icon at bounding box center [423, 175] width 5 height 5
click at [424, 187] on icon at bounding box center [423, 186] width 5 height 5
click at [424, 164] on icon at bounding box center [424, 163] width 4 height 4
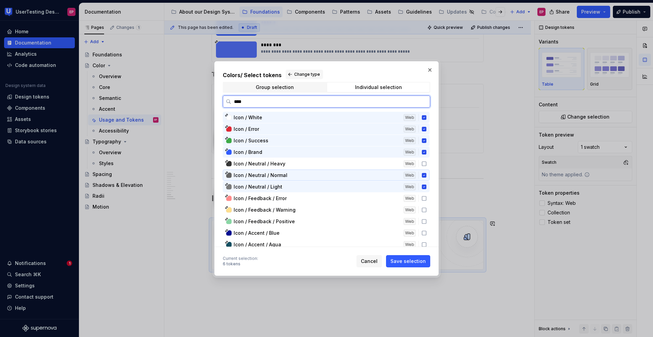
click at [423, 176] on icon at bounding box center [424, 175] width 4 height 4
click at [422, 189] on icon at bounding box center [423, 186] width 5 height 5
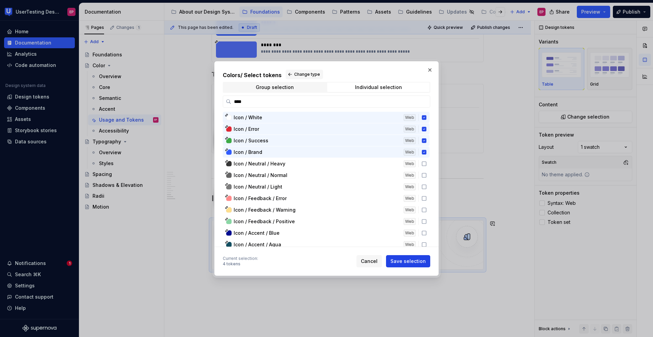
click at [406, 264] on span "Save selection" at bounding box center [407, 261] width 35 height 7
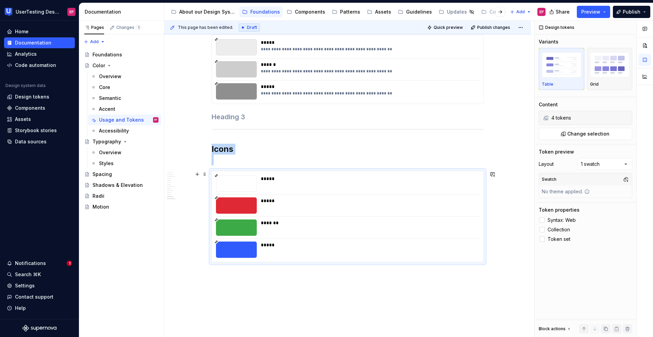
scroll to position [1949, 0]
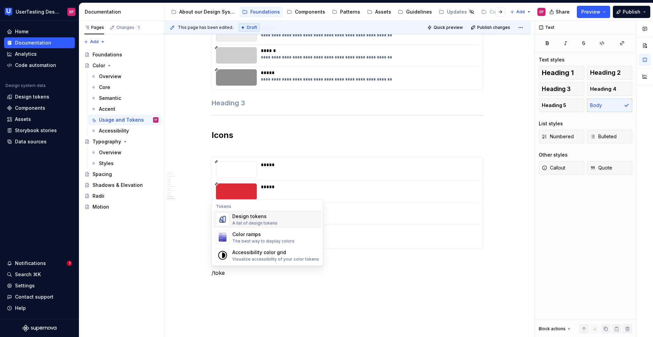
click at [275, 222] on div "Design tokens A list of design tokens" at bounding box center [275, 220] width 87 height 14
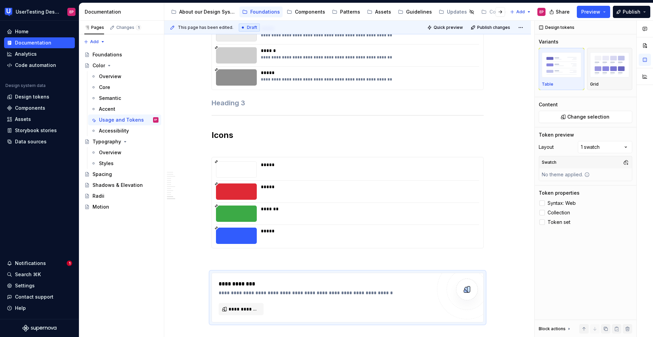
type textarea "*"
click at [245, 313] on button "**********" at bounding box center [241, 309] width 45 height 12
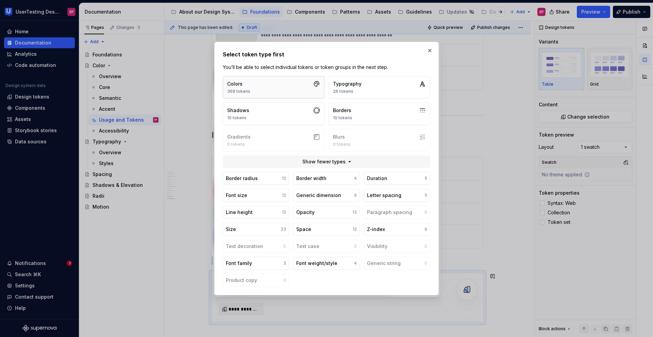
click at [258, 88] on button "Colors 369 tokens" at bounding box center [274, 87] width 102 height 22
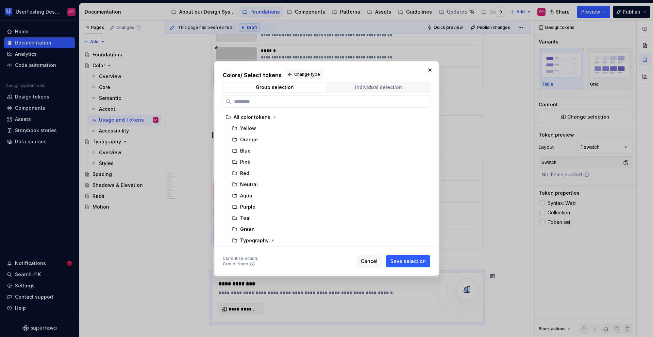
click at [360, 88] on div "Individual selection" at bounding box center [378, 87] width 47 height 5
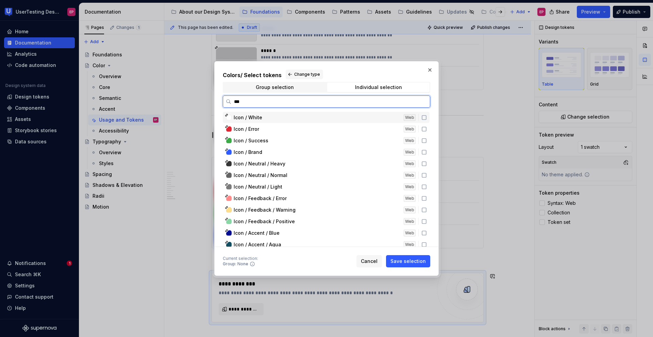
type input "****"
click at [423, 162] on icon at bounding box center [423, 163] width 5 height 5
click at [423, 173] on icon at bounding box center [423, 175] width 5 height 5
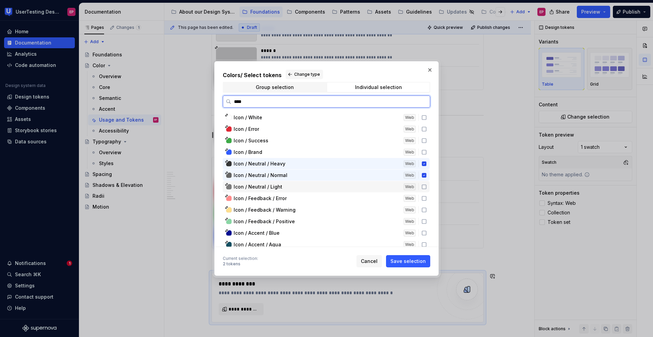
click at [424, 189] on icon at bounding box center [423, 186] width 5 height 5
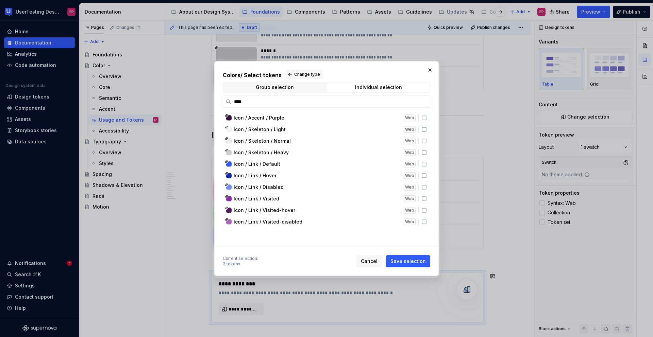
scroll to position [217, 0]
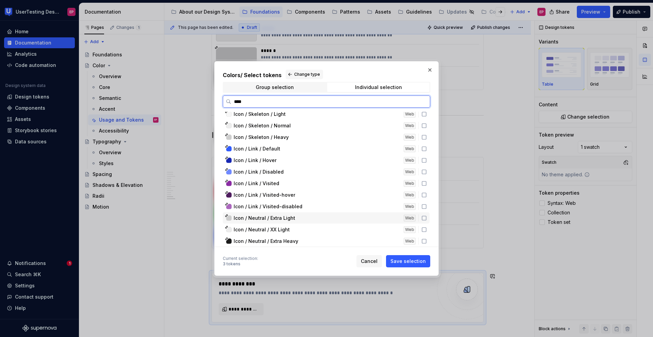
click at [423, 217] on icon at bounding box center [423, 218] width 5 height 5
click at [424, 228] on icon at bounding box center [424, 230] width 4 height 4
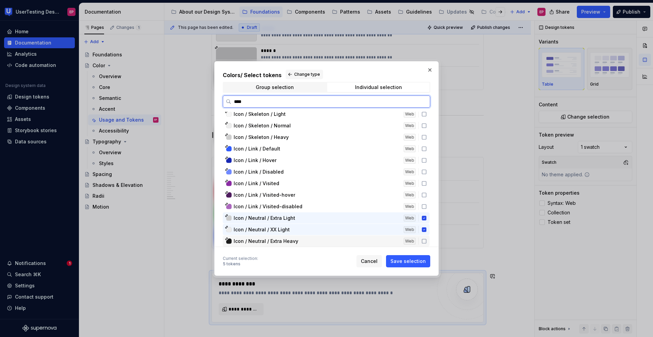
click at [424, 242] on icon at bounding box center [423, 241] width 5 height 5
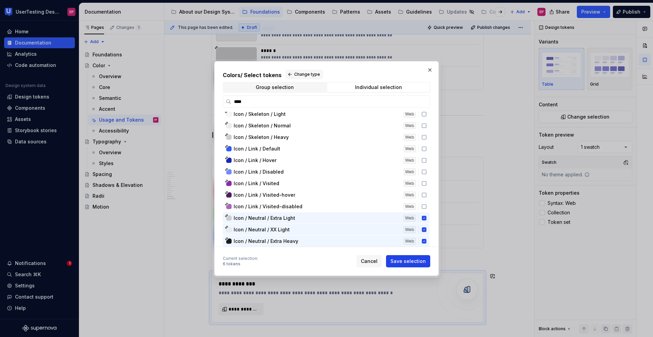
click at [414, 258] on button "Save selection" at bounding box center [408, 261] width 44 height 12
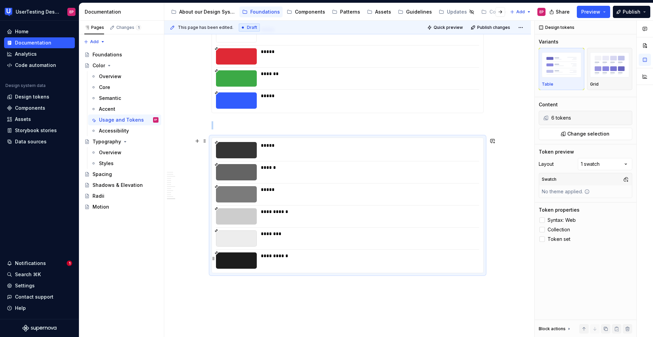
scroll to position [2129, 0]
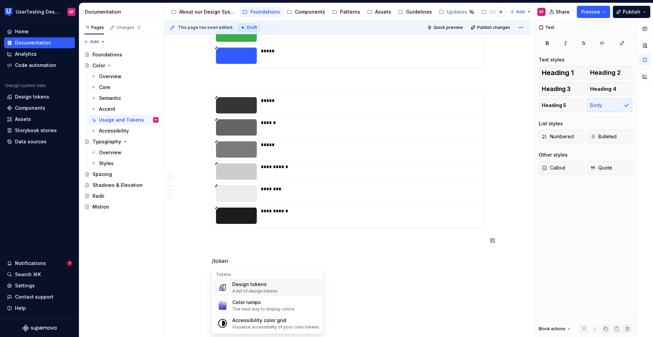
click at [264, 289] on div "A list of design tokens" at bounding box center [254, 291] width 45 height 5
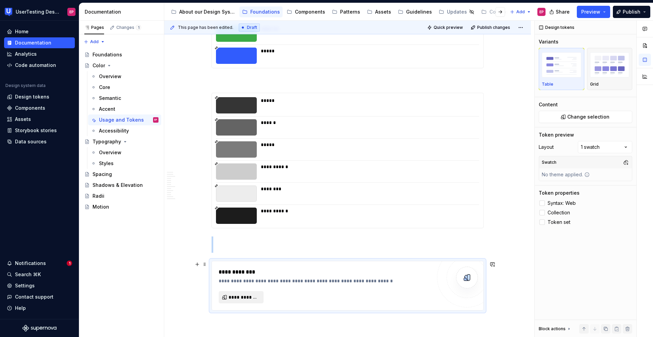
click at [249, 296] on span "**********" at bounding box center [243, 297] width 31 height 7
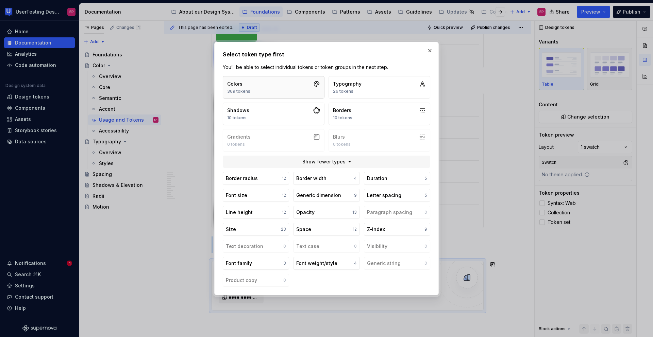
click at [266, 90] on button "Colors 369 tokens" at bounding box center [274, 87] width 102 height 22
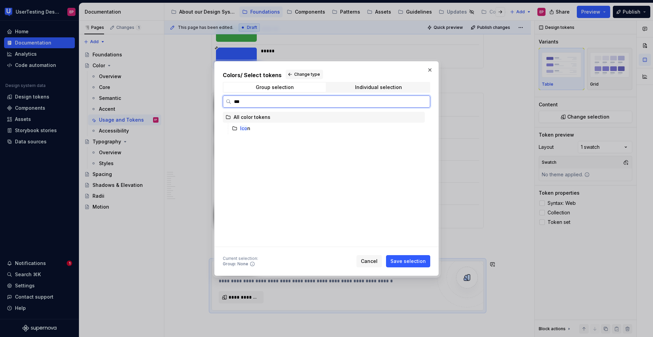
type input "****"
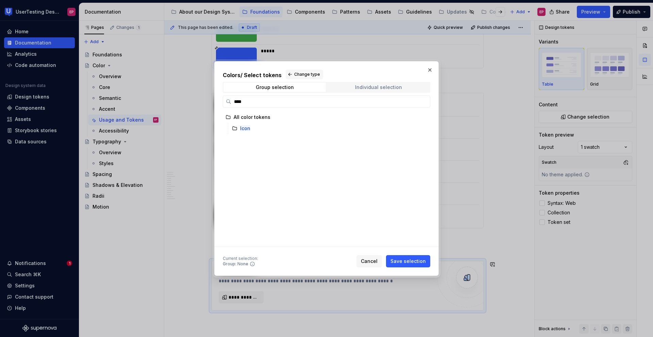
click at [368, 87] on div "Individual selection" at bounding box center [378, 87] width 47 height 5
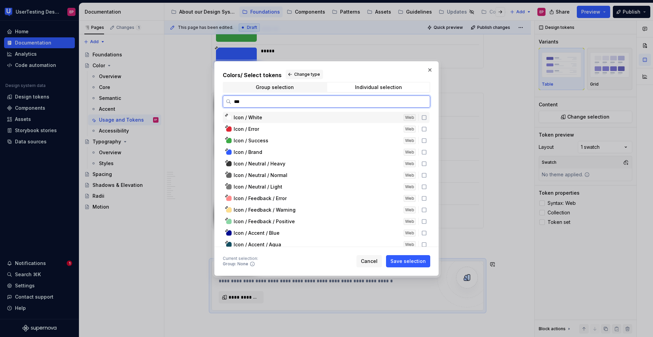
type input "****"
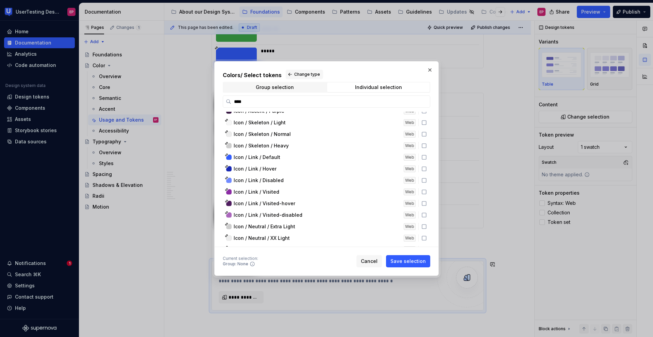
scroll to position [217, 0]
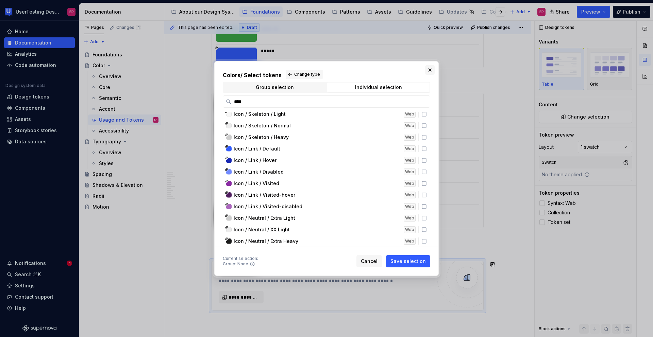
click at [432, 69] on button "button" at bounding box center [430, 70] width 10 height 10
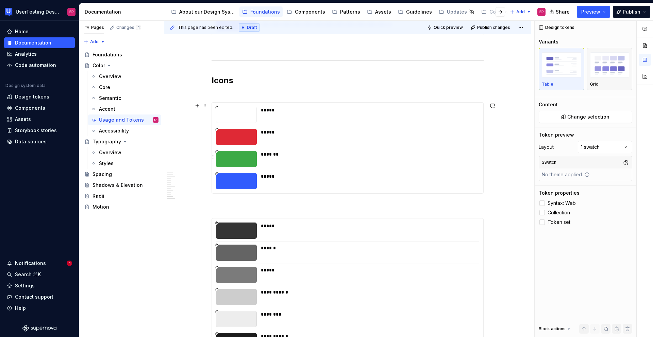
scroll to position [1975, 0]
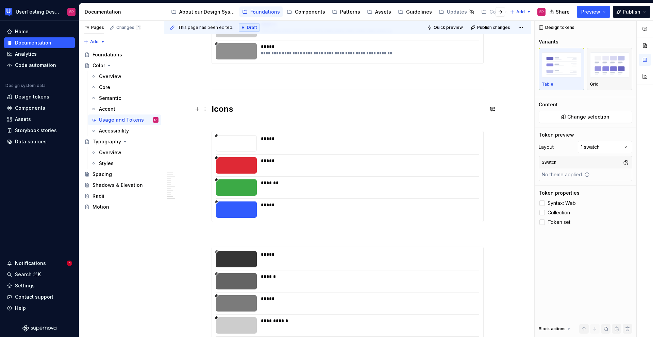
click at [221, 123] on h2 "Icons" at bounding box center [347, 115] width 272 height 22
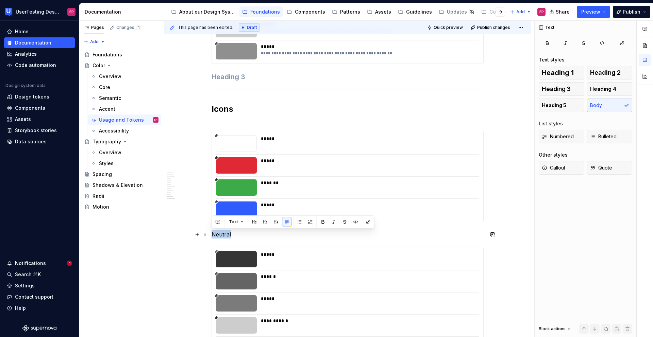
drag, startPoint x: 230, startPoint y: 233, endPoint x: 210, endPoint y: 234, distance: 20.4
click at [278, 223] on button "button" at bounding box center [276, 222] width 10 height 10
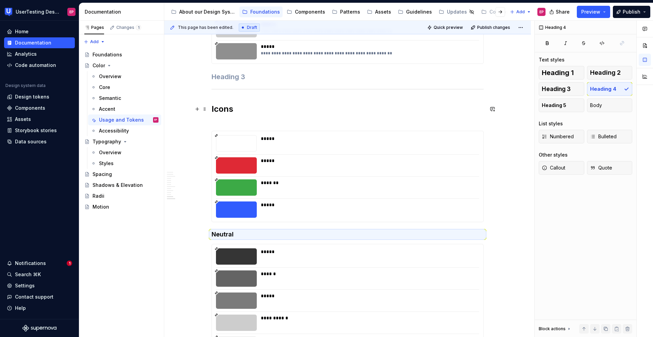
click at [221, 124] on h2 "Icons" at bounding box center [347, 115] width 272 height 22
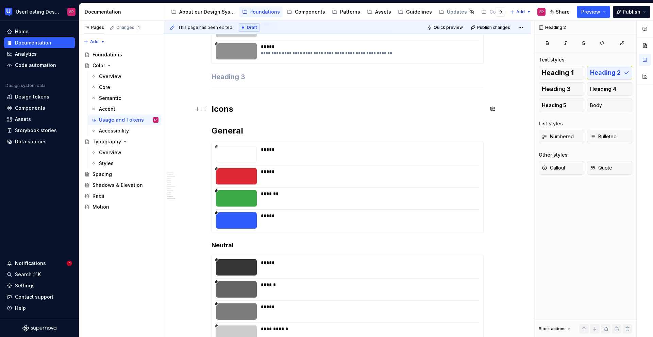
click at [224, 120] on h2 "Icons General" at bounding box center [347, 120] width 272 height 33
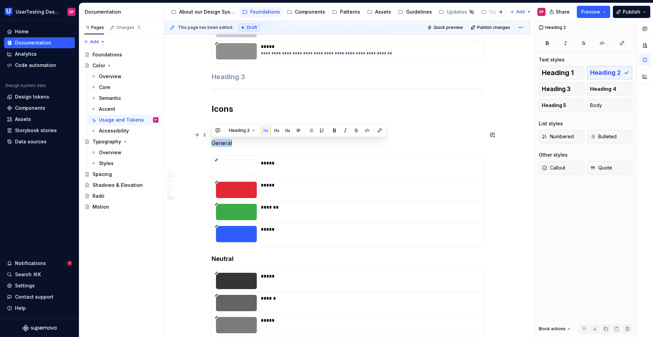
drag, startPoint x: 234, startPoint y: 142, endPoint x: 211, endPoint y: 142, distance: 22.8
click at [211, 142] on p "General" at bounding box center [347, 139] width 272 height 16
click at [230, 132] on span "Heading 2" at bounding box center [239, 130] width 21 height 5
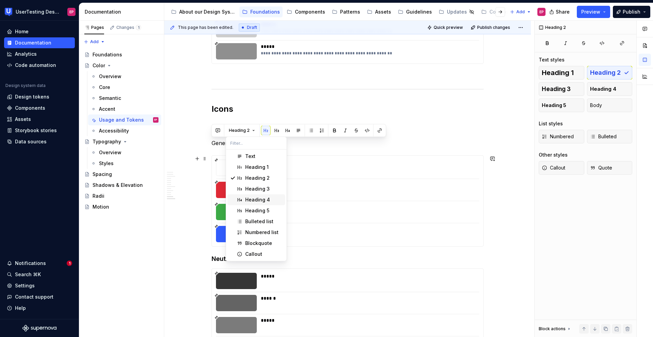
click at [247, 200] on div "Heading 4" at bounding box center [257, 199] width 25 height 7
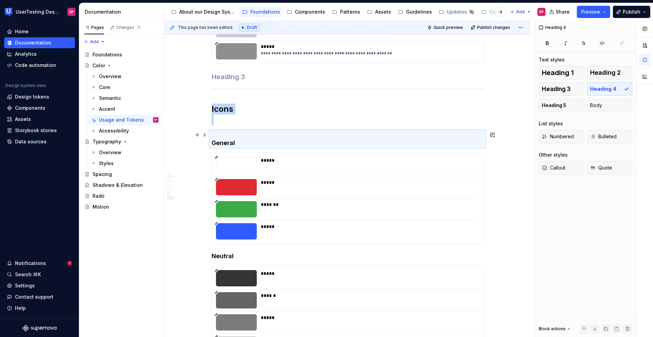
click at [211, 142] on h4 "General" at bounding box center [347, 139] width 272 height 16
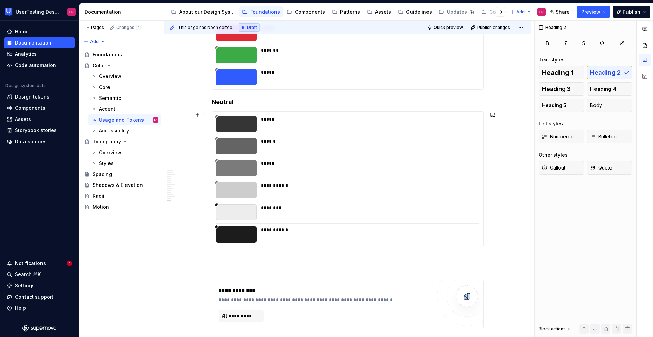
scroll to position [2137, 0]
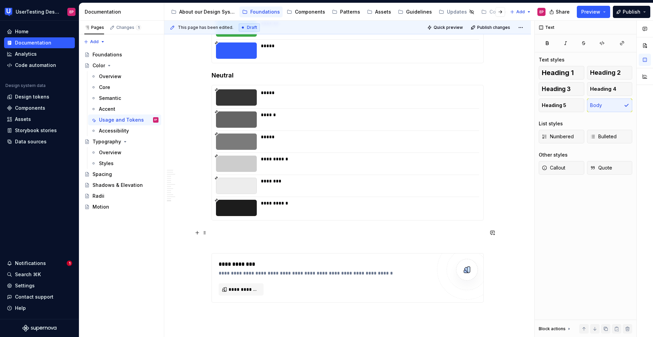
click at [221, 243] on p at bounding box center [347, 237] width 272 height 16
click at [223, 260] on div "**********" at bounding box center [347, 278] width 271 height 49
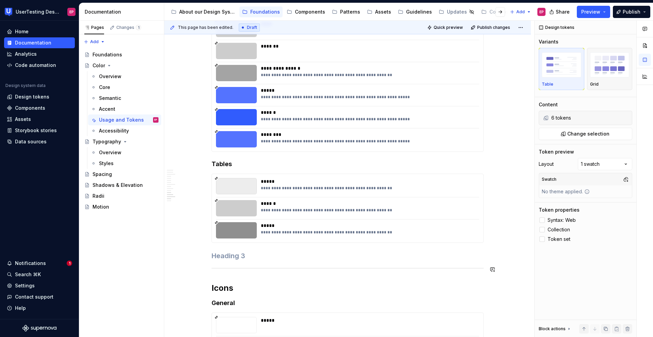
scroll to position [1792, 0]
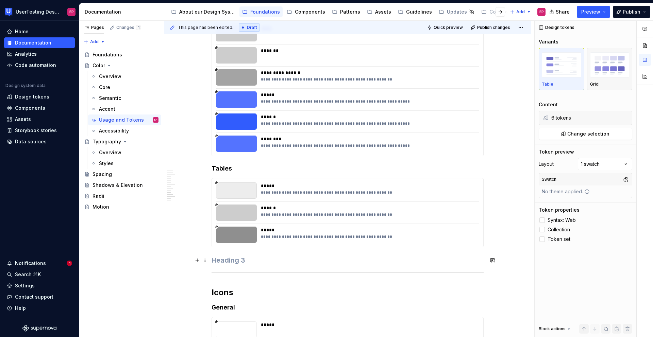
click at [213, 258] on h3 at bounding box center [347, 261] width 272 height 10
click at [233, 262] on h3 at bounding box center [347, 261] width 272 height 10
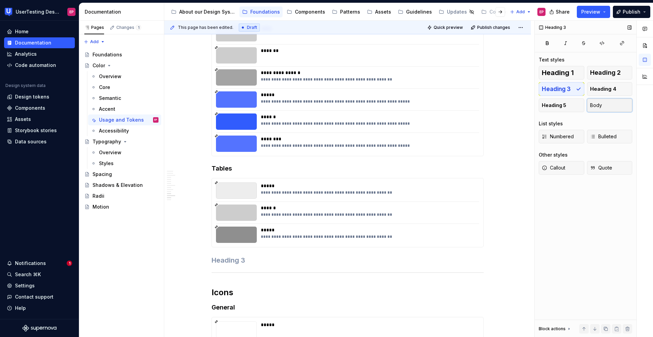
click at [608, 101] on button "Body" at bounding box center [610, 106] width 46 height 14
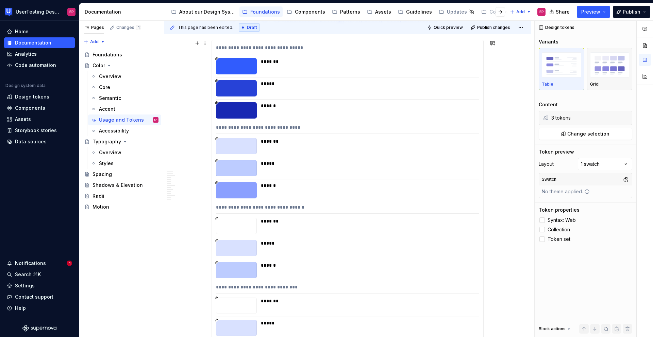
scroll to position [1209, 0]
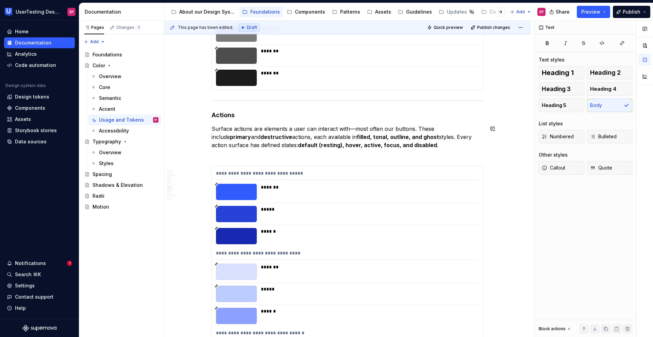
click at [221, 160] on div "Color tokens are the bridge between raw color values and real UI. They give col…" at bounding box center [347, 59] width 272 height 2183
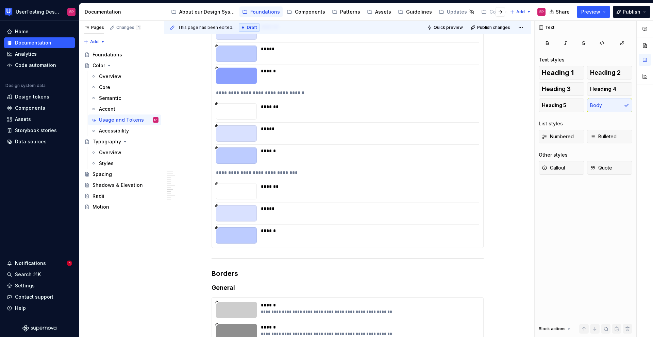
scroll to position [1453, 0]
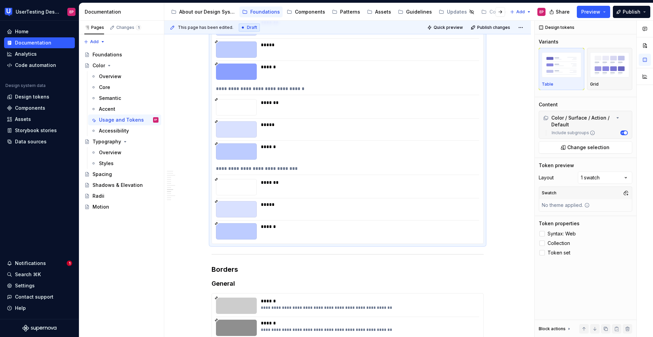
click at [482, 241] on div "**********" at bounding box center [347, 82] width 271 height 322
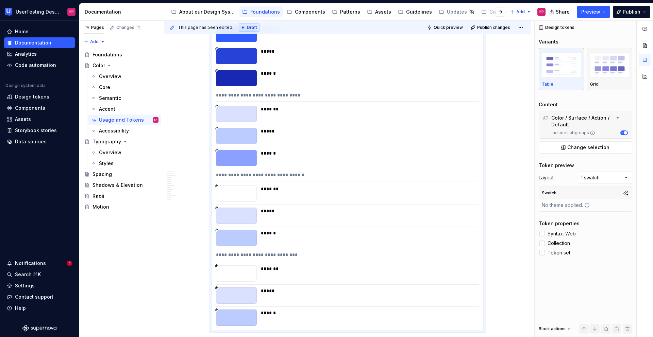
scroll to position [1233, 0]
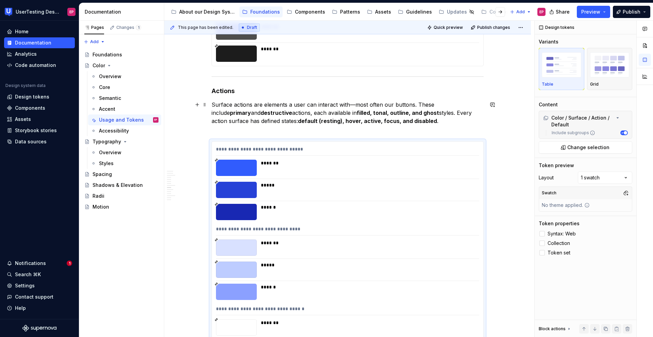
click at [367, 132] on p "Surface actions are elements a user can interact with—most often our buttons. T…" at bounding box center [347, 117] width 272 height 33
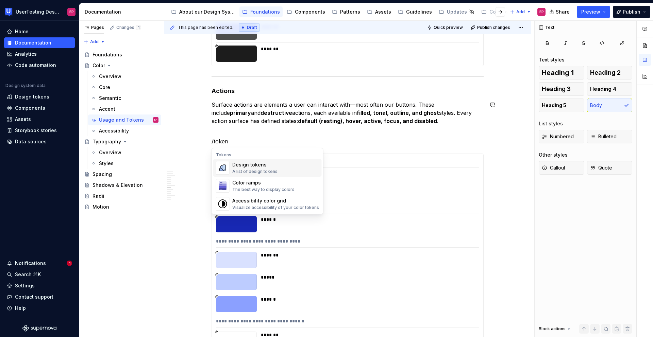
click at [272, 170] on div "A list of design tokens" at bounding box center [254, 171] width 45 height 5
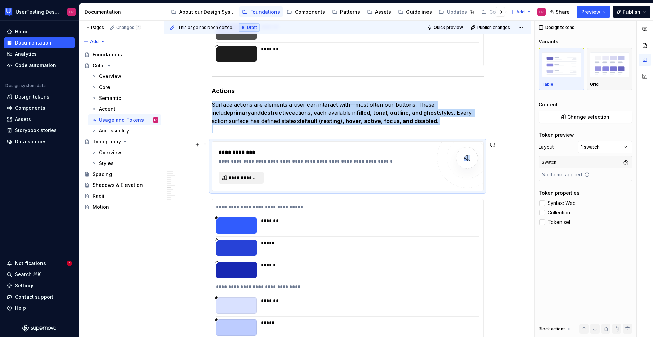
click at [252, 176] on span "**********" at bounding box center [243, 177] width 31 height 7
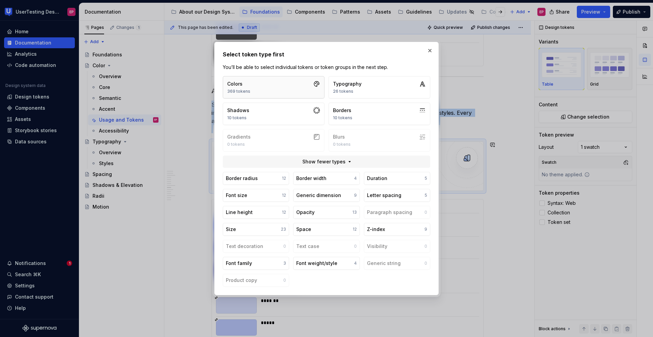
click at [264, 87] on button "Colors 369 tokens" at bounding box center [274, 87] width 102 height 22
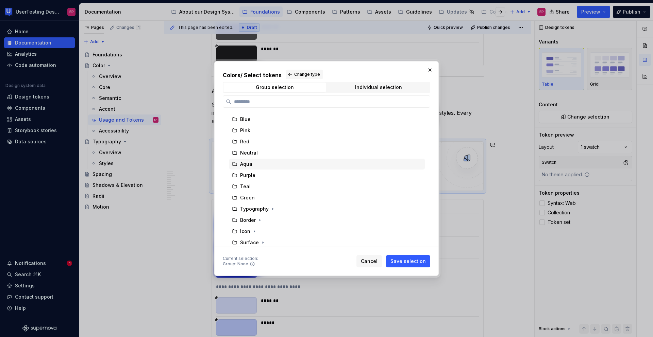
scroll to position [33, 0]
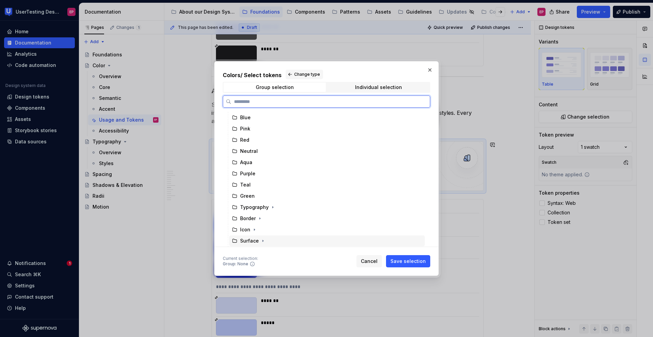
click at [244, 242] on div "Surface" at bounding box center [249, 241] width 19 height 7
click at [263, 241] on icon "button" at bounding box center [262, 240] width 5 height 5
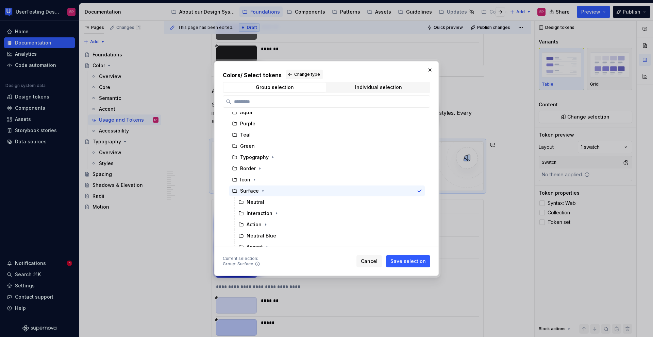
scroll to position [112, 0]
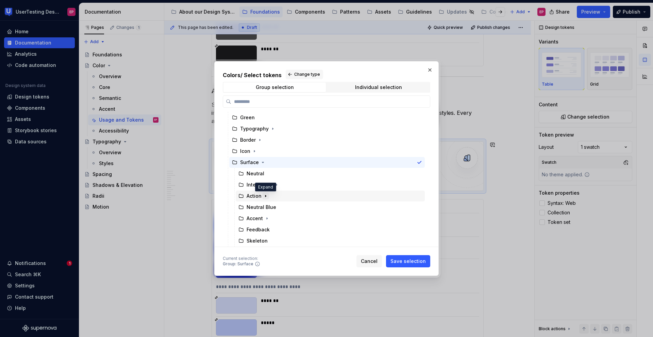
click at [264, 196] on icon "button" at bounding box center [265, 195] width 5 height 5
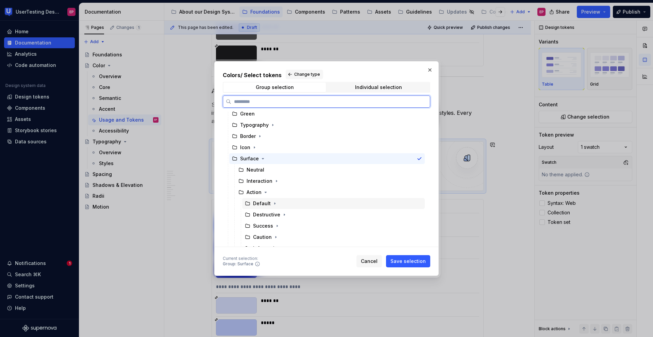
scroll to position [118, 0]
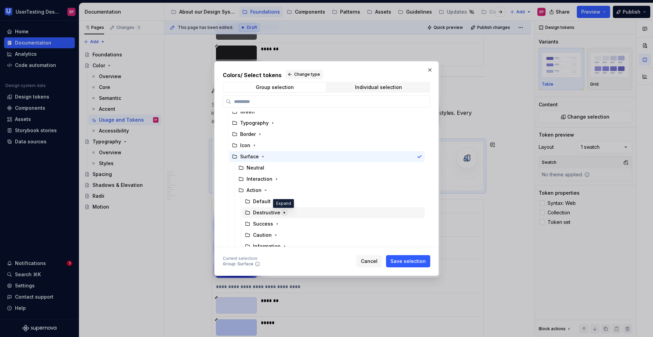
click at [284, 212] on icon "button" at bounding box center [284, 213] width 1 height 2
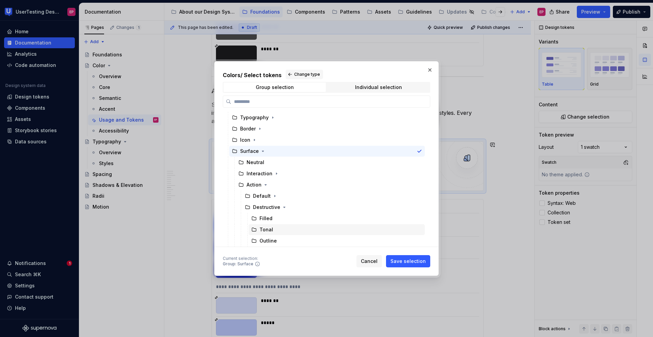
scroll to position [157, 0]
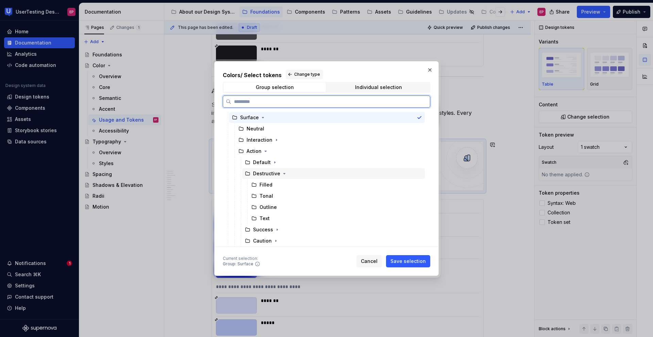
click at [269, 175] on div "Destructive" at bounding box center [266, 173] width 27 height 7
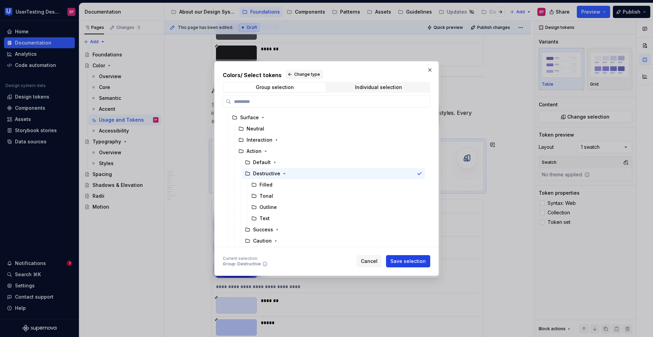
click at [400, 258] on button "Save selection" at bounding box center [408, 261] width 44 height 12
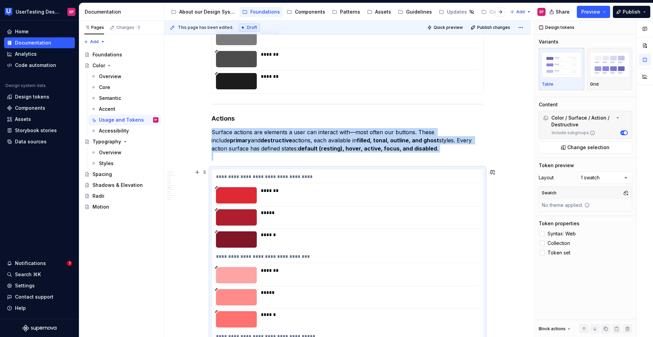
scroll to position [1160, 0]
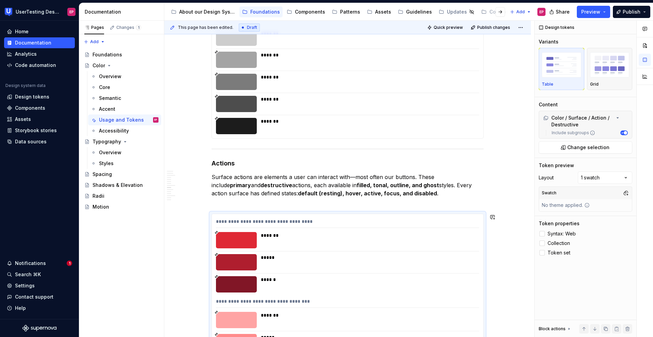
click at [257, 206] on div "Color tokens are the bridge between raw color values and real UI. They give col…" at bounding box center [347, 273] width 272 height 2514
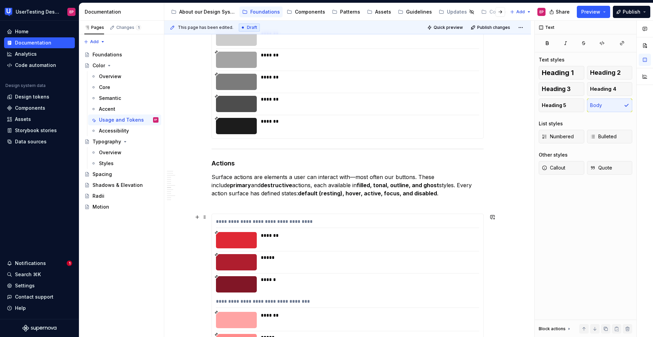
scroll to position [1218, 0]
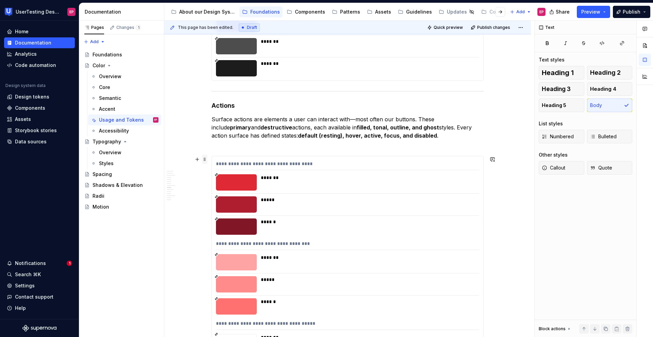
click at [204, 161] on span at bounding box center [204, 160] width 5 height 10
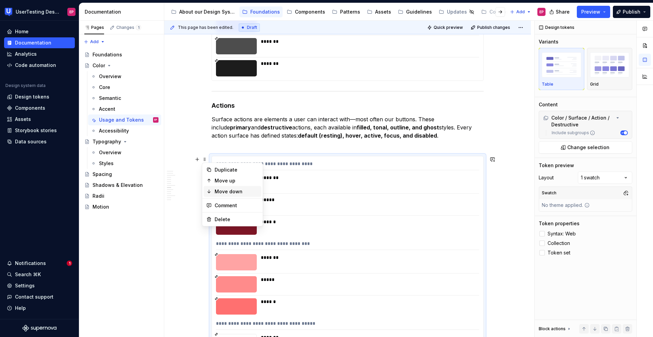
click at [215, 190] on div "Move down" at bounding box center [237, 191] width 44 height 7
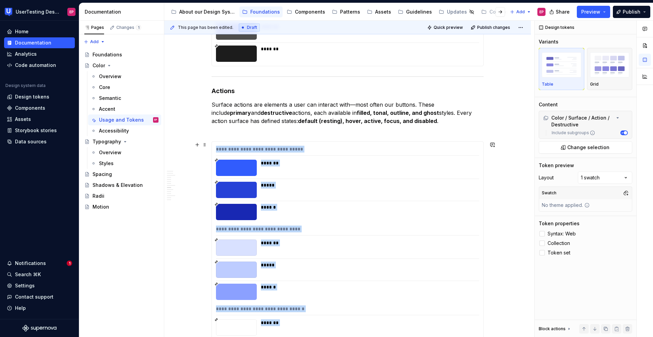
scroll to position [1251, 0]
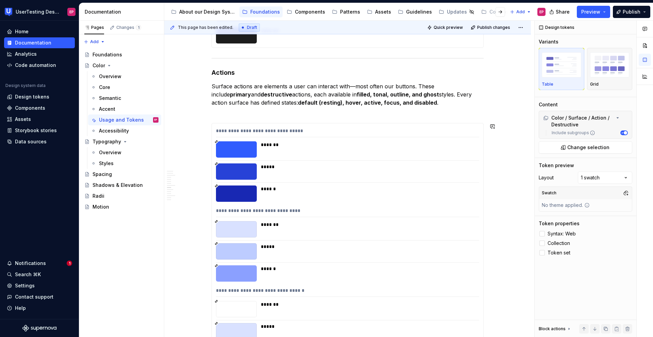
click at [224, 117] on div "Color tokens are the bridge between raw color values and real UI. They give col…" at bounding box center [347, 182] width 272 height 2514
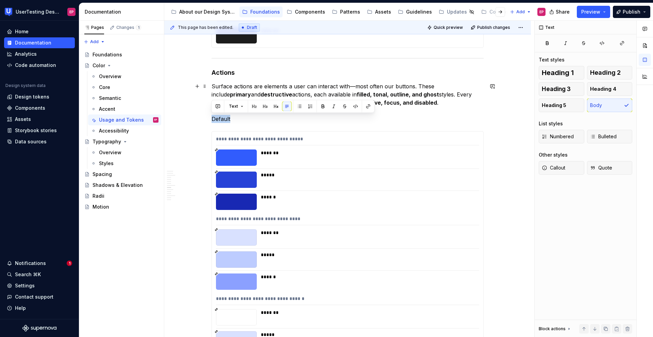
drag, startPoint x: 232, startPoint y: 120, endPoint x: 208, endPoint y: 119, distance: 23.8
click at [208, 119] on div "Color tokens are the bridge between raw color values and real UI. They give col…" at bounding box center [347, 233] width 366 height 2648
click at [236, 118] on p "Surface actions are elements a user can interact with—most often our buttons. T…" at bounding box center [347, 102] width 272 height 41
drag, startPoint x: 231, startPoint y: 119, endPoint x: 211, endPoint y: 118, distance: 20.1
click at [211, 118] on p "Surface actions are elements a user can interact with—most often our buttons. T…" at bounding box center [347, 102] width 272 height 41
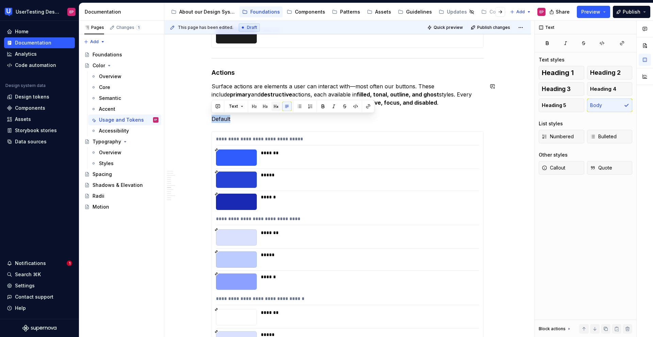
click at [274, 107] on button "button" at bounding box center [276, 107] width 10 height 10
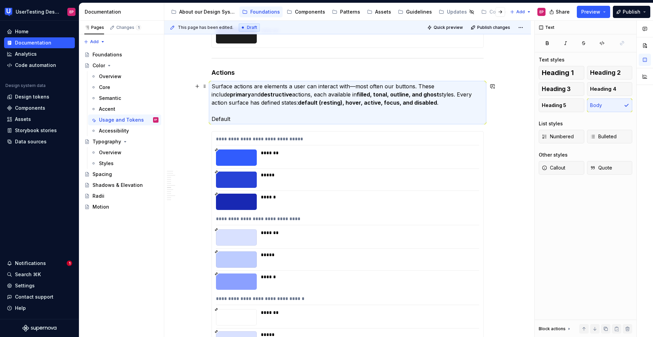
drag, startPoint x: 220, startPoint y: 118, endPoint x: 216, endPoint y: 119, distance: 4.5
click at [220, 118] on p "Surface actions are elements a user can interact with—most often our buttons. T…" at bounding box center [347, 102] width 272 height 41
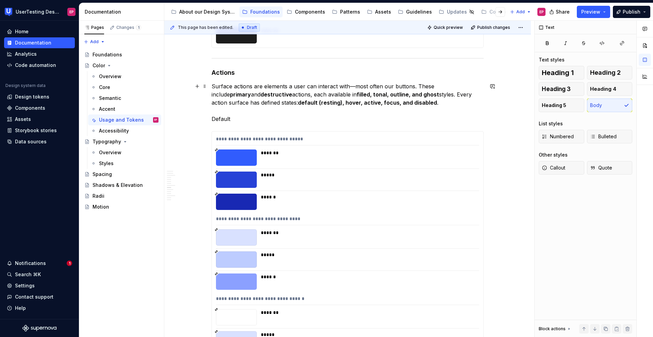
click at [211, 120] on div "Color tokens are the bridge between raw color values and real UI. They give col…" at bounding box center [347, 233] width 366 height 2648
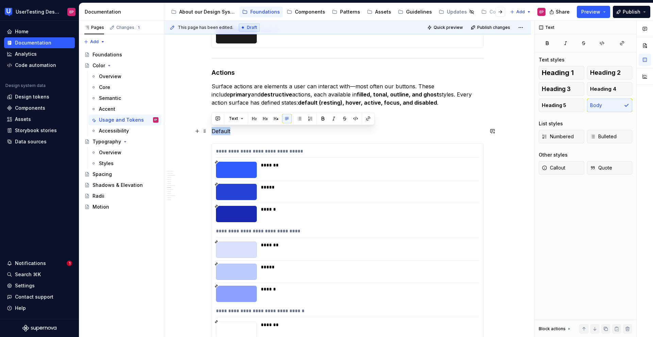
drag, startPoint x: 229, startPoint y: 130, endPoint x: 209, endPoint y: 130, distance: 20.1
click at [209, 130] on div "Color tokens are the bridge between raw color values and real UI. They give col…" at bounding box center [347, 239] width 366 height 2660
click at [274, 120] on button "button" at bounding box center [276, 119] width 10 height 10
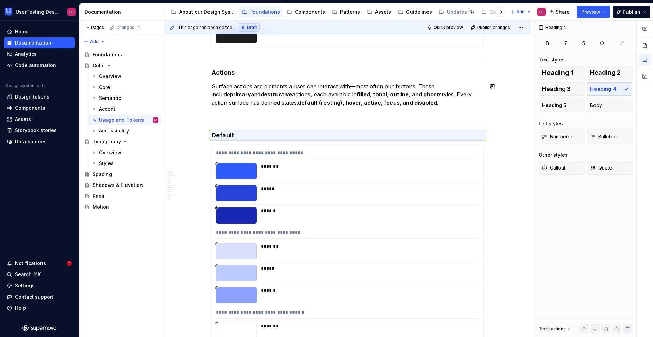
click at [215, 124] on div "Color tokens are the bridge between raw color values and real UI. They give col…" at bounding box center [347, 193] width 272 height 2536
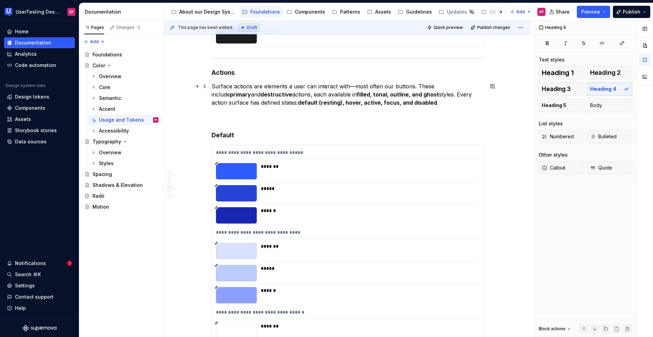
click at [215, 120] on p "Surface actions are elements a user can interact with—most often our buttons. T…" at bounding box center [347, 102] width 272 height 41
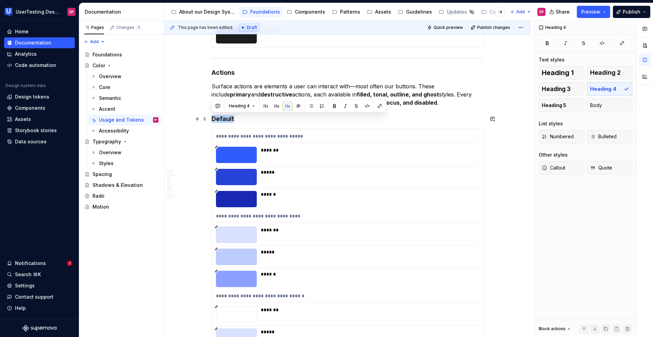
drag, startPoint x: 233, startPoint y: 119, endPoint x: 212, endPoint y: 118, distance: 20.8
click at [212, 118] on h4 "Default" at bounding box center [347, 119] width 272 height 8
copy h4 "Default"
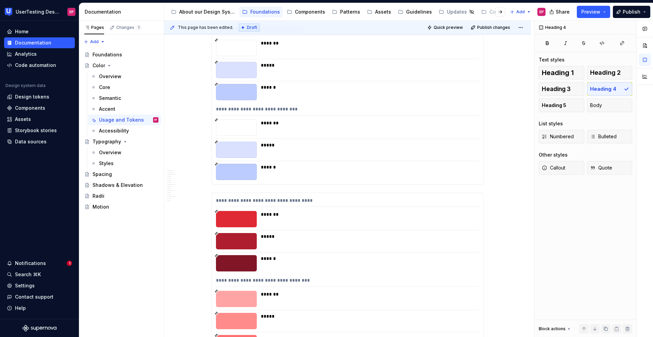
scroll to position [1519, 0]
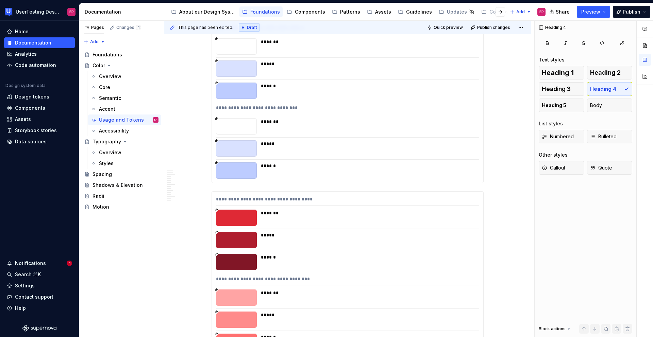
click at [214, 183] on div "**********" at bounding box center [347, 21] width 272 height 323
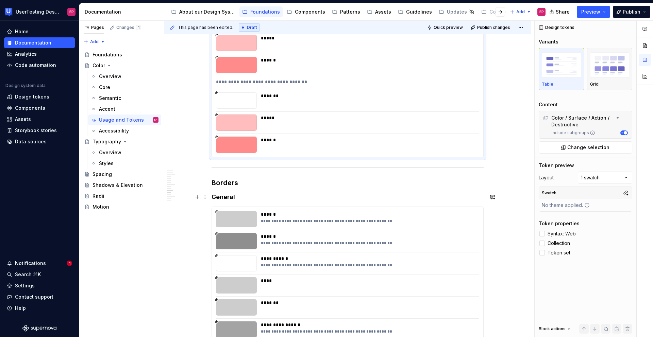
scroll to position [1873, 0]
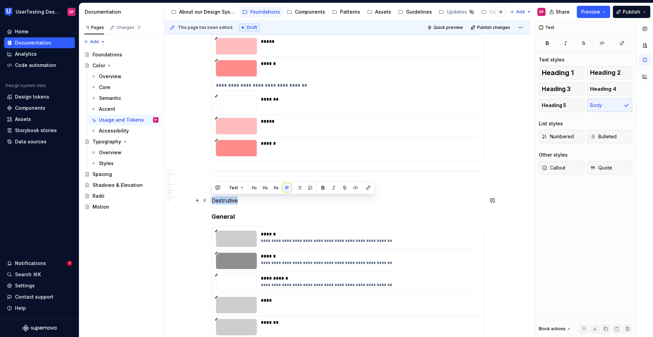
drag, startPoint x: 245, startPoint y: 202, endPoint x: 210, endPoint y: 200, distance: 34.4
click at [274, 189] on button "button" at bounding box center [276, 188] width 10 height 10
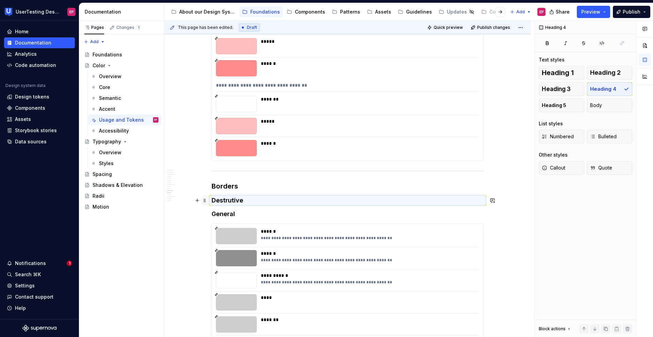
click at [205, 200] on span at bounding box center [204, 201] width 5 height 10
click at [211, 219] on icon at bounding box center [208, 221] width 5 height 5
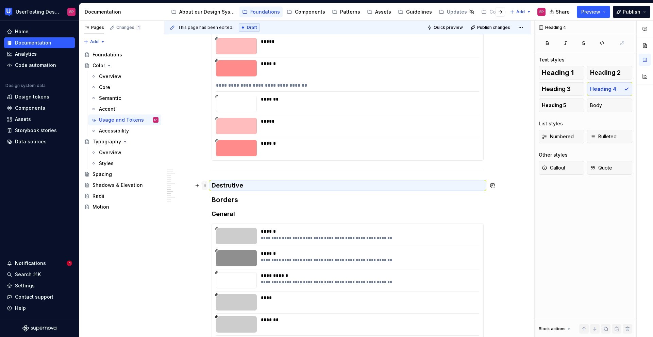
click at [206, 187] on span at bounding box center [204, 186] width 5 height 10
click at [209, 203] on div "Move up" at bounding box center [233, 207] width 58 height 11
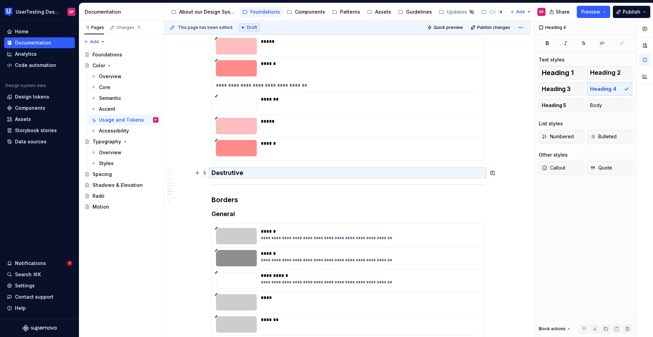
click at [206, 175] on span at bounding box center [204, 173] width 5 height 10
click at [208, 191] on div "Move up" at bounding box center [233, 194] width 58 height 11
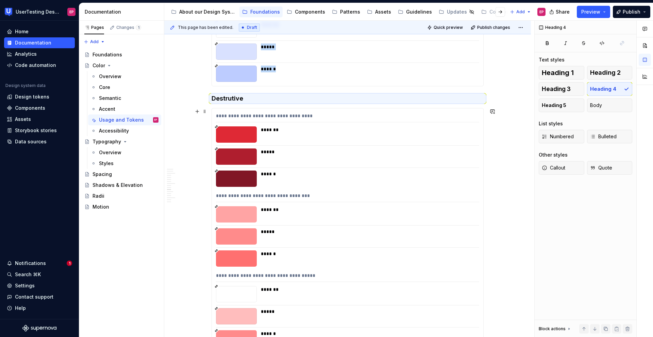
scroll to position [1602, 0]
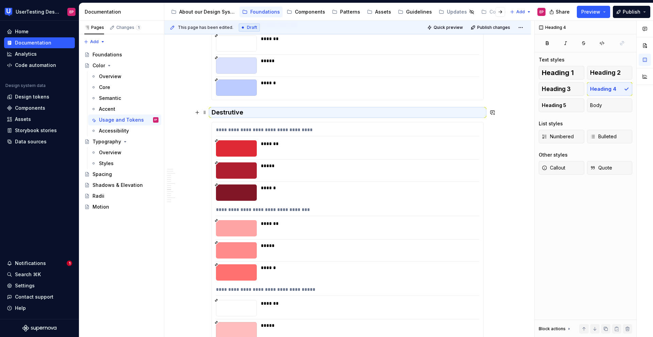
click at [221, 115] on h4 "Destrutive" at bounding box center [347, 112] width 272 height 8
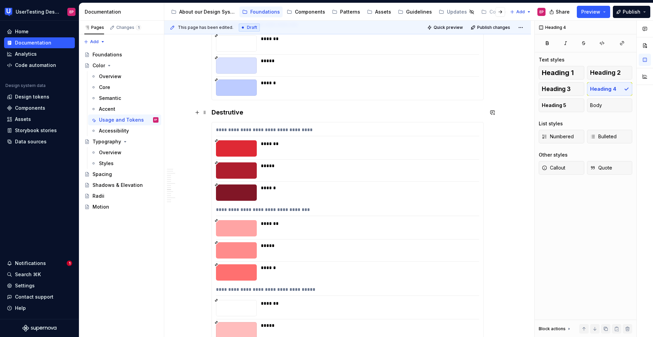
click at [236, 115] on h4 "Destrutive" at bounding box center [347, 112] width 272 height 8
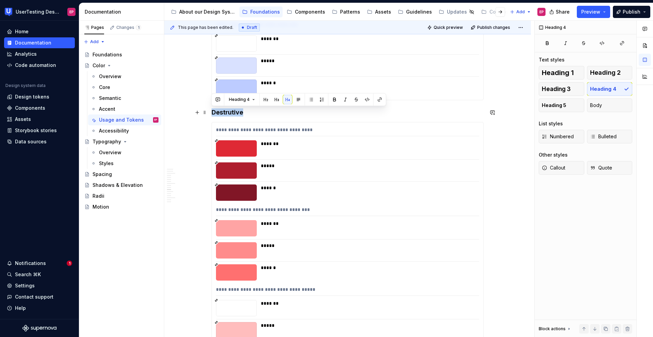
drag, startPoint x: 243, startPoint y: 115, endPoint x: 207, endPoint y: 111, distance: 35.9
click at [232, 113] on h4 "Destrutive" at bounding box center [347, 112] width 272 height 8
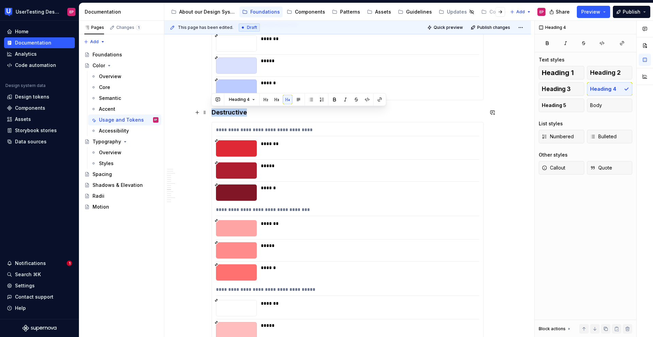
drag, startPoint x: 243, startPoint y: 112, endPoint x: 213, endPoint y: 110, distance: 29.9
click at [213, 110] on h4 "Destructive" at bounding box center [347, 112] width 272 height 8
copy h4 "Destructive"
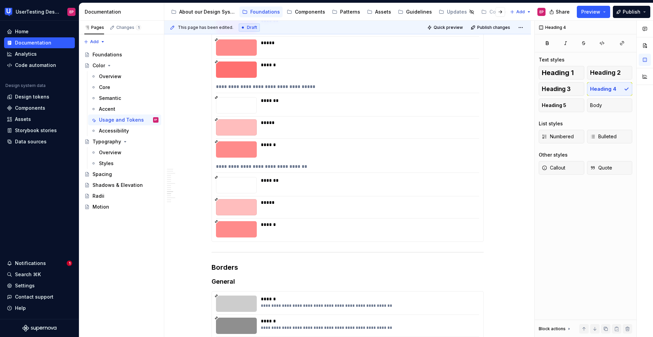
scroll to position [1808, 0]
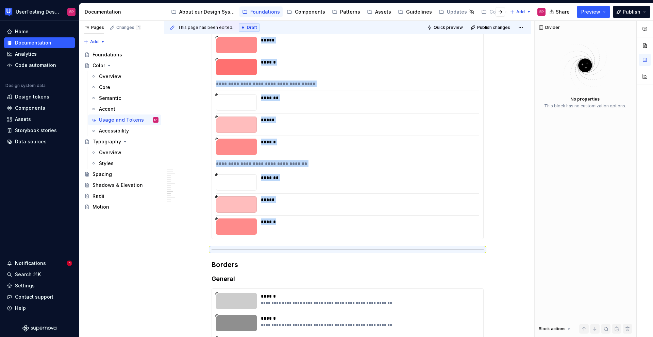
click at [462, 226] on div "******" at bounding box center [368, 227] width 214 height 16
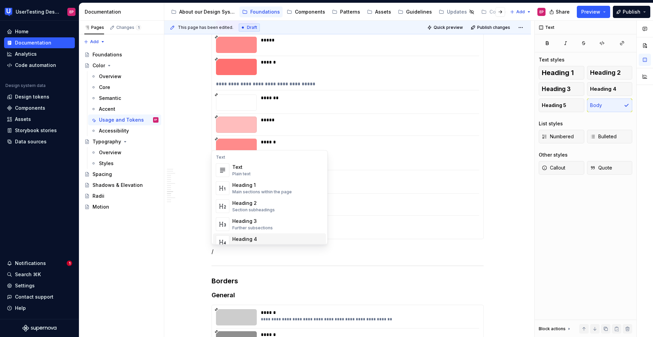
scroll to position [16, 0]
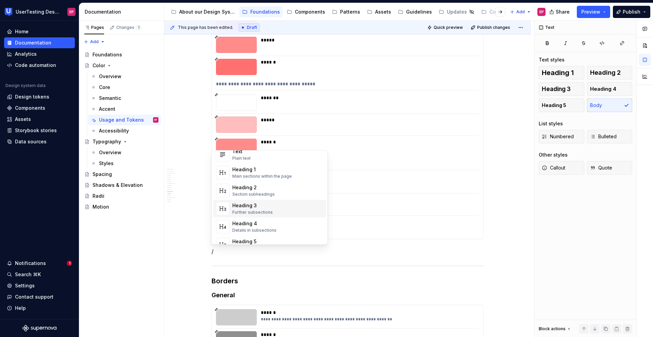
click at [271, 208] on div "Heading 3 Further subsections" at bounding box center [277, 209] width 91 height 14
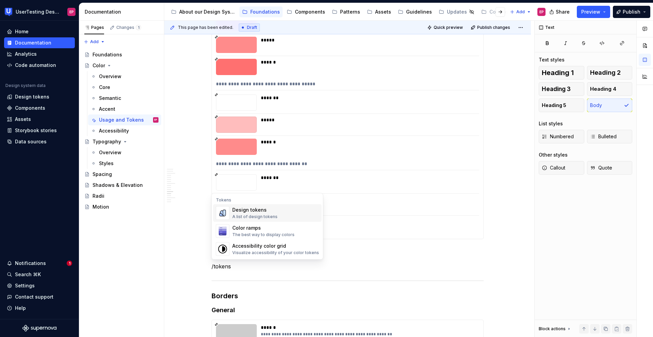
click at [266, 210] on div "Design tokens" at bounding box center [254, 210] width 45 height 7
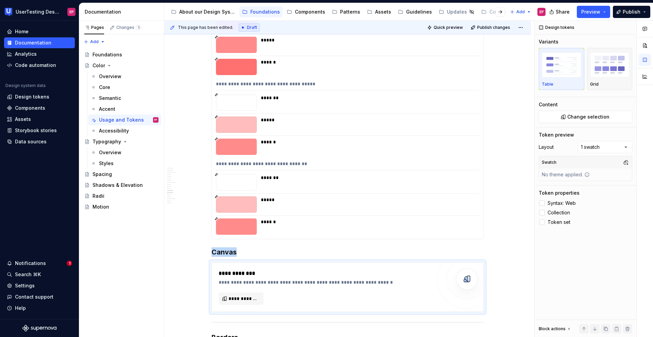
type textarea "*"
click at [243, 297] on span "**********" at bounding box center [243, 298] width 31 height 7
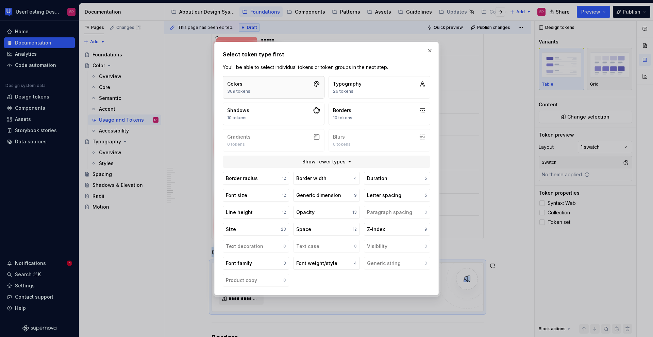
click at [296, 86] on button "Colors 369 tokens" at bounding box center [274, 87] width 102 height 22
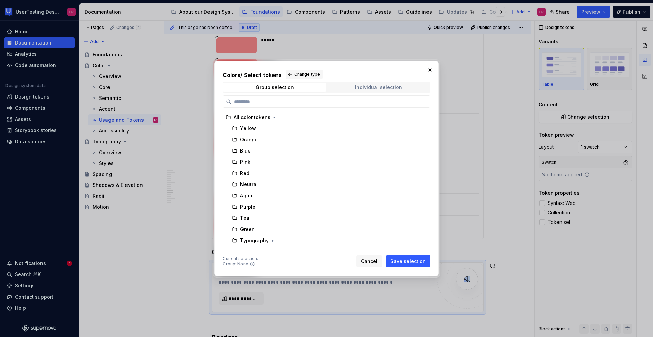
click at [340, 86] on span "Individual selection" at bounding box center [378, 88] width 102 height 10
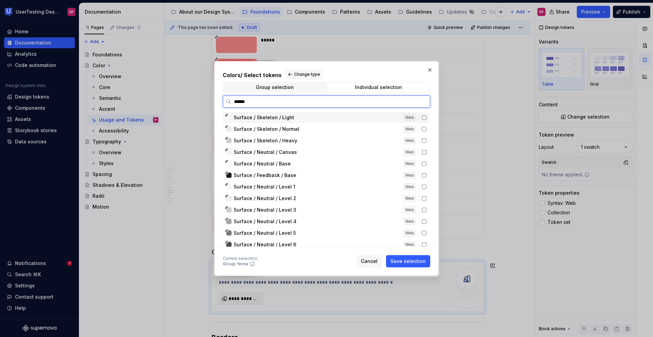
type input "*******"
click at [422, 152] on icon at bounding box center [423, 152] width 5 height 5
click at [423, 162] on icon at bounding box center [423, 163] width 5 height 5
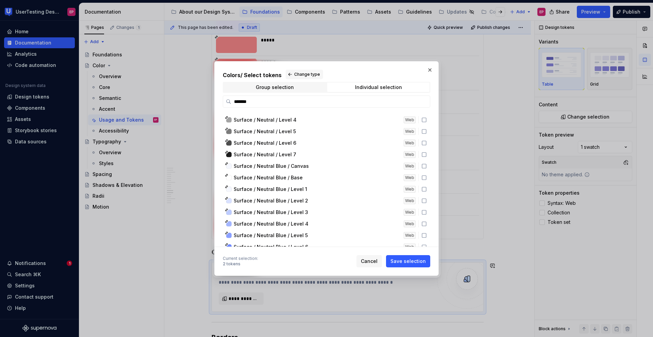
scroll to position [102, 0]
click at [425, 175] on icon at bounding box center [423, 177] width 5 height 5
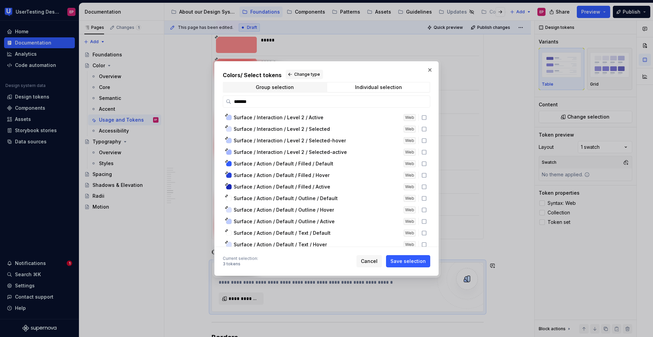
scroll to position [802, 0]
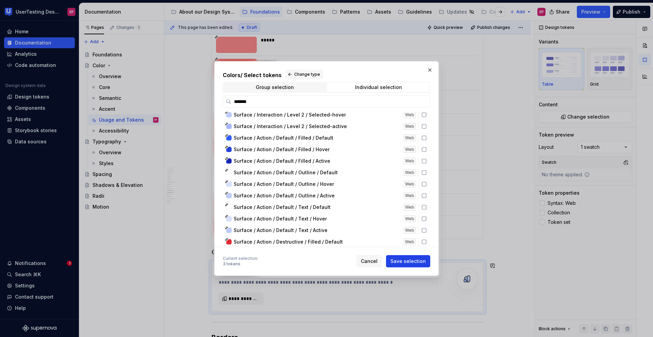
click at [405, 266] on button "Save selection" at bounding box center [408, 261] width 44 height 12
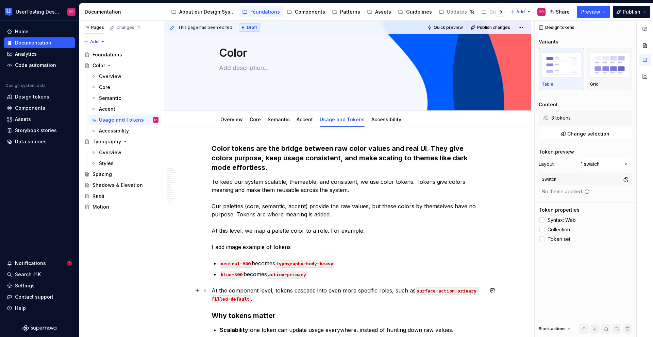
scroll to position [34, 0]
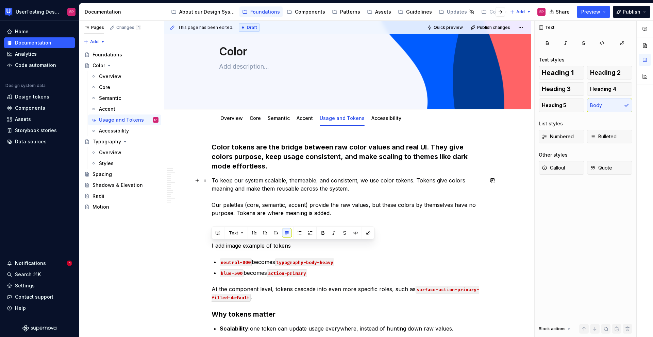
drag, startPoint x: 293, startPoint y: 246, endPoint x: 211, endPoint y: 243, distance: 82.0
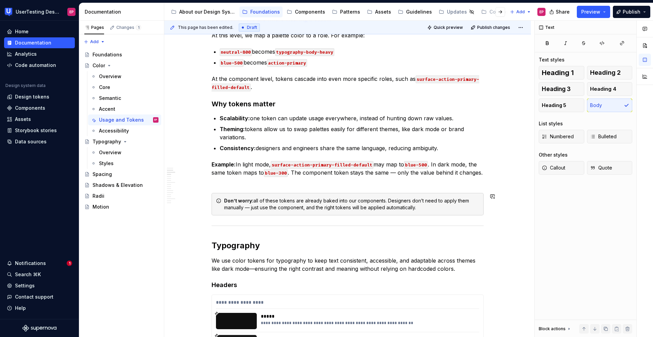
scroll to position [246, 0]
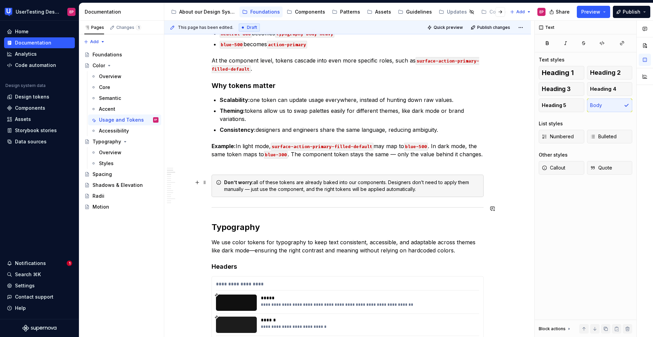
click at [280, 195] on div "Don’t worry: all of these tokens are already baked into our components. Designe…" at bounding box center [347, 186] width 272 height 22
click at [466, 249] on p "We use color tokens for typography to keep text consistent, accessible, and ada…" at bounding box center [347, 246] width 272 height 16
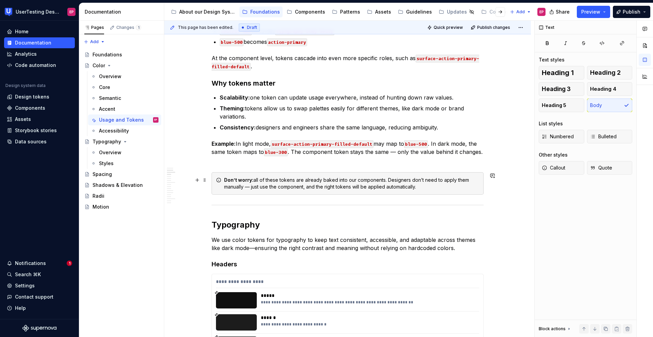
scroll to position [250, 0]
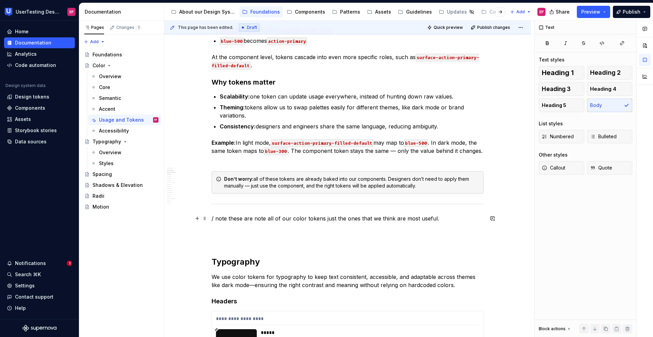
click at [214, 220] on p "/ note these are note all of our color tokens just the ones that we think are m…" at bounding box center [347, 219] width 272 height 8
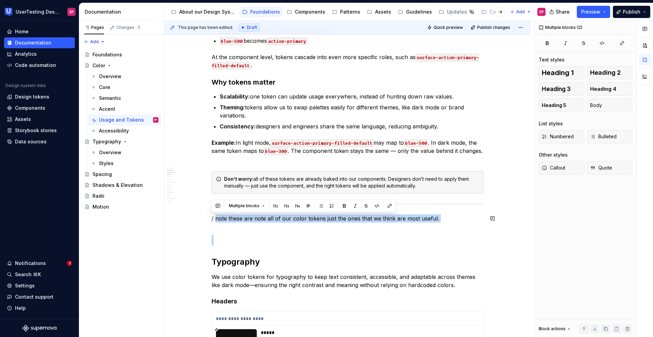
drag, startPoint x: 215, startPoint y: 219, endPoint x: 430, endPoint y: 234, distance: 215.0
copy p "note these are note all of our color tokens just the ones that we think are mos…"
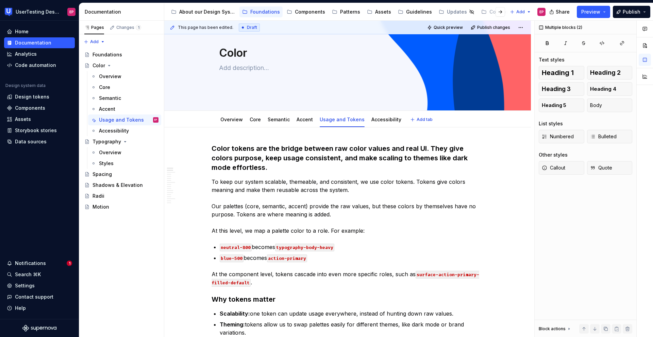
scroll to position [0, 0]
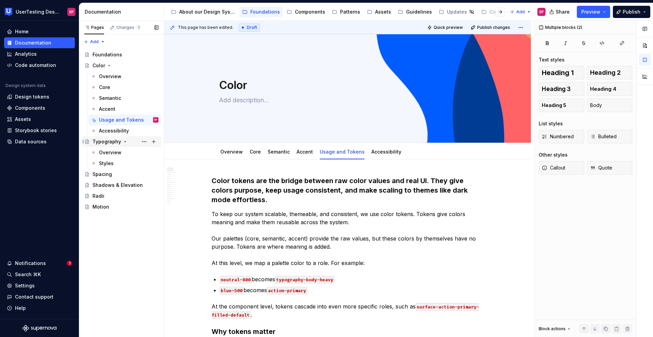
click at [107, 140] on div "Typography" at bounding box center [106, 141] width 29 height 7
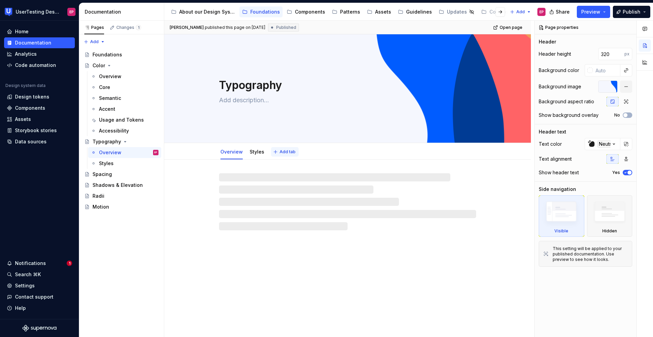
type textarea "*"
click at [287, 153] on span "Add tab" at bounding box center [287, 151] width 16 height 5
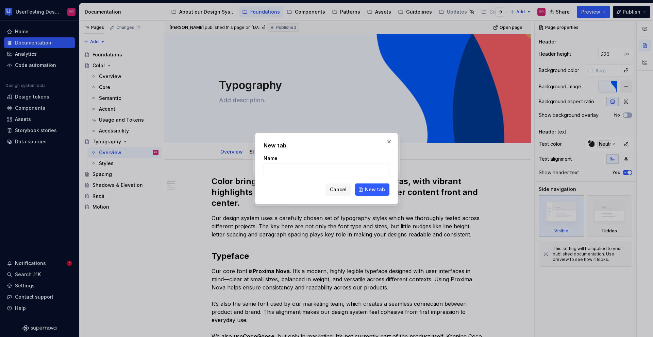
type input "Accessibility"
type textarea "*"
type input "Accessibility"
click at [372, 193] on button "New tab" at bounding box center [372, 190] width 34 height 12
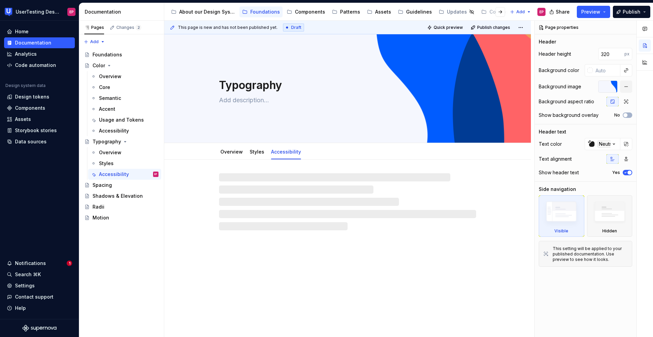
click at [299, 180] on div at bounding box center [347, 201] width 257 height 57
click at [263, 178] on div at bounding box center [347, 201] width 257 height 57
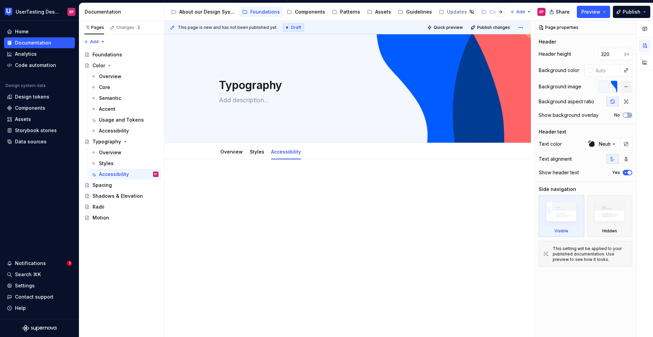
click at [273, 171] on div at bounding box center [347, 236] width 366 height 152
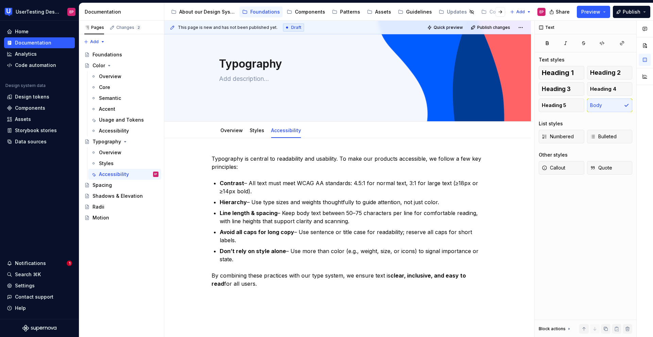
scroll to position [25, 0]
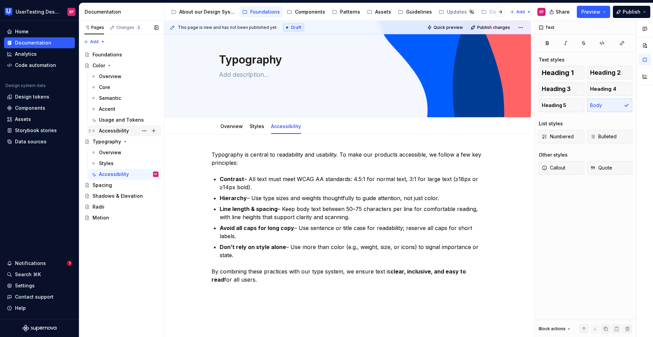
click at [115, 129] on div "Accessibility" at bounding box center [114, 130] width 30 height 7
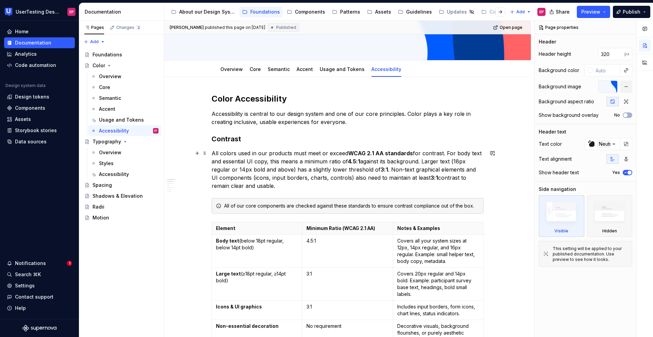
scroll to position [113, 0]
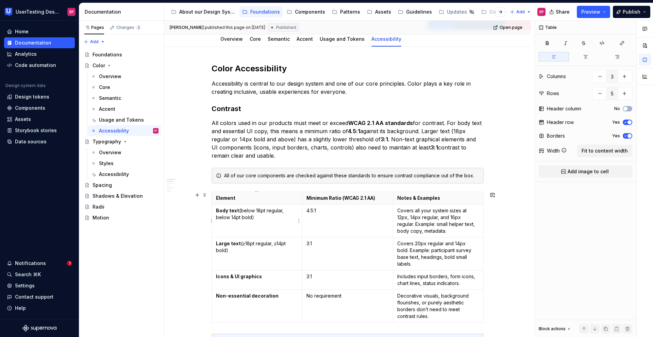
click at [288, 234] on td "Body text (below 18pt regular, below 14pt bold)" at bounding box center [257, 221] width 90 height 33
click at [246, 199] on p "Element" at bounding box center [257, 198] width 82 height 7
click at [203, 195] on span at bounding box center [204, 195] width 5 height 10
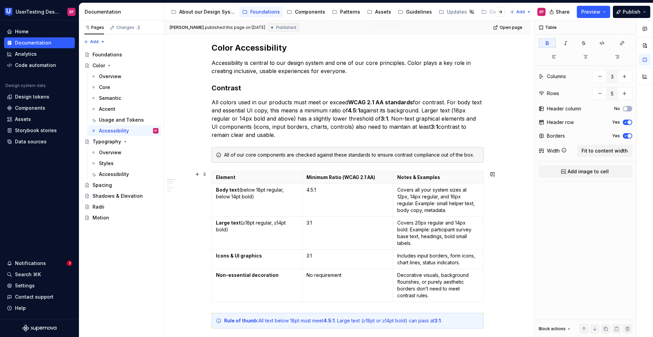
scroll to position [136, 0]
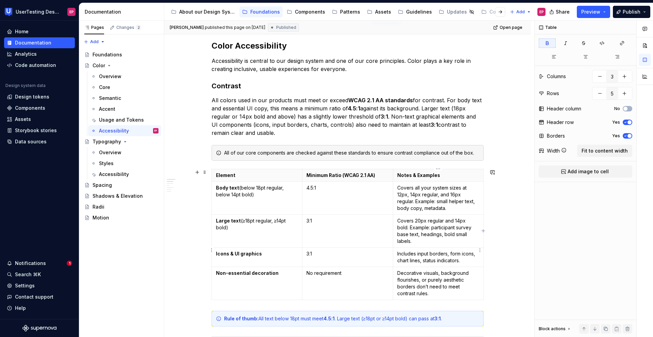
click at [465, 251] on p "Includes input borders, form icons, chart lines, status indicators." at bounding box center [438, 258] width 82 height 14
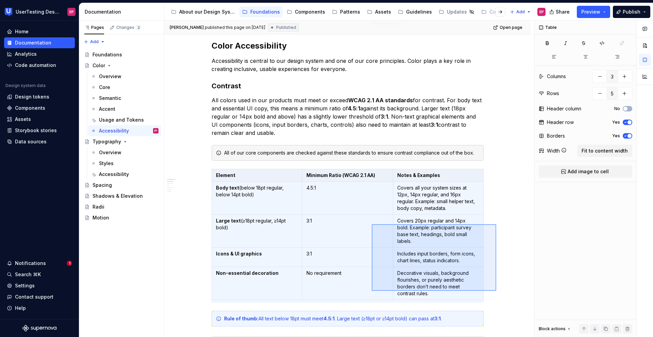
drag, startPoint x: 496, startPoint y: 291, endPoint x: 372, endPoint y: 224, distance: 141.1
click at [372, 224] on div "[PERSON_NAME] published this page on [DATE] Published Open page Color Edit head…" at bounding box center [349, 179] width 370 height 317
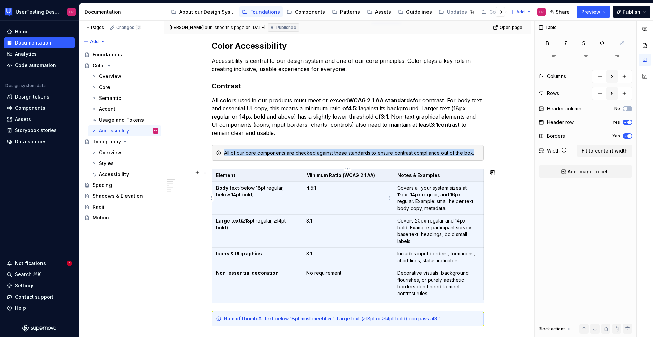
copy div "All of our core components are checked against these standards to ensure contra…"
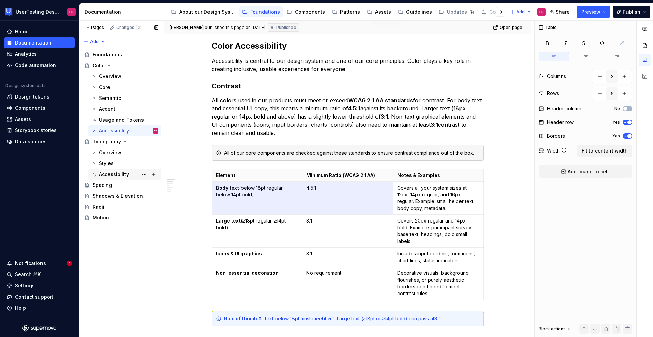
click at [118, 171] on div "Accessibility" at bounding box center [114, 174] width 30 height 7
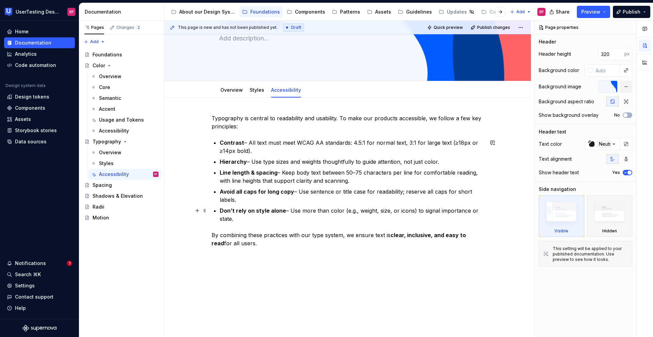
scroll to position [62, 0]
click at [216, 261] on div "Typography is central to readability and usability. To make our products access…" at bounding box center [347, 227] width 366 height 259
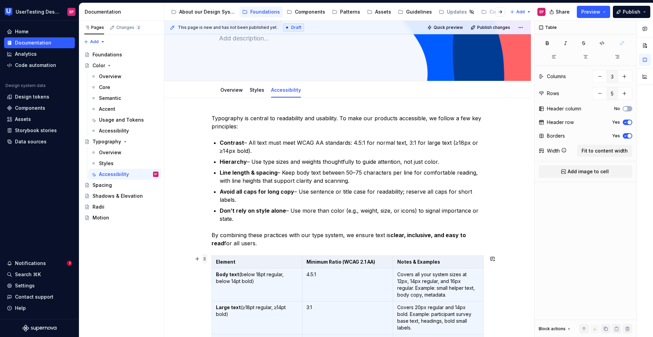
click at [205, 262] on span at bounding box center [204, 259] width 5 height 10
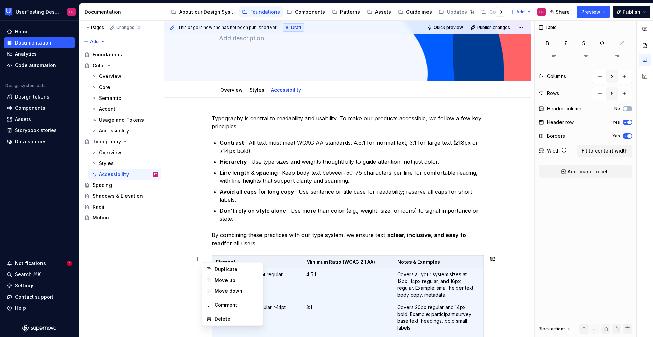
click at [211, 255] on div "Typography is central to readability and usability. To make our products access…" at bounding box center [347, 251] width 272 height 275
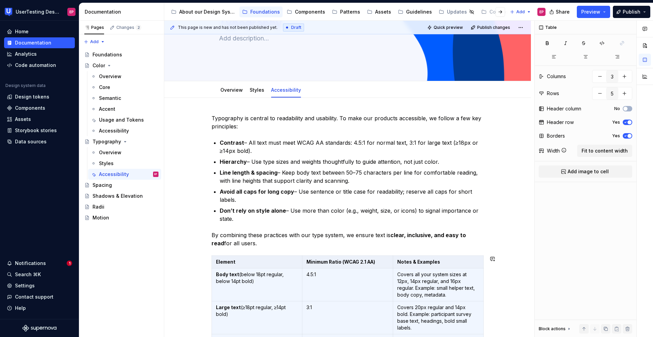
click at [214, 248] on div "Typography is central to readability and usability. To make our products access…" at bounding box center [347, 251] width 272 height 275
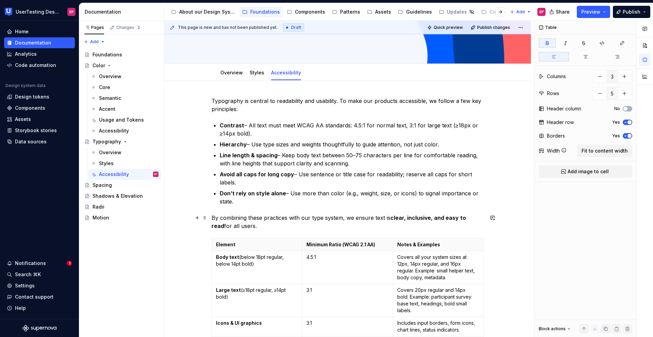
scroll to position [101, 0]
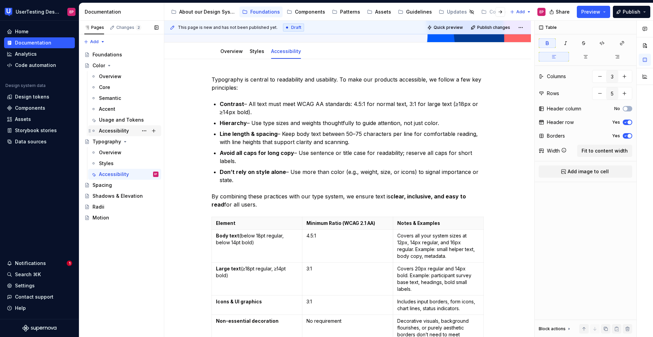
click at [114, 128] on div "Accessibility" at bounding box center [114, 130] width 30 height 7
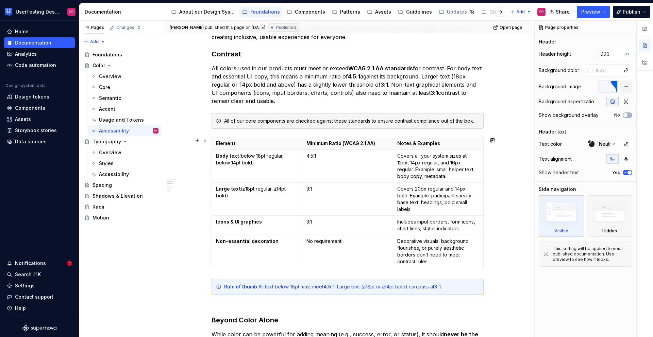
scroll to position [186, 0]
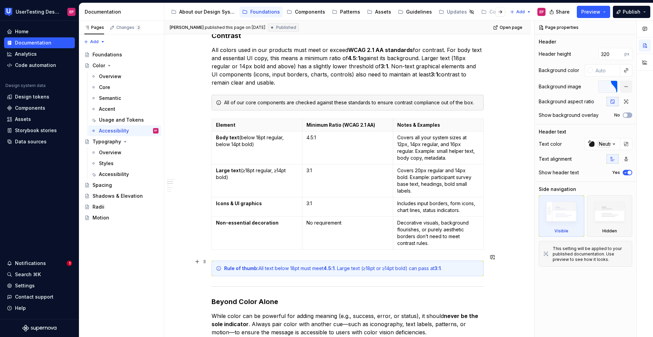
click at [279, 265] on div "Rule of thumb: All text below 18pt must meet 4.5:1 . Large text (≥18pt or ≥14pt…" at bounding box center [351, 268] width 255 height 7
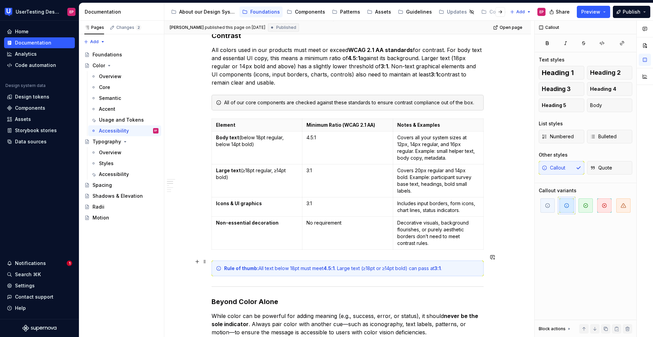
click at [465, 265] on div "Rule of thumb: All text below 18pt must meet 4.5:1 . Large text (≥18pt or ≥14pt…" at bounding box center [351, 268] width 255 height 7
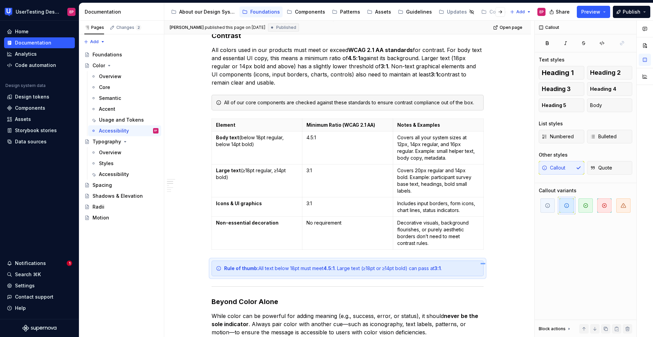
drag, startPoint x: 485, startPoint y: 263, endPoint x: 480, endPoint y: 263, distance: 4.8
click at [480, 263] on div "[PERSON_NAME] published this page on [DATE] Published Open page Color Edit head…" at bounding box center [349, 179] width 370 height 317
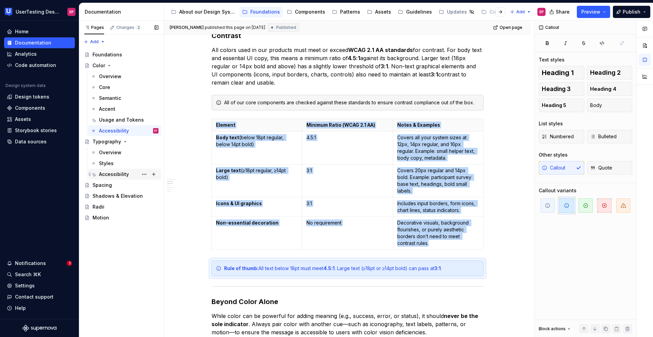
click at [116, 171] on div "Accessibility" at bounding box center [114, 174] width 30 height 7
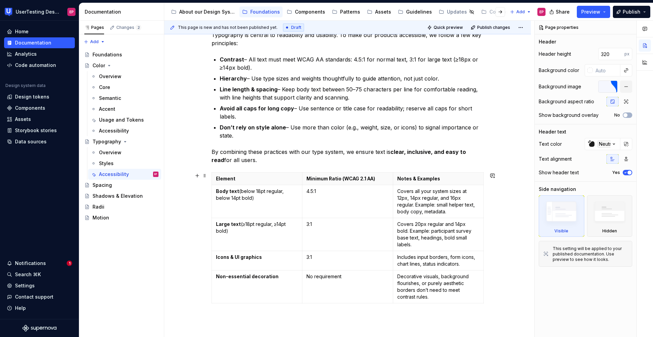
scroll to position [162, 0]
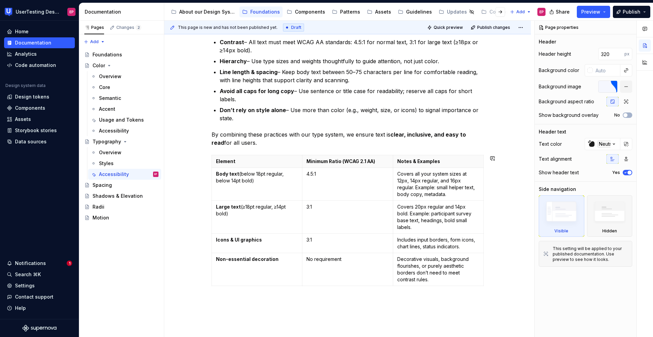
click at [242, 288] on div "Typography is central to readability and usability. To make our products access…" at bounding box center [347, 156] width 272 height 284
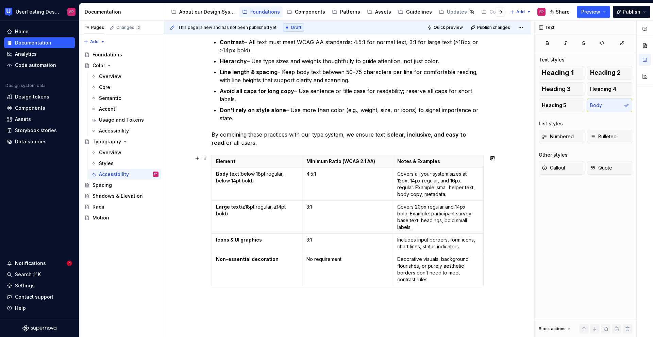
click at [508, 264] on div "Typography is central to readability and usability. To make our products access…" at bounding box center [347, 197] width 366 height 401
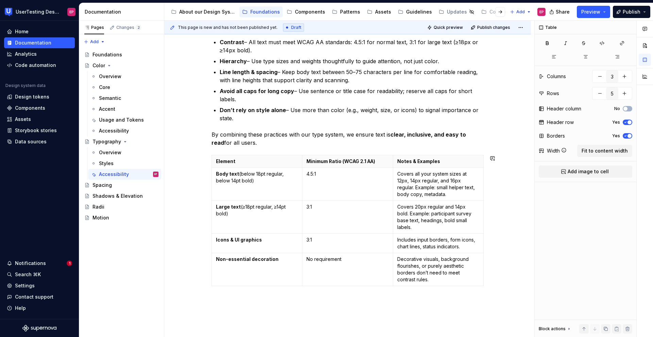
click at [471, 297] on div "Typography is central to readability and usability. To make our products access…" at bounding box center [347, 197] width 366 height 401
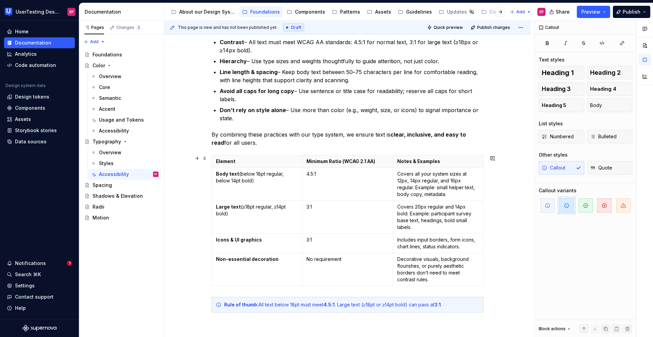
click at [179, 201] on div "Typography is central to readability and usability. To make our products access…" at bounding box center [347, 209] width 366 height 425
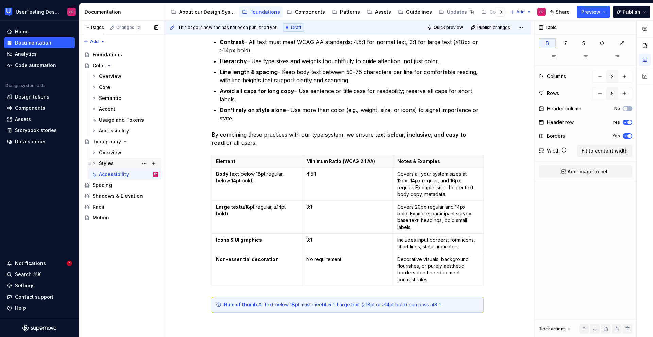
click at [120, 161] on div "Styles" at bounding box center [128, 164] width 59 height 10
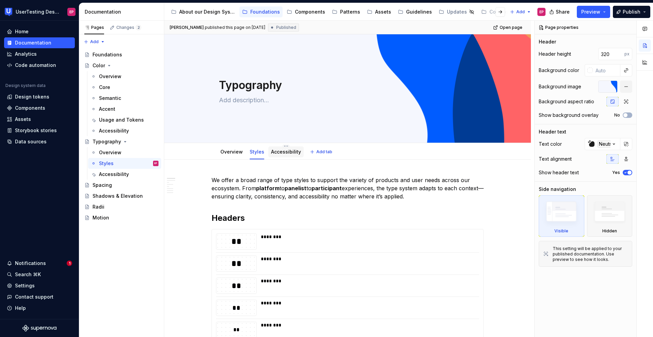
click at [284, 152] on link "Accessibility" at bounding box center [286, 152] width 30 height 6
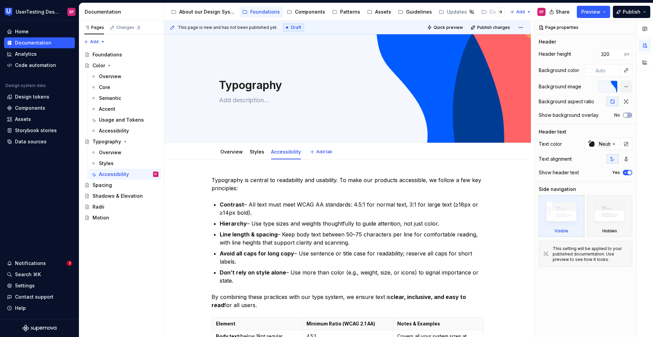
type textarea "*"
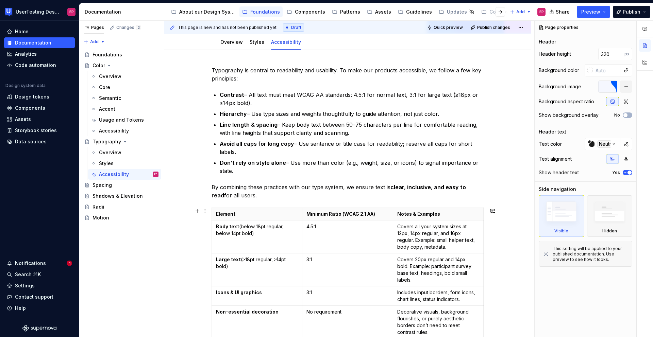
scroll to position [114, 0]
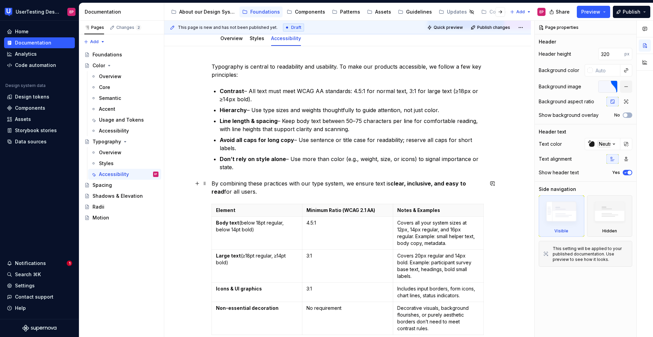
click at [260, 194] on p "By combining these practices with our type system, we ensure text is clear, inc…" at bounding box center [347, 187] width 272 height 16
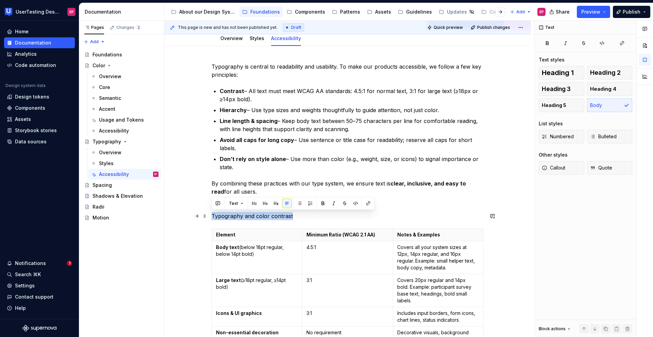
drag, startPoint x: 289, startPoint y: 216, endPoint x: 211, endPoint y: 213, distance: 78.2
click at [211, 213] on div "Typography is central to readability and usability. To make our products access…" at bounding box center [347, 270] width 366 height 449
click at [276, 204] on button "button" at bounding box center [276, 204] width 10 height 10
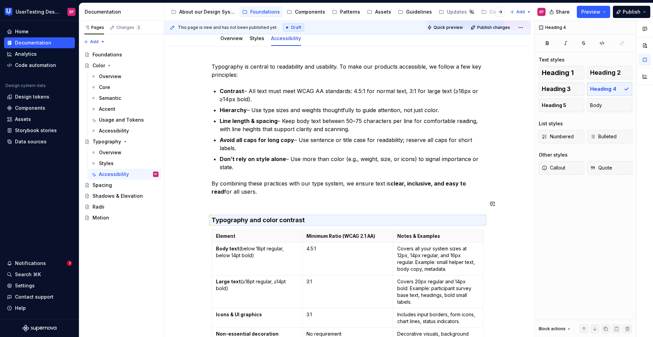
click at [245, 209] on div "Typography is central to readability and usability. To make our products access…" at bounding box center [347, 225] width 272 height 325
click at [271, 220] on h4 "Typography and color contrast" at bounding box center [347, 220] width 272 height 8
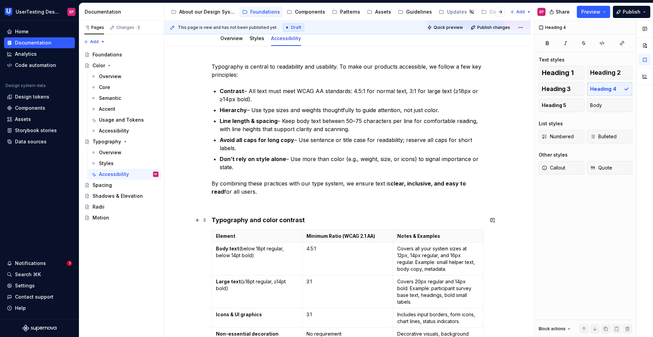
click at [212, 221] on h4 "Typography and color contrast" at bounding box center [347, 220] width 272 height 8
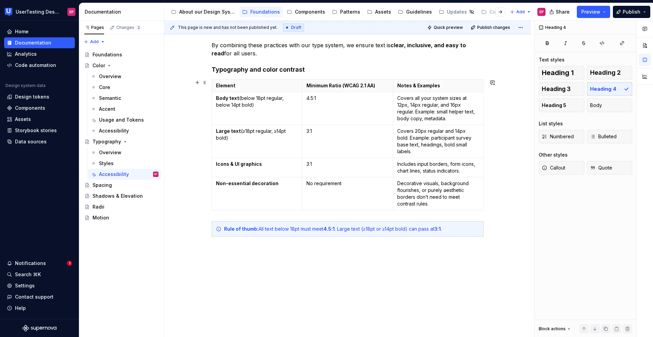
scroll to position [254, 0]
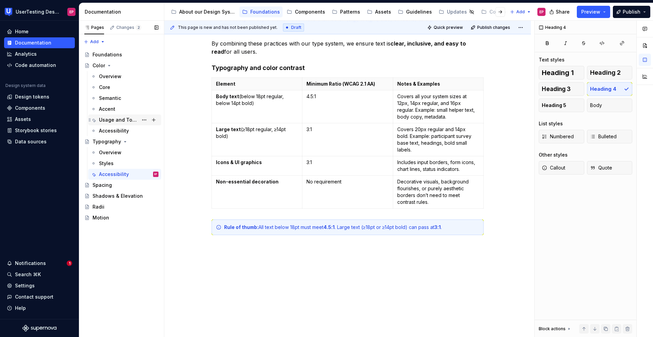
click at [118, 117] on div "Usage and Tokens" at bounding box center [118, 120] width 39 height 7
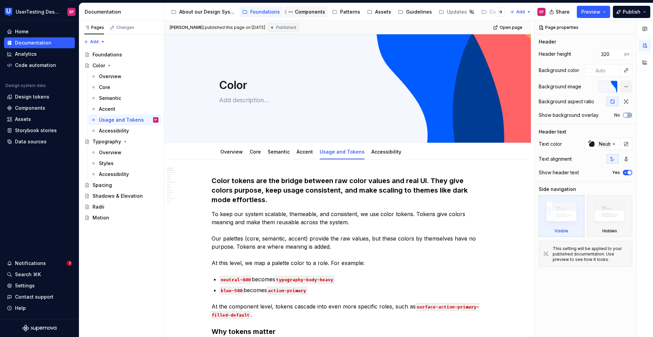
click at [304, 10] on div "Components" at bounding box center [310, 11] width 30 height 7
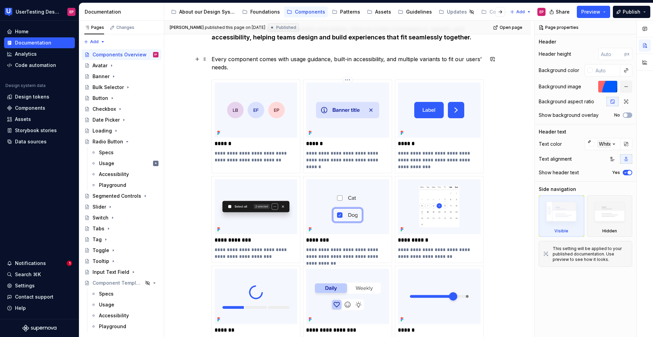
scroll to position [118, 0]
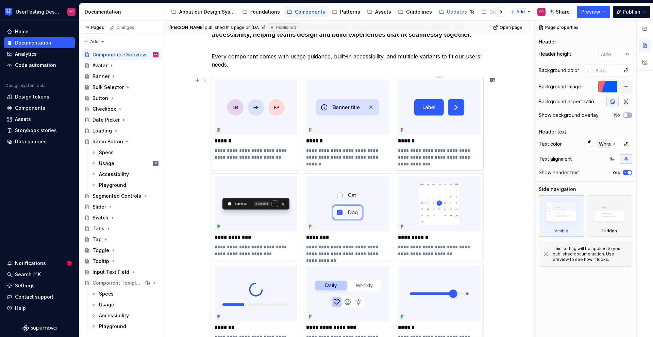
click at [426, 151] on p "**********" at bounding box center [439, 154] width 83 height 14
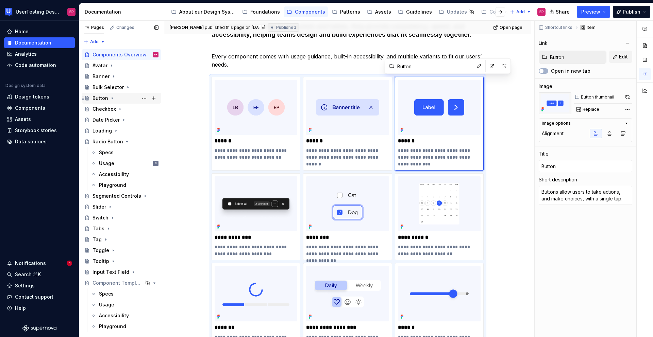
click at [103, 99] on div "Button" at bounding box center [100, 98] width 16 height 7
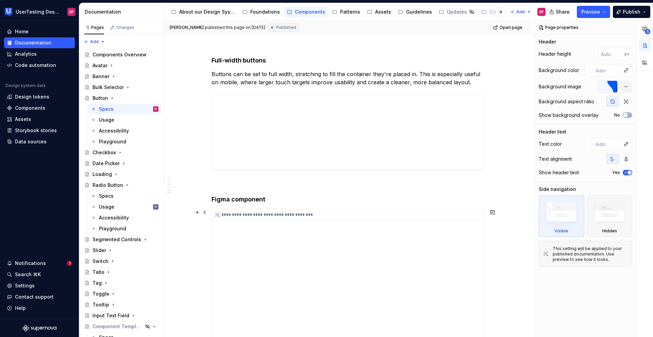
scroll to position [758, 0]
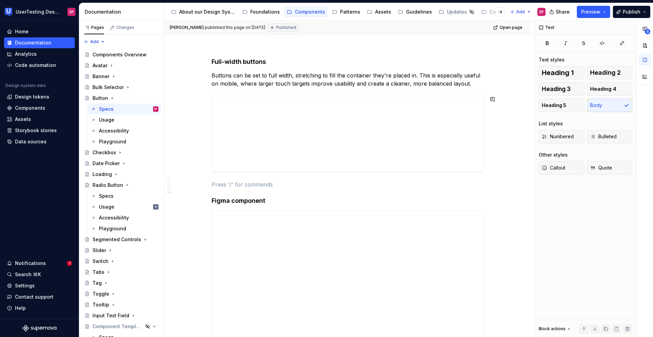
type textarea "*"
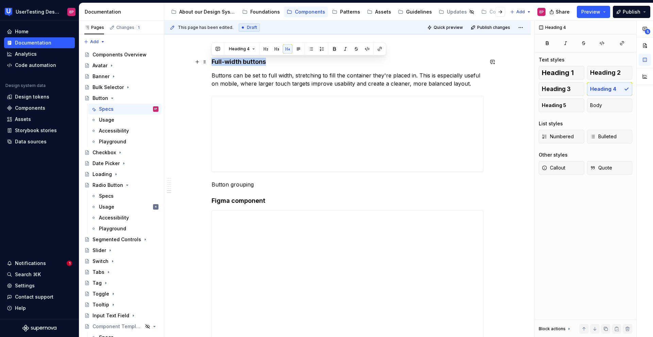
drag, startPoint x: 266, startPoint y: 61, endPoint x: 208, endPoint y: 61, distance: 58.1
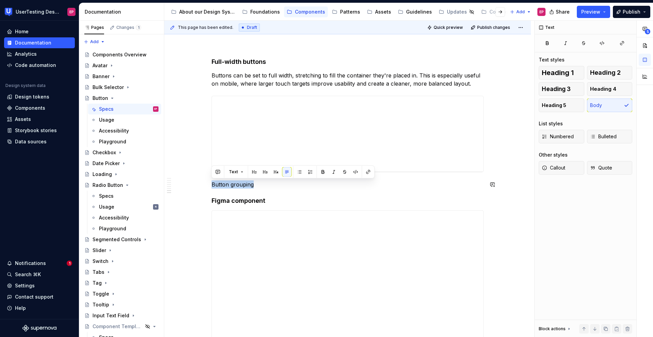
drag, startPoint x: 254, startPoint y: 184, endPoint x: 208, endPoint y: 179, distance: 45.8
click at [277, 172] on button "button" at bounding box center [276, 172] width 10 height 10
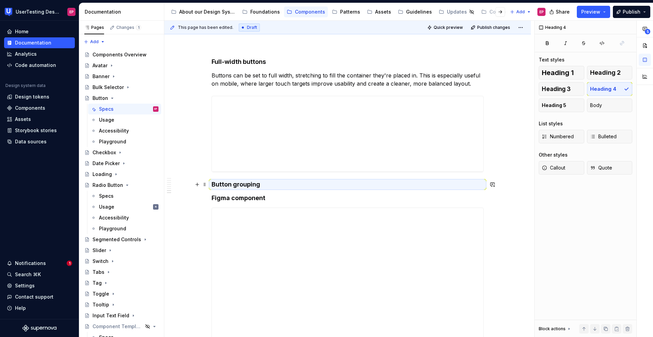
click at [269, 183] on h4 "Button grouping" at bounding box center [347, 185] width 272 height 8
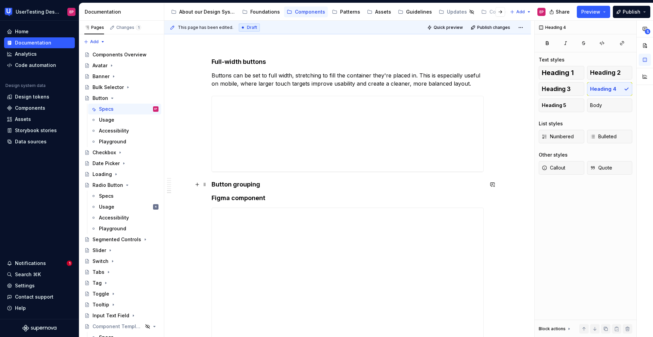
click at [269, 185] on h4 "Button grouping" at bounding box center [347, 185] width 272 height 8
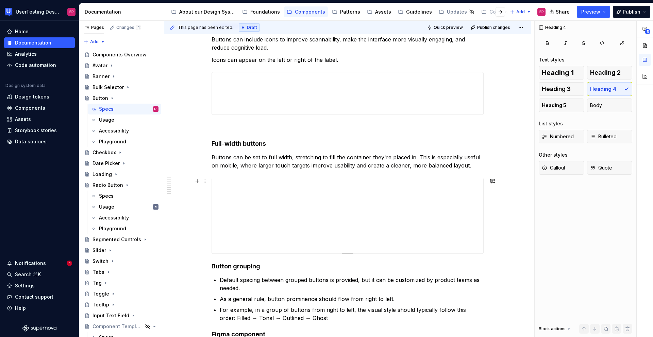
scroll to position [668, 0]
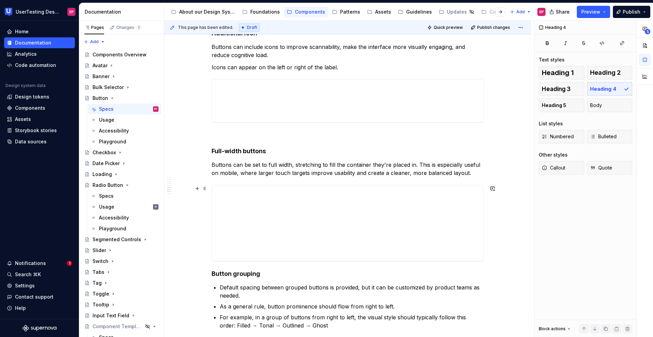
click at [512, 255] on div "Overview Use buttons to highlight actions users can take, such as submitting a …" at bounding box center [347, 36] width 366 height 1157
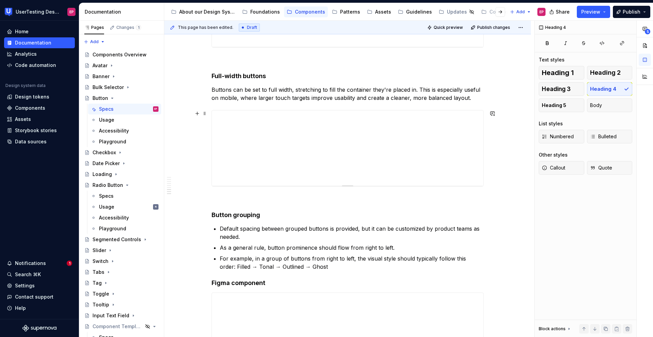
scroll to position [742, 0]
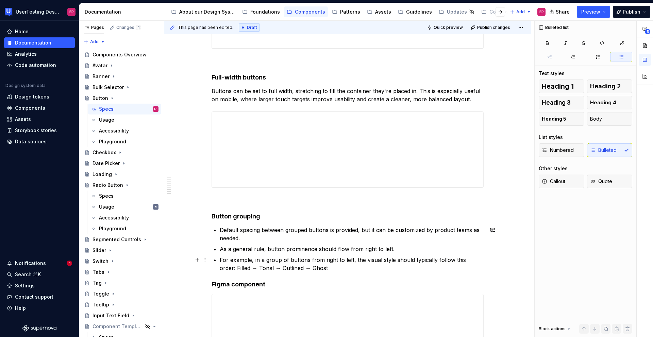
click at [324, 270] on p "For example, in a group of buttons from right to left, the visual style should …" at bounding box center [352, 264] width 264 height 16
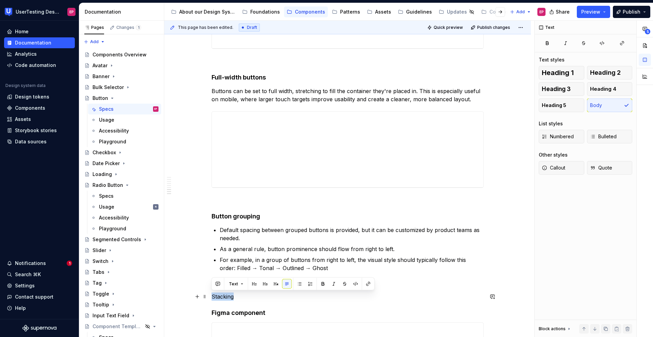
drag, startPoint x: 235, startPoint y: 299, endPoint x: 211, endPoint y: 297, distance: 23.5
click at [211, 297] on p "Stacking" at bounding box center [347, 297] width 272 height 8
click at [276, 283] on button "button" at bounding box center [276, 284] width 10 height 10
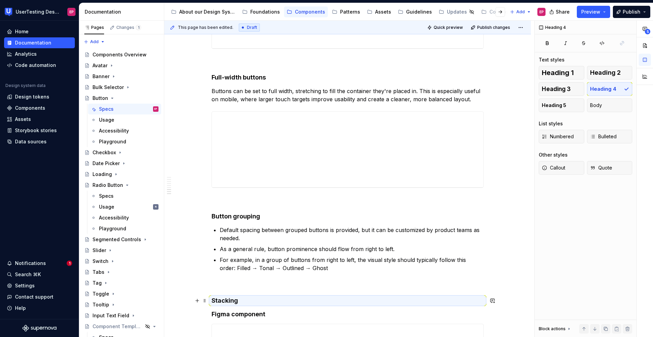
click at [240, 300] on h4 "Stacking" at bounding box center [347, 301] width 272 height 8
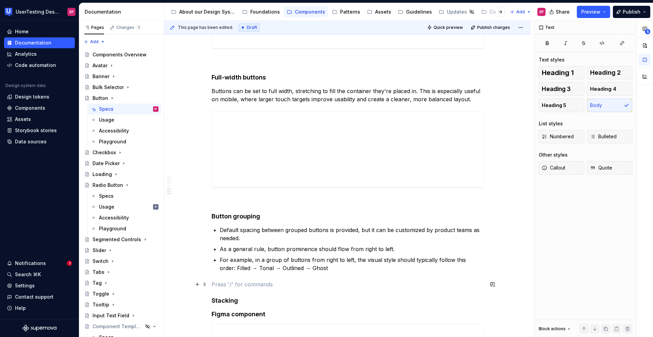
click at [235, 286] on p at bounding box center [347, 284] width 272 height 8
click at [242, 285] on h4 "Stacking" at bounding box center [347, 284] width 272 height 8
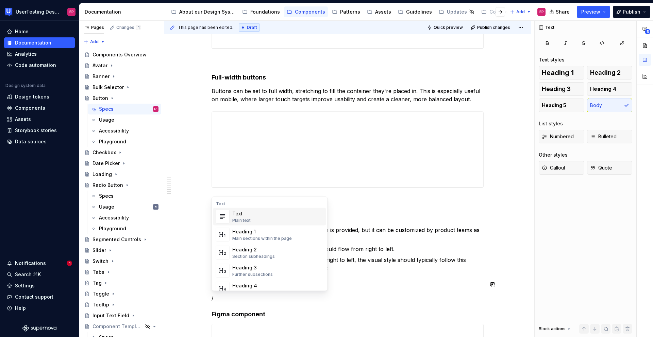
click at [260, 218] on div "Text Plain text" at bounding box center [277, 217] width 91 height 14
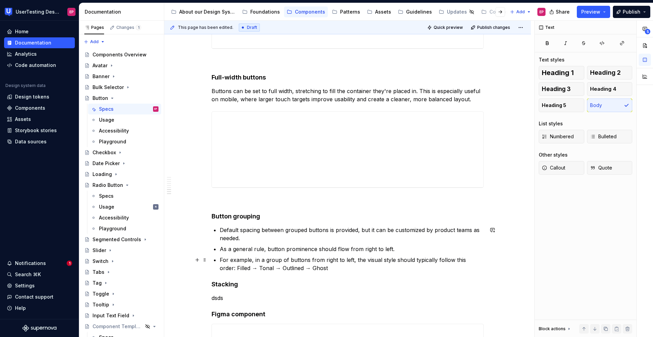
click at [318, 267] on p "For example, in a group of buttons from right to left, the visual style should …" at bounding box center [352, 264] width 264 height 16
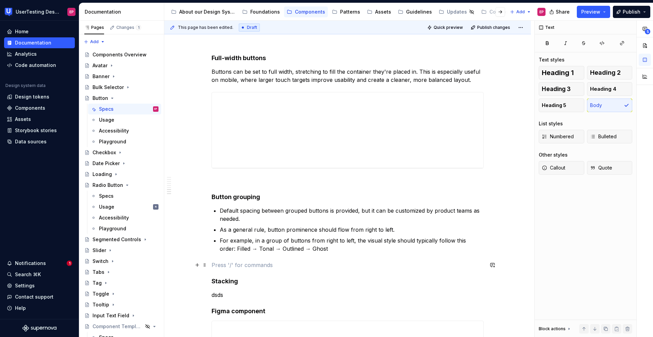
scroll to position [763, 0]
click at [247, 296] on p "dsds" at bounding box center [347, 294] width 272 height 8
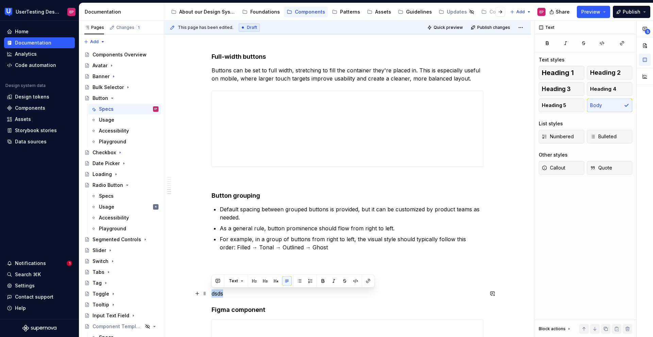
drag, startPoint x: 247, startPoint y: 296, endPoint x: 211, endPoint y: 295, distance: 35.4
click at [211, 295] on p "dsds" at bounding box center [347, 294] width 272 height 8
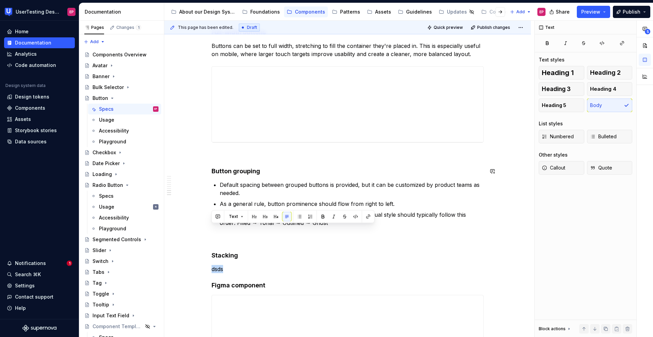
scroll to position [827, 0]
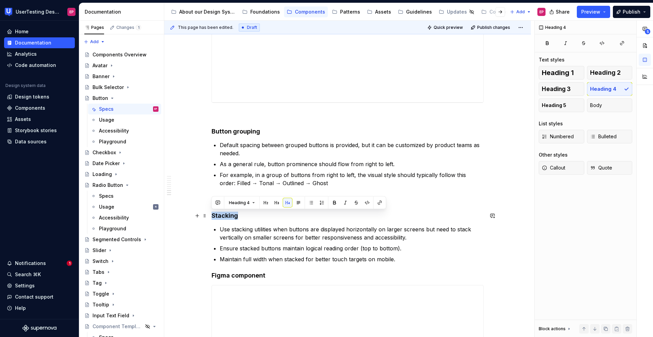
drag, startPoint x: 237, startPoint y: 215, endPoint x: 208, endPoint y: 215, distance: 28.6
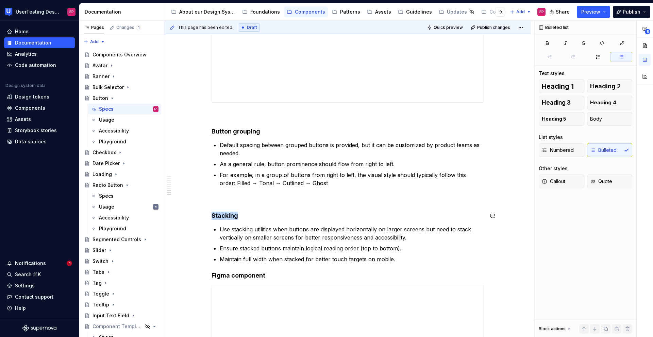
click at [237, 202] on p at bounding box center [347, 199] width 272 height 8
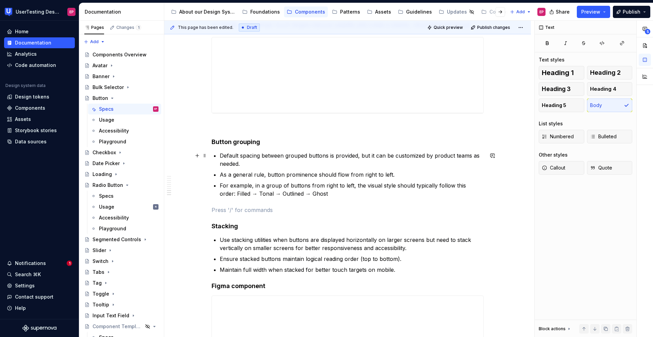
scroll to position [817, 0]
click at [405, 271] on p "Maintain full width when stacked for better touch targets on mobile." at bounding box center [352, 270] width 264 height 8
click at [304, 206] on p at bounding box center [347, 210] width 272 height 8
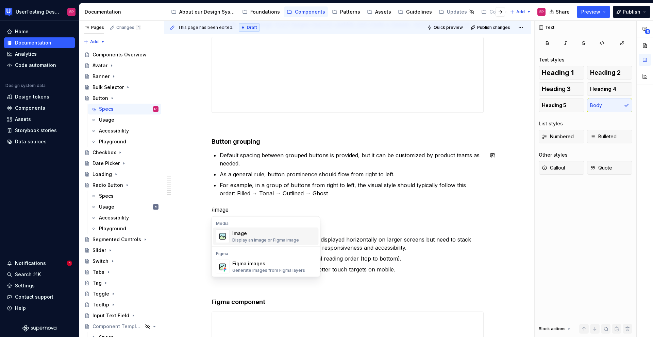
click at [261, 233] on div "Image" at bounding box center [265, 233] width 67 height 7
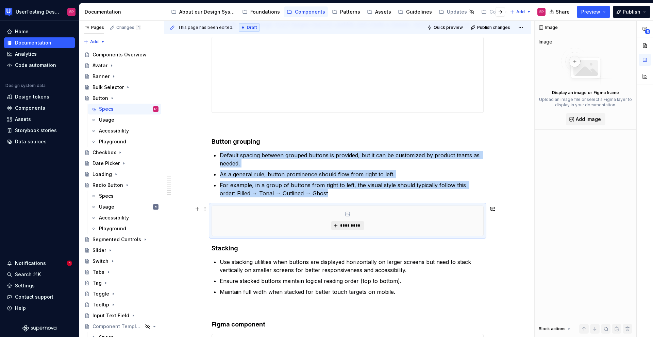
click at [346, 225] on span "*********" at bounding box center [350, 225] width 21 height 5
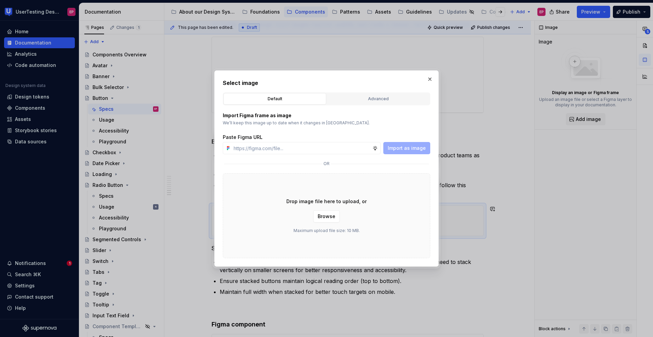
type textarea "*"
type input "[URL][DOMAIN_NAME]"
click at [390, 147] on span "Import as image" at bounding box center [407, 148] width 38 height 7
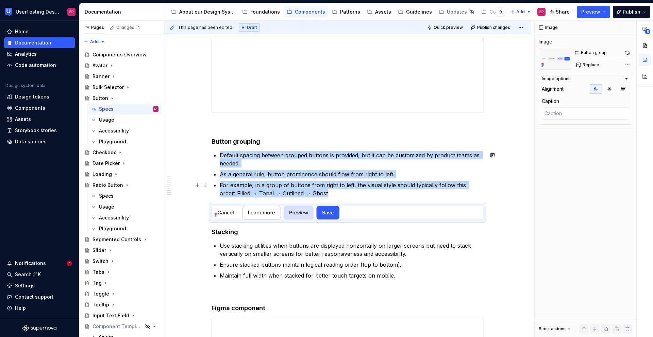
click at [324, 194] on p "For example, in a group of buttons from right to left, the visual style should …" at bounding box center [352, 189] width 264 height 16
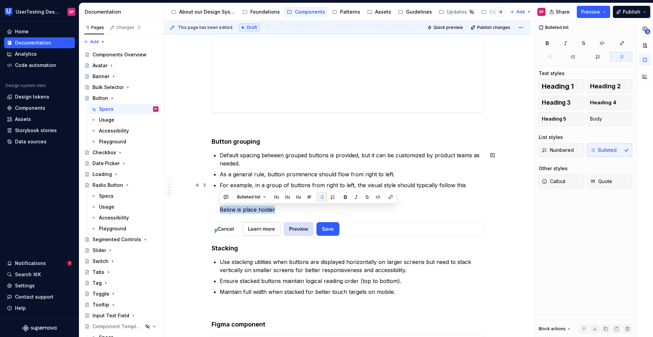
drag, startPoint x: 281, startPoint y: 210, endPoint x: 219, endPoint y: 211, distance: 62.2
click at [220, 211] on p "For example, in a group of buttons from right to left, the visual style should …" at bounding box center [352, 197] width 264 height 33
click at [255, 245] on h4 "Stacking" at bounding box center [347, 248] width 272 height 8
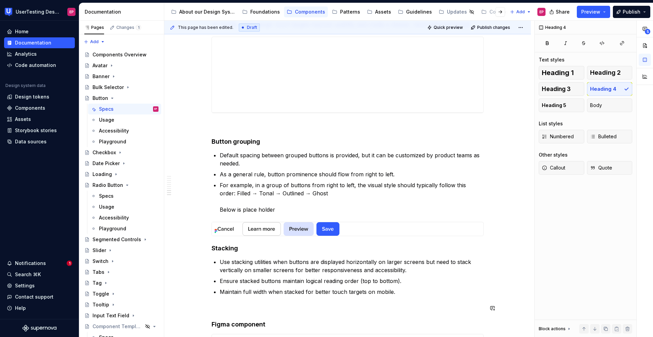
click at [232, 308] on p at bounding box center [347, 308] width 272 height 8
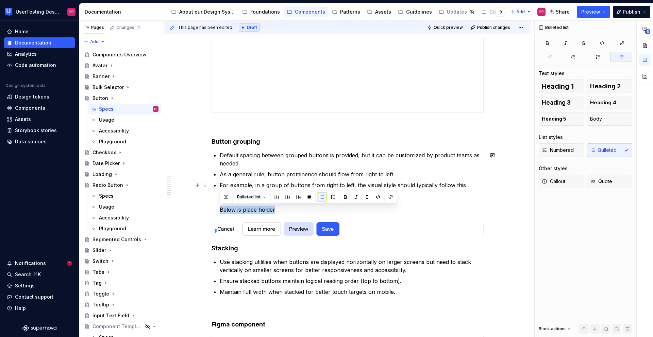
drag, startPoint x: 273, startPoint y: 210, endPoint x: 219, endPoint y: 209, distance: 54.7
click at [357, 198] on button "button" at bounding box center [357, 197] width 10 height 10
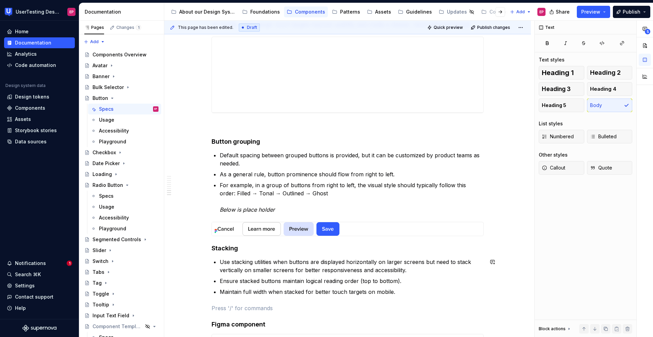
scroll to position [825, 0]
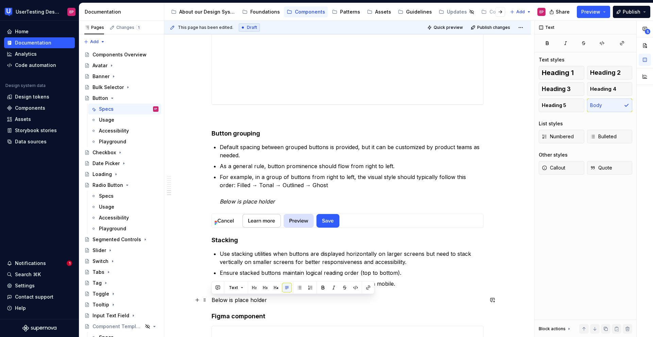
drag, startPoint x: 267, startPoint y: 301, endPoint x: 208, endPoint y: 299, distance: 59.2
click at [333, 288] on button "button" at bounding box center [334, 288] width 10 height 10
click at [281, 304] on p "Below is place holder" at bounding box center [347, 300] width 272 height 8
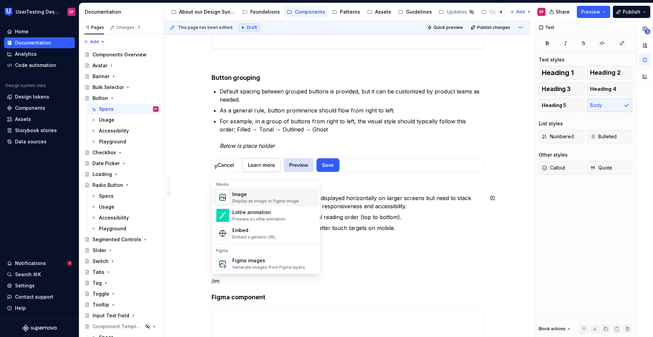
scroll to position [0, 0]
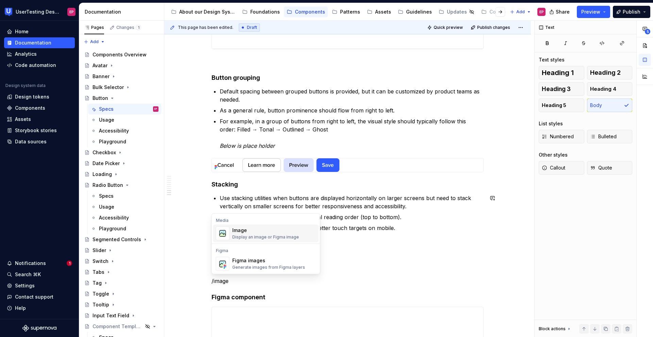
click at [257, 234] on div "Image Display an image or Figma image" at bounding box center [265, 233] width 67 height 13
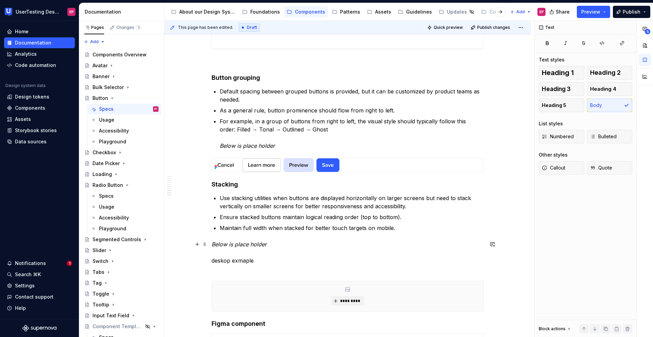
click at [227, 271] on p "Below is place holder deskop exmaple" at bounding box center [347, 256] width 272 height 33
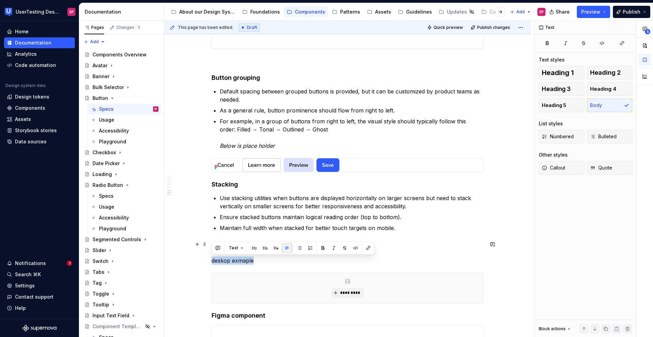
drag, startPoint x: 252, startPoint y: 261, endPoint x: 198, endPoint y: 261, distance: 54.7
click at [220, 261] on p "Below is place holder deskop exmaple" at bounding box center [347, 252] width 272 height 24
click at [228, 261] on p "Below is place holder deskop exmaple" at bounding box center [347, 252] width 272 height 24
click at [247, 261] on p "Below is place holder desktop exmaple" at bounding box center [347, 252] width 272 height 24
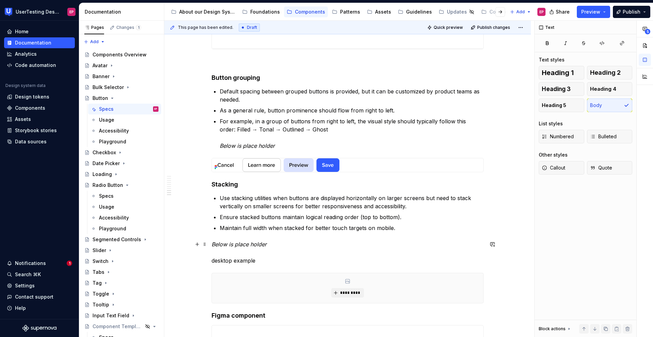
drag, startPoint x: 257, startPoint y: 264, endPoint x: 258, endPoint y: 260, distance: 3.9
click at [257, 264] on p "Below is place holder desktop example" at bounding box center [347, 252] width 272 height 24
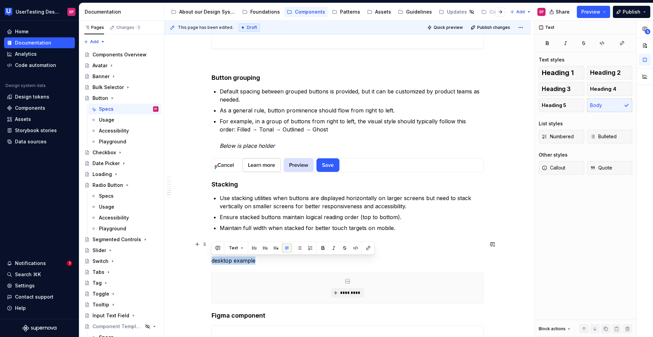
drag, startPoint x: 255, startPoint y: 259, endPoint x: 212, endPoint y: 258, distance: 42.8
click at [212, 258] on p "Below is place holder desktop example" at bounding box center [347, 252] width 272 height 24
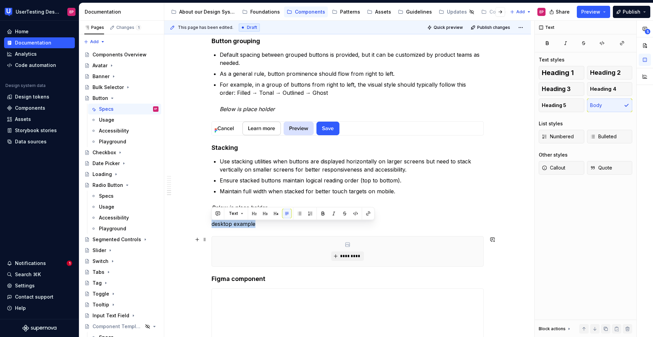
scroll to position [919, 0]
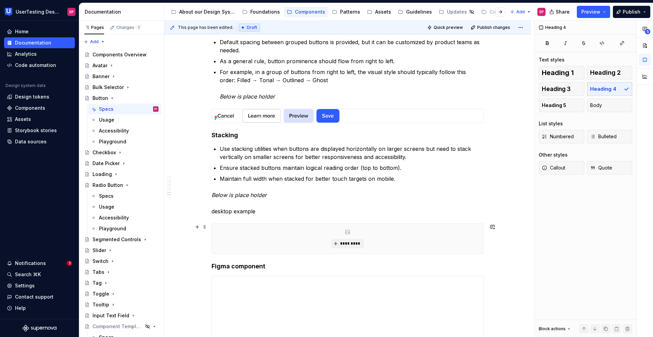
scroll to position [959, 0]
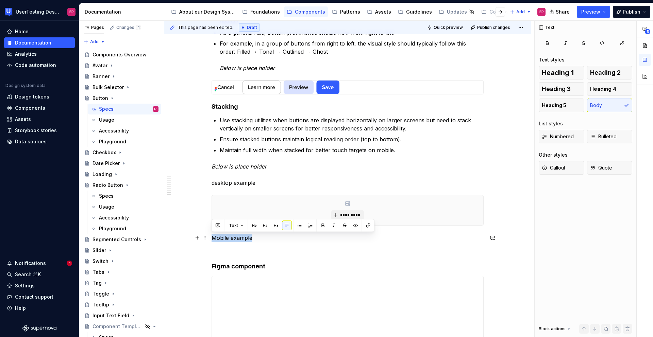
drag, startPoint x: 253, startPoint y: 237, endPoint x: 209, endPoint y: 237, distance: 43.9
click at [332, 222] on button "button" at bounding box center [334, 226] width 10 height 10
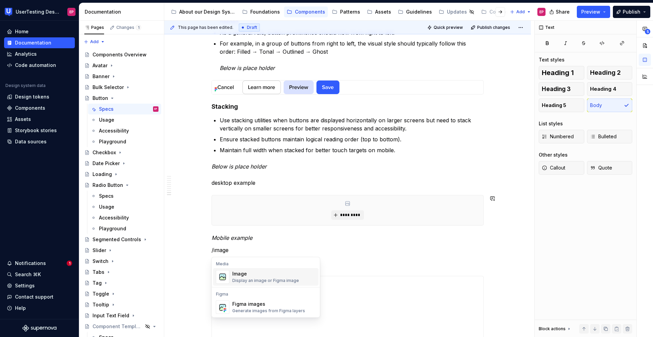
click at [270, 275] on div "Image" at bounding box center [265, 274] width 67 height 7
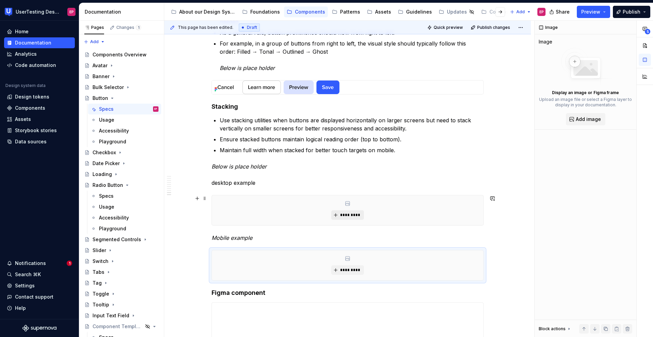
click at [340, 214] on span "*********" at bounding box center [350, 214] width 21 height 5
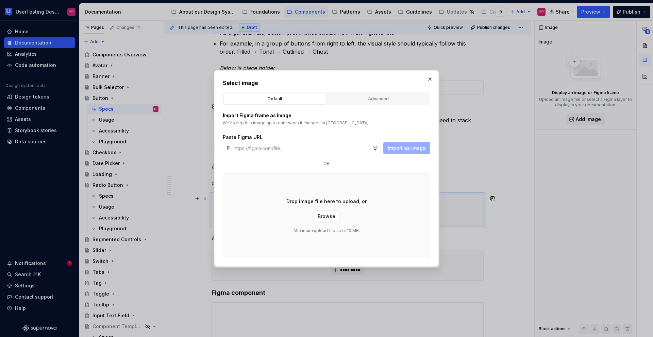
type textarea "*"
type input "desktop example"
click at [415, 148] on span "Import as image" at bounding box center [407, 148] width 38 height 7
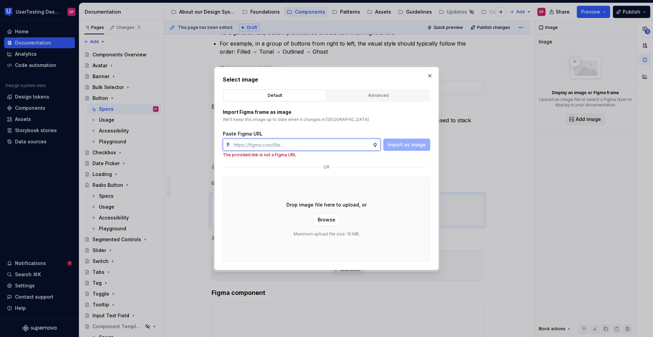
type textarea "*"
paste input "[URL][DOMAIN_NAME]"
type input "[URL][DOMAIN_NAME]"
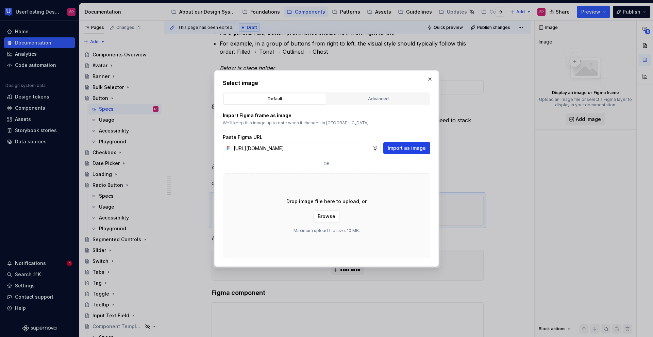
click at [404, 149] on span "Import as image" at bounding box center [407, 148] width 38 height 7
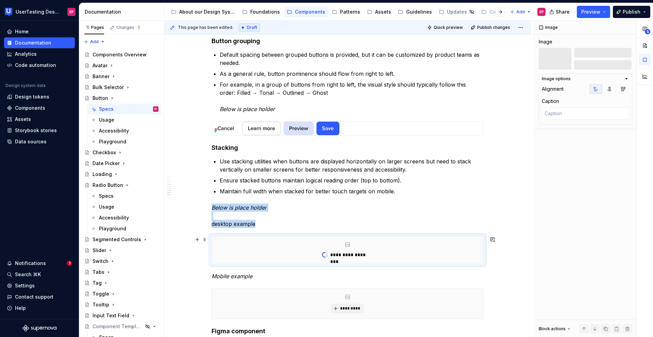
scroll to position [924, 0]
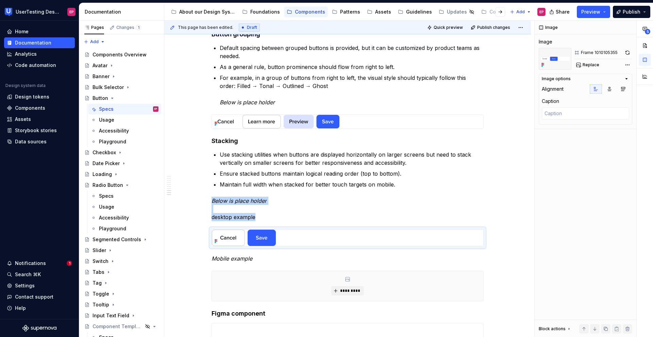
type textarea "*"
click at [238, 285] on div "*********" at bounding box center [347, 286] width 271 height 30
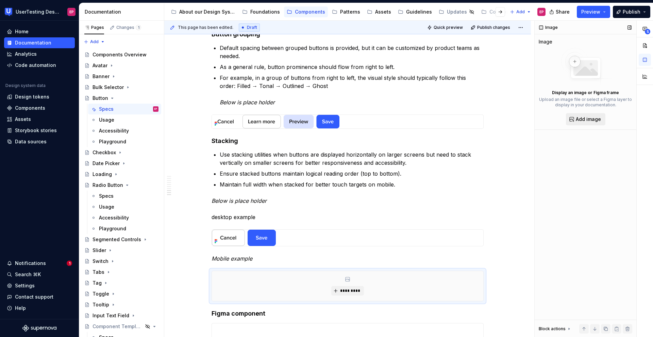
click at [580, 115] on button "Add image" at bounding box center [585, 119] width 39 height 12
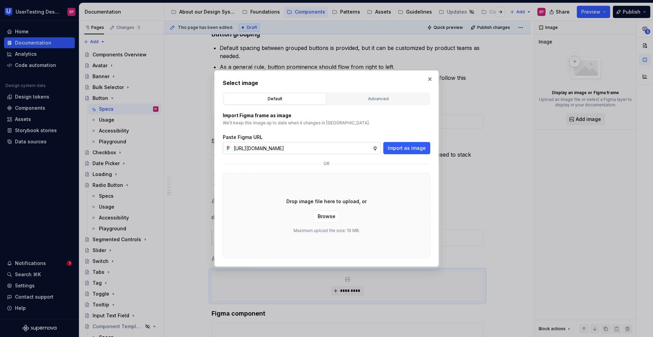
scroll to position [0, 177]
type input "[URL][DOMAIN_NAME]"
click at [405, 148] on span "Import as image" at bounding box center [407, 148] width 38 height 7
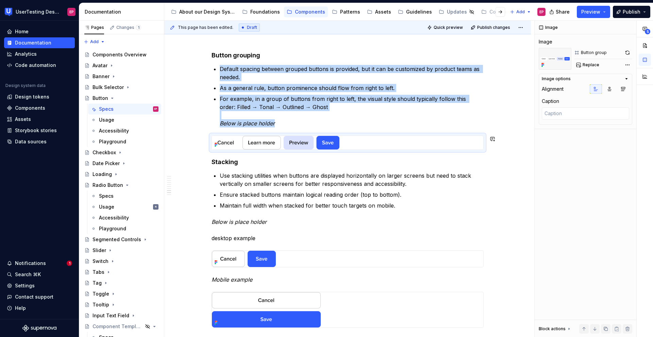
scroll to position [905, 0]
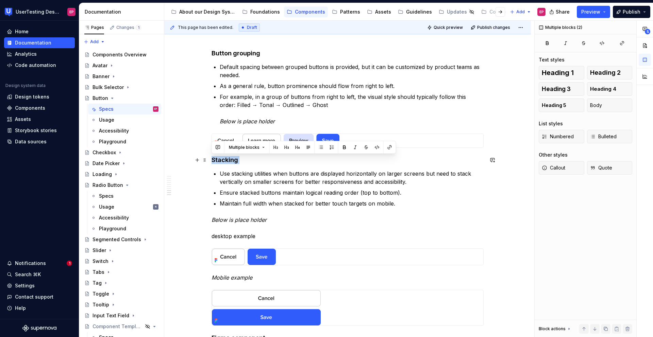
drag, startPoint x: 213, startPoint y: 161, endPoint x: 225, endPoint y: 165, distance: 12.7
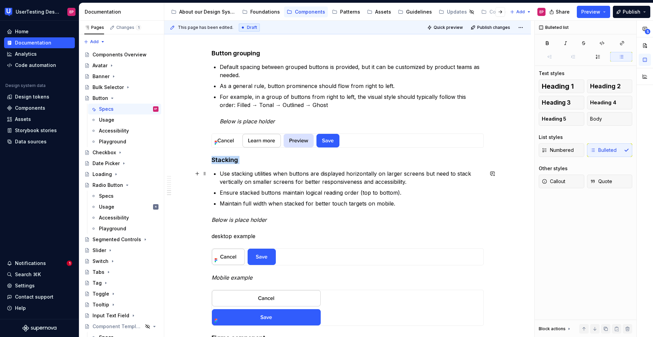
click at [241, 181] on p "Use stacking utilities when buttons are displayed horizontally on larger screen…" at bounding box center [352, 178] width 264 height 16
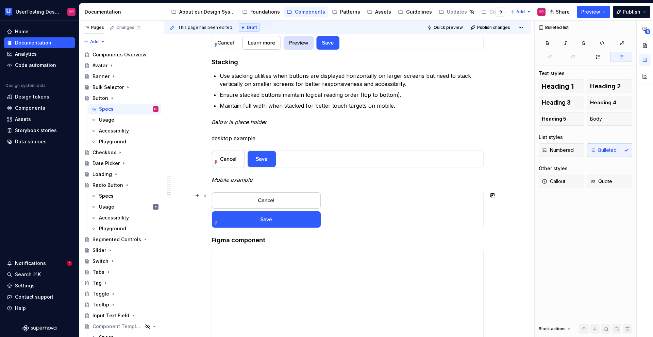
scroll to position [1004, 0]
click at [280, 89] on ul "Use stacking utilities when buttons are displayed horizontally on larger screen…" at bounding box center [352, 90] width 264 height 38
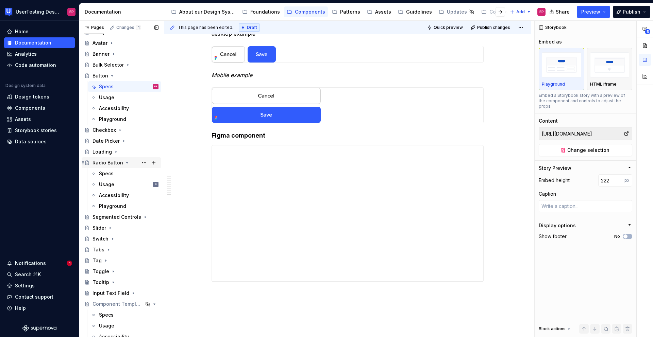
scroll to position [37, 0]
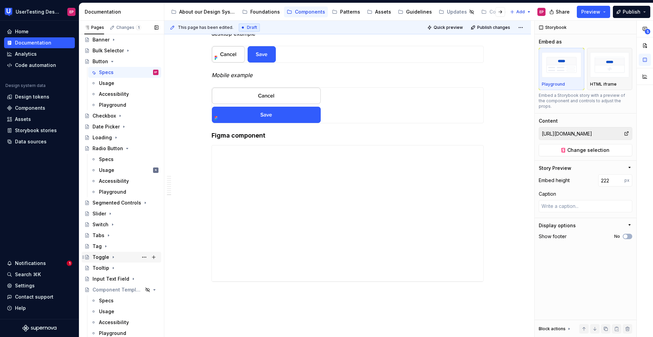
click at [99, 257] on div "Toggle" at bounding box center [100, 257] width 17 height 7
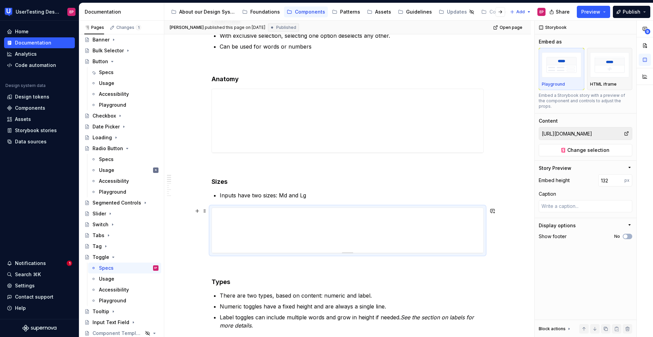
scroll to position [126, 0]
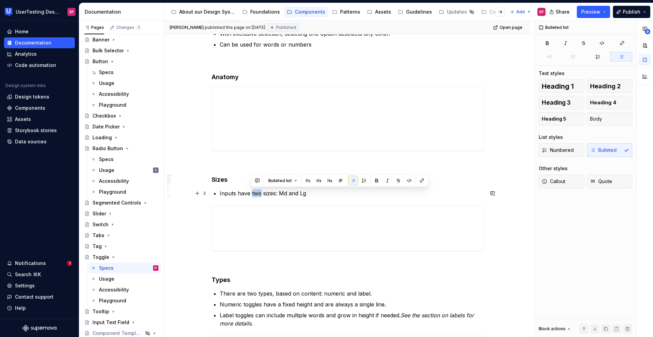
drag, startPoint x: 260, startPoint y: 193, endPoint x: 251, endPoint y: 192, distance: 9.2
click at [251, 192] on p "Inputs have two sizes: Md and Lg" at bounding box center [352, 193] width 264 height 8
type textarea "*"
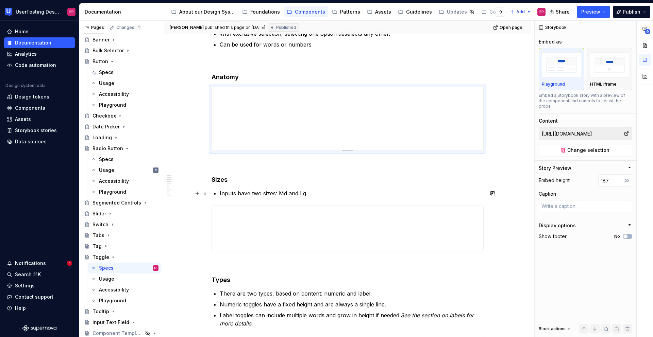
click at [259, 194] on p "Inputs have two sizes: Md and Lg" at bounding box center [352, 193] width 264 height 8
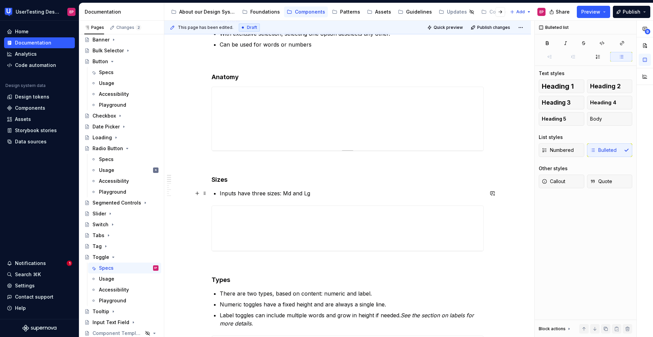
click at [300, 194] on p "Inputs have three sizes: Md and Lg" at bounding box center [352, 193] width 264 height 8
click at [326, 196] on p "Inputs have three sizes: Sm,Md,Lg" at bounding box center [352, 193] width 264 height 8
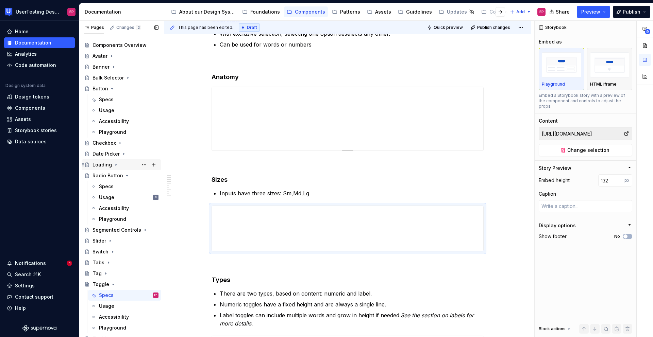
scroll to position [0, 0]
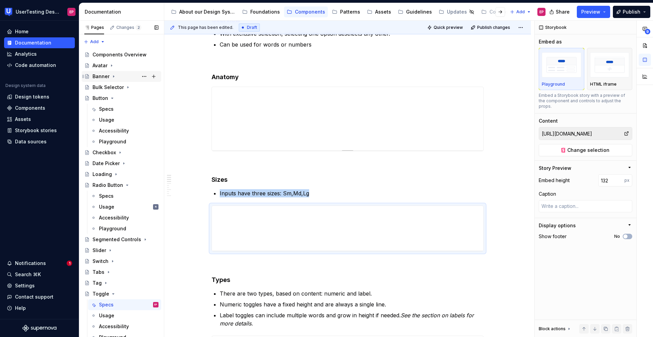
click at [103, 73] on div "Banner" at bounding box center [100, 76] width 17 height 7
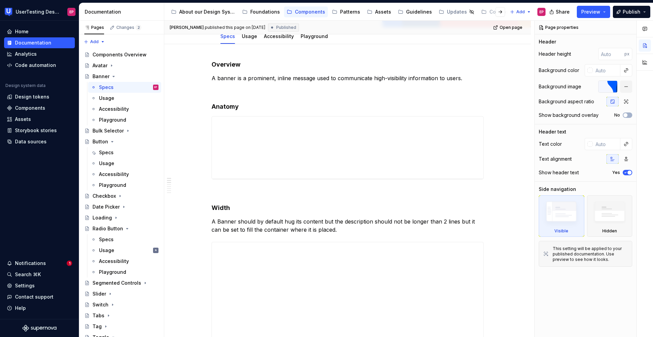
scroll to position [83, 0]
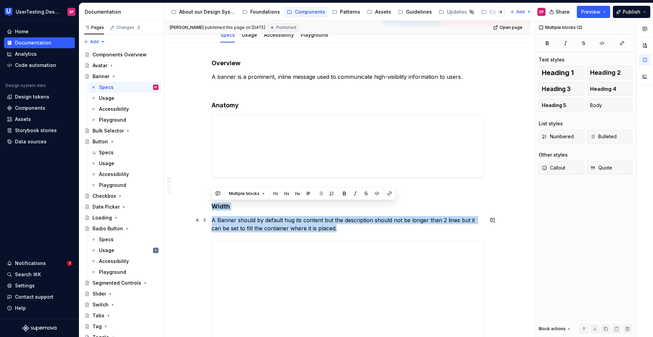
drag, startPoint x: 211, startPoint y: 205, endPoint x: 350, endPoint y: 229, distance: 140.8
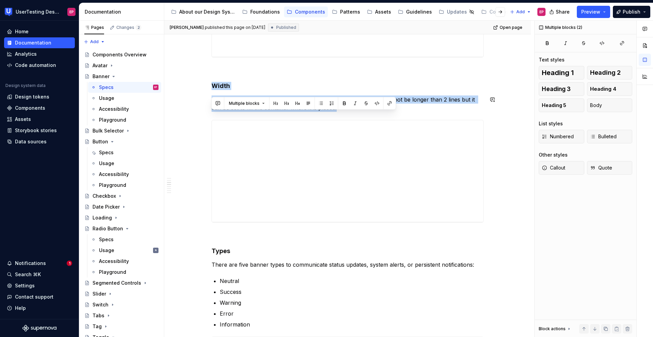
scroll to position [206, 0]
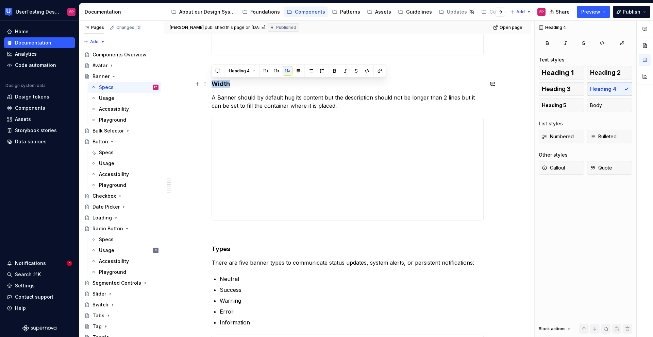
drag, startPoint x: 229, startPoint y: 83, endPoint x: 212, endPoint y: 81, distance: 16.8
click at [212, 81] on h4 "Width" at bounding box center [347, 84] width 272 height 8
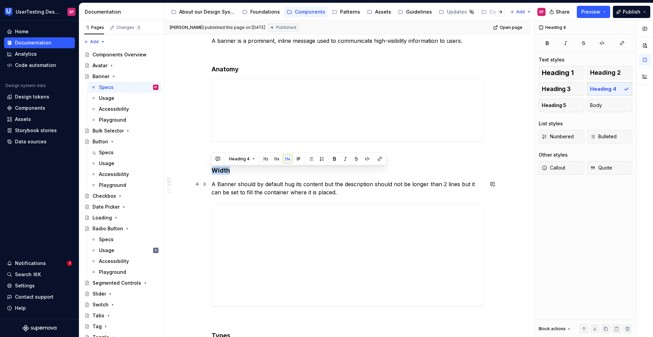
scroll to position [118, 0]
click at [261, 173] on h4 "Width" at bounding box center [347, 172] width 272 height 8
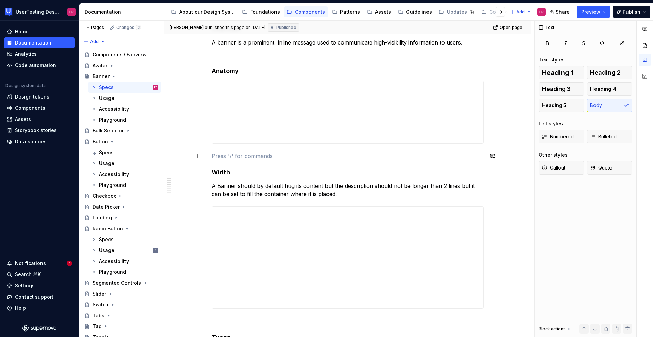
click at [214, 158] on p at bounding box center [347, 156] width 272 height 8
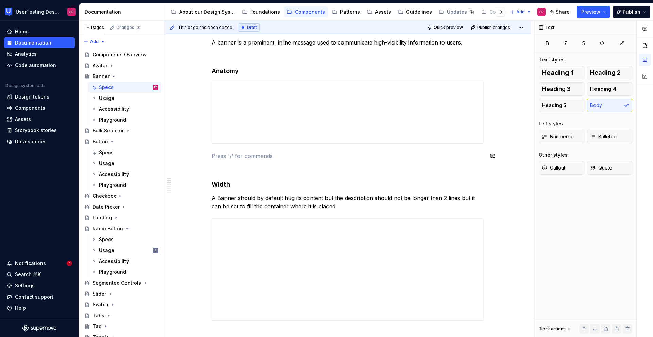
type textarea "*"
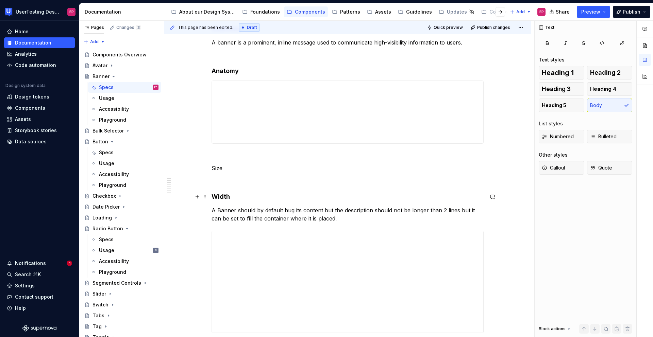
click at [220, 193] on h4 "Width" at bounding box center [347, 197] width 272 height 8
drag, startPoint x: 222, startPoint y: 169, endPoint x: 211, endPoint y: 167, distance: 10.6
click at [211, 167] on p "Size" at bounding box center [347, 168] width 272 height 8
click at [278, 159] on button "button" at bounding box center [276, 156] width 10 height 10
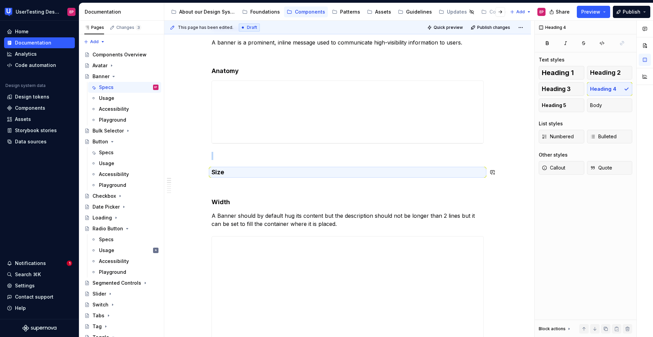
click at [232, 171] on h4 "Size" at bounding box center [347, 172] width 272 height 8
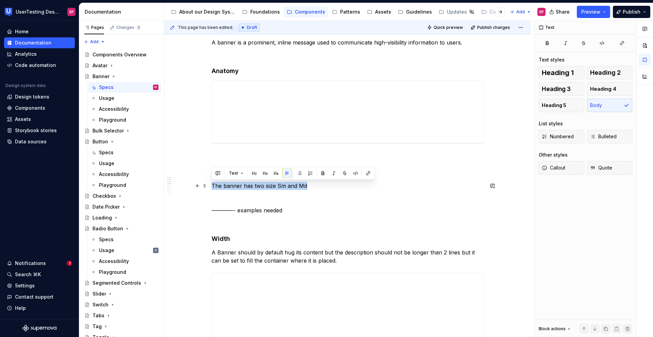
drag, startPoint x: 306, startPoint y: 187, endPoint x: 210, endPoint y: 182, distance: 95.3
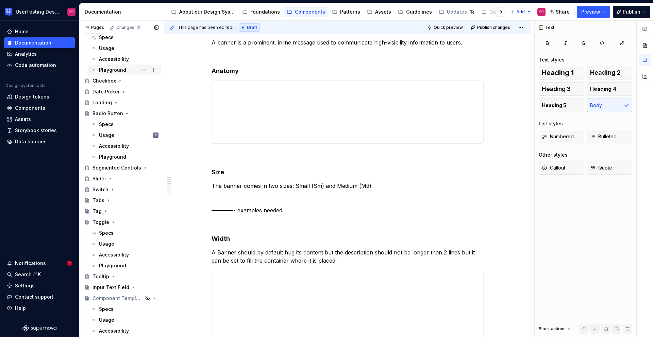
scroll to position [124, 0]
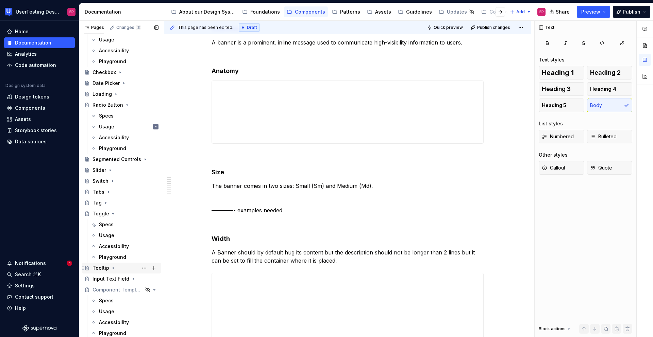
click at [102, 268] on div "Tooltip" at bounding box center [100, 268] width 17 height 7
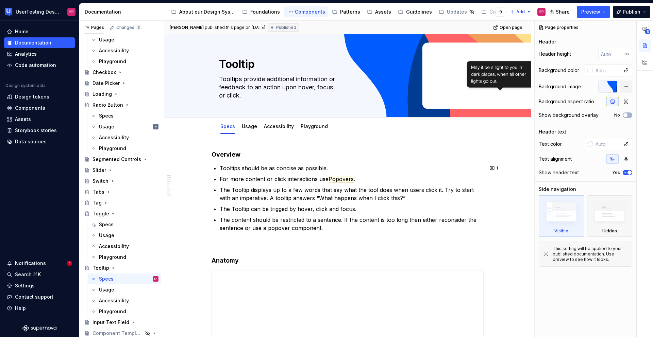
click at [298, 12] on div "Components" at bounding box center [310, 11] width 30 height 7
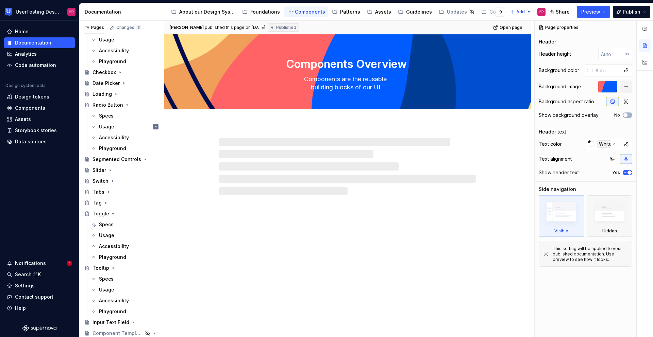
type textarea "*"
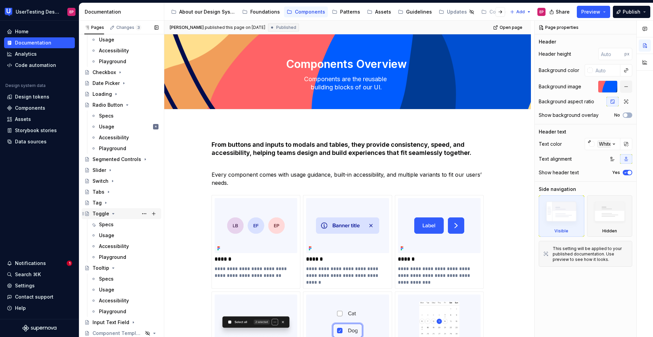
click at [100, 213] on div "Toggle" at bounding box center [100, 213] width 17 height 7
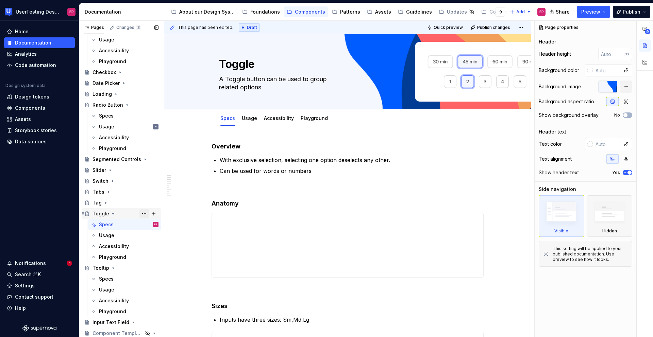
click at [141, 214] on button "Page tree" at bounding box center [144, 214] width 10 height 10
type textarea "*"
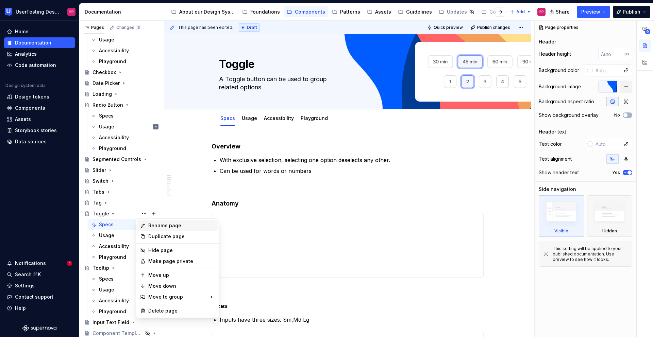
click at [146, 223] on div "Rename page" at bounding box center [177, 225] width 80 height 11
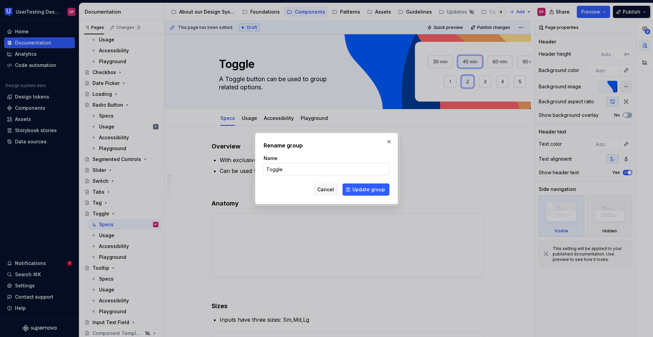
click at [291, 171] on input "Toggle" at bounding box center [326, 169] width 126 height 12
type input "Toggle"
type textarea "*"
type input "Toggle Button"
drag, startPoint x: 298, startPoint y: 171, endPoint x: 264, endPoint y: 166, distance: 34.4
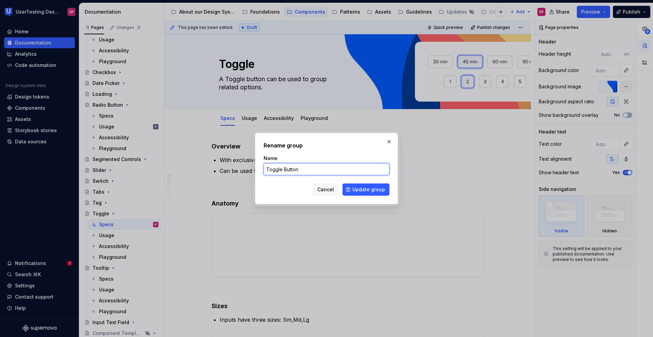
click at [264, 166] on input "Toggle Button" at bounding box center [326, 169] width 126 height 12
click at [356, 187] on span "Update group" at bounding box center [368, 189] width 33 height 7
type textarea "*"
type textarea "Toggle Button"
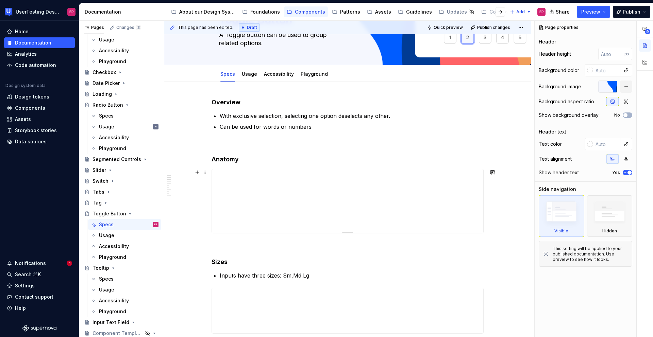
scroll to position [50, 0]
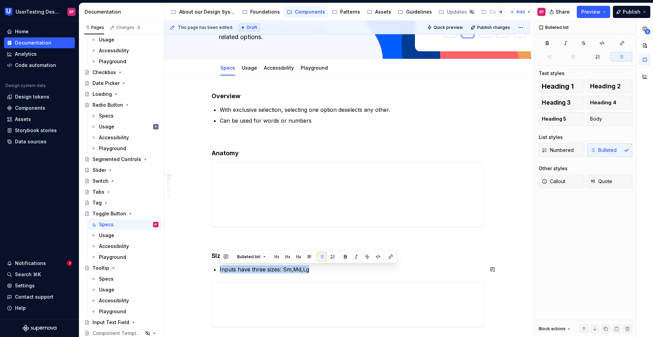
drag, startPoint x: 308, startPoint y: 268, endPoint x: 232, endPoint y: 263, distance: 75.7
copy p "Inputs have three sizes: Sm,Md,Lg"
type textarea "*"
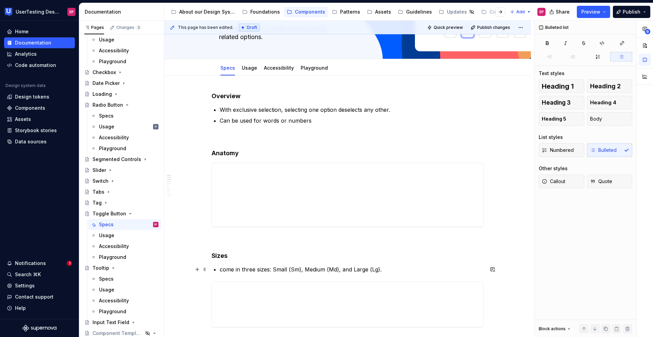
click at [222, 270] on p "come in three sizes: Small (Sm), Medium (Md), and Large (Lg)." at bounding box center [352, 270] width 264 height 8
click at [229, 270] on p "Toogle come in three sizes: Small (Sm), Medium (Md), and Large (Lg)." at bounding box center [352, 270] width 264 height 8
click at [436, 269] on p "The Toggle button come in three sizes: Small (Sm), Medium (Md), and Large (Lg)." at bounding box center [352, 270] width 264 height 8
type textarea "*"
